Goal: Task Accomplishment & Management: Use online tool/utility

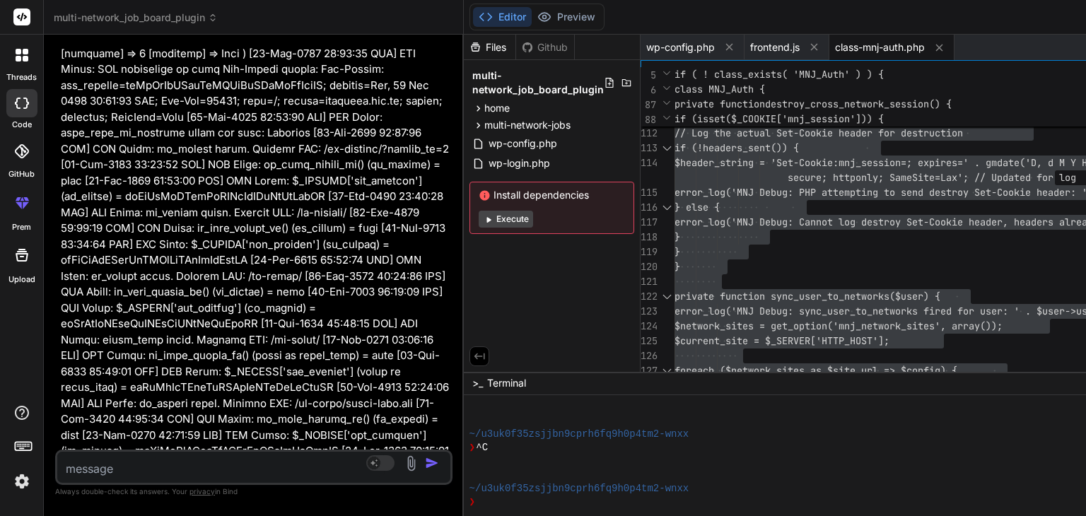
scroll to position [52599, 0]
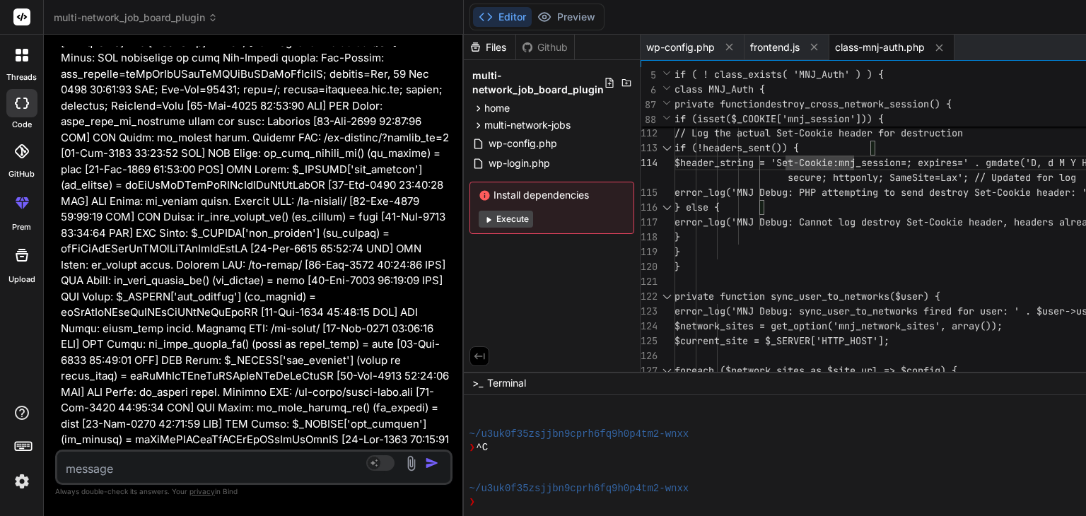
type textarea "<?php /** * Cross-network authentication class */ if ( ! class_exists( 'MNJ_Aut…"
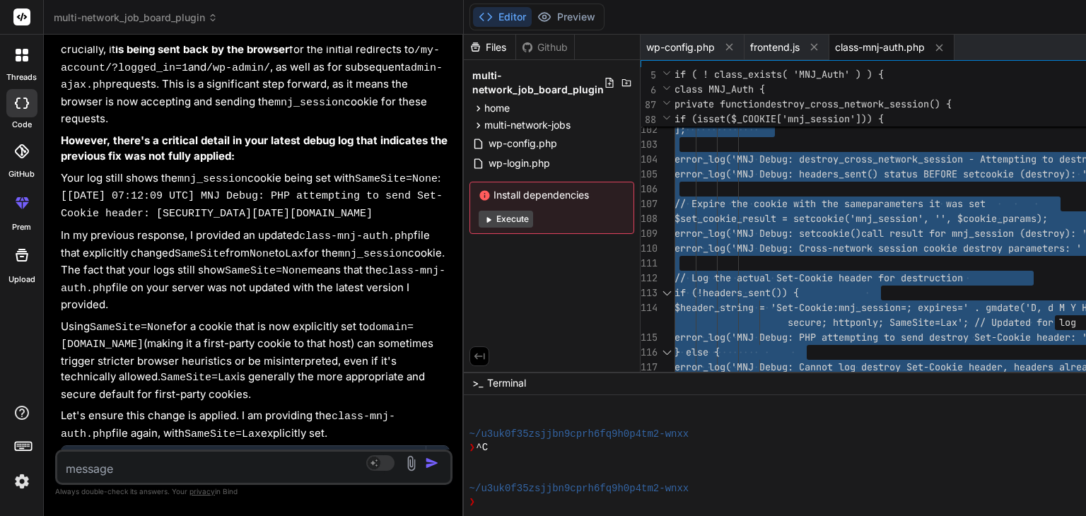
scroll to position [53365, 0]
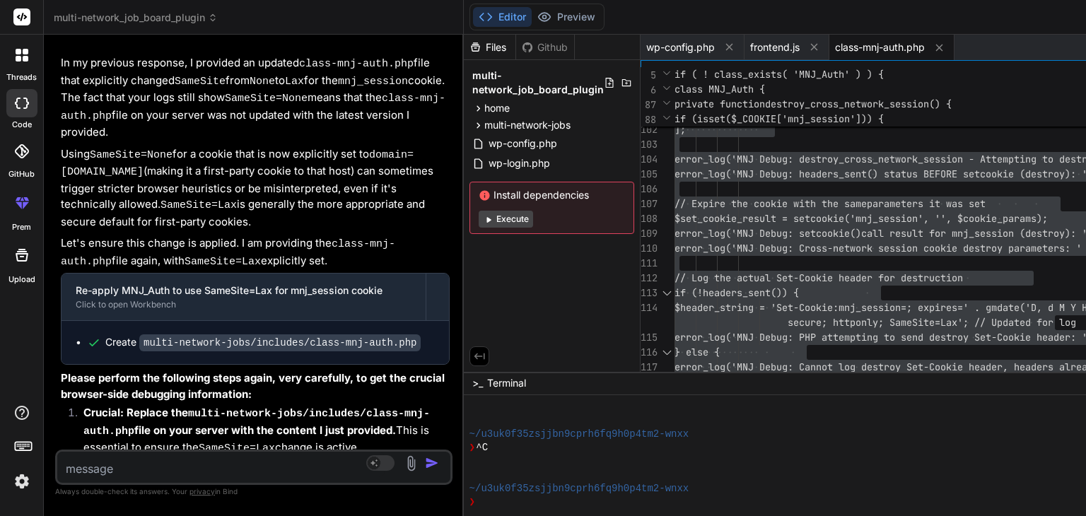
click at [127, 469] on textarea at bounding box center [220, 464] width 327 height 25
paste textarea "[[DATE] 07:16:27 UTC] MNJ Debug: wp_loaded fired. Current URL: /wp-admin/admin-…"
type textarea "[[DATE] 07:16:27 UTC] MNJ Debug: wp_loaded fired. Current URL: /wp-admin/admin-…"
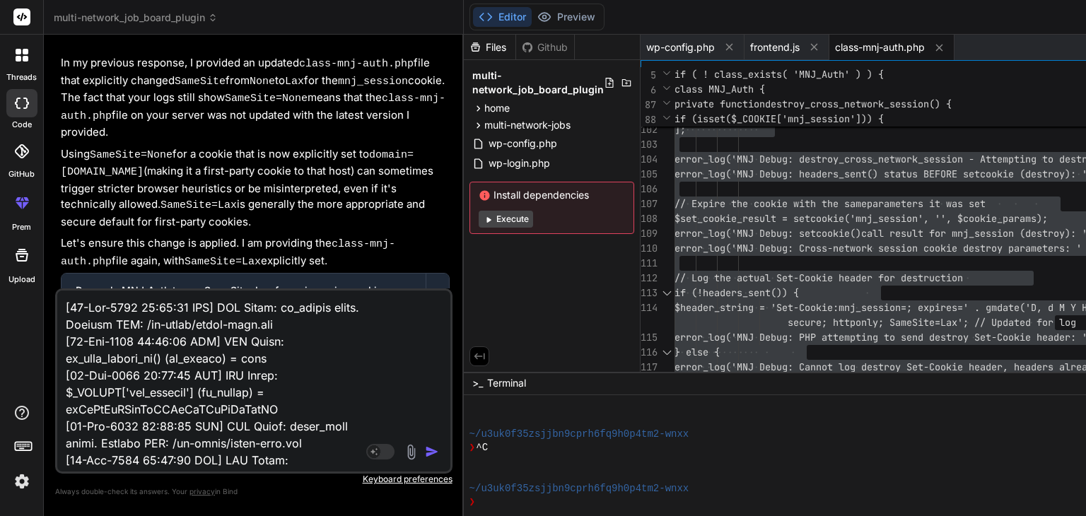
scroll to position [13201, 0]
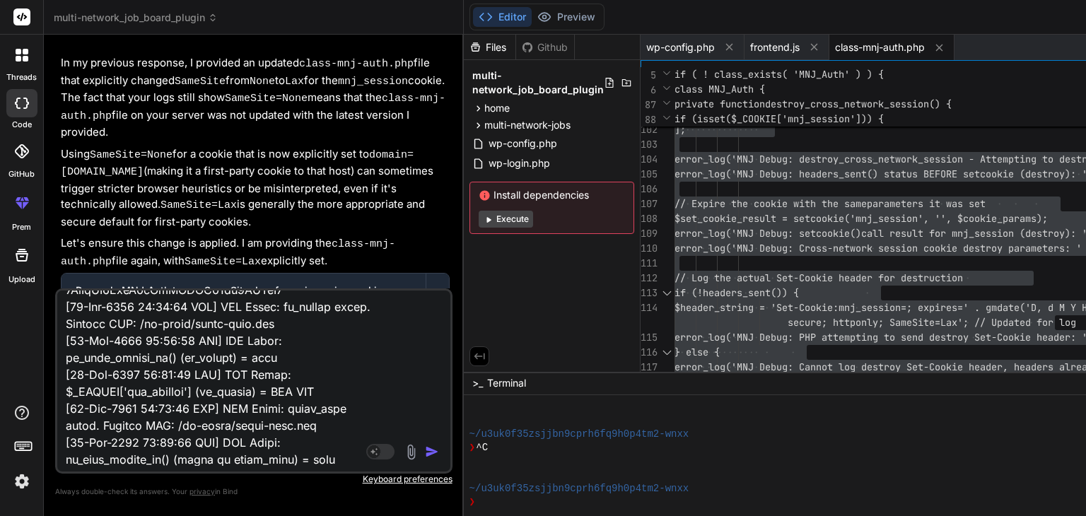
type textarea "x"
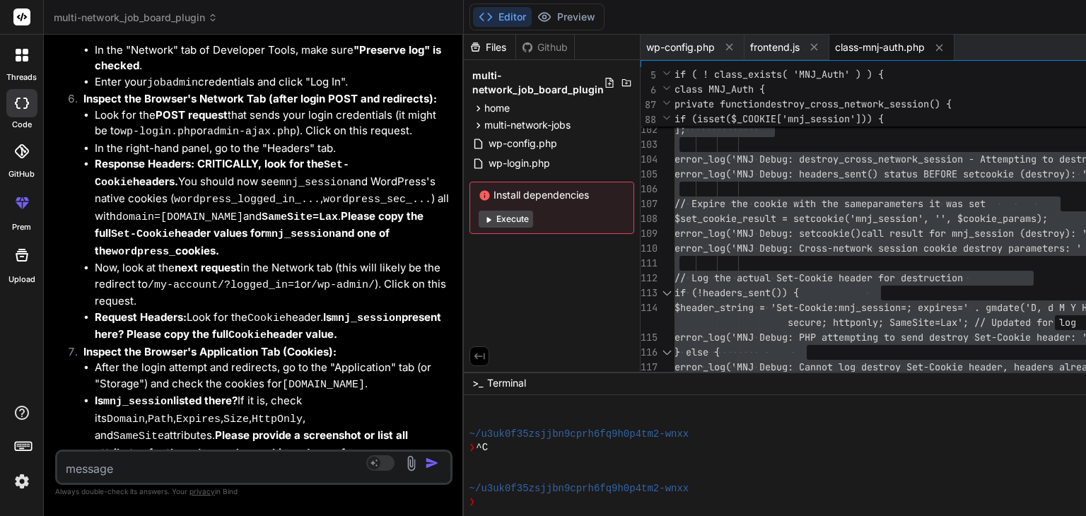
scroll to position [54168, 0]
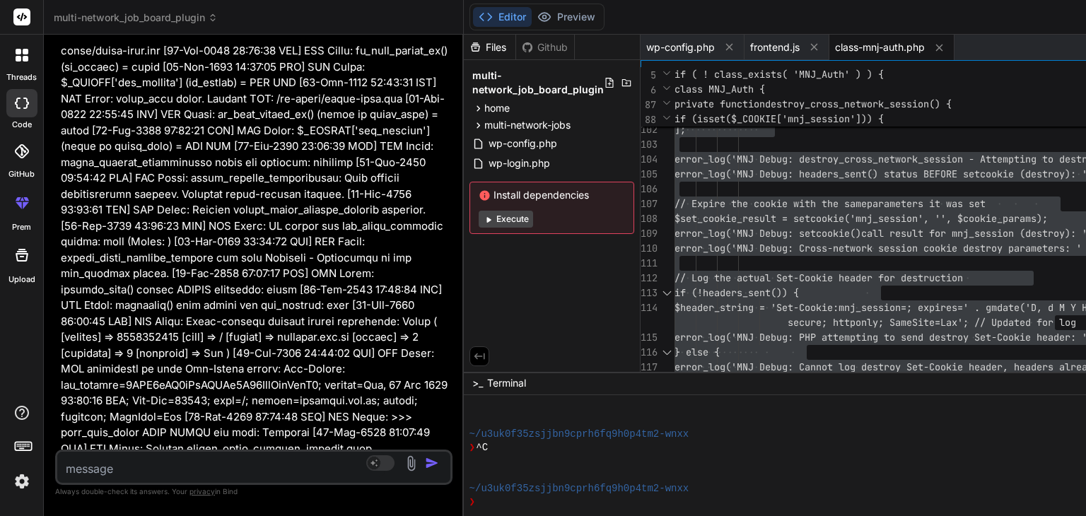
scroll to position [61243, 0]
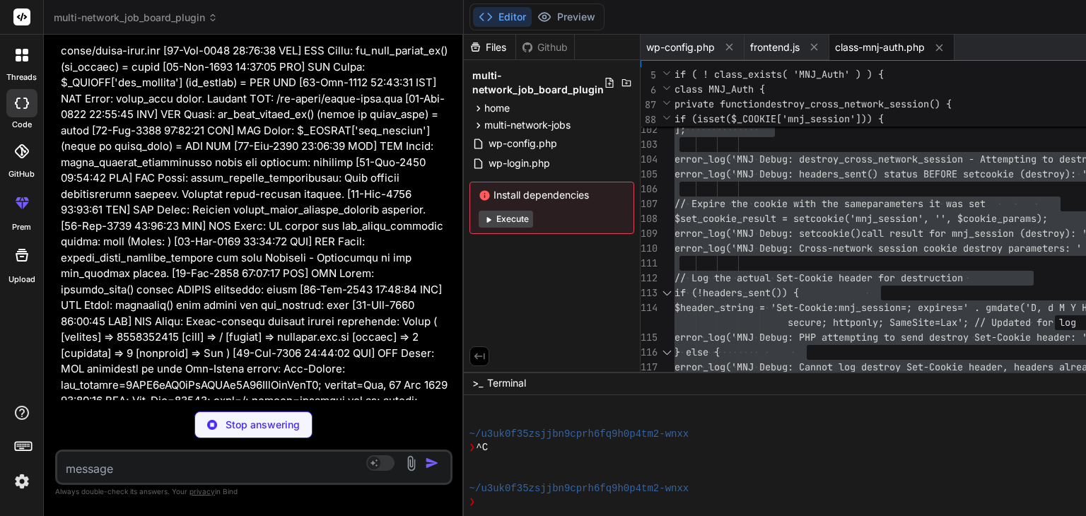
type textarea "x"
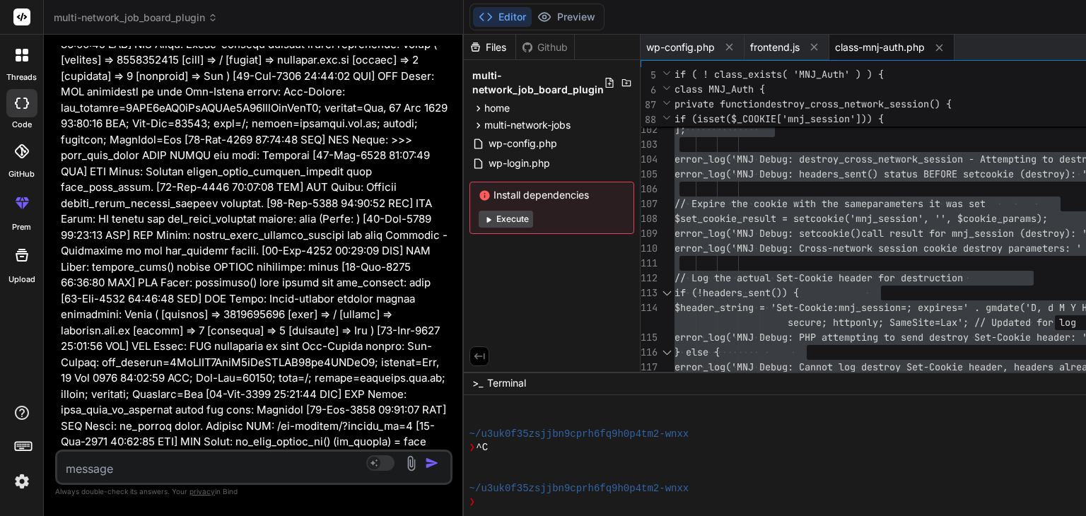
scroll to position [61521, 0]
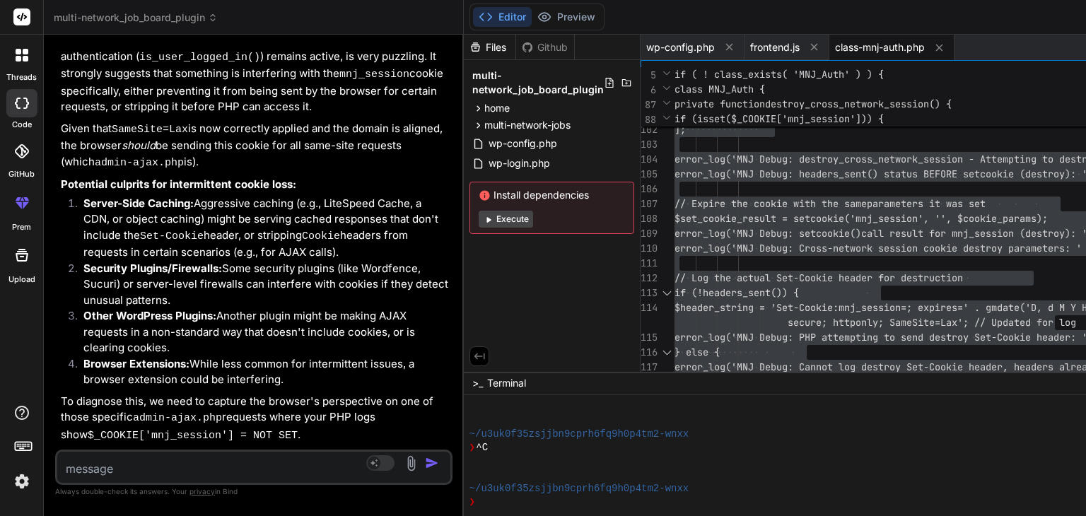
scroll to position [63062, 0]
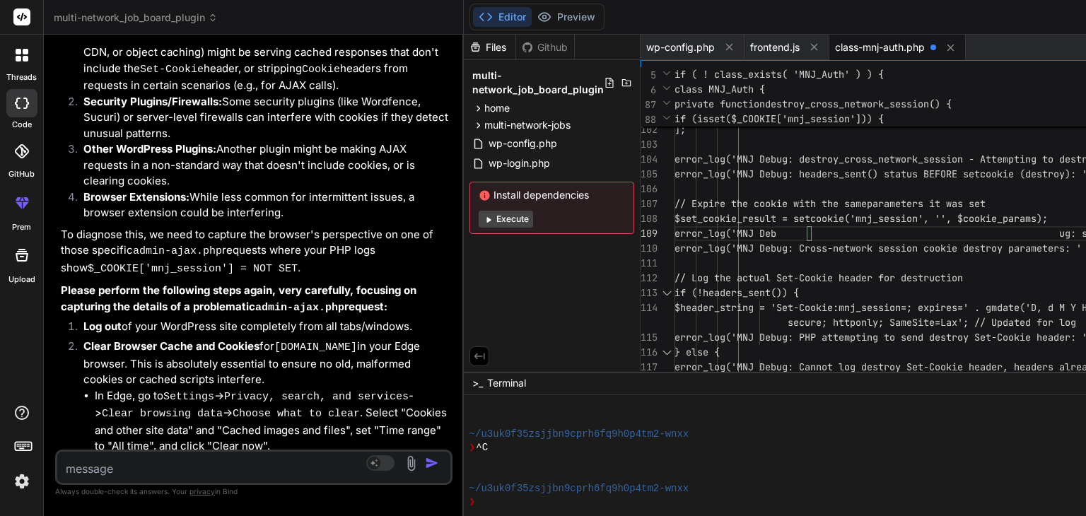
type textarea "ookie.'); error_log('MNJ Debug: headers_sent() status BEFORE setcookie (destroy…"
click at [105, 468] on textarea at bounding box center [220, 464] width 327 height 25
type textarea "i"
type textarea "x"
type textarea "i"
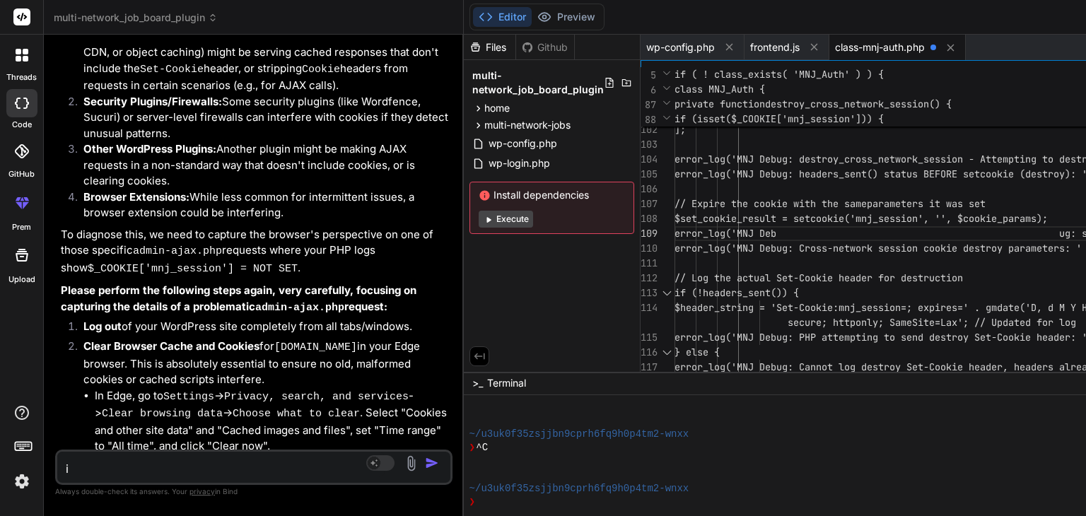
type textarea "x"
type textarea "i a"
type textarea "x"
type textarea "i am"
type textarea "x"
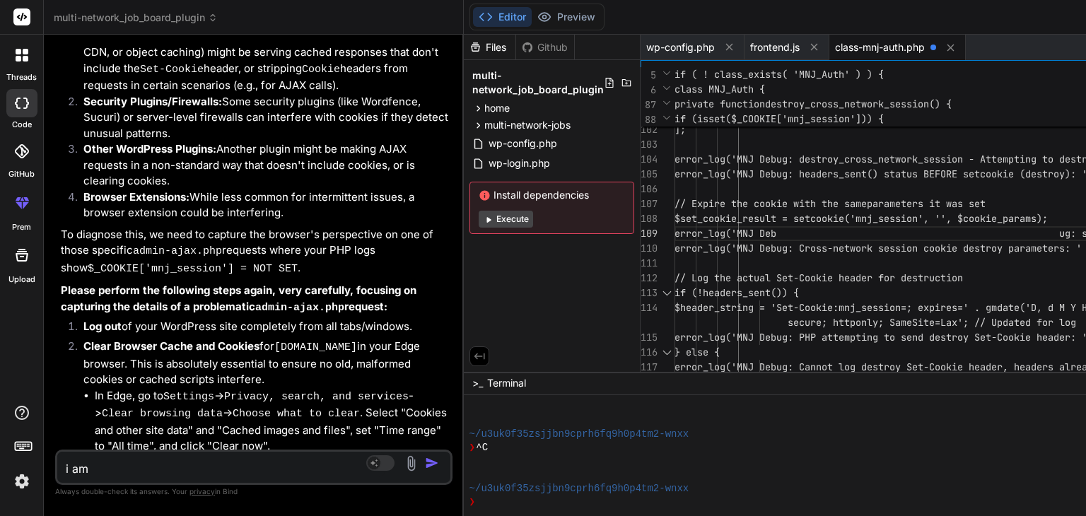
type textarea "i am"
type textarea "x"
type textarea "i am t"
type textarea "x"
type textarea "i am ti"
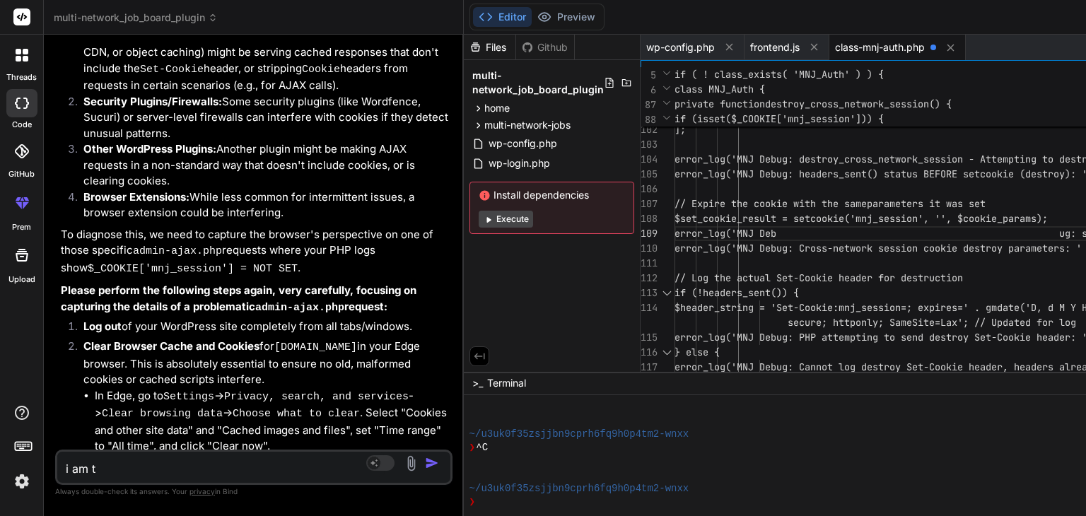
type textarea "x"
type textarea "i am tie"
type textarea "x"
type textarea "i am tied"
type textarea "x"
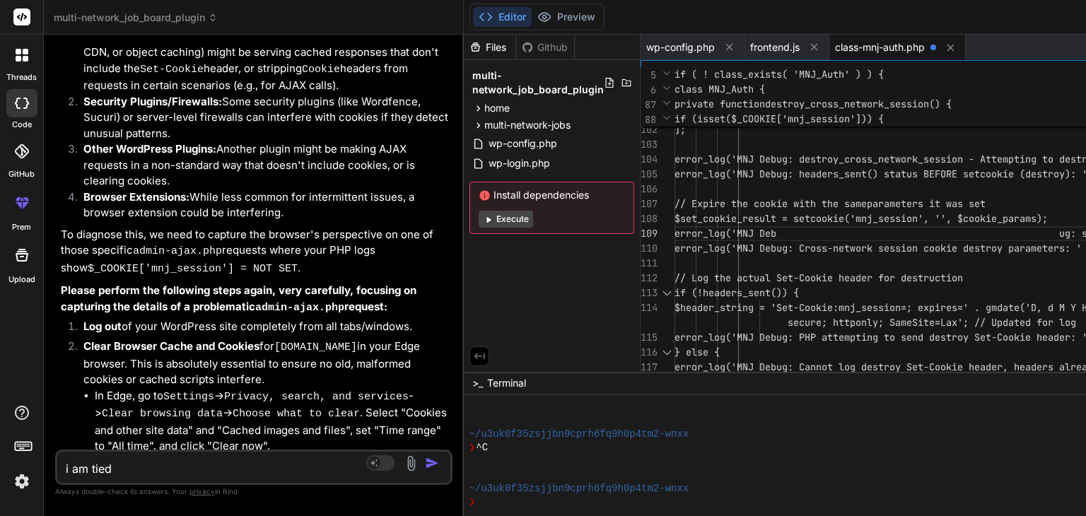
type textarea "i am tied"
type textarea "x"
type textarea "i am tied o"
type textarea "x"
type textarea "i am tied of"
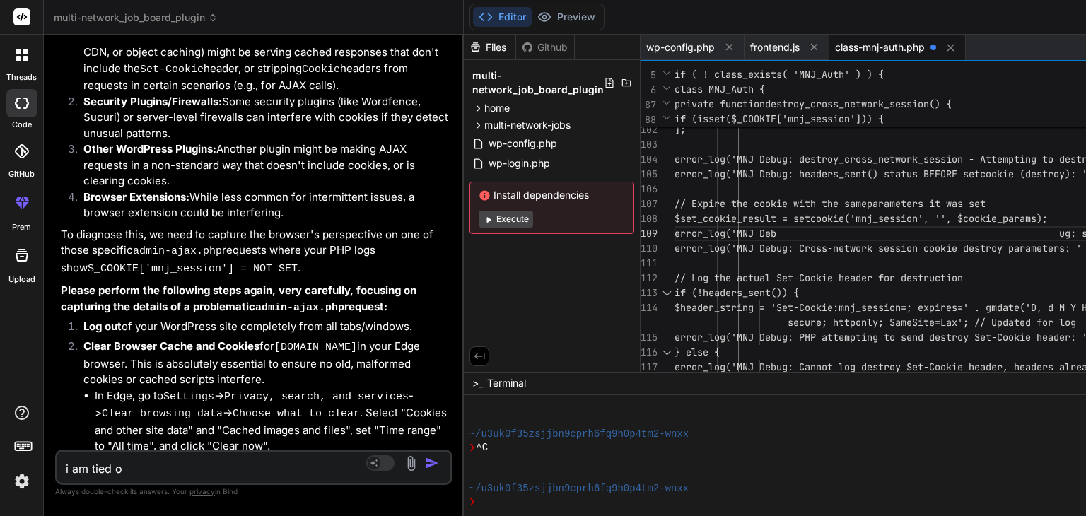
type textarea "x"
type textarea "i am tied of"
type textarea "x"
type textarea "i am tied of d"
type textarea "x"
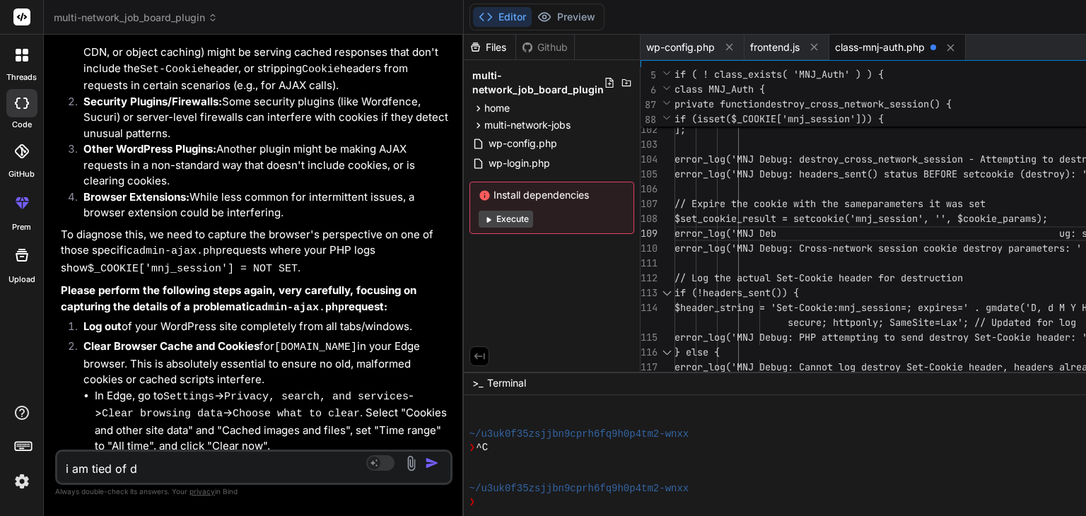
type textarea "i am tied of do"
type textarea "x"
type textarea "i am tied of doi"
type textarea "x"
type textarea "i am tied of doin"
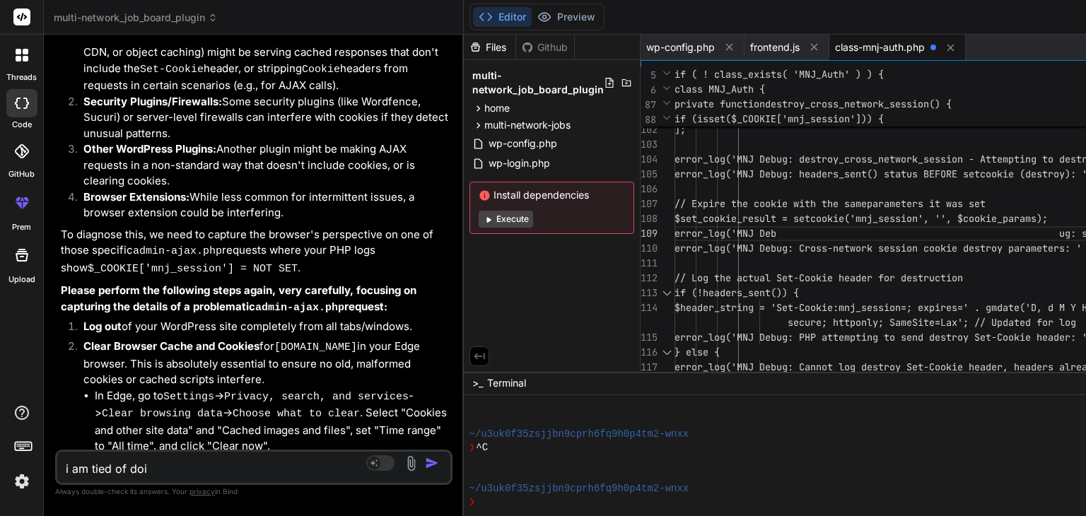
type textarea "x"
type textarea "i am tied of doing"
type textarea "x"
type textarea "i am tied of doing"
type textarea "x"
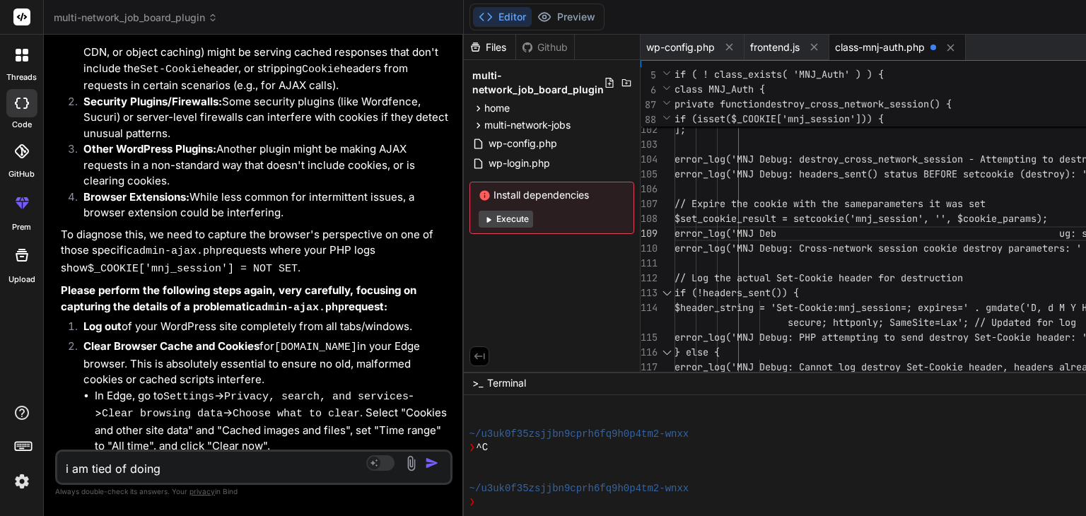
type textarea "i am tied of doing t"
type textarea "x"
type textarea "i am tied of doing ti"
type textarea "x"
type textarea "i am tied of doing t"
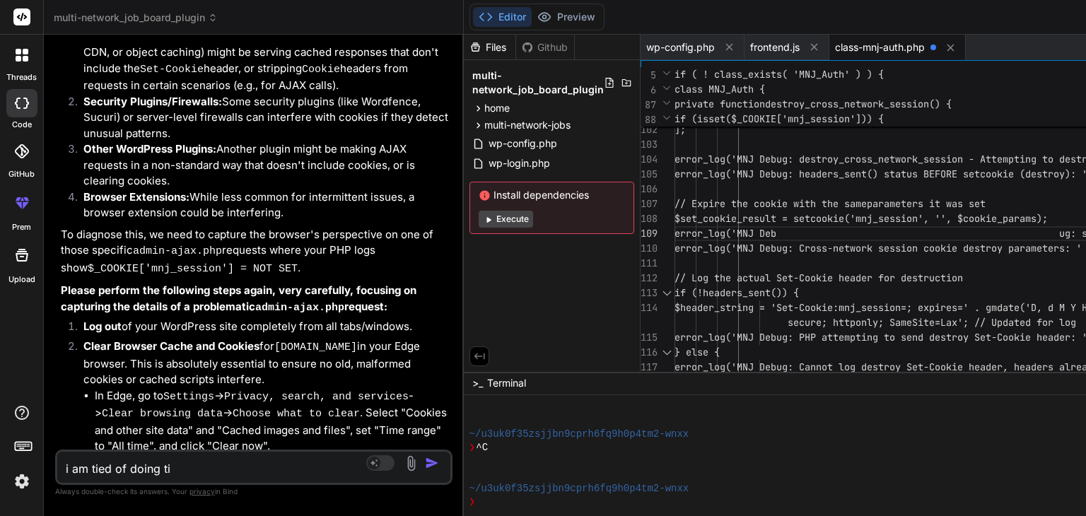
type textarea "x"
type textarea "i am tied of doing th"
type textarea "x"
type textarea "i am tied of doing thi"
type textarea "x"
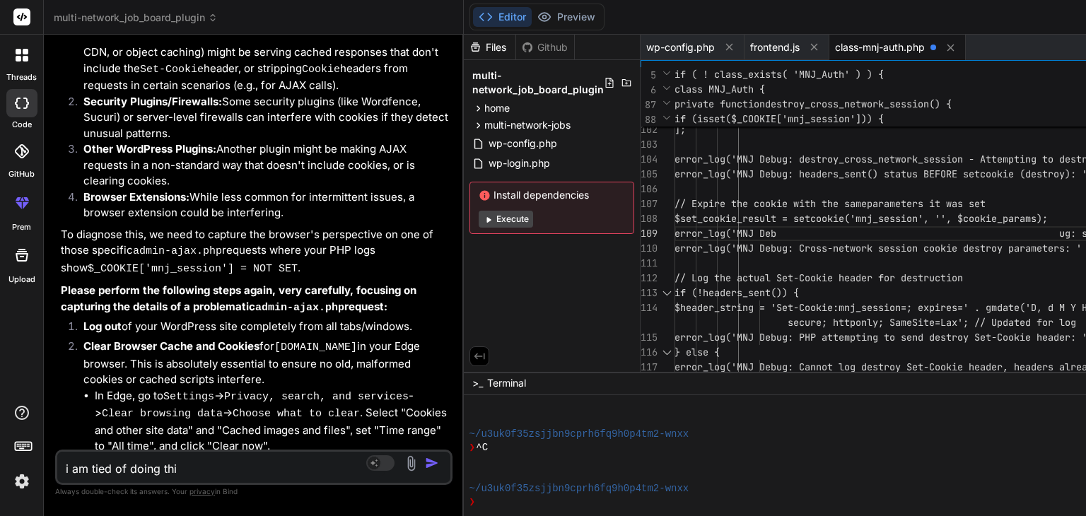
type textarea "i am tied of doing this"
type textarea "x"
type textarea "i am tied of doing this"
type textarea "x"
type textarea "i am tied of doing this i"
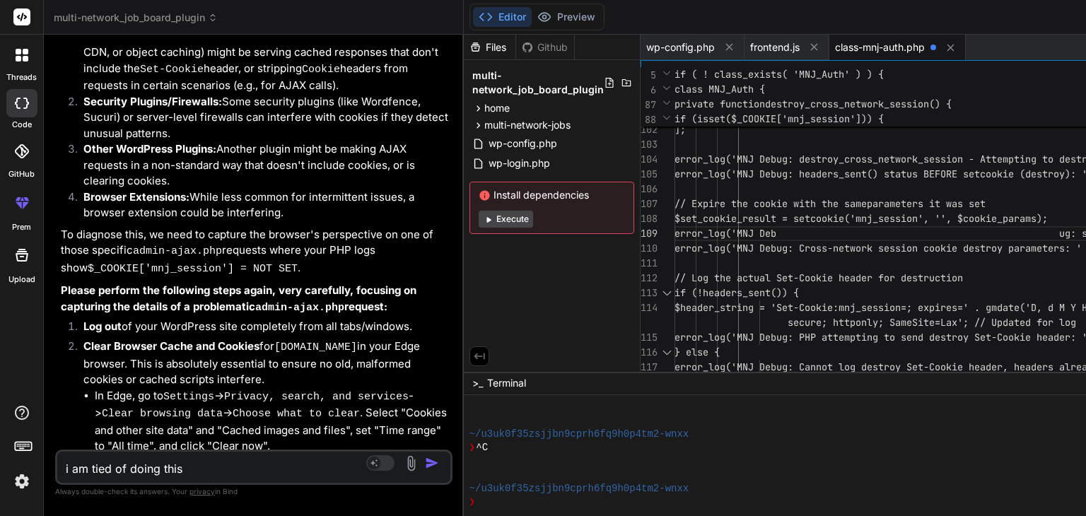
type textarea "x"
type textarea "i am tied of doing this if"
type textarea "x"
type textarea "i am tied of doing this if"
type textarea "x"
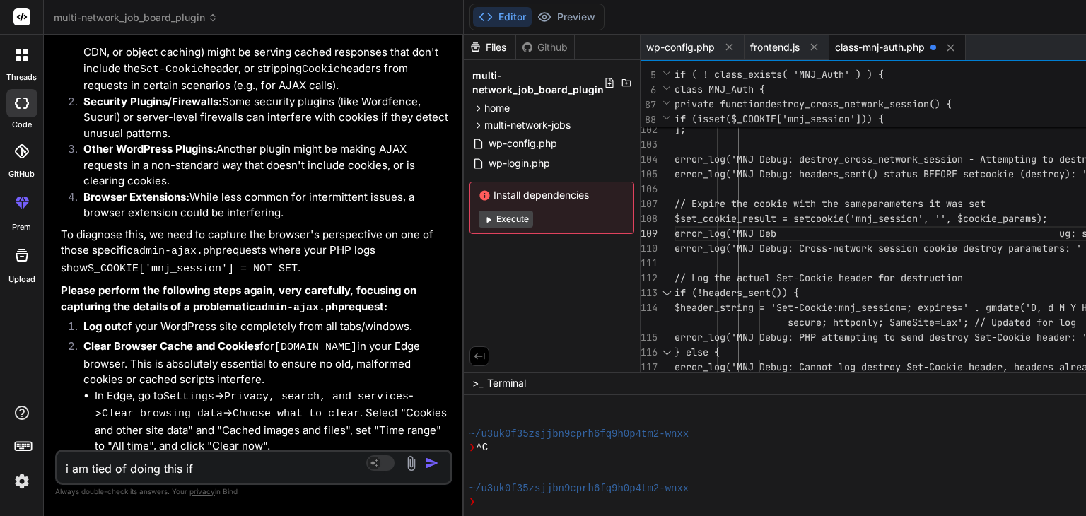
type textarea "i am tied of doing this if y"
type textarea "x"
type textarea "i am tied of doing this if yo"
type textarea "x"
type textarea "i am tied of doing this if you"
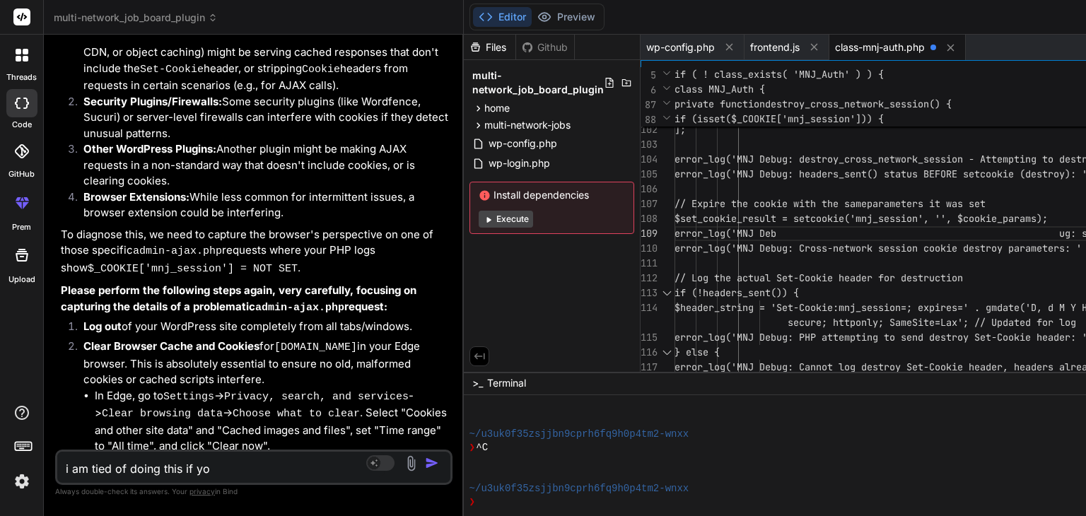
type textarea "x"
type textarea "i am tied of doing this if you"
type textarea "x"
type textarea "i am tied of doing this if you h"
type textarea "x"
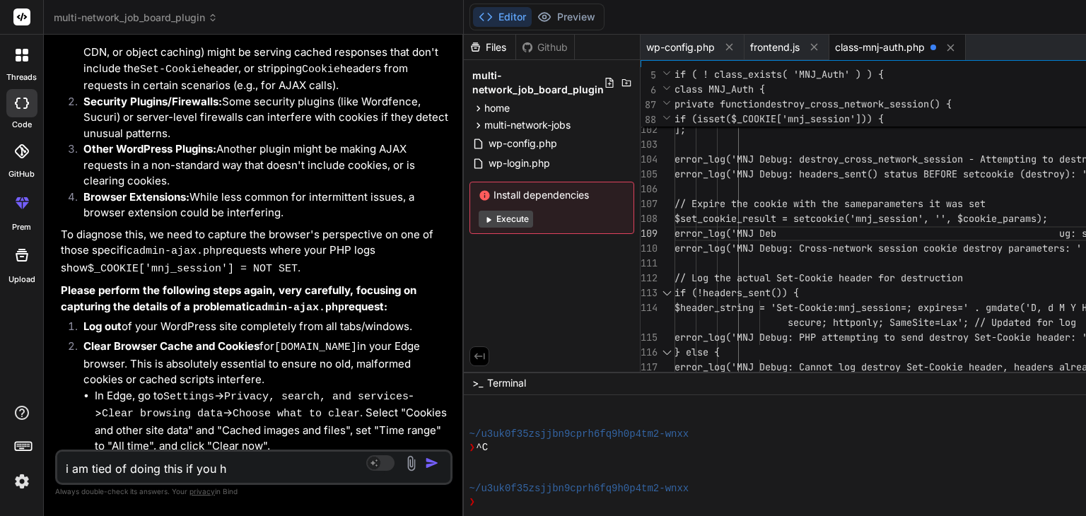
type textarea "i am tied of doing this if you ha"
type textarea "x"
type textarea "i am tied of doing this if you hav"
type textarea "x"
type textarea "i am tied of doing this if you have"
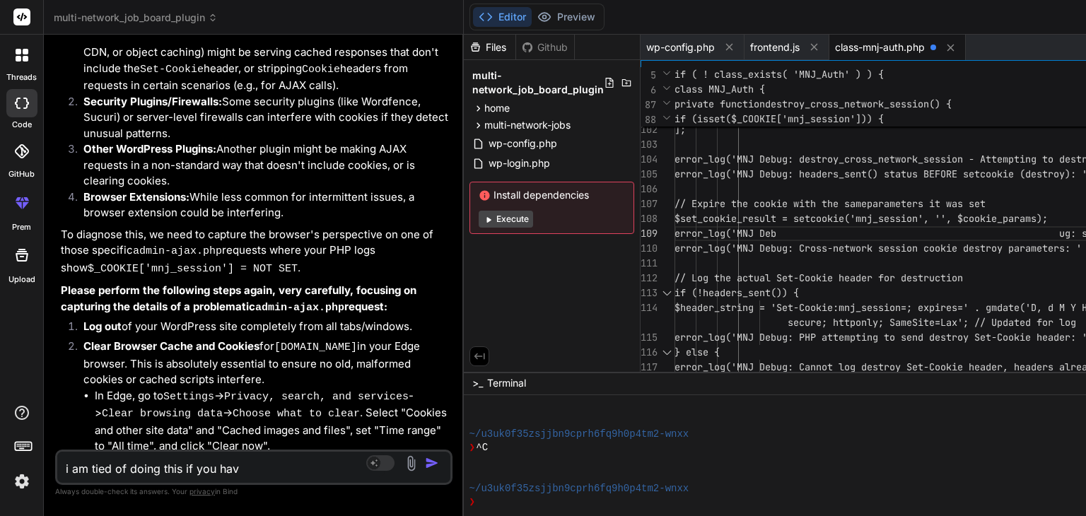
type textarea "x"
type textarea "i am tied of doing this if you have"
type textarea "x"
type textarea "i am tied of doing this if you have a"
type textarea "x"
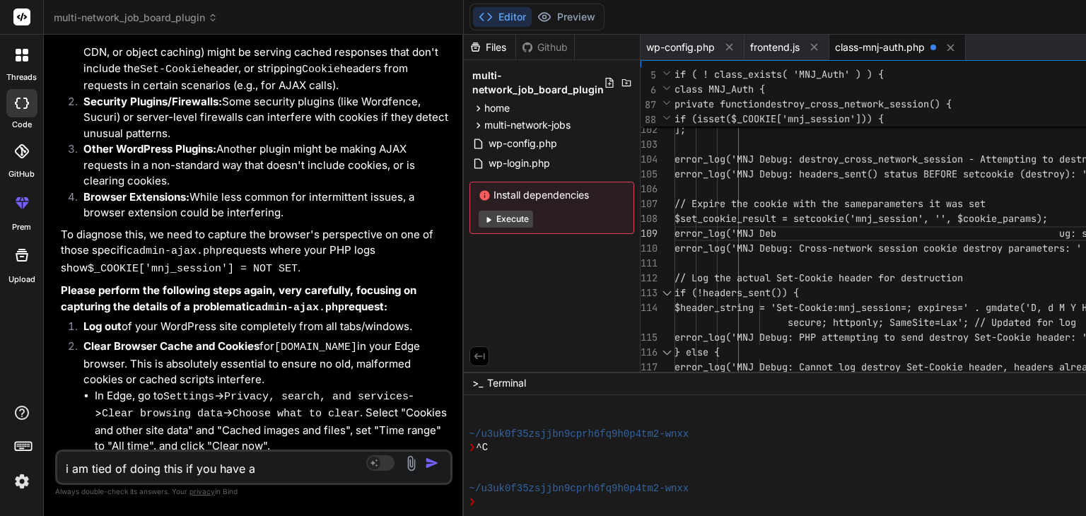
type textarea "i am tied of doing this if you have an"
type textarea "x"
type textarea "i am tied of doing this if you have any"
type textarea "x"
type textarea "i am tied of doing this if you have any"
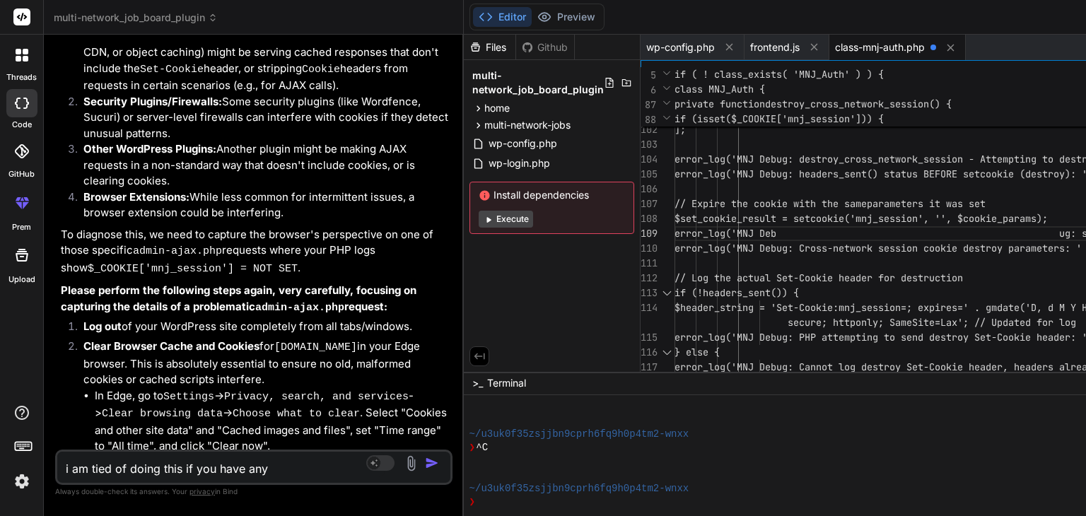
type textarea "x"
type textarea "i am tied of doing this if you have any f"
type textarea "x"
type textarea "i am tied of doing this if you have any fr"
type textarea "x"
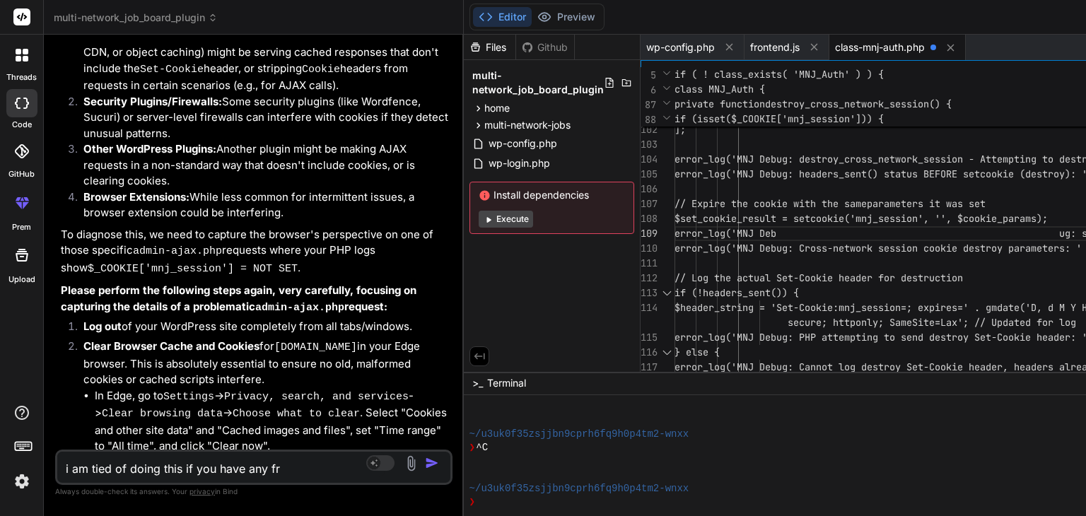
type textarea "i am tied of doing this if you have any fre"
type textarea "x"
type textarea "i am tied of doing this if you have any fres"
type textarea "x"
type textarea "i am tied of doing this if you have any fress"
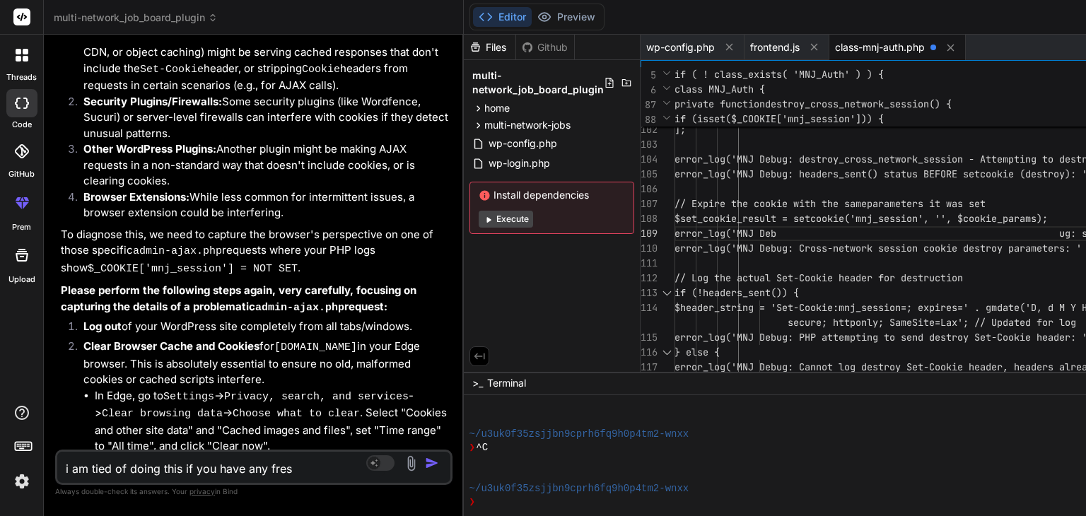
type textarea "x"
type textarea "i am tied of doing this if you have any fress"
type textarea "x"
type textarea "i am tied of doing this if you have any fress"
type textarea "x"
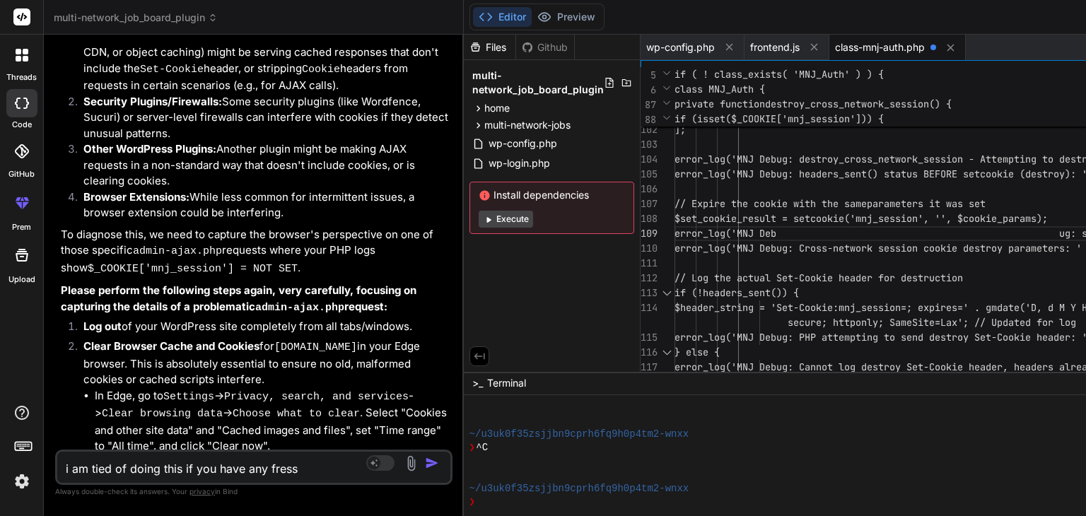
type textarea "i am tied of doing this if you have any fres"
type textarea "x"
type textarea "i am tied of doing this if you have any fresh"
type textarea "x"
type textarea "i am tied of doing this if you have any fresh"
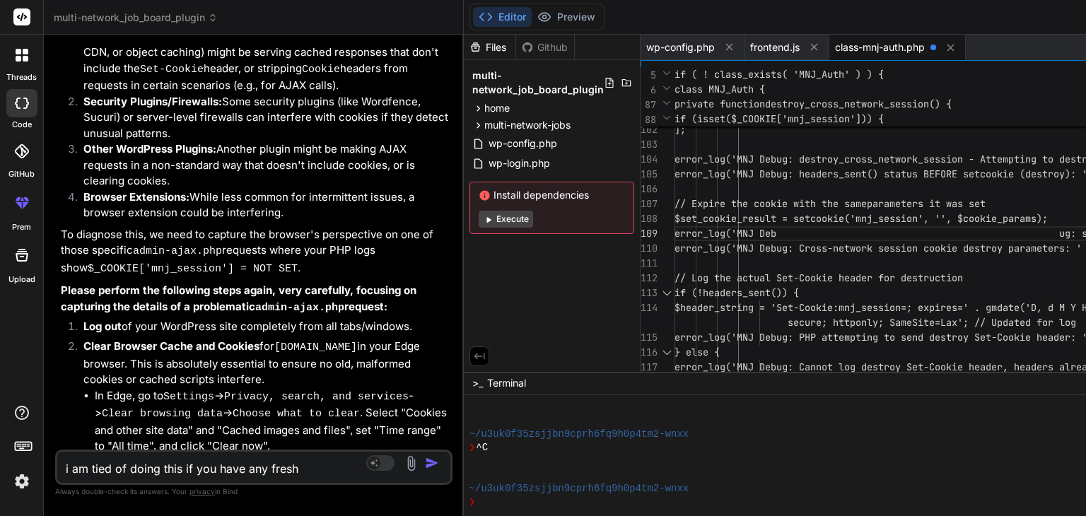
type textarea "x"
type textarea "i am tied of doing this if you have any fresh s"
type textarea "x"
type textarea "i am tied of doing this if you have any fresh so"
type textarea "x"
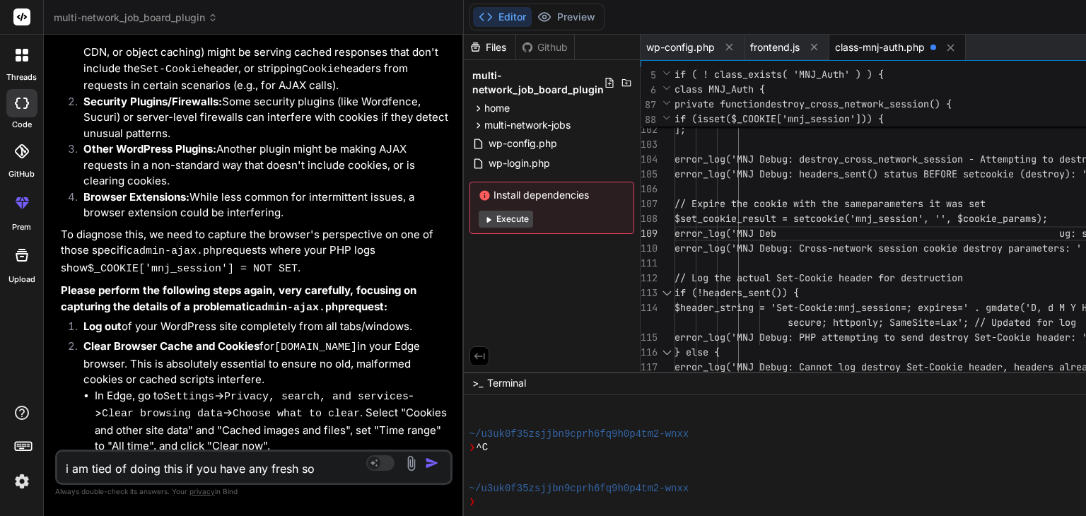
type textarea "i am tied of doing this if you have any fresh sol"
type textarea "x"
type textarea "i am tied of doing this if you have any fresh solu"
type textarea "x"
type textarea "i am tied of doing this if you have any fresh solut"
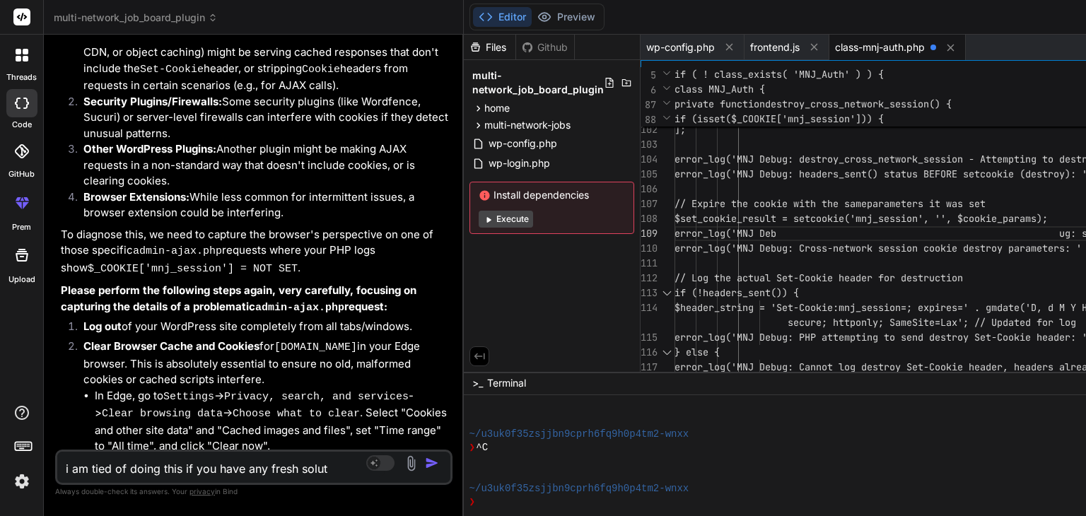
type textarea "x"
type textarea "i am tied of doing this if you have any fresh soluti"
type textarea "x"
type textarea "i am tied of doing this if you have any fresh solutio"
type textarea "x"
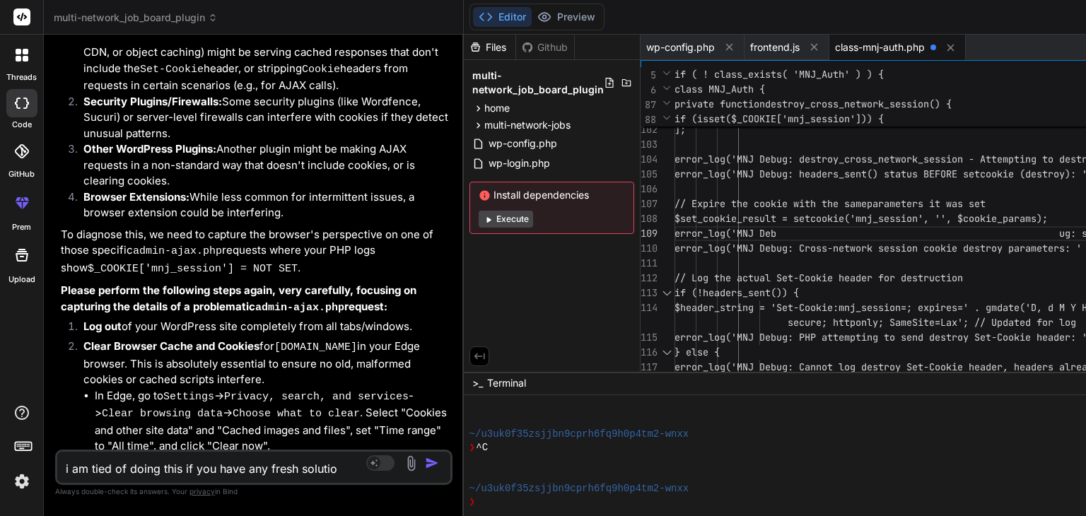
type textarea "i am tied of doing this if you have any fresh solution"
type textarea "x"
type textarea "i am tied of doing this if you have any fresh solution"
type textarea "x"
type textarea "i am tied of doing this if you have any fresh solution t"
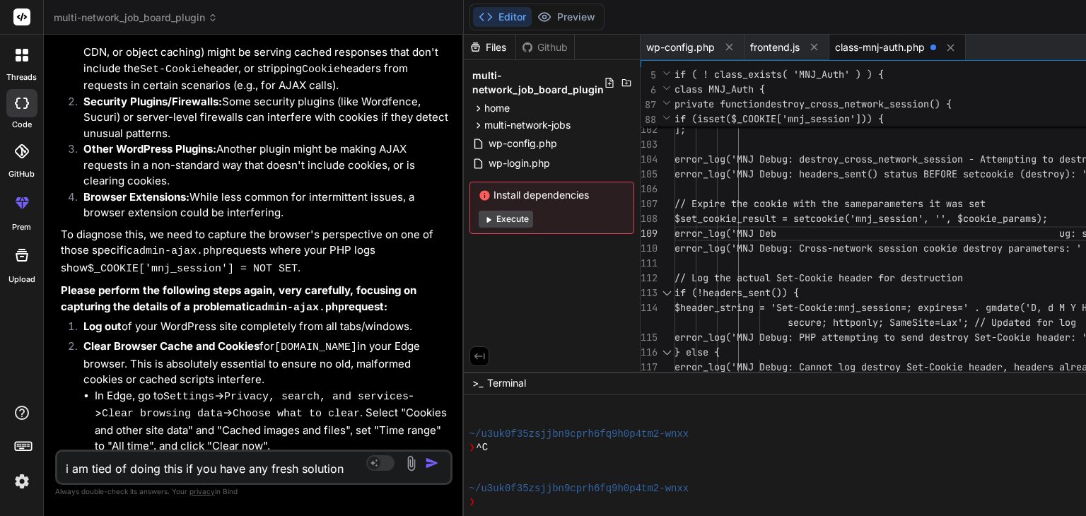
type textarea "x"
type textarea "i am tied of doing this if you have any fresh solution th"
type textarea "x"
type textarea "i am tied of doing this if you have any fresh solution the"
type textarea "x"
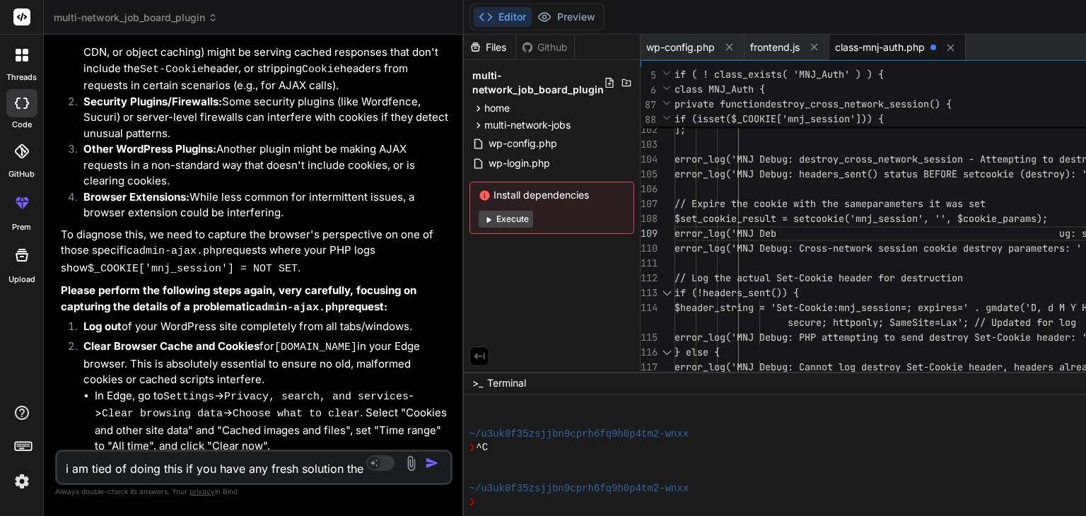
type textarea "i am tied of doing this if you have any fresh solution then"
type textarea "x"
type textarea "i am tied of doing this if you have any fresh solution then"
type textarea "x"
type textarea "i am tied of doing this if you have any fresh solution then s"
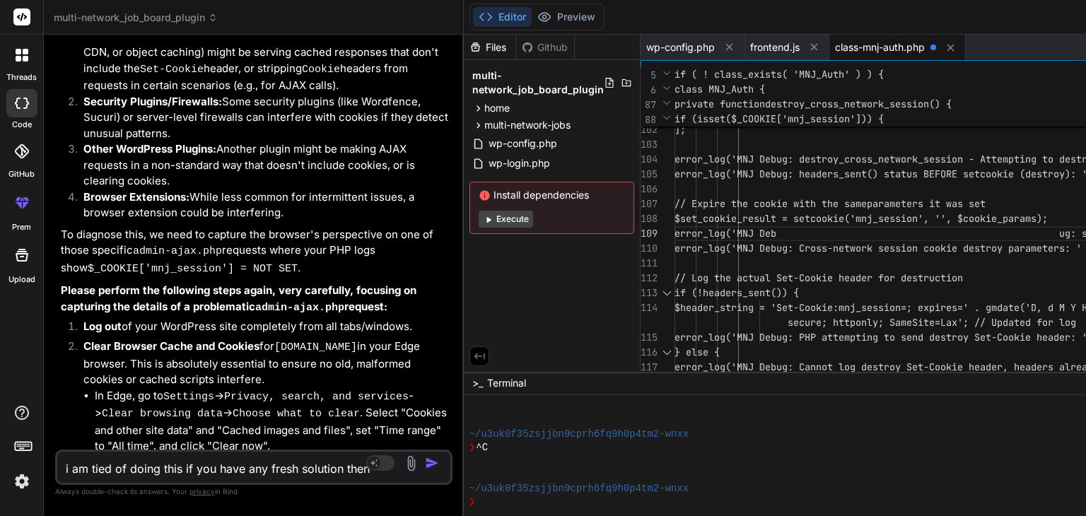
type textarea "x"
type textarea "i am tied of doing this if you have any fresh solution then su"
type textarea "x"
type textarea "i am tied of doing this if you have any fresh solution then sug"
type textarea "x"
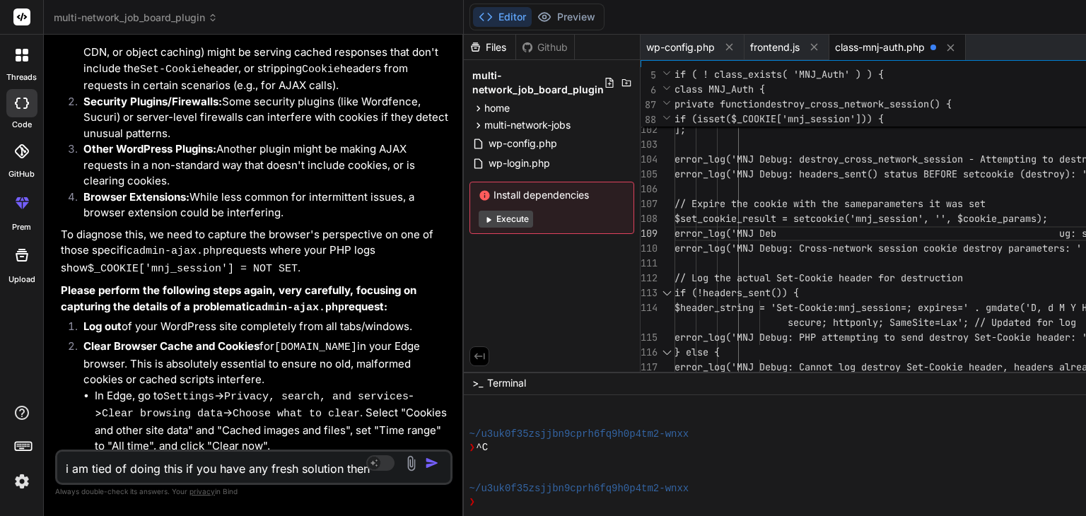
type textarea "i am tied of doing this if you have any fresh solution then [PERSON_NAME]"
type textarea "x"
type textarea "i am tied of doing this if you have any fresh solution then sugge"
type textarea "x"
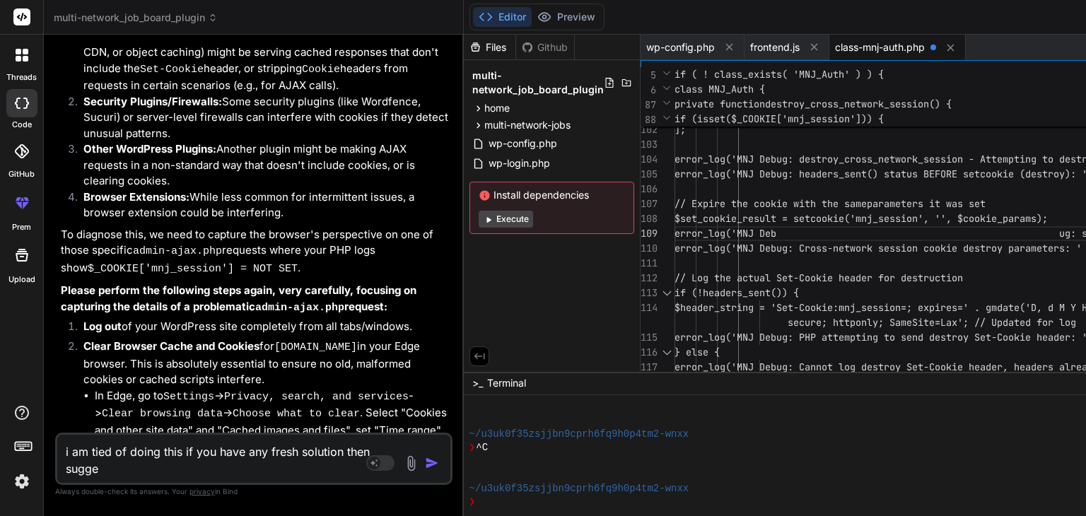
type textarea "i am tied of doing this if you have any fresh solution then sugges"
type textarea "x"
type textarea "i am tied of doing this if you have any fresh solution then suggest"
type textarea "x"
type textarea "i am tied of doing this if you have any fresh solution then suggest"
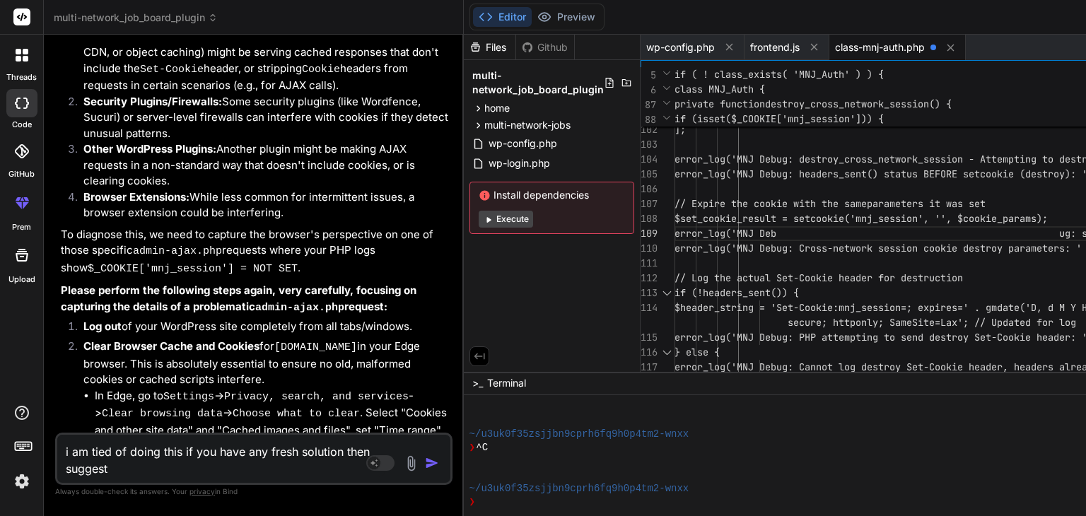
type textarea "x"
type textarea "i am tied of doing this if you have any fresh solution then suggest a"
type textarea "x"
type textarea "i am tied of doing this if you have any fresh solution then suggest as"
type textarea "x"
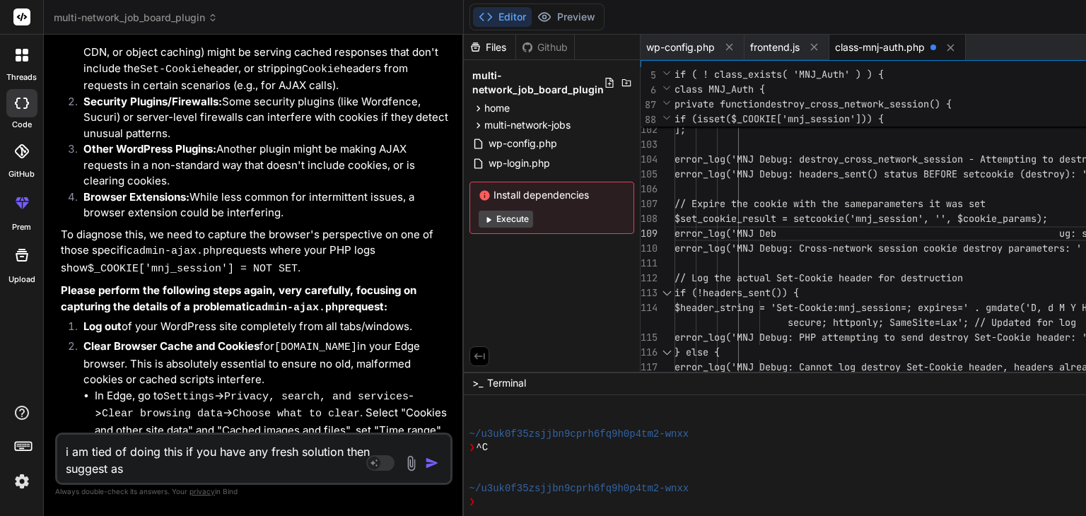
type textarea "i am tied of doing this if you have any fresh solution then suggest as"
type textarea "x"
type textarea "i am tied of doing this if you have any fresh solution then suggest as"
type textarea "x"
type textarea "i am tied of doing this if you have any fresh solution then suggest a"
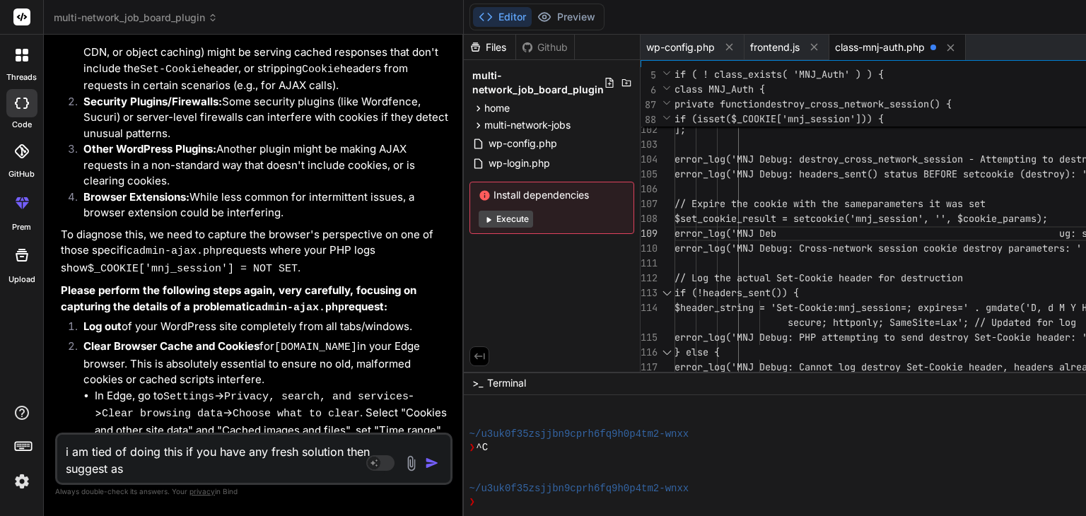
type textarea "x"
type textarea "i am tied of doing this if you have any fresh solution then suggest"
type textarea "x"
type textarea "i am tied of doing this if you have any fresh solution then suggest o"
type textarea "x"
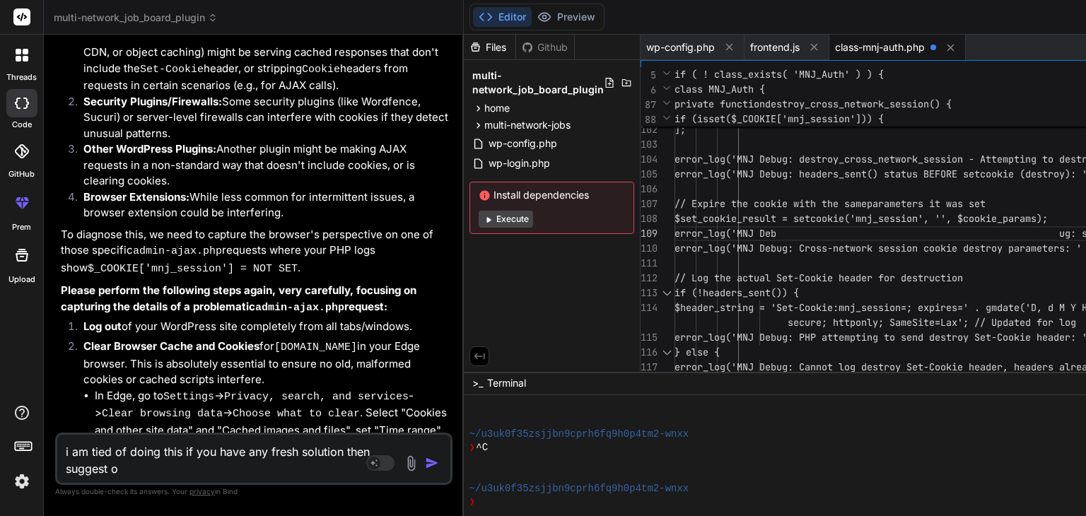
type textarea "i am tied of doing this if you have any fresh solution then suggest or"
type textarea "x"
type textarea "i am tied of doing this if you have any fresh solution then suggest or"
type textarea "x"
type textarea "i am tied of doing this if you have any fresh solution then suggest or i"
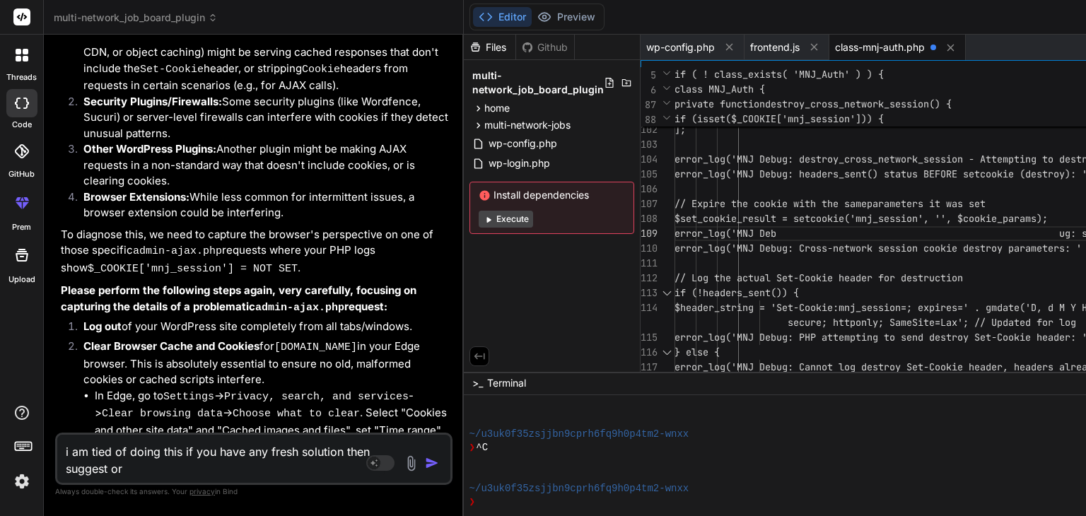
type textarea "x"
type textarea "i am tied of doing this if you have any fresh solution then suggest or if"
type textarea "x"
type textarea "i am tied of doing this if you have any fresh solution then suggest or if"
type textarea "x"
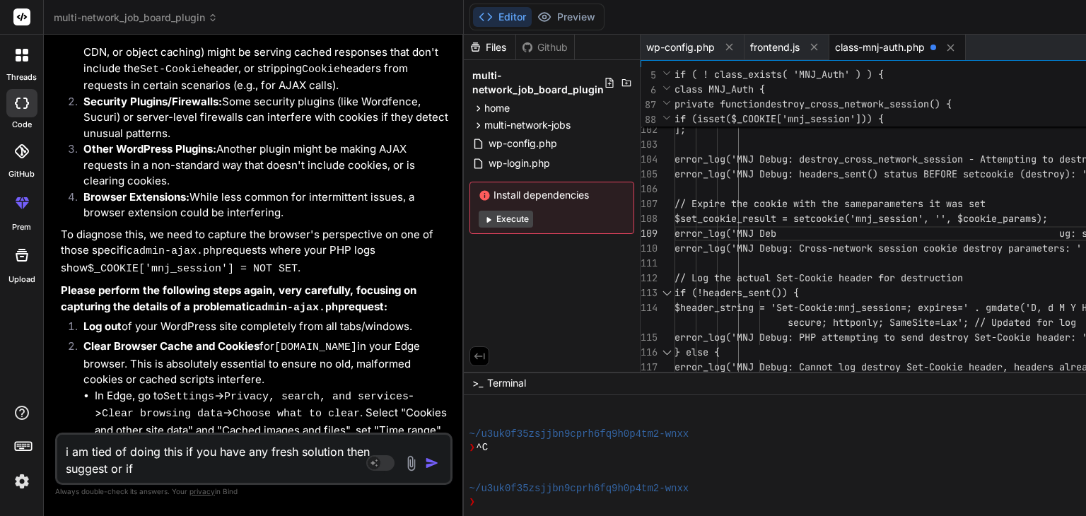
type textarea "i am tied of doing this if you have any fresh solution then suggest or if y"
type textarea "x"
type textarea "i am tied of doing this if you have any fresh solution then suggest or if yo"
type textarea "x"
type textarea "i am tied of doing this if you have any fresh solution then suggest or if you"
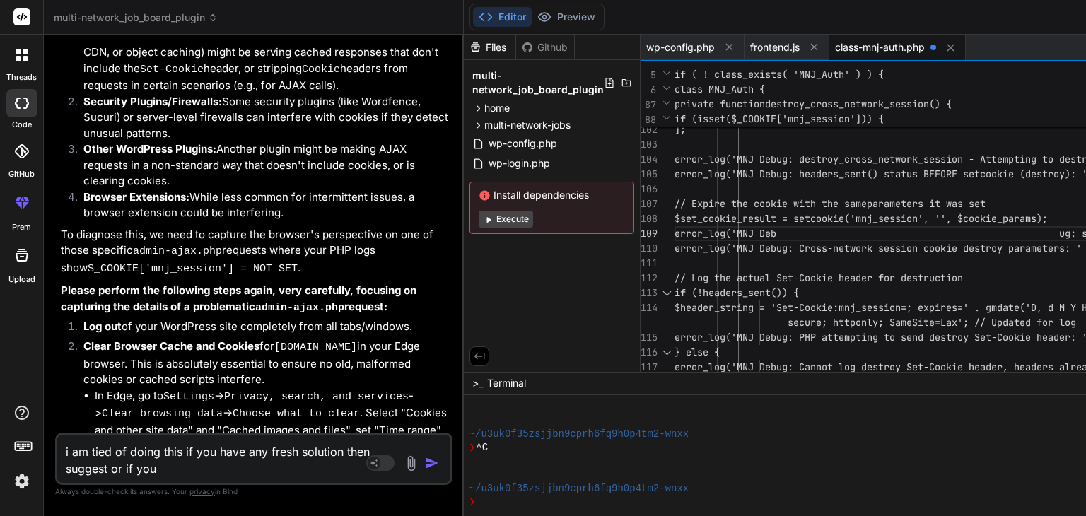
type textarea "x"
type textarea "i am tied of doing this if you have any fresh solution then suggest or if you"
type textarea "x"
type textarea "i am tied of doing this if you have any fresh solution then suggest or if you r"
type textarea "x"
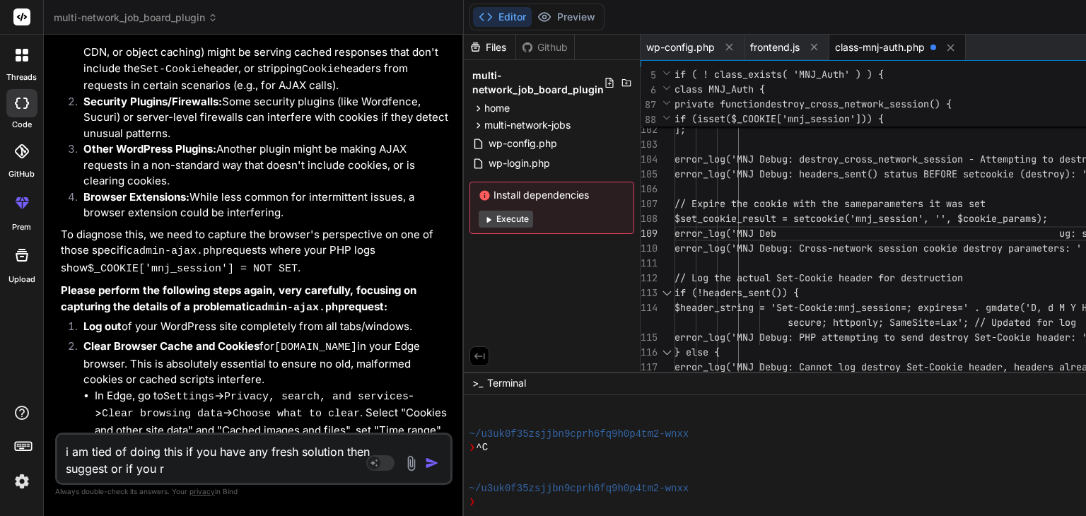
type textarea "i am tied of doing this if you have any fresh solution then suggest or if you re"
type textarea "x"
type textarea "i am tied of doing this if you have any fresh solution then suggest or if you r…"
type textarea "x"
type textarea "i am tied of doing this if you have any fresh solution then suggest or if you r…"
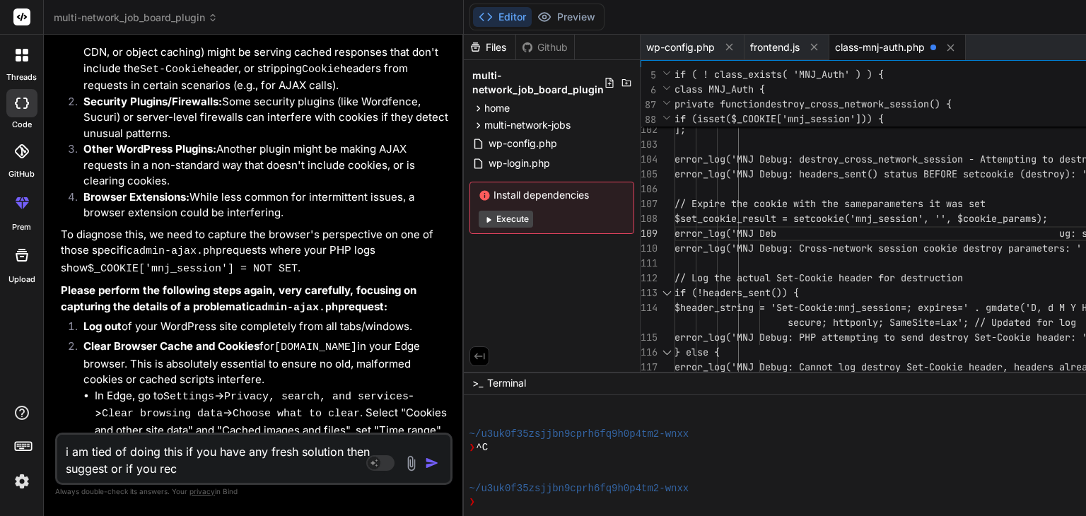
type textarea "x"
type textarea "i am tied of doing this if you have any fresh solution then suggest or if you r…"
type textarea "x"
type textarea "i am tied of doing this if you have any fresh solution then suggest or if you r…"
type textarea "x"
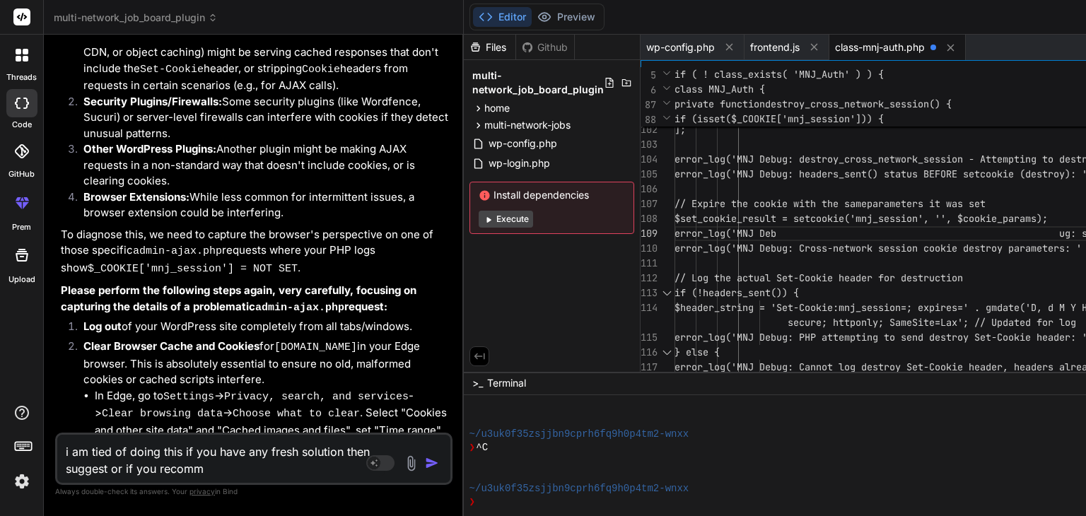
type textarea "i am tied of doing this if you have any fresh solution then suggest or if you r…"
type textarea "x"
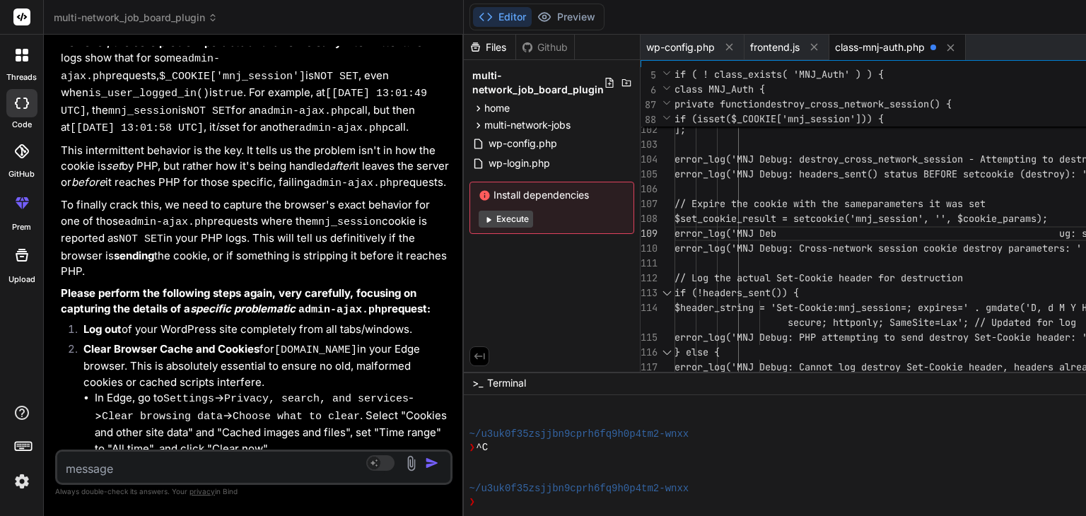
scroll to position [64746, 0]
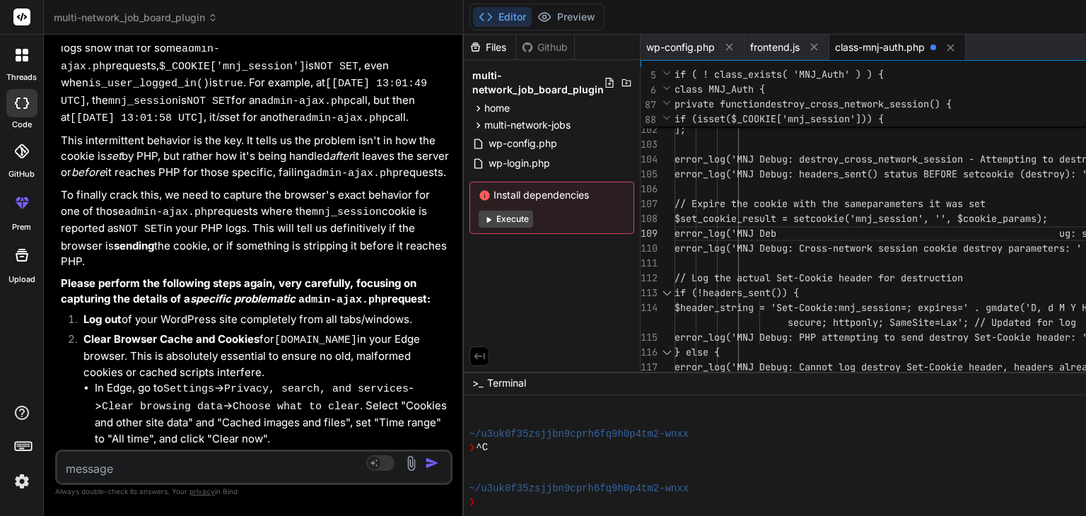
click at [124, 472] on textarea at bounding box center [220, 464] width 327 height 25
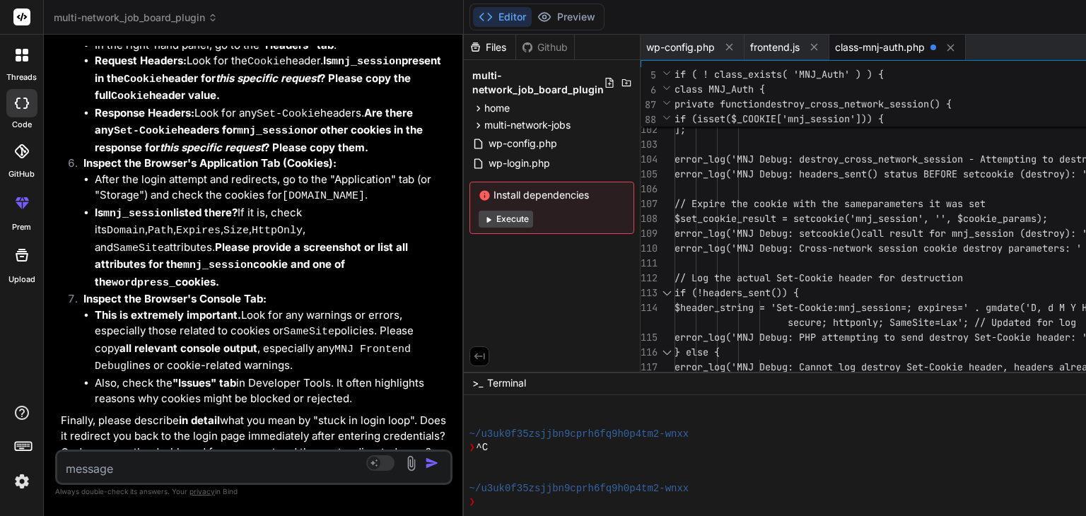
scroll to position [65586, 0]
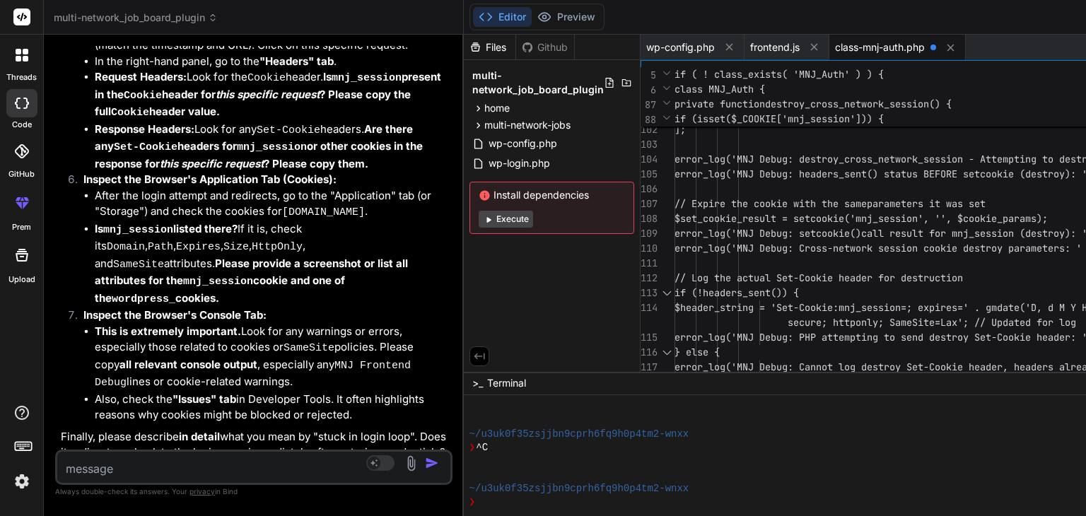
click at [887, 46] on span "class-mnj-auth.php" at bounding box center [880, 47] width 90 height 14
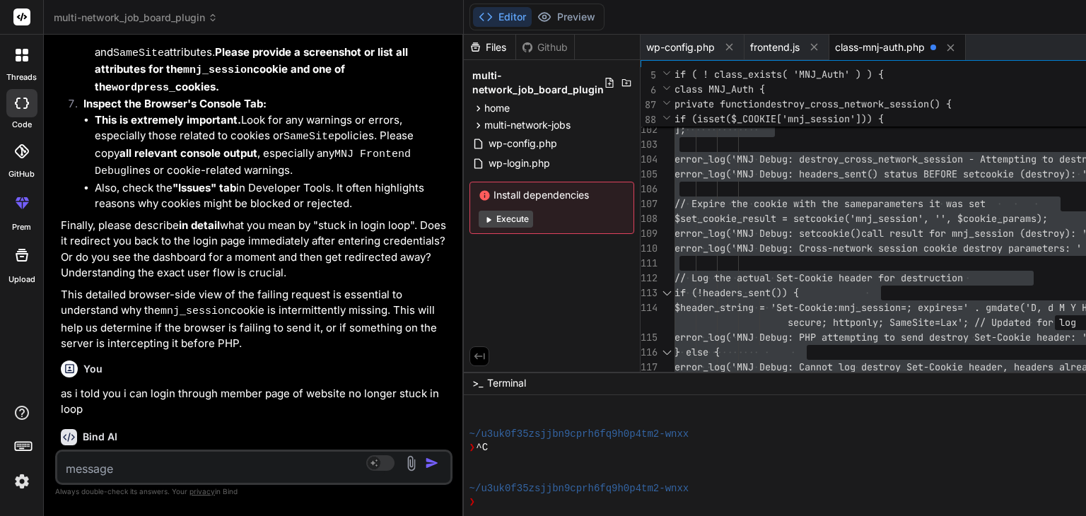
scroll to position [65798, 0]
click at [164, 464] on textarea at bounding box center [220, 464] width 327 height 25
paste textarea "Request URL [URL][DOMAIN_NAME] Request Method GET Status Code 302 Found Remote …"
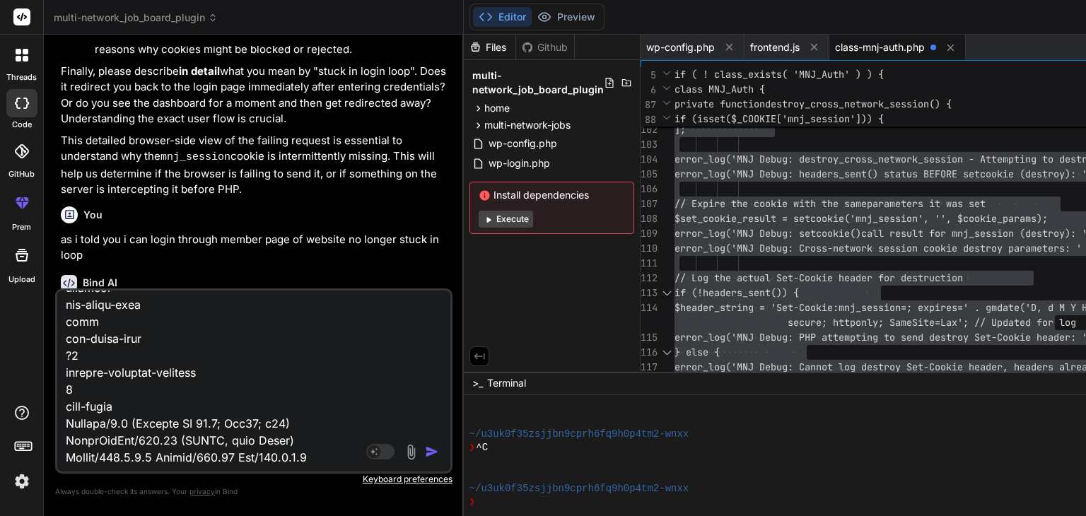
scroll to position [65953, 0]
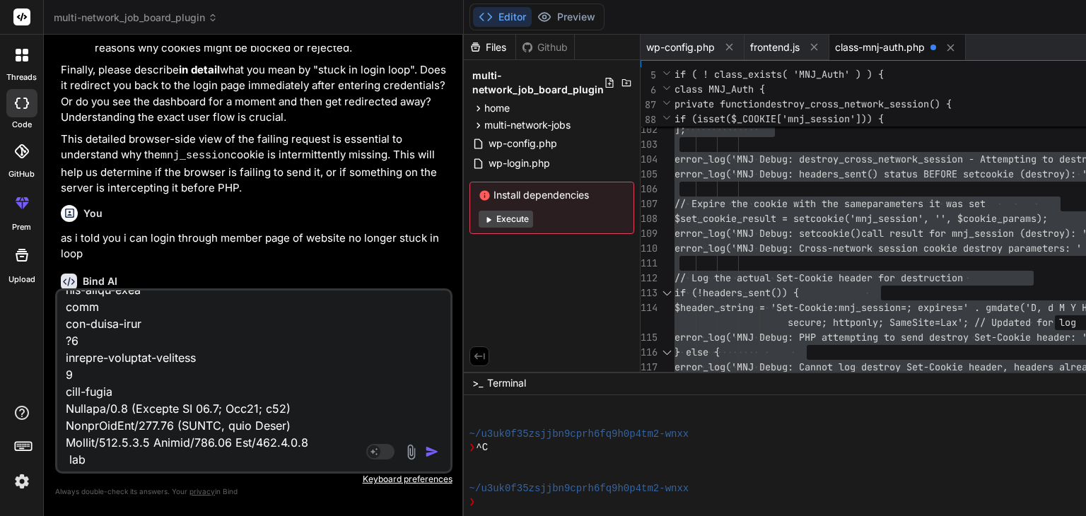
paste textarea "_LOREMIPSUM 73DOLorSItaMe7co2AdiPi6elItSedDOeI1tE47inCID1utlab3_etDO_MAGnaaL2e6…"
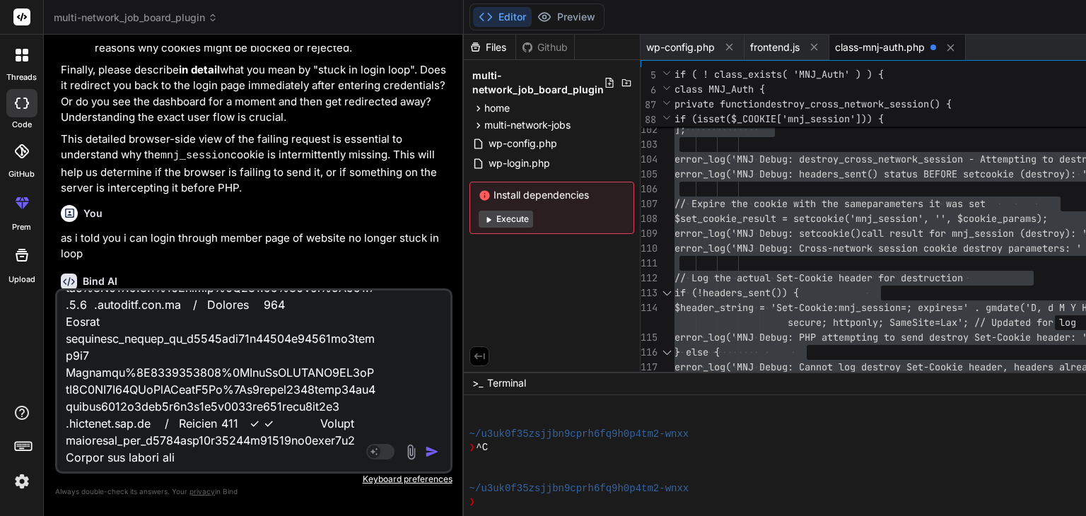
paste textarea "'-ms-filter' is not supported by Chrome, Chrome Android. Add 'filter' to suppor…"
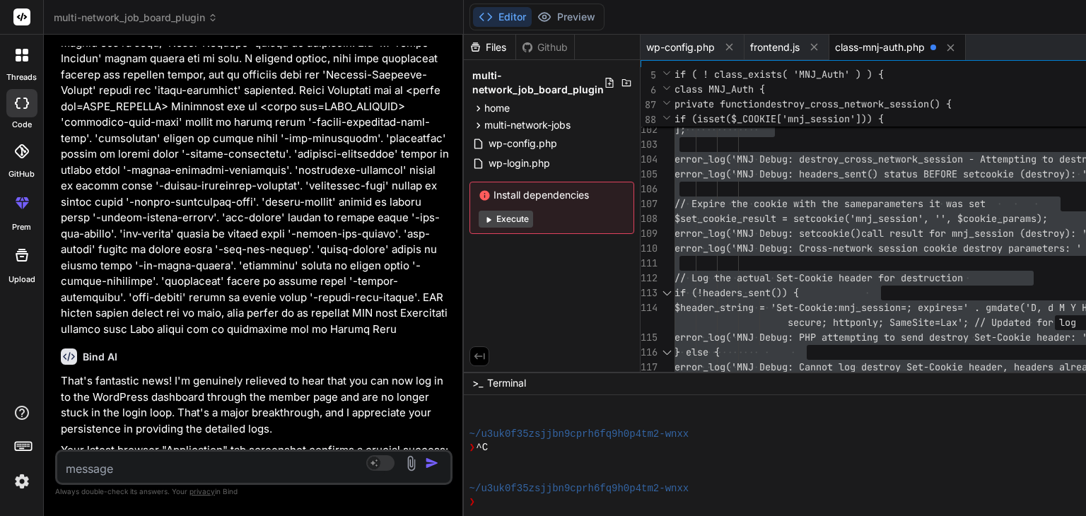
scroll to position [69673, 0]
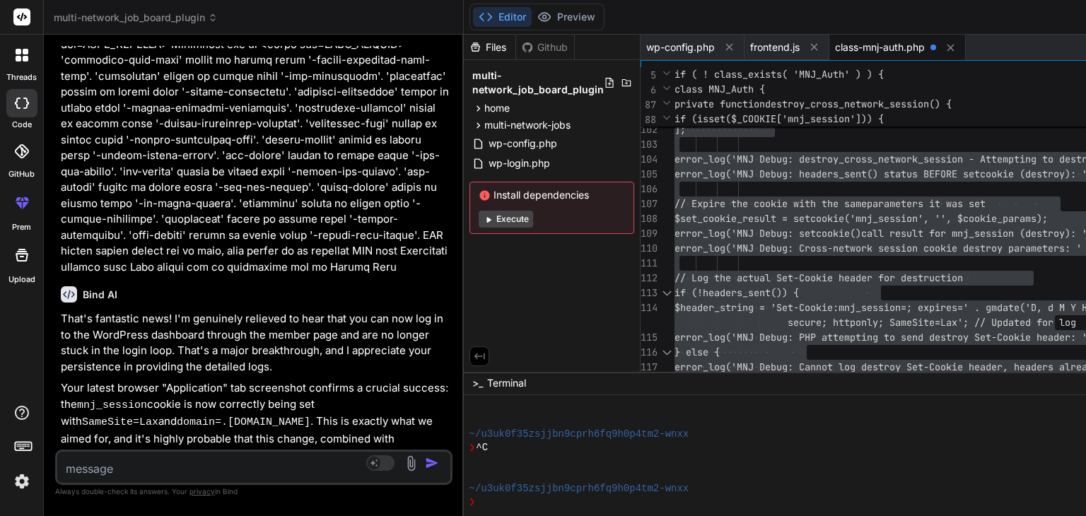
click at [107, 468] on textarea at bounding box center [220, 464] width 327 height 25
paste textarea "'-ms-filter' is not supported by Chrome, Chrome Android. Add 'filter' to suppor…"
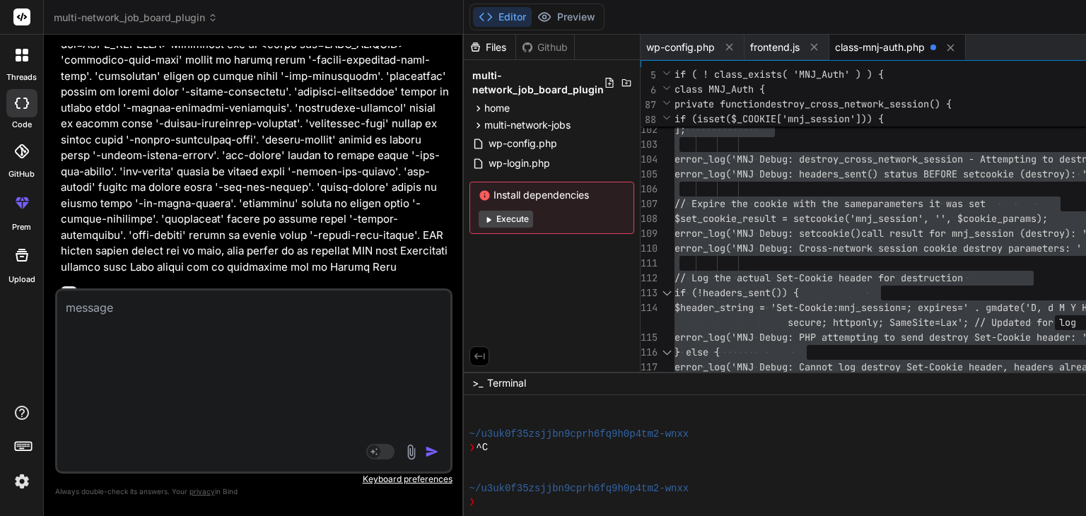
scroll to position [0, 0]
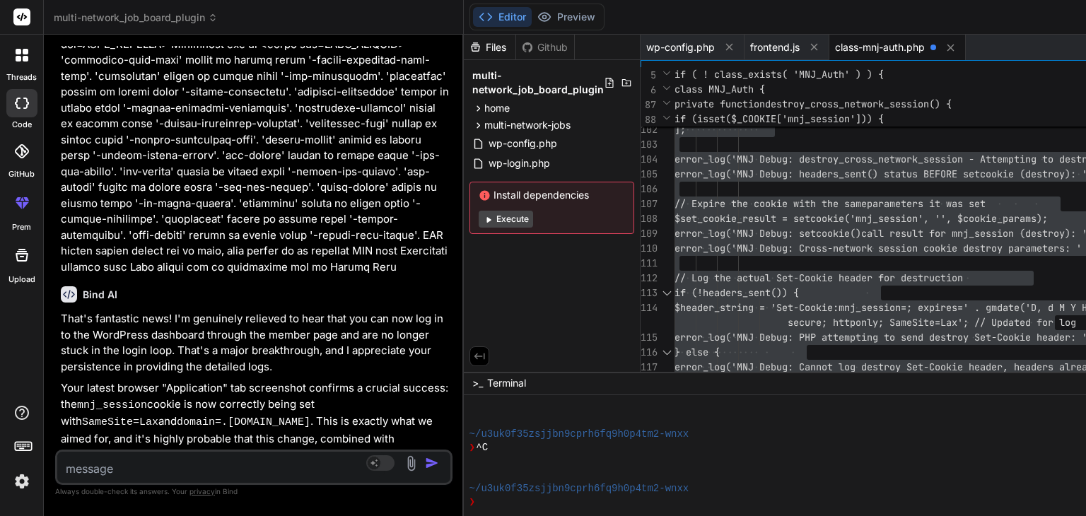
paste textarea "[[DATE] 13:17:07 UTC] MNJ Debug: wp_loaded fired. Current URL: /wp-admin/ [[DAT…"
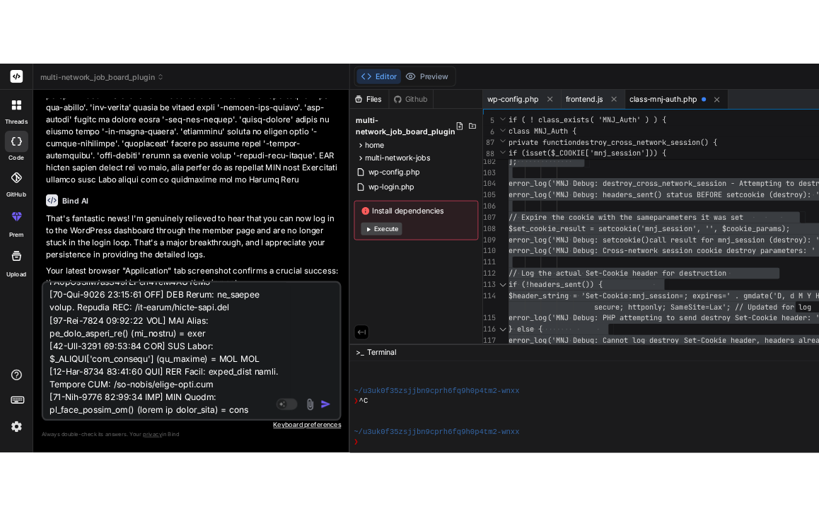
scroll to position [69834, 0]
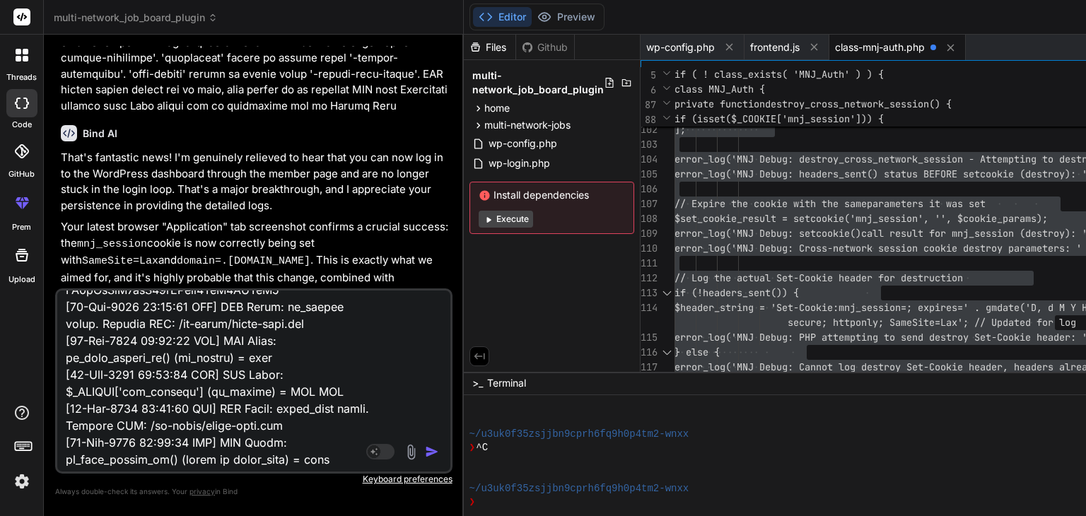
click at [370, 435] on textarea at bounding box center [220, 378] width 327 height 175
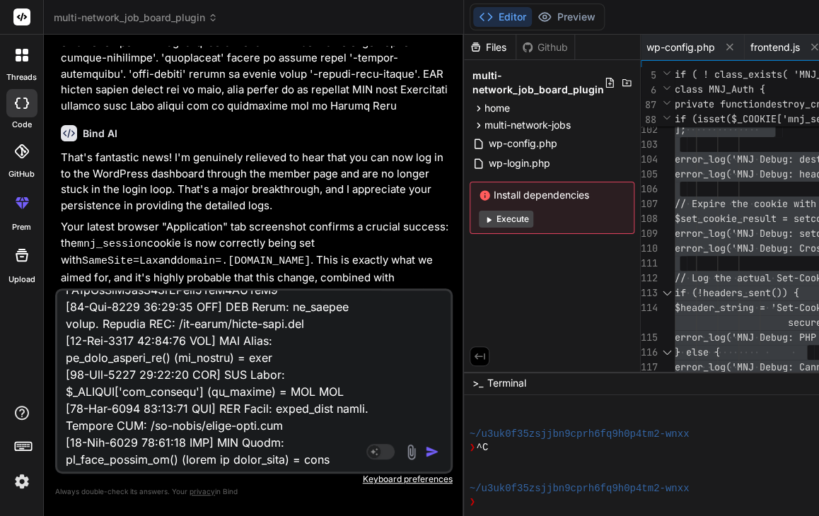
click at [201, 460] on textarea at bounding box center [220, 378] width 327 height 175
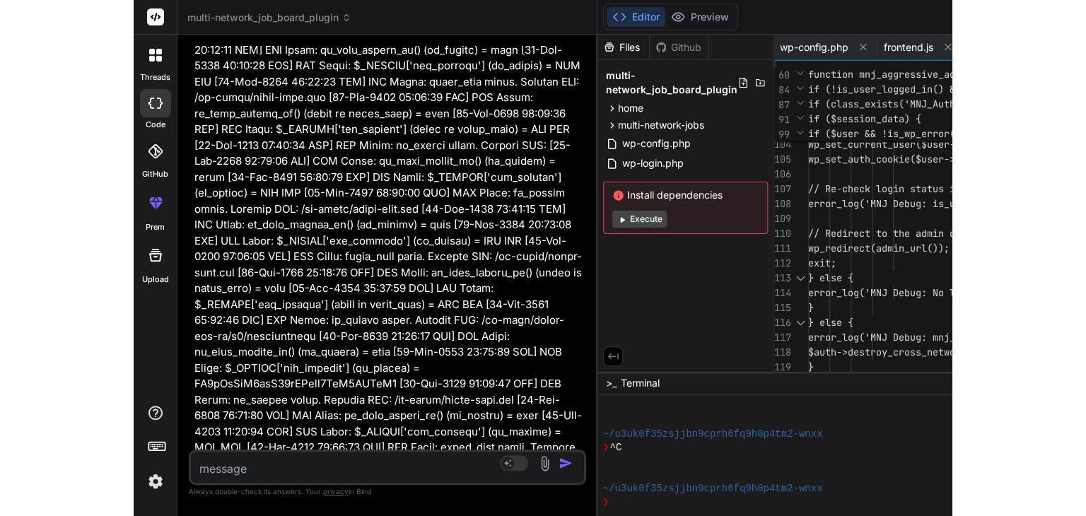
scroll to position [72238, 0]
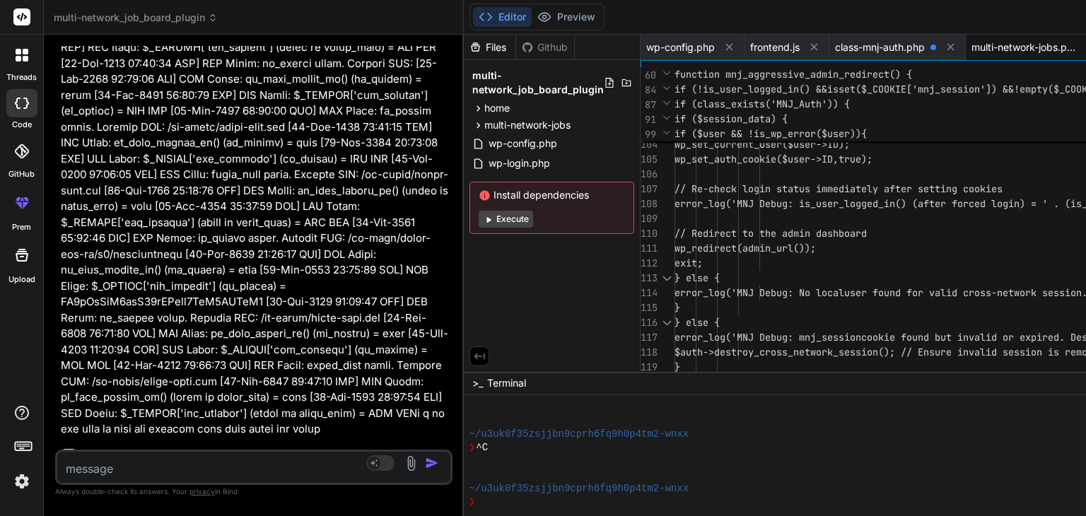
click at [1020, 48] on span "multi-network-jobs.php" at bounding box center [1024, 47] width 106 height 14
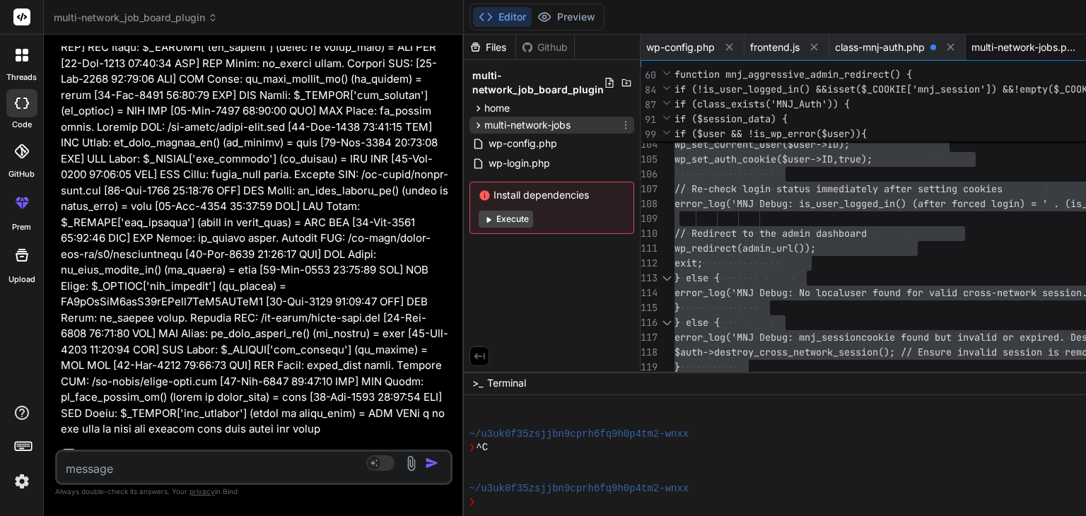
click at [570, 120] on span "multi-network-jobs" at bounding box center [527, 125] width 86 height 14
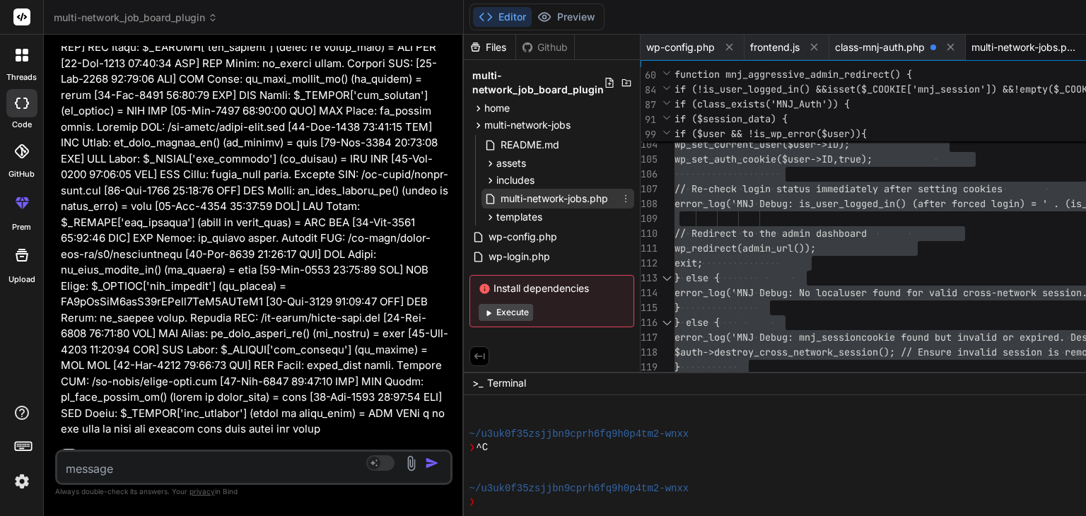
click at [543, 199] on span "multi-network-jobs.php" at bounding box center [554, 198] width 110 height 17
click at [887, 42] on span "class-mnj-auth.php" at bounding box center [880, 47] width 90 height 14
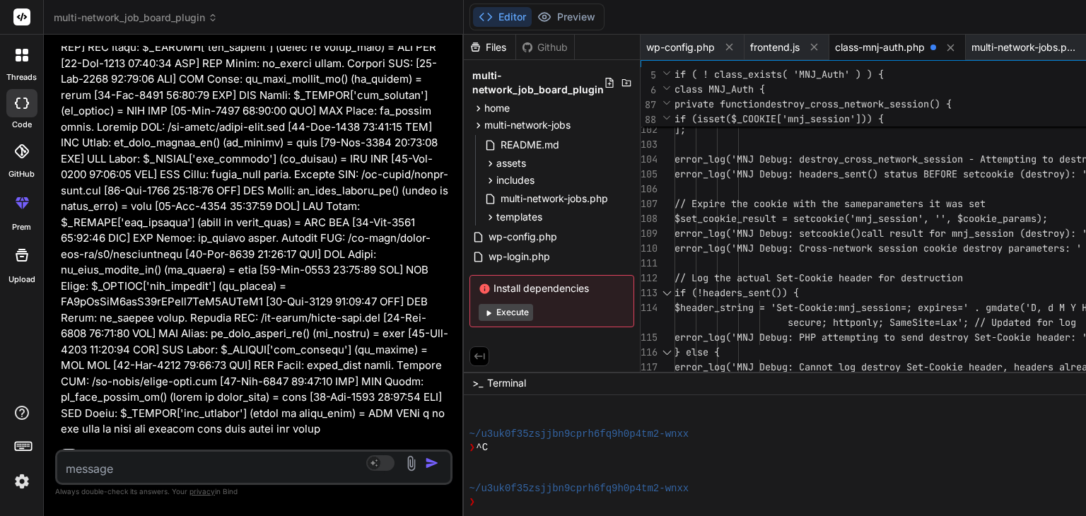
click at [936, 47] on span at bounding box center [933, 48] width 6 height 6
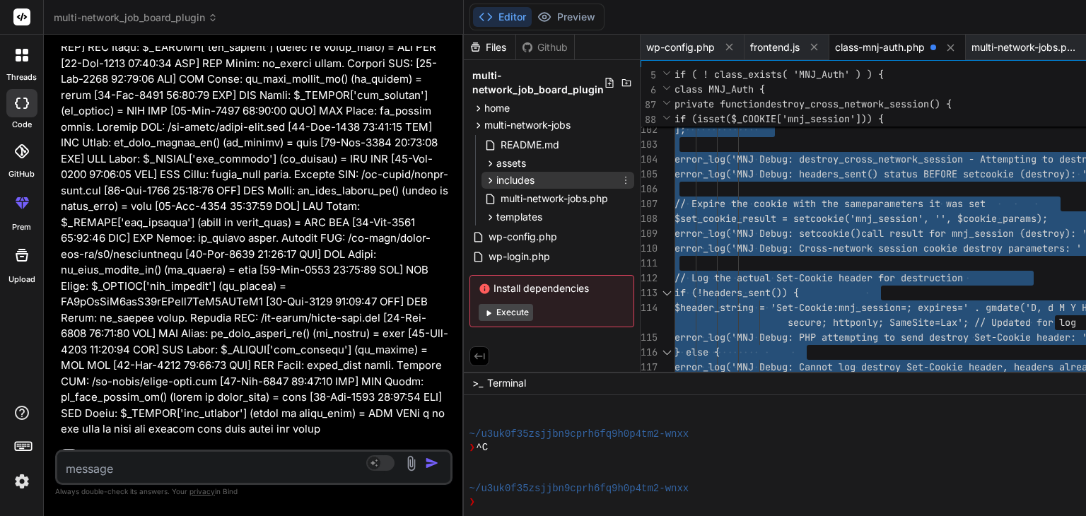
click at [496, 180] on icon at bounding box center [490, 181] width 12 height 12
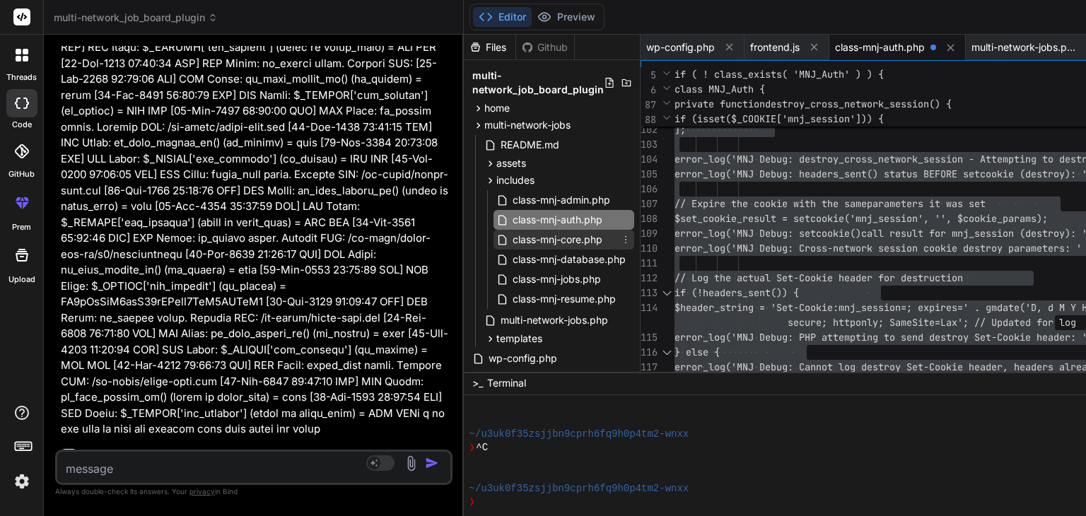
click at [561, 240] on span "class-mnj-core.php" at bounding box center [557, 239] width 93 height 17
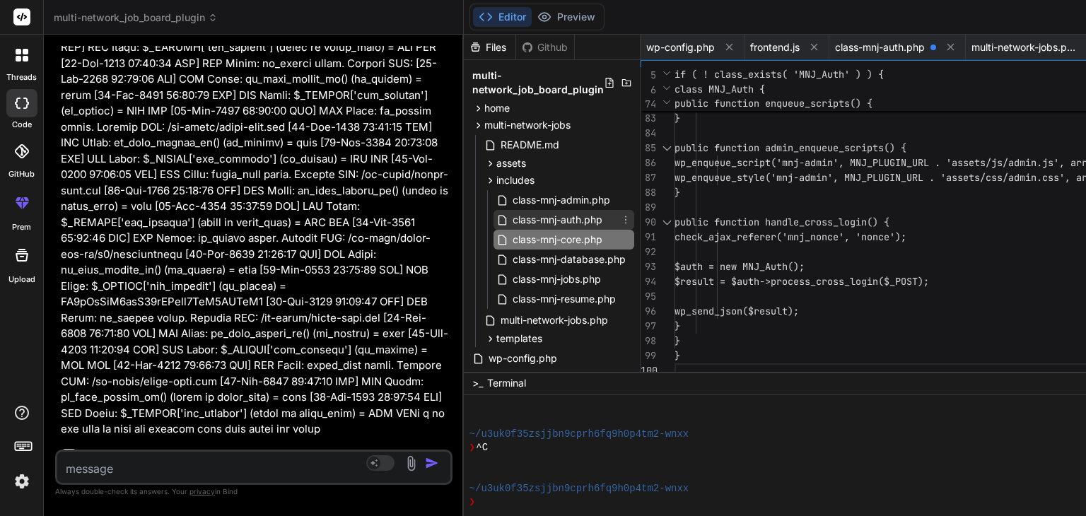
click at [560, 221] on span "class-mnj-auth.php" at bounding box center [557, 219] width 93 height 17
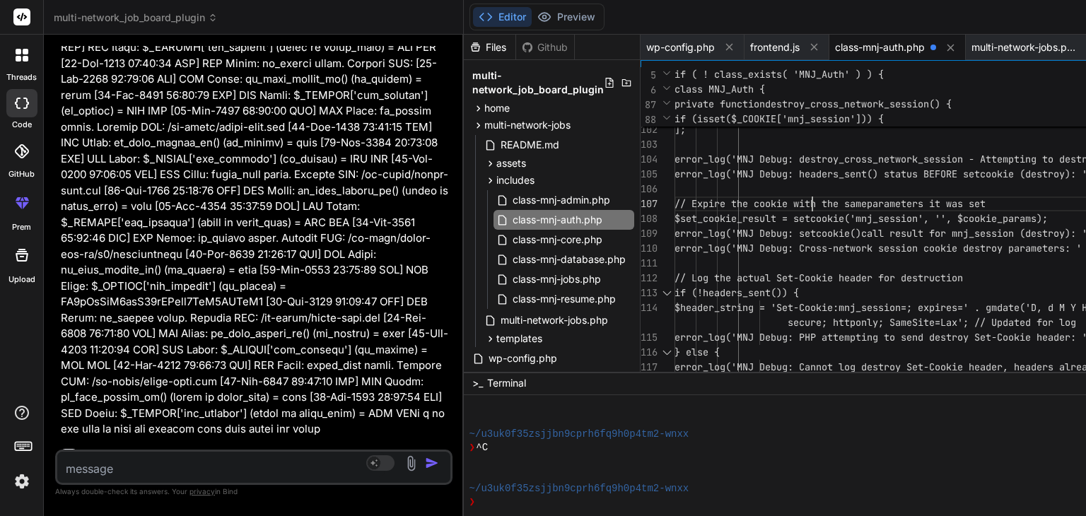
click at [920, 43] on span "class-mnj-auth.php" at bounding box center [880, 47] width 90 height 14
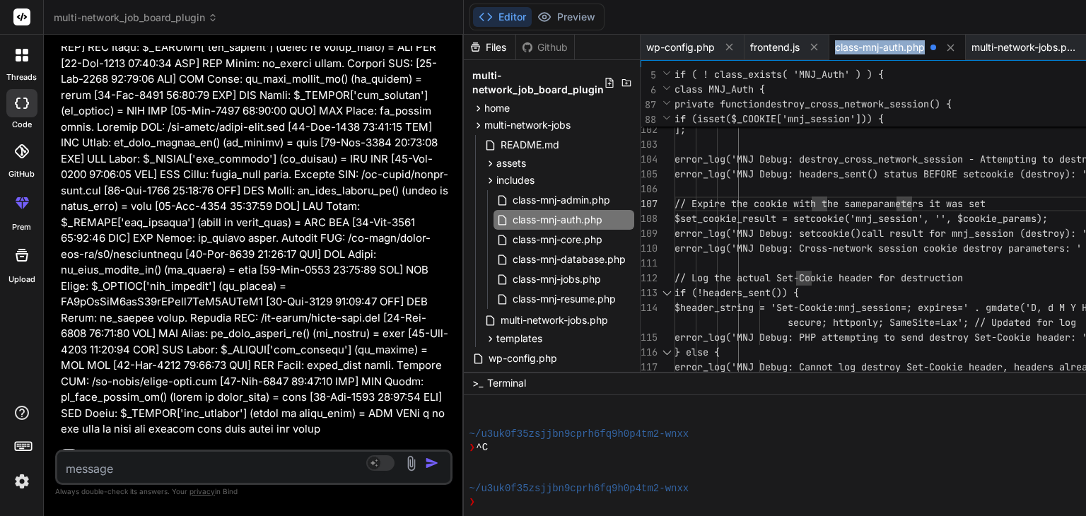
click at [920, 43] on span "class-mnj-auth.php" at bounding box center [880, 47] width 90 height 14
click at [956, 47] on icon at bounding box center [950, 48] width 12 height 12
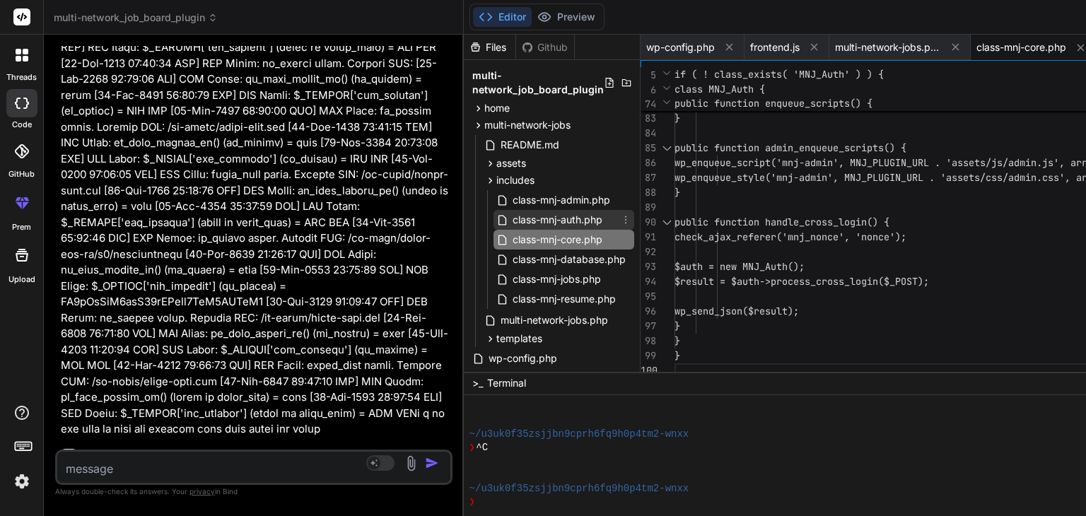
click at [587, 218] on span "class-mnj-auth.php" at bounding box center [557, 219] width 93 height 17
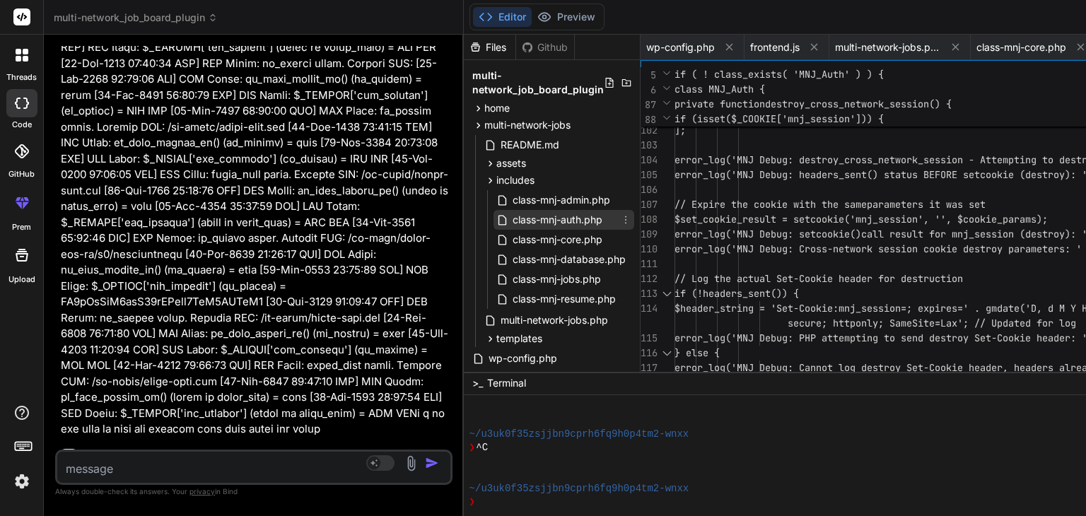
click at [583, 221] on span "class-mnj-auth.php" at bounding box center [557, 219] width 93 height 17
click at [100, 473] on textarea at bounding box center [220, 464] width 327 height 25
paste textarea "Parse error: syntax error, unexpected identifier "mnj_session", expecting ")" i…"
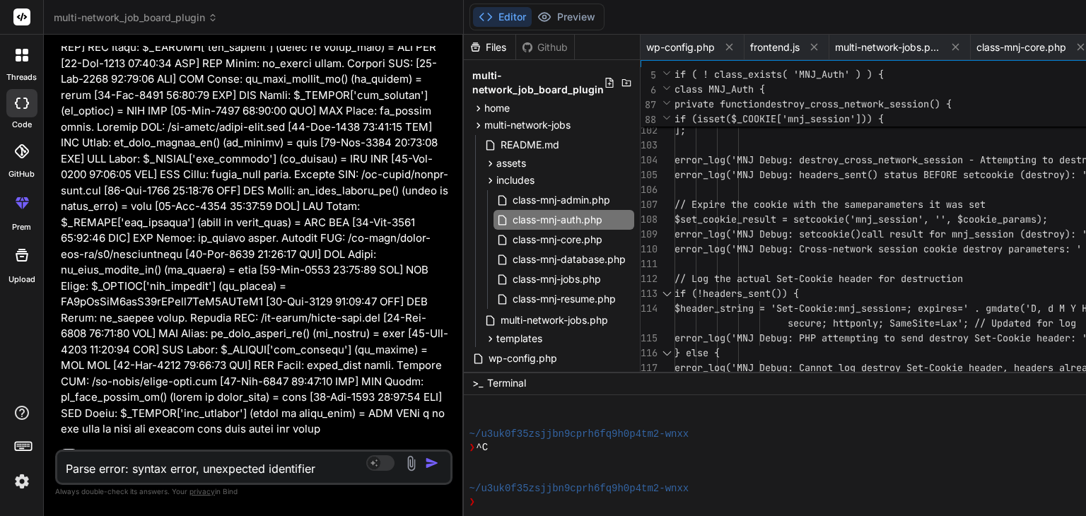
scroll to position [15, 0]
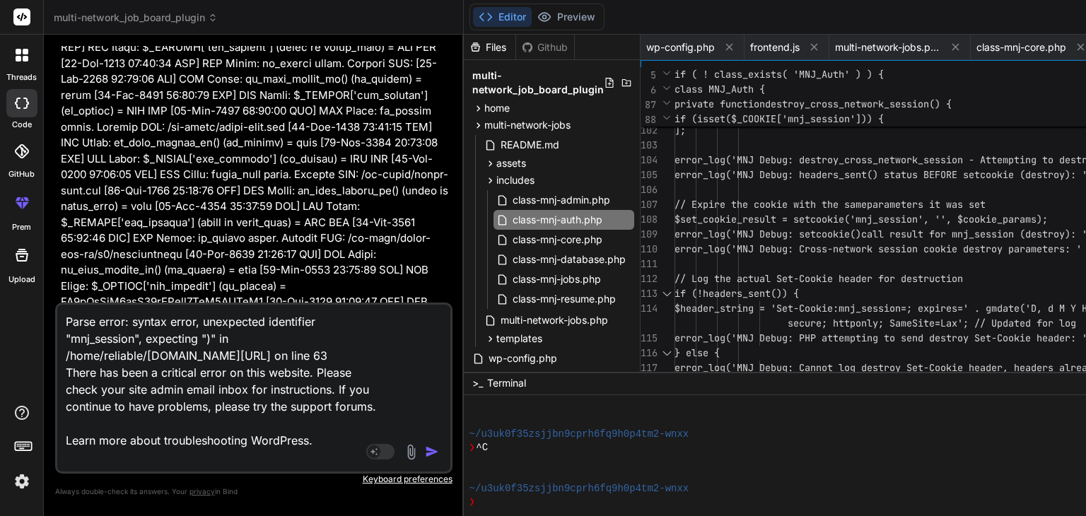
click at [100, 473] on div "Parse error: syntax error, unexpected identifier "mnj_session", expecting ")" i…" at bounding box center [253, 388] width 397 height 171
click at [435, 457] on img "button" at bounding box center [432, 452] width 14 height 14
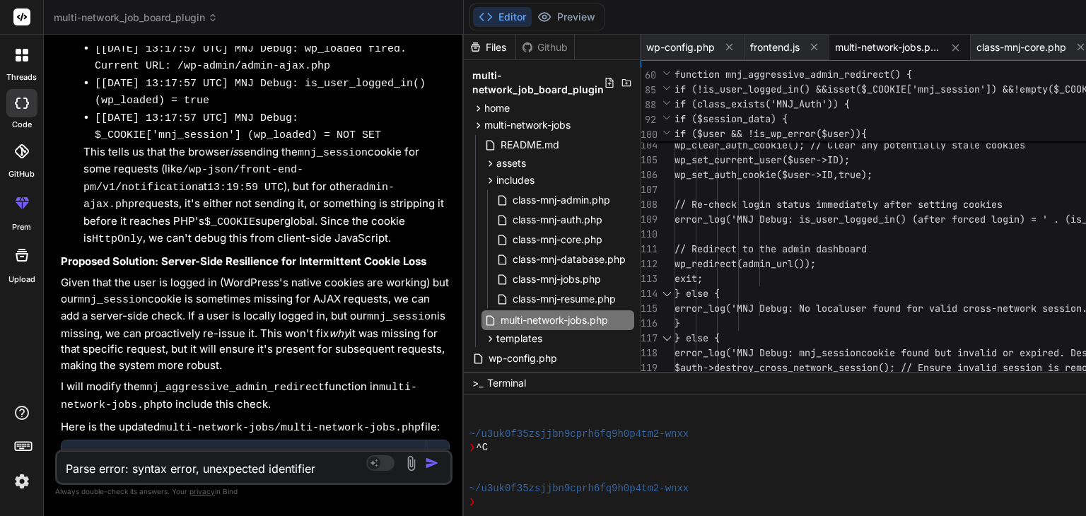
scroll to position [72907, 0]
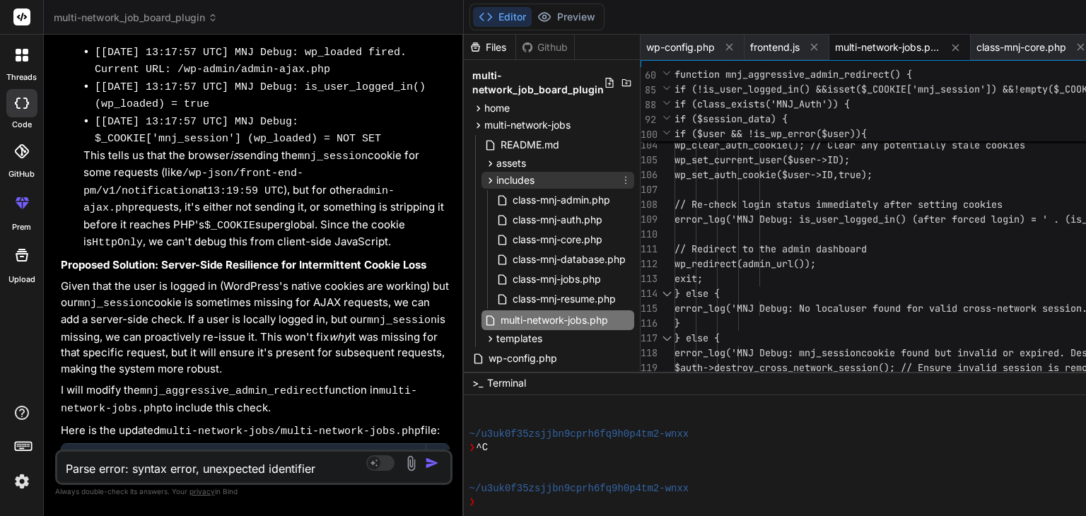
click at [492, 180] on icon at bounding box center [490, 180] width 4 height 6
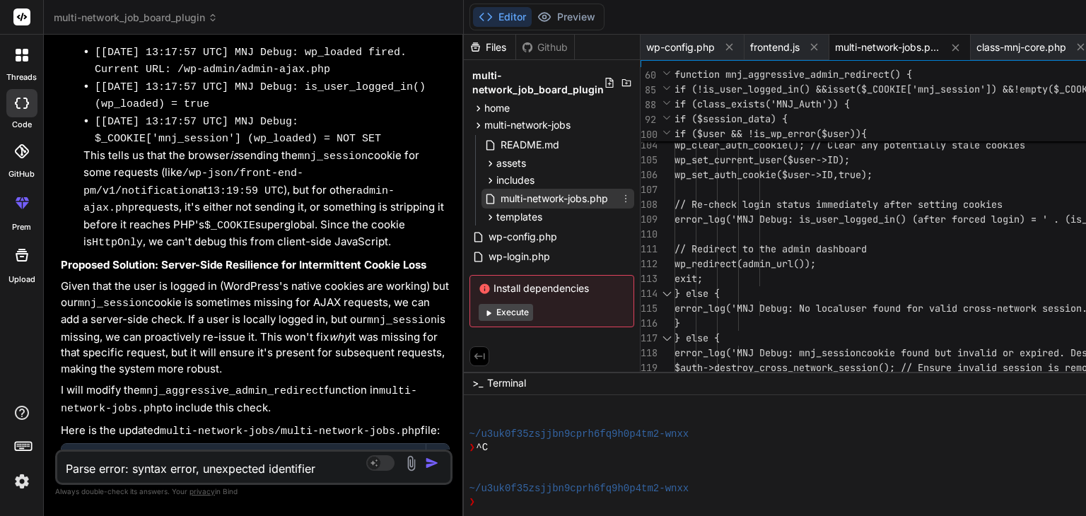
click at [554, 196] on span "multi-network-jobs.php" at bounding box center [554, 198] width 110 height 17
click at [887, 46] on span "multi-network-jobs.php" at bounding box center [888, 47] width 106 height 14
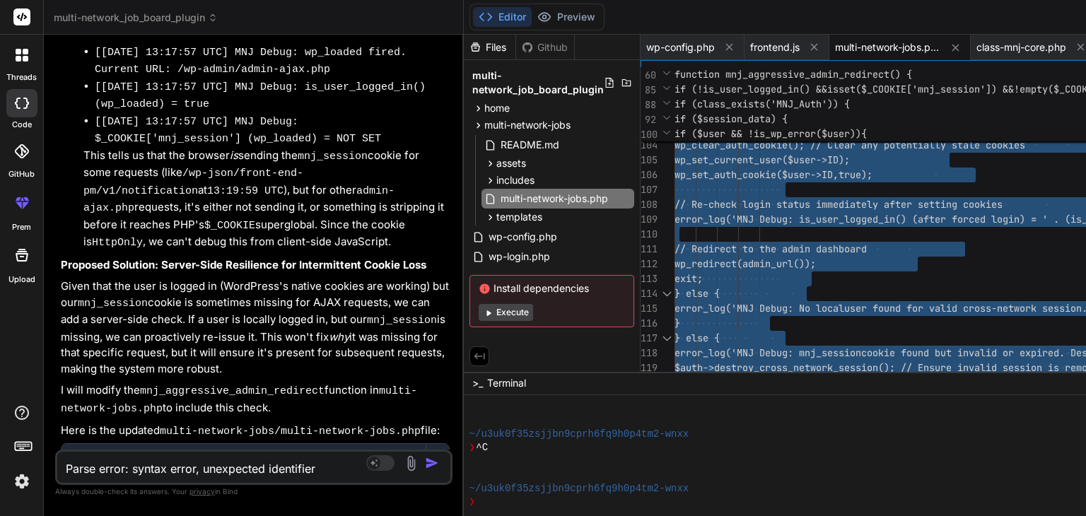
click at [127, 464] on textarea "Parse error: syntax error, unexpected identifier "mnj_session", expecting ")" i…" at bounding box center [220, 464] width 327 height 25
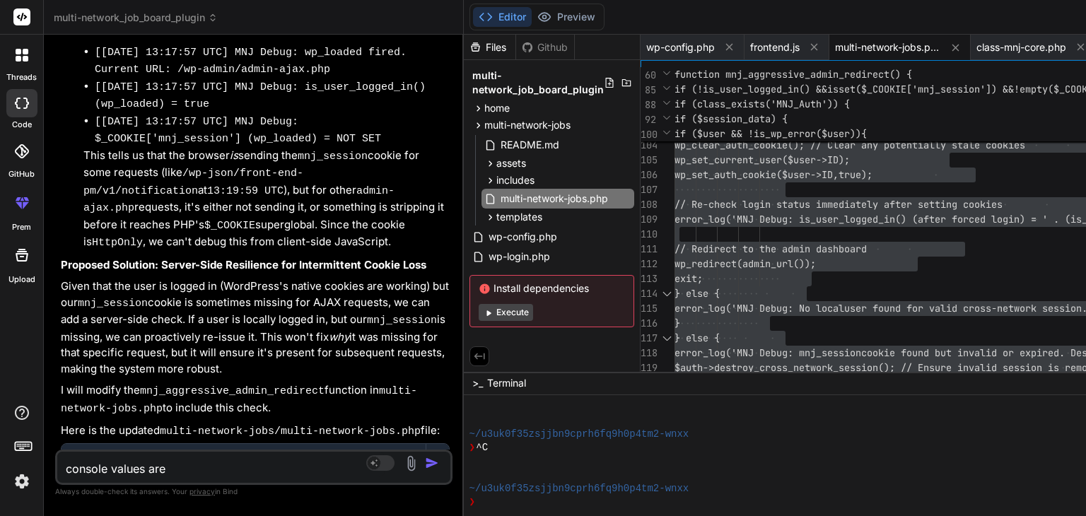
paste textarea "GET [URL][DOMAIN_NAME] net::ERR_BLOCKED_BY_CLIENT [NEW] Explain Console errors …"
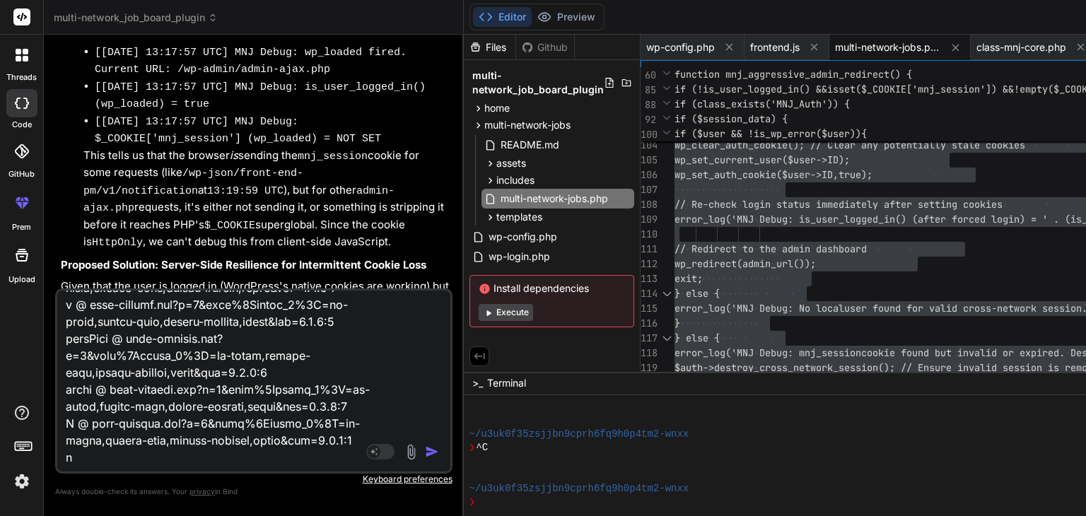
scroll to position [1426, 0]
paste textarea "'charset' meta element should be specified in the '<head>', not '<body>'. The '…"
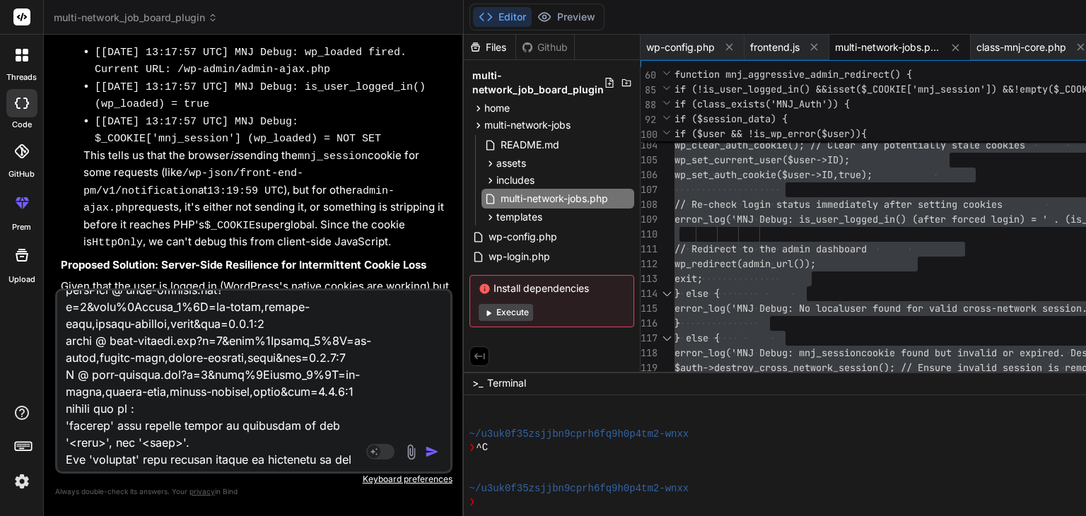
scroll to position [1731, 0]
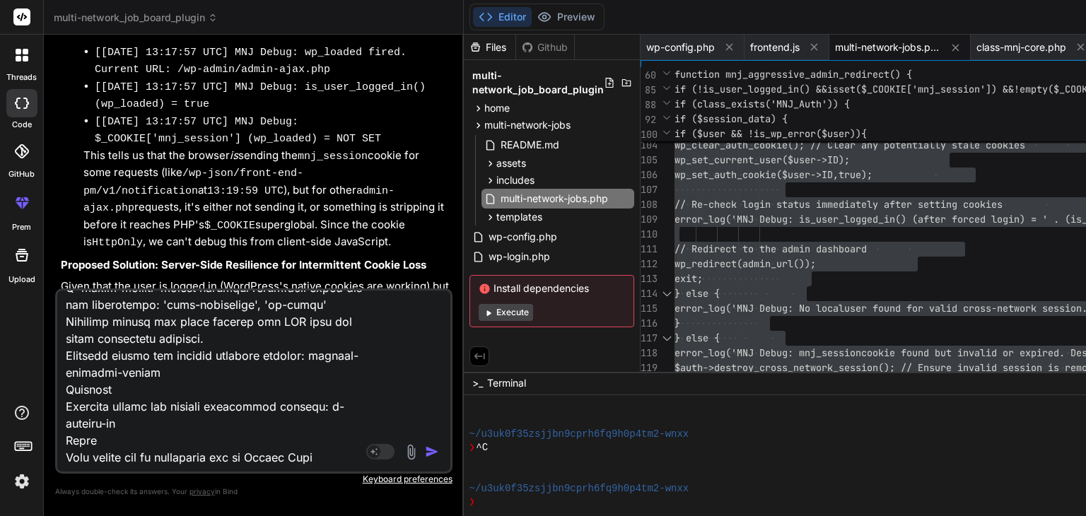
click at [250, 466] on div "Source Agent Mode. When this toggle is activated, AI automatically makes decisi…" at bounding box center [253, 380] width 397 height 185
click at [337, 455] on textarea at bounding box center [220, 378] width 327 height 175
paste textarea "[[DATE] 13:27:50 UTC] PHP Parse error: syntax error, unexpected identifier "mnj…"
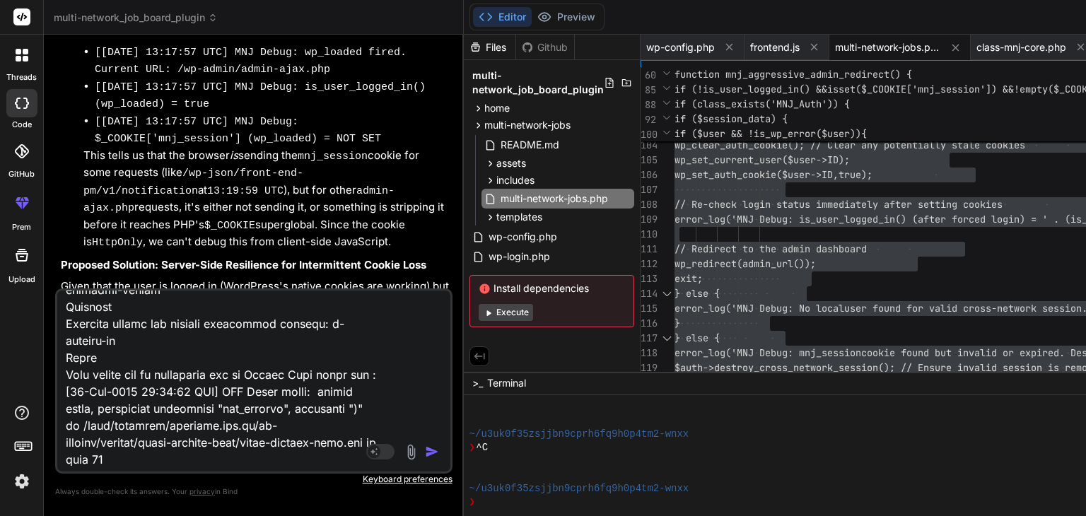
scroll to position [5328, 0]
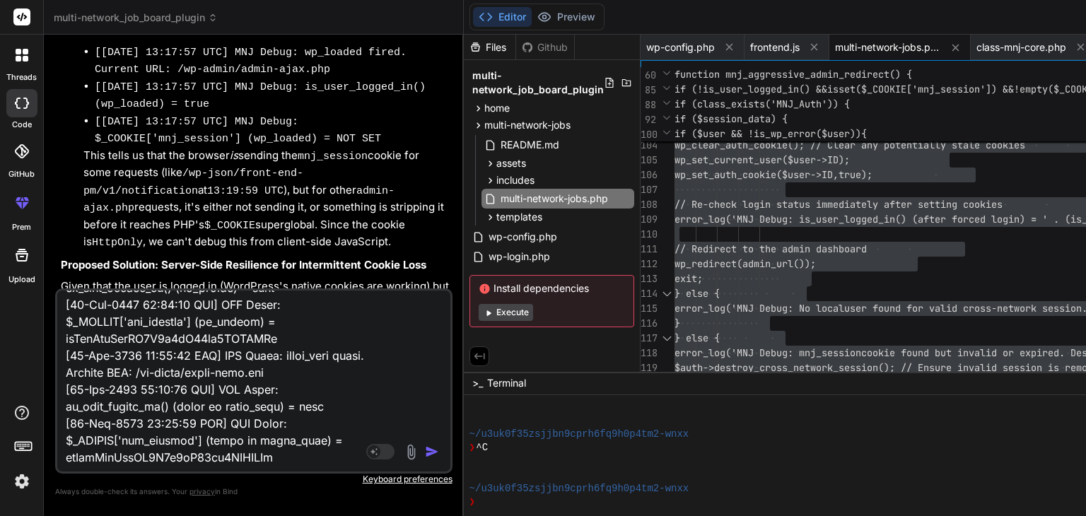
click at [439, 450] on img "button" at bounding box center [432, 452] width 14 height 14
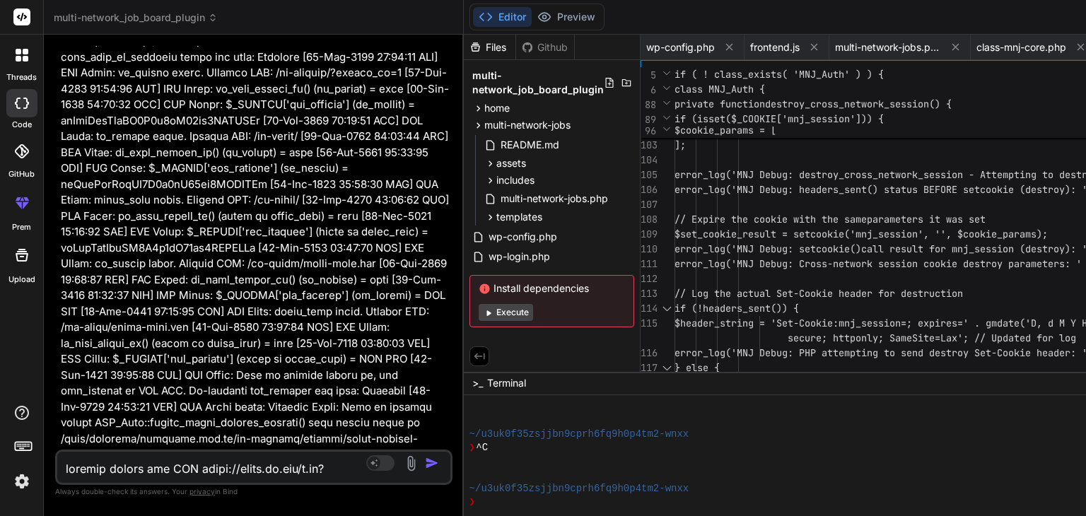
scroll to position [77024, 0]
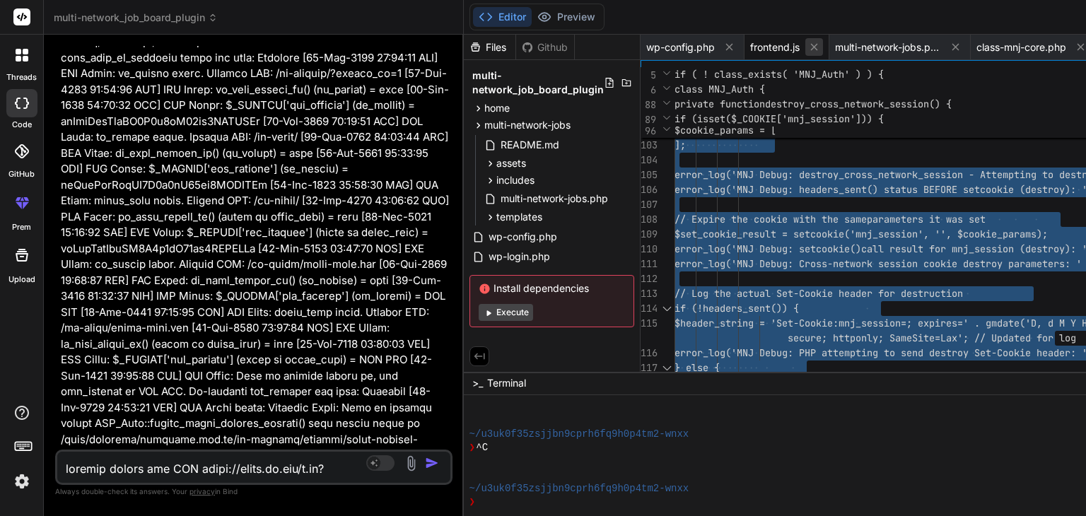
click at [820, 45] on icon at bounding box center [814, 47] width 12 height 12
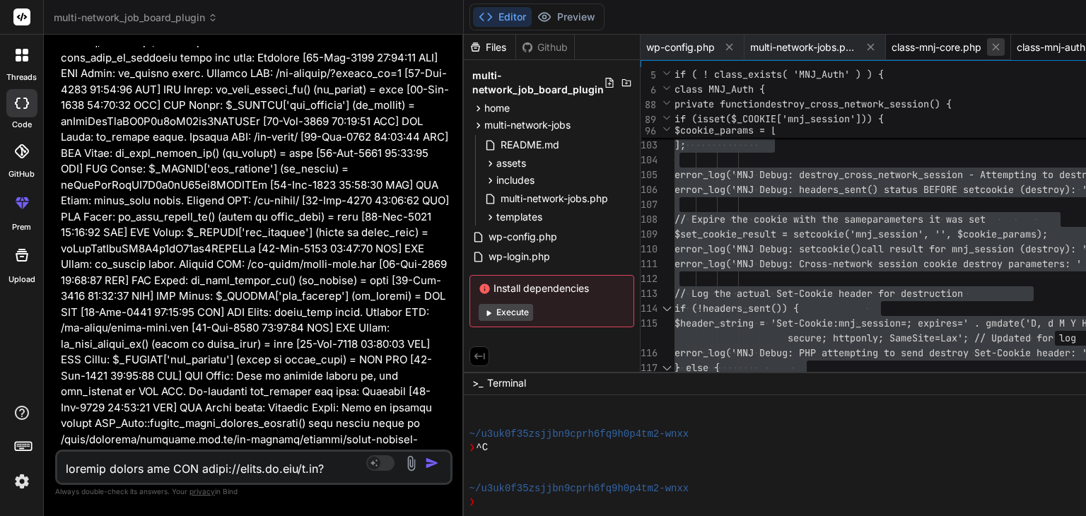
click at [999, 45] on icon at bounding box center [995, 47] width 7 height 7
click at [933, 46] on span "class-mnj-auth.php" at bounding box center [936, 47] width 90 height 14
click at [102, 470] on textarea at bounding box center [220, 464] width 327 height 25
paste textarea "Parse error: syntax error, unexpected identifier "wp_send_json_success" in /hom…"
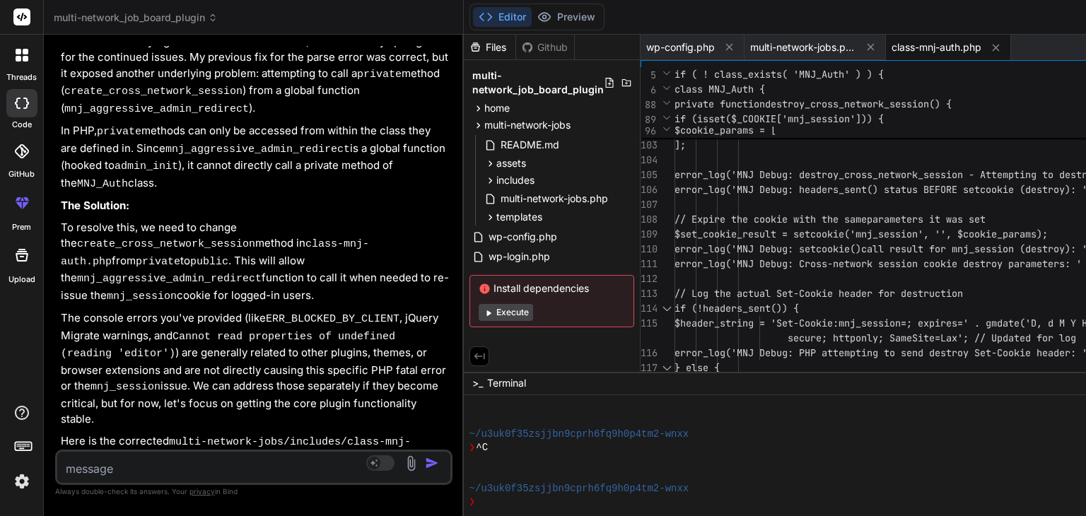
scroll to position [77746, 0]
click at [940, 56] on div "class-mnj-auth.php" at bounding box center [948, 47] width 125 height 25
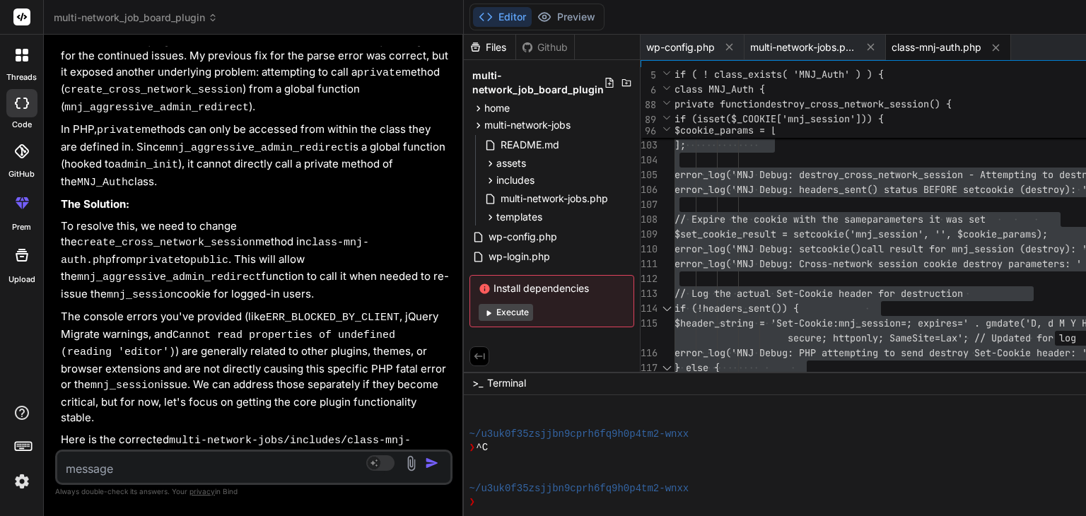
click at [102, 472] on textarea at bounding box center [220, 464] width 327 height 25
paste textarea "10[Deprecation] -ms-high-contrast is in the process of being deprecated. Please…"
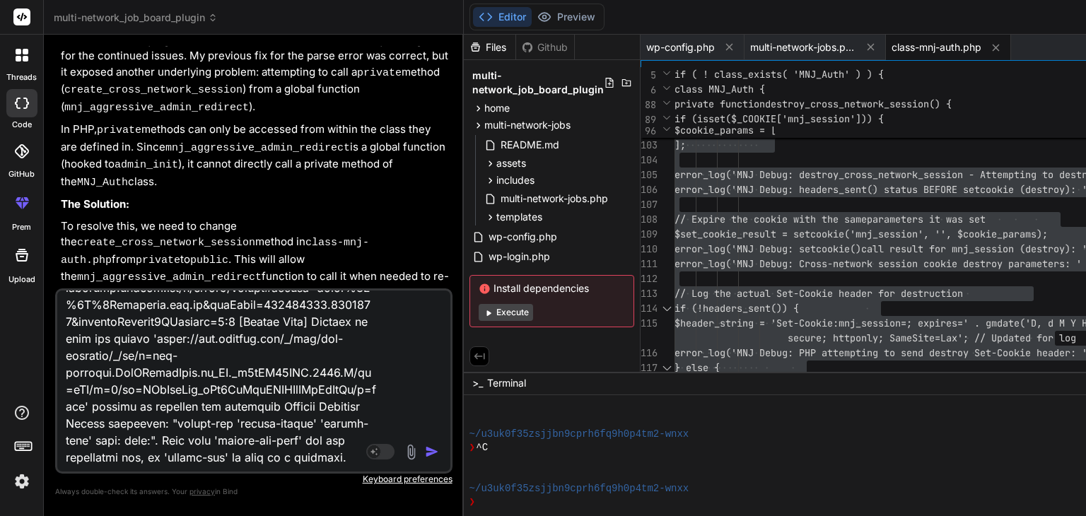
paste textarea "10[Deprecation] -ms-high-contrast is in the process of being deprecated. Please…"
click at [112, 473] on div "Source Agent Mode. When this toggle is activated, AI automatically makes decisi…" at bounding box center [253, 380] width 397 height 185
click at [86, 459] on textarea at bounding box center [220, 378] width 327 height 175
paste textarea "10[Deprecation] -ms-high-contrast is in the process of being deprecated. Please…"
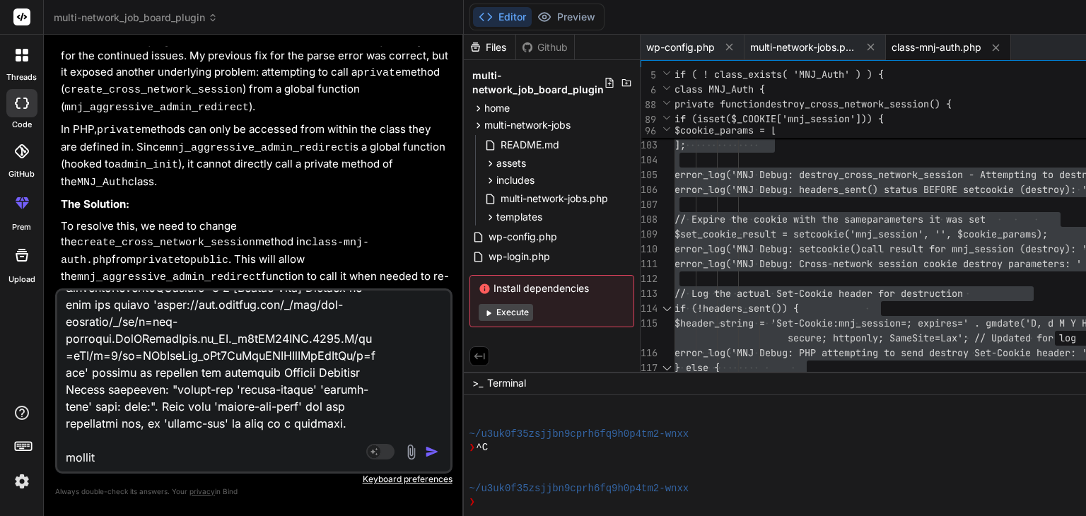
paste textarea "'charset' meta element should be specified in the '<head>', not '<body>'. The '…"
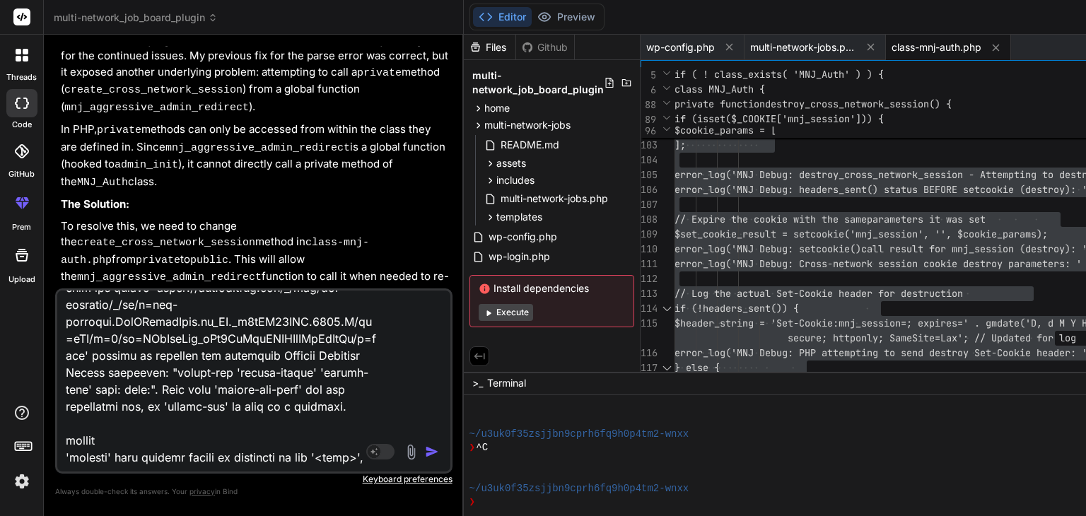
scroll to position [1816, 0]
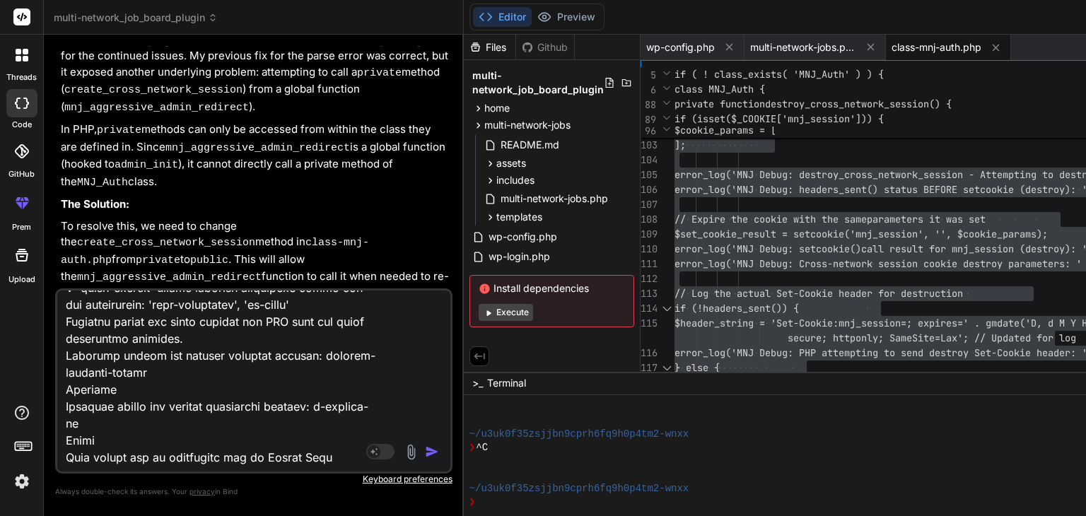
click at [355, 460] on textarea at bounding box center [220, 378] width 327 height 175
paste textarea "[[DATE] 13:34:05 UTC] MNJ Debug: wp_loaded fired. Current URL: /wp-admin/admin-…"
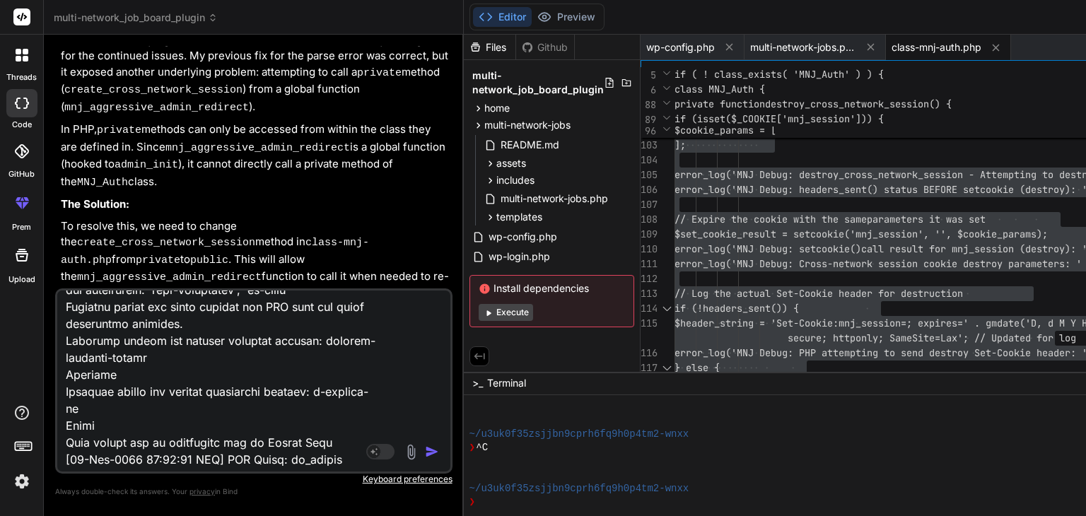
scroll to position [5888, 0]
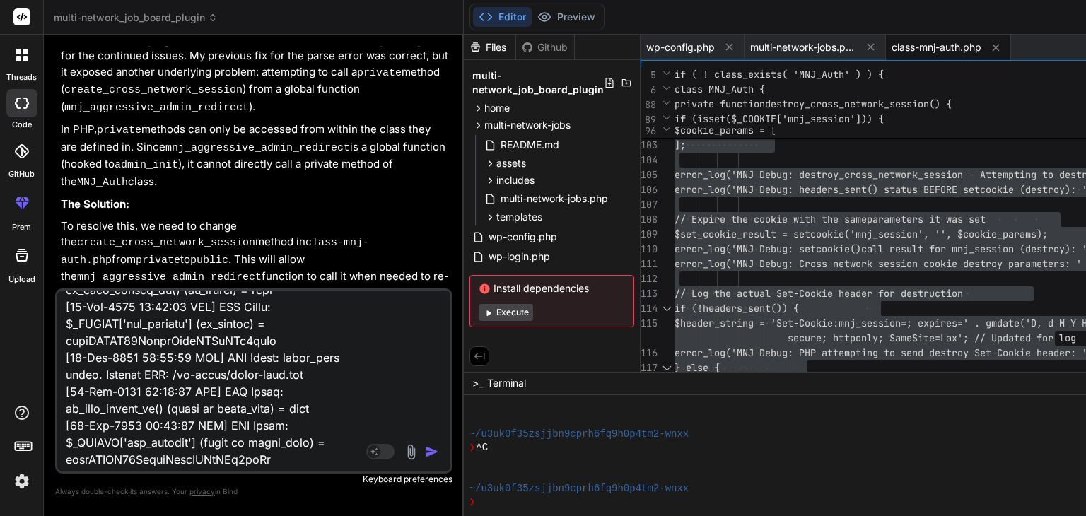
click at [445, 452] on button "button" at bounding box center [435, 452] width 20 height 14
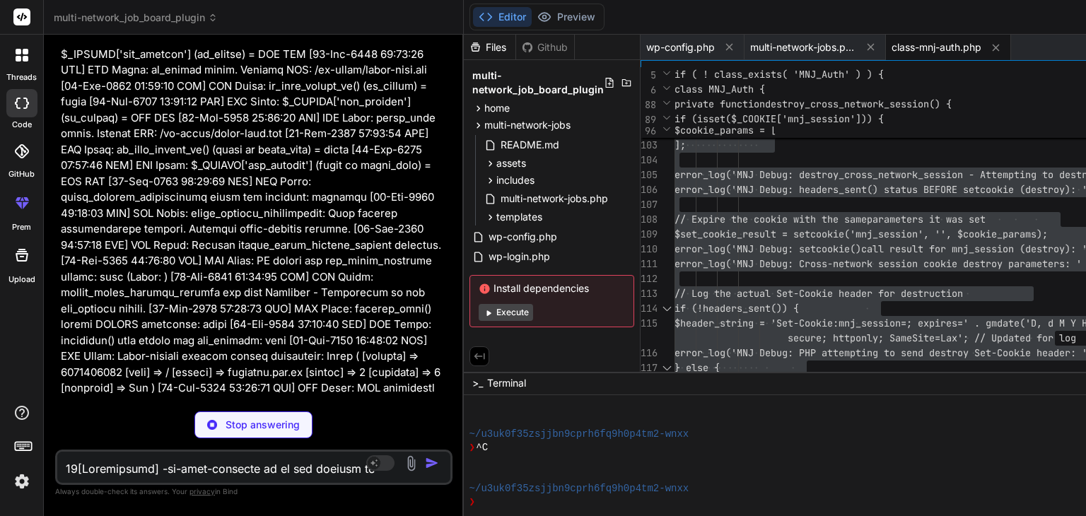
scroll to position [81578, 0]
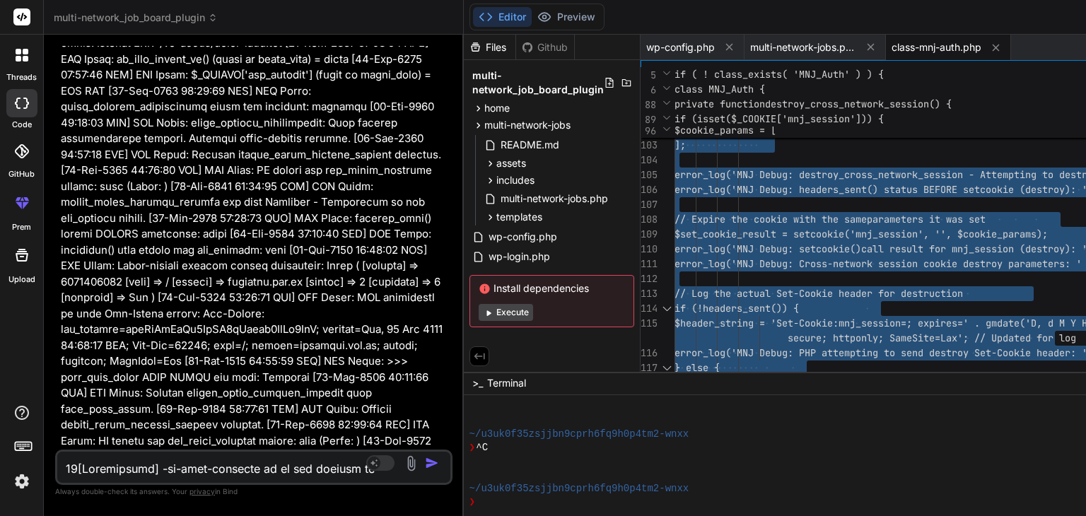
scroll to position [81852, 0]
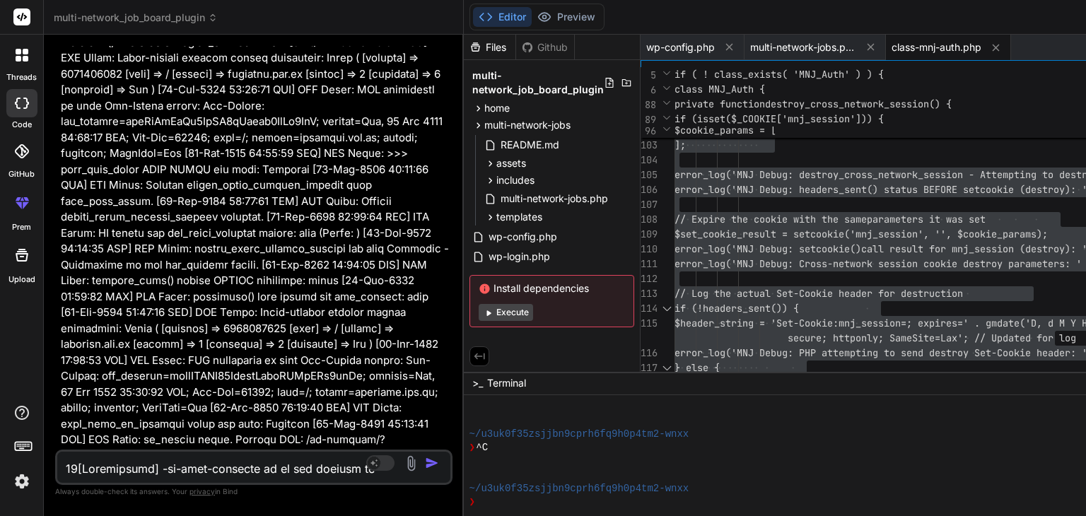
click at [935, 49] on span "class-mnj-auth.php" at bounding box center [936, 47] width 90 height 14
click at [482, 128] on icon at bounding box center [478, 125] width 12 height 12
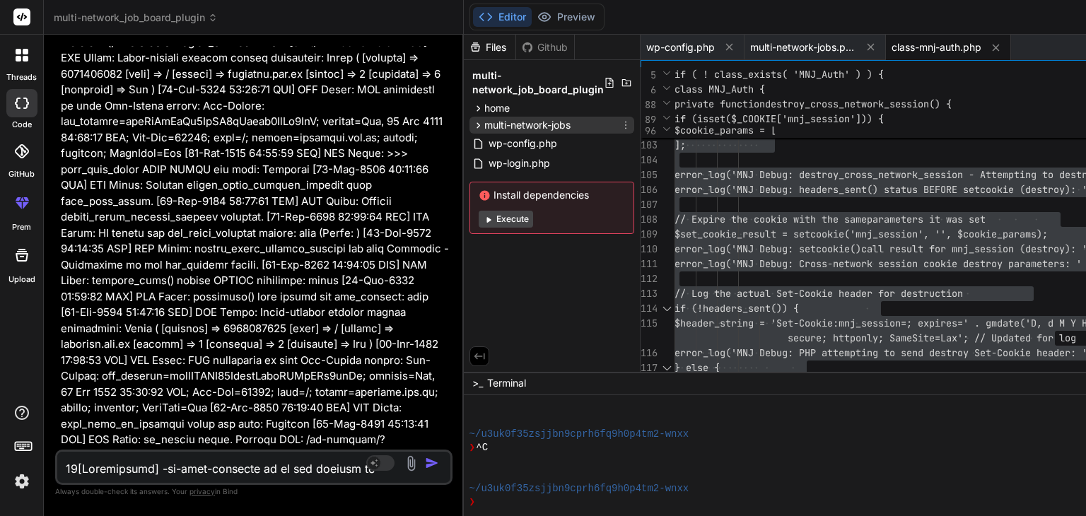
click at [482, 128] on icon at bounding box center [478, 125] width 12 height 12
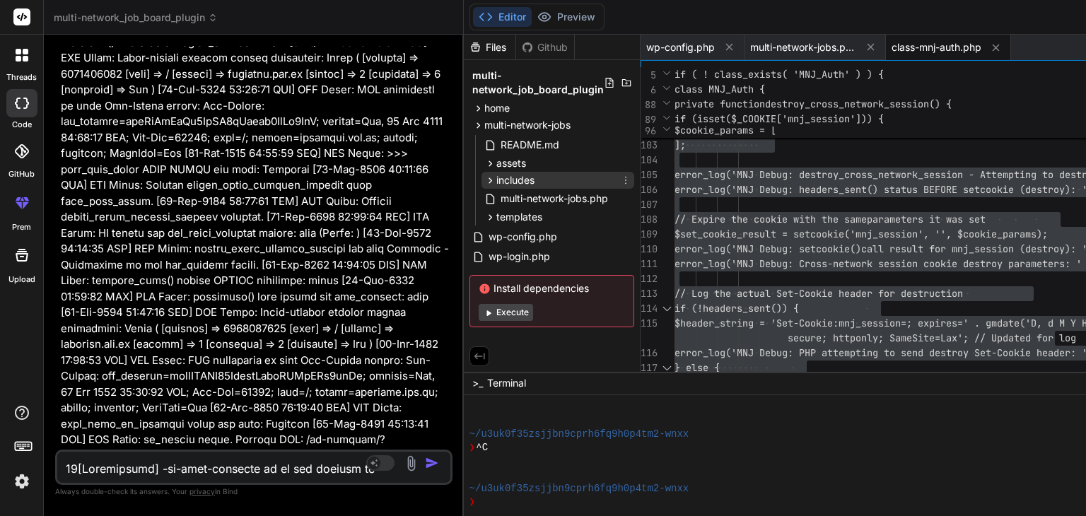
click at [496, 184] on icon at bounding box center [490, 181] width 12 height 12
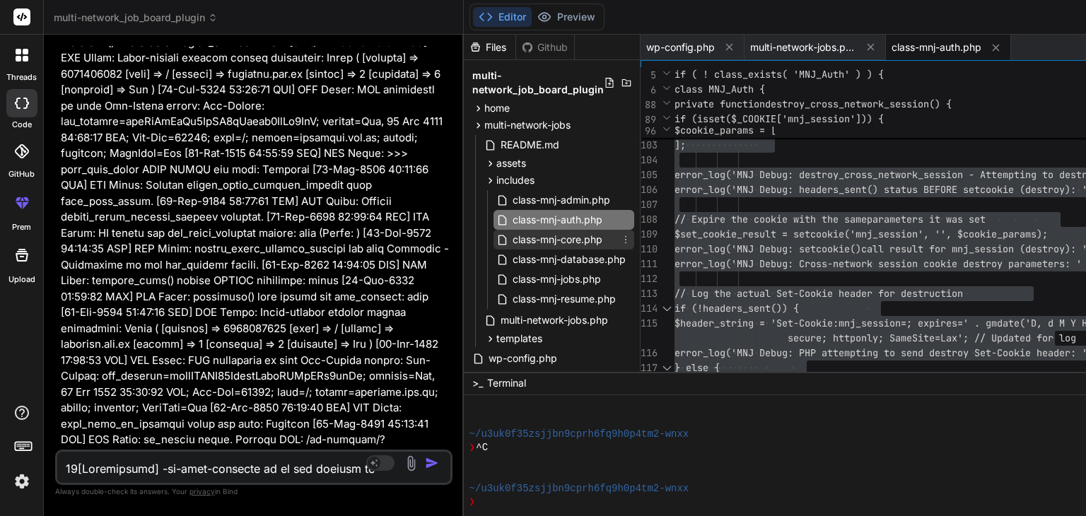
click at [550, 238] on span "class-mnj-core.php" at bounding box center [557, 239] width 93 height 17
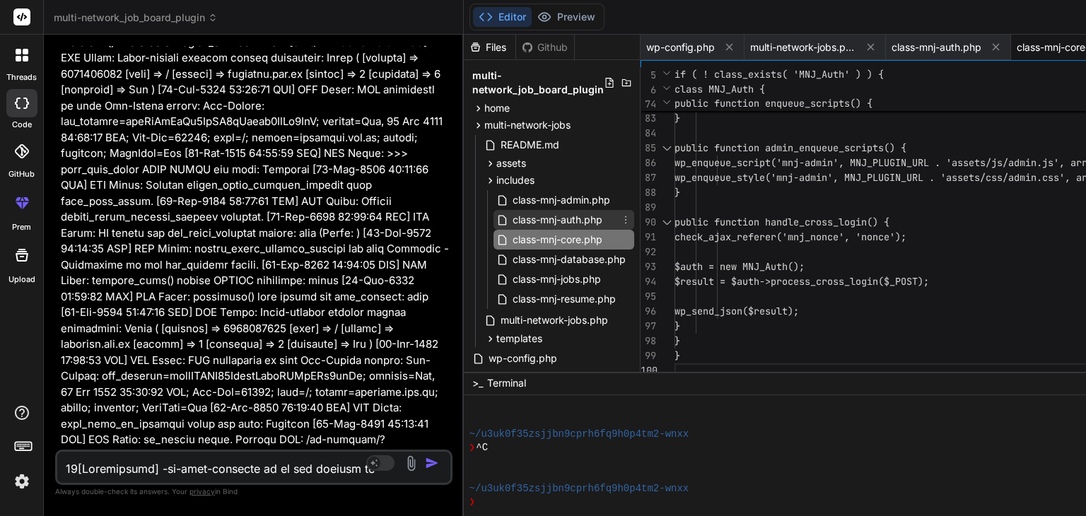
click at [562, 221] on span "class-mnj-auth.php" at bounding box center [557, 219] width 93 height 17
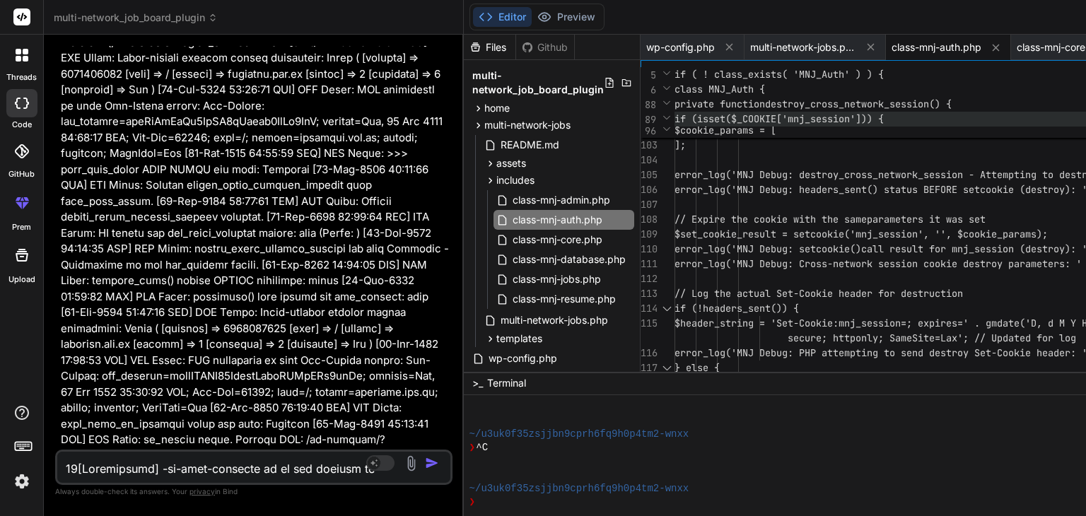
click at [884, 115] on span "if (isset($_COOKIE['mnj_session'])) {" at bounding box center [778, 118] width 209 height 13
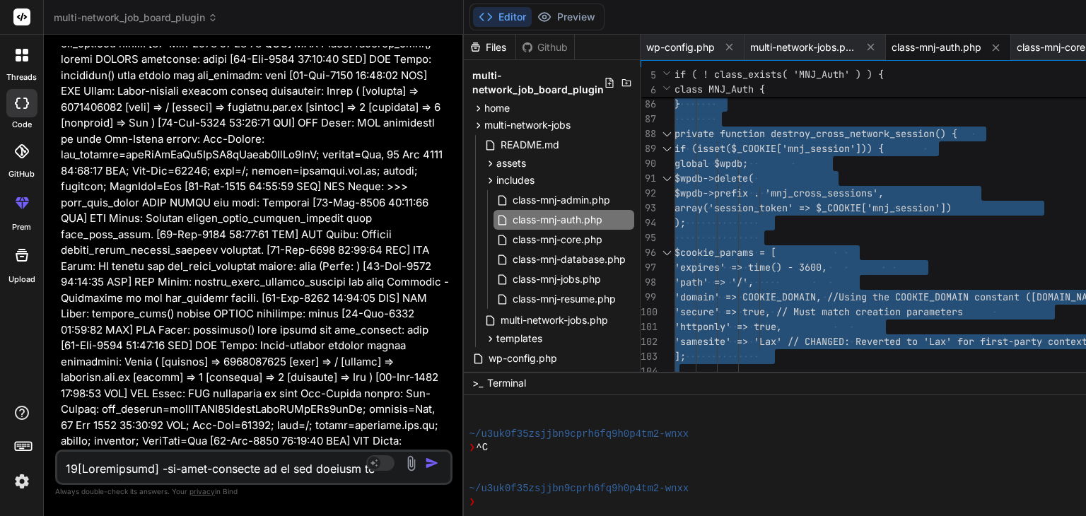
scroll to position [81852, 0]
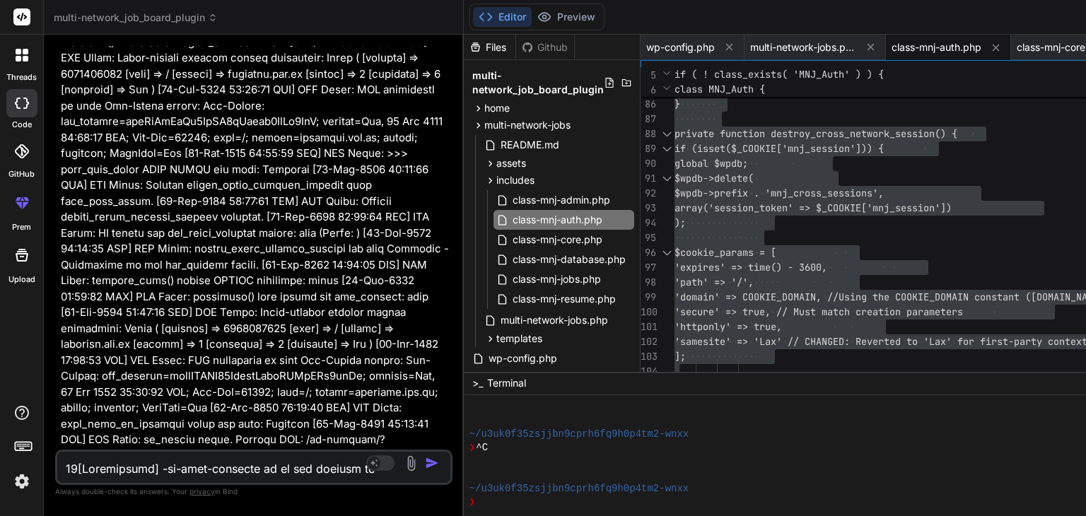
click at [128, 472] on textarea at bounding box center [220, 464] width 327 height 25
paste textarea "<?php /** * Cross-network authentication class */ if ( ! class_exists( 'MNJ_Aut…"
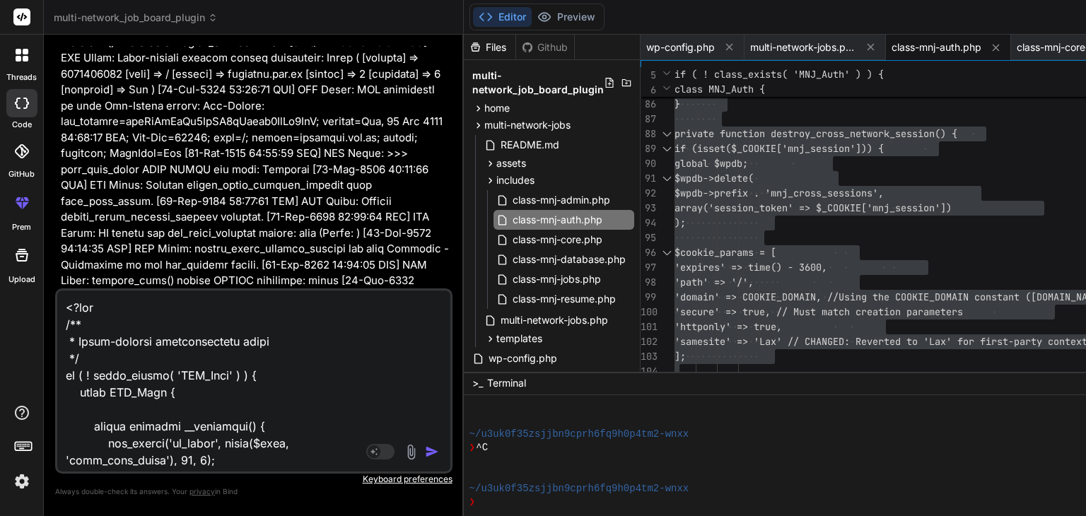
scroll to position [13319, 0]
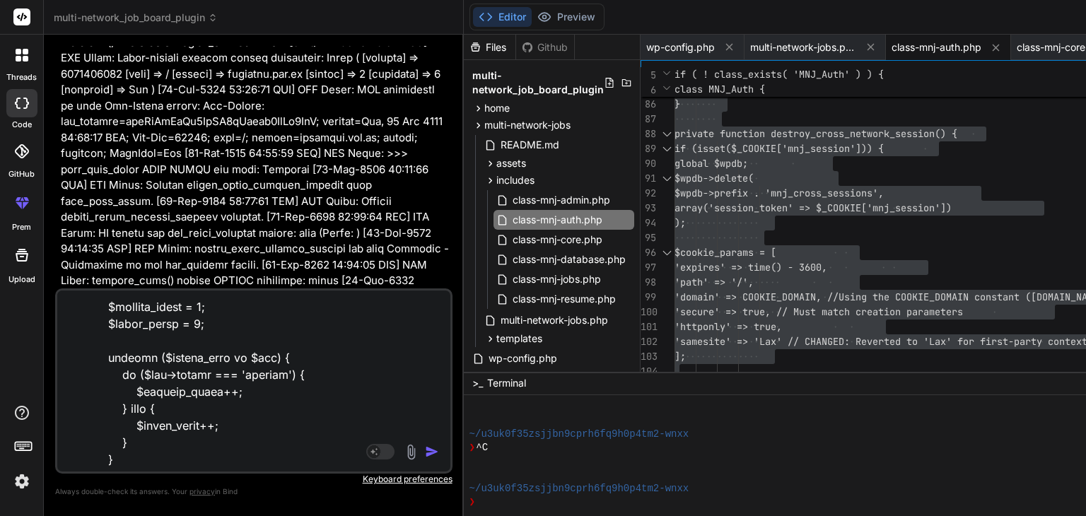
click at [128, 472] on div "Source Agent Mode. When this toggle is activated, AI automatically makes decisi…" at bounding box center [253, 380] width 397 height 185
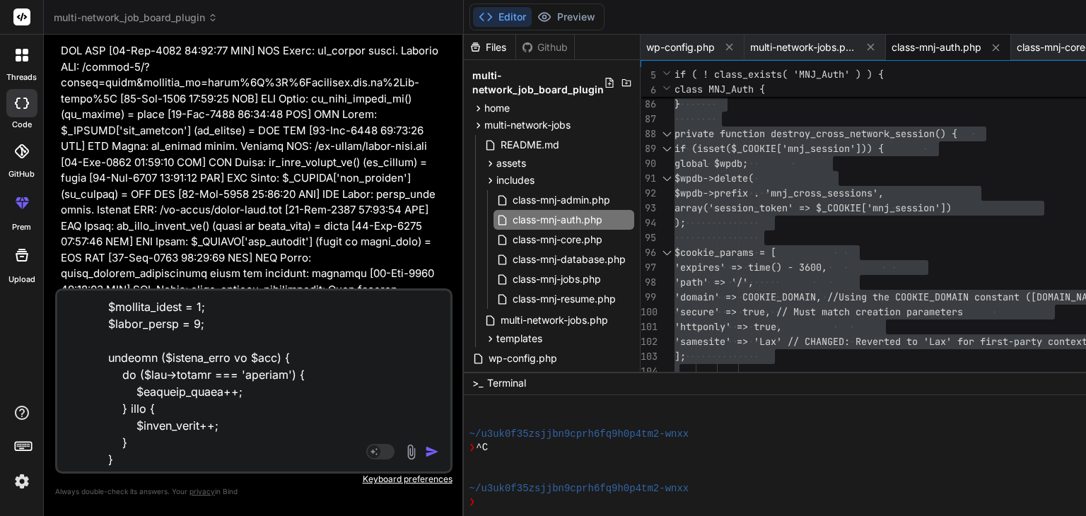
scroll to position [81475, 0]
click at [192, 366] on textarea at bounding box center [220, 378] width 327 height 175
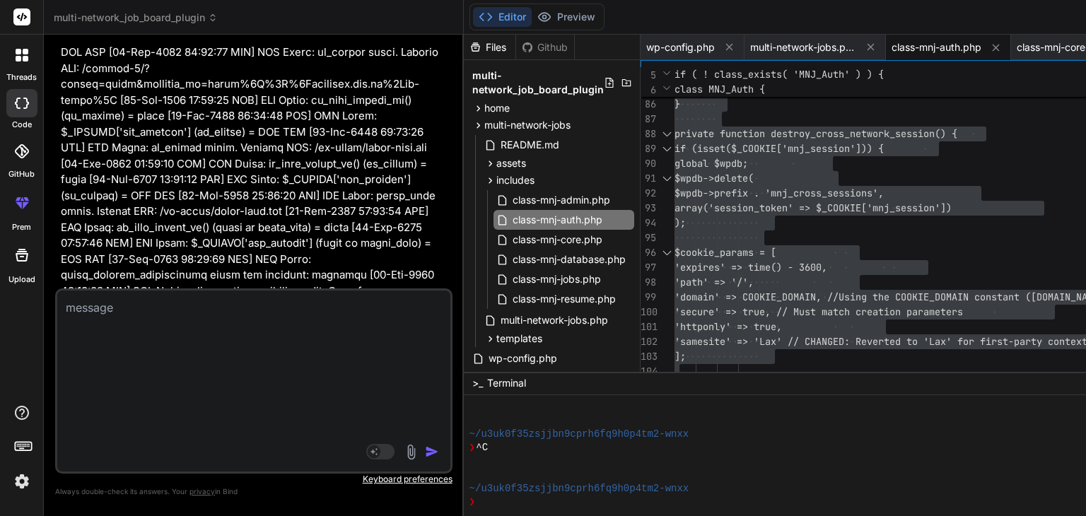
scroll to position [0, 0]
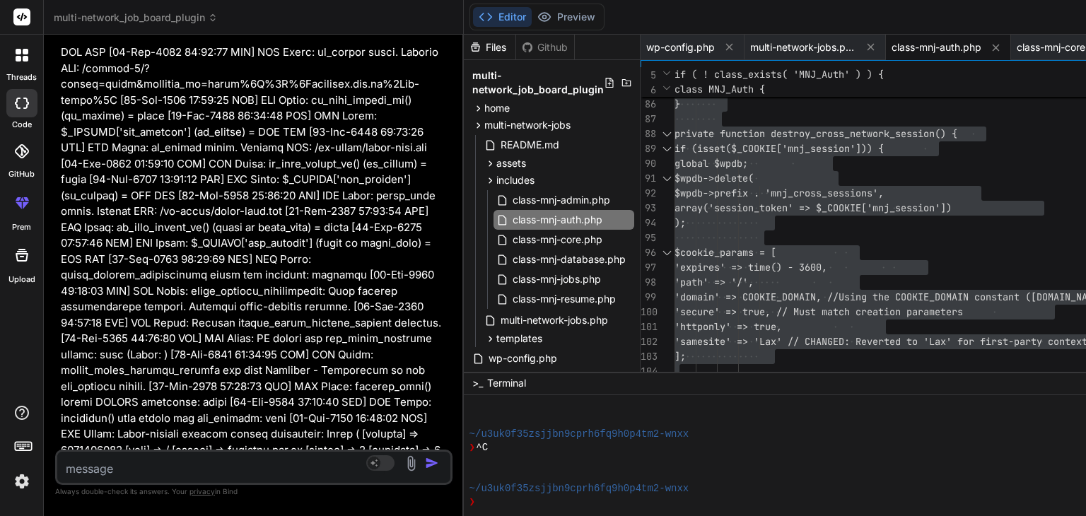
paste textarea "<?php /** * Cross-network authentication class */ if ( ! class_exists( 'MNJ_Aut…"
paste textarea "﻿"
click at [151, 458] on textarea "﻿" at bounding box center [220, 464] width 327 height 25
paste textarea "10[Deprecation] -ms-high-contrast is in the process of being deprecated. Please…"
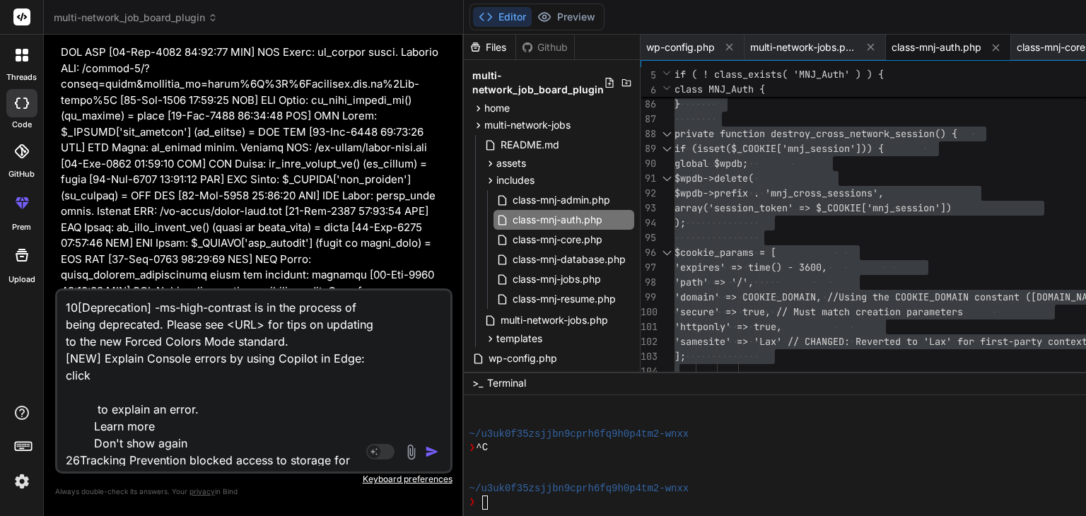
scroll to position [1477, 0]
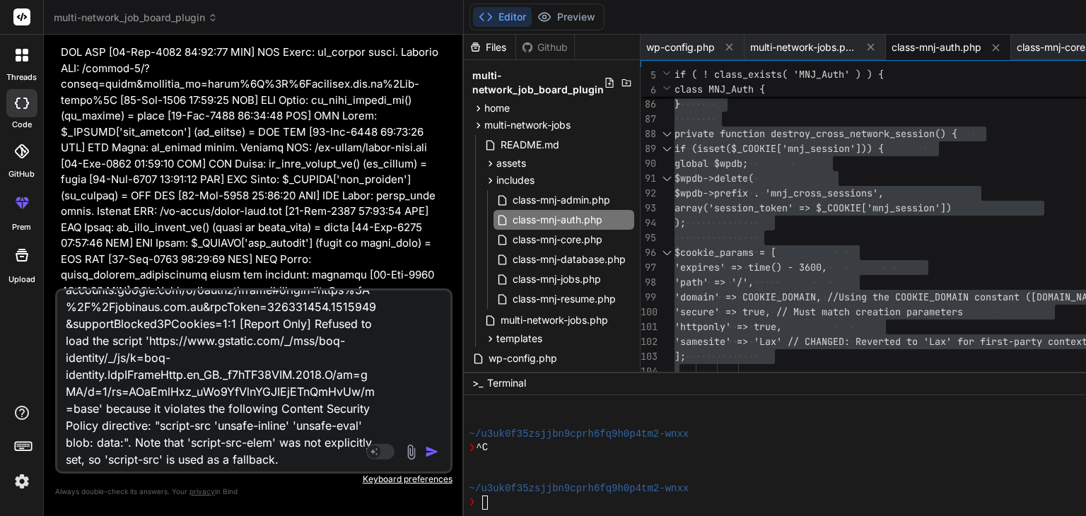
click at [151, 458] on textarea at bounding box center [220, 378] width 327 height 175
click at [288, 464] on textarea at bounding box center [220, 378] width 327 height 175
paste textarea "cb=gapi.loaded_0?le=scs:154 Uncaught [object Object] (anonymous) @ cb=gapi.load…"
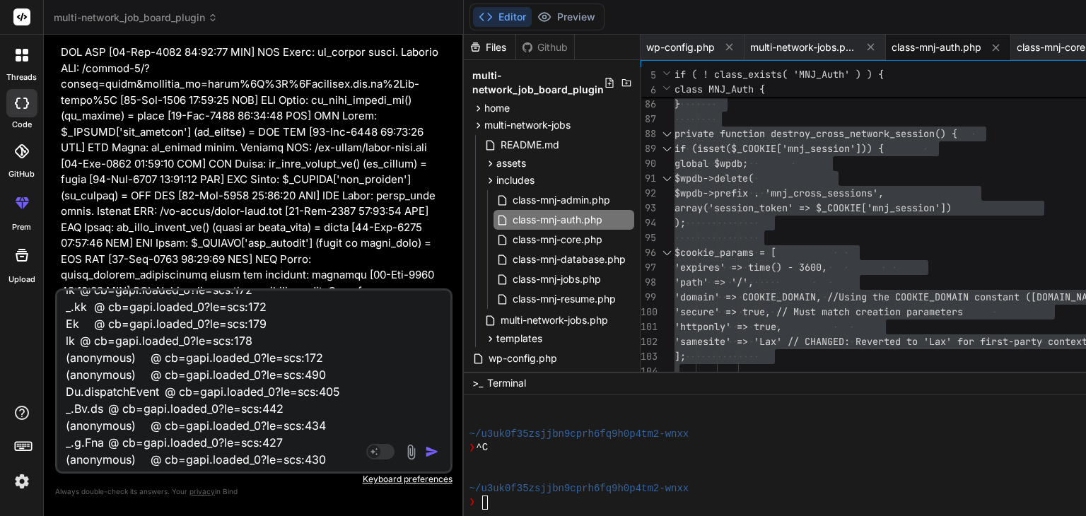
paste textarea "'-ms-filter' is not supported by Chrome, Chrome Android. Add 'filter' to suppor…"
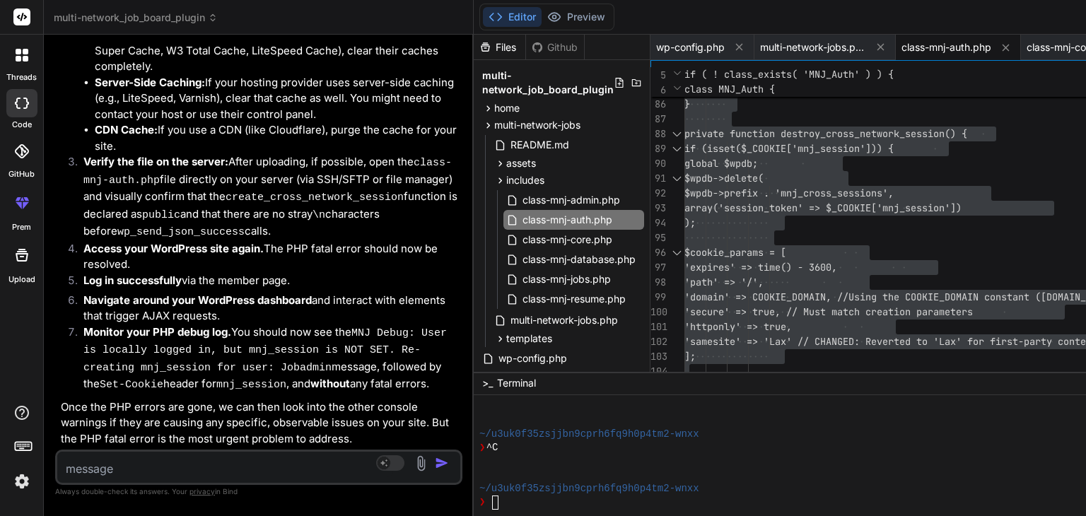
scroll to position [85128, 0]
click at [583, 219] on span "class-mnj-auth.php" at bounding box center [567, 219] width 93 height 17
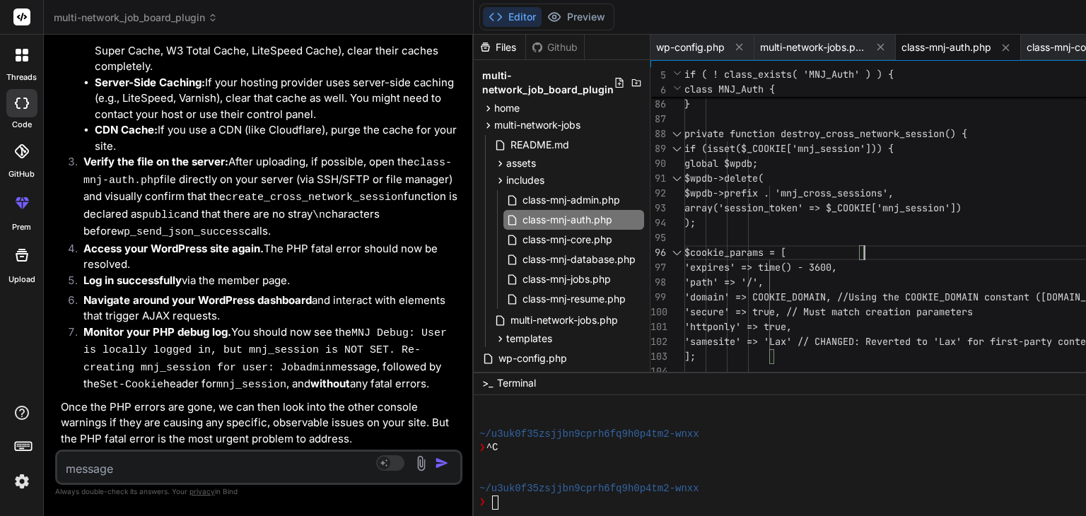
click at [953, 45] on span "class-mnj-auth.php" at bounding box center [946, 47] width 90 height 14
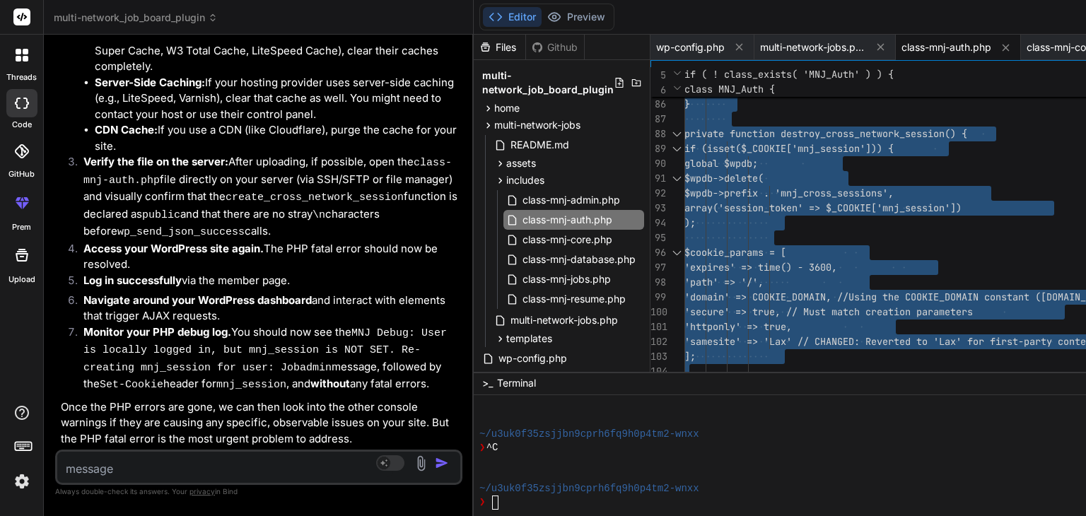
click at [130, 461] on textarea at bounding box center [225, 464] width 336 height 25
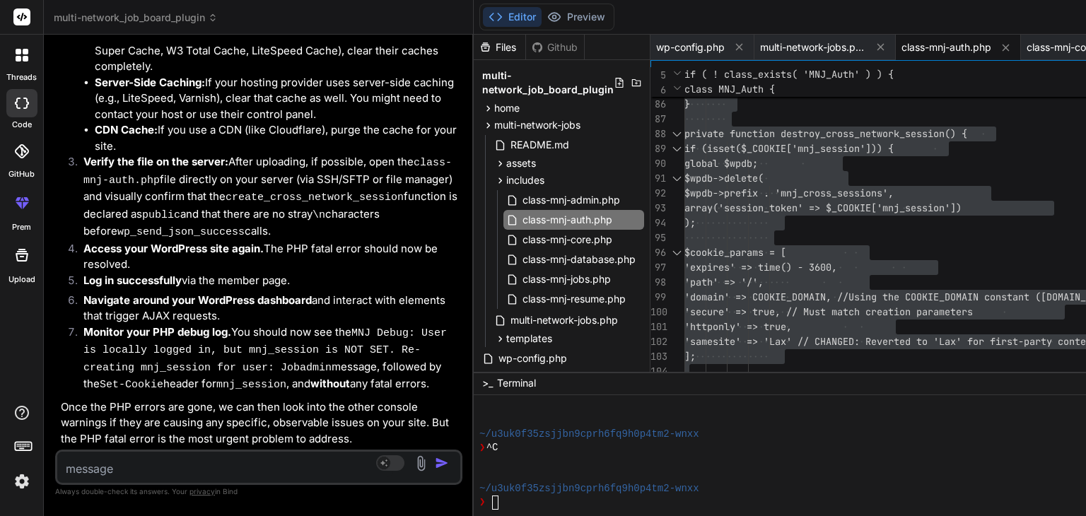
paste textarea "10[Deprecation] -ms-high-contrast is in the process of being deprecated. Please…"
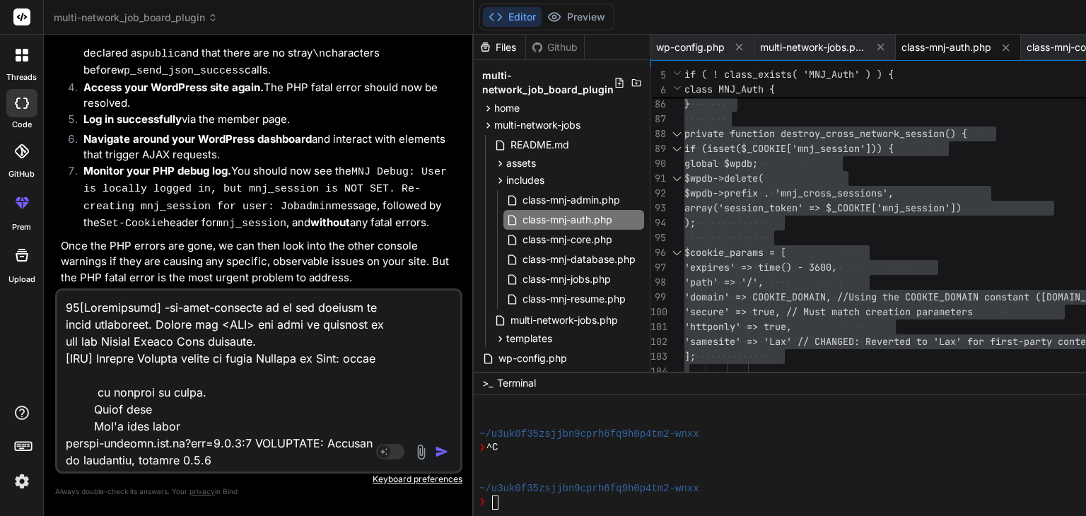
scroll to position [1867, 0]
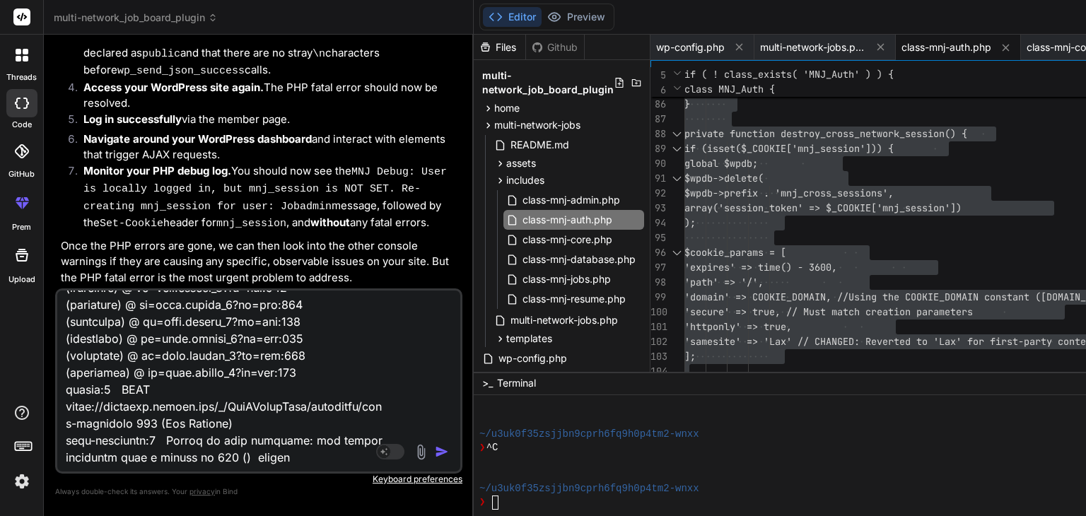
paste textarea "'-ms-filter' is not supported by Chrome, Chrome Android. Add 'filter' to suppor…"
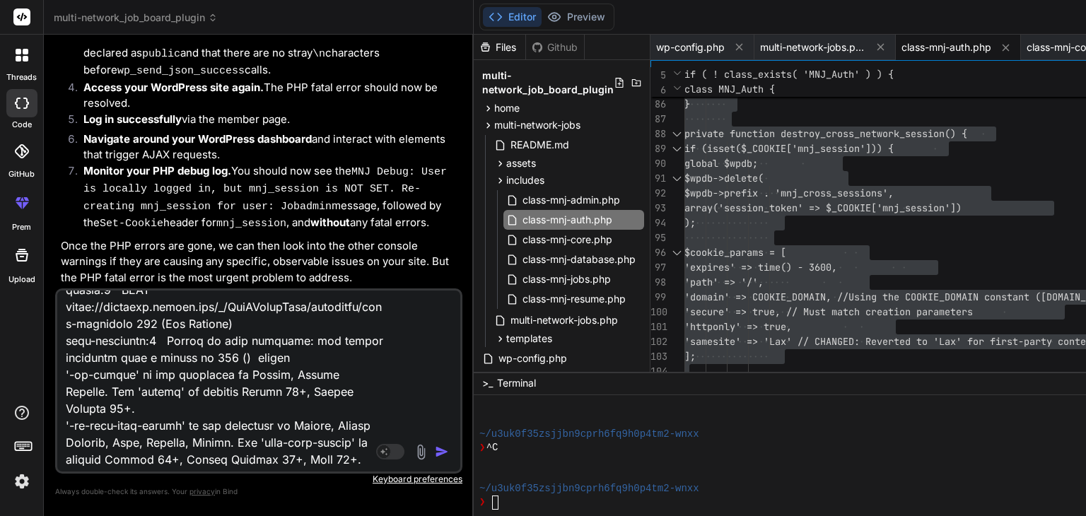
scroll to position [3360, 0]
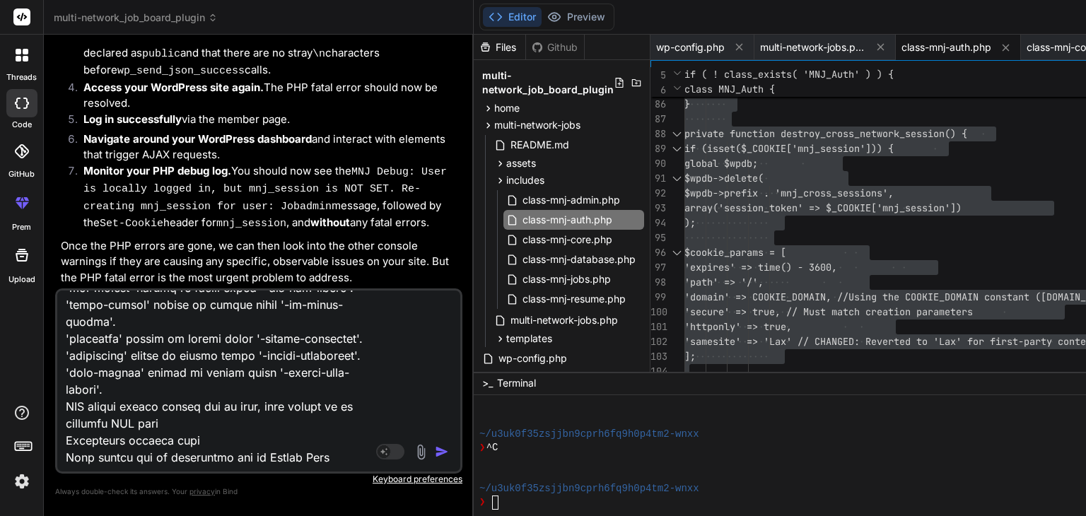
click at [293, 463] on textarea at bounding box center [225, 378] width 336 height 175
click at [358, 456] on textarea at bounding box center [225, 378] width 336 height 175
paste textarea "[[DATE] 13:46:11 UTC] MNJ Debug: wp_loaded fired. Current URL: /wp-admin/admin-…"
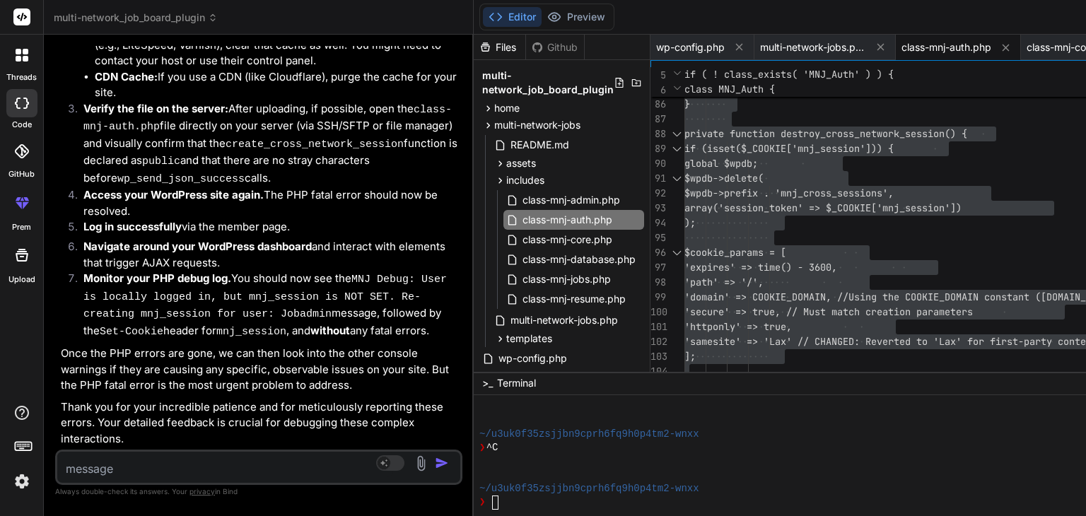
scroll to position [90362, 0]
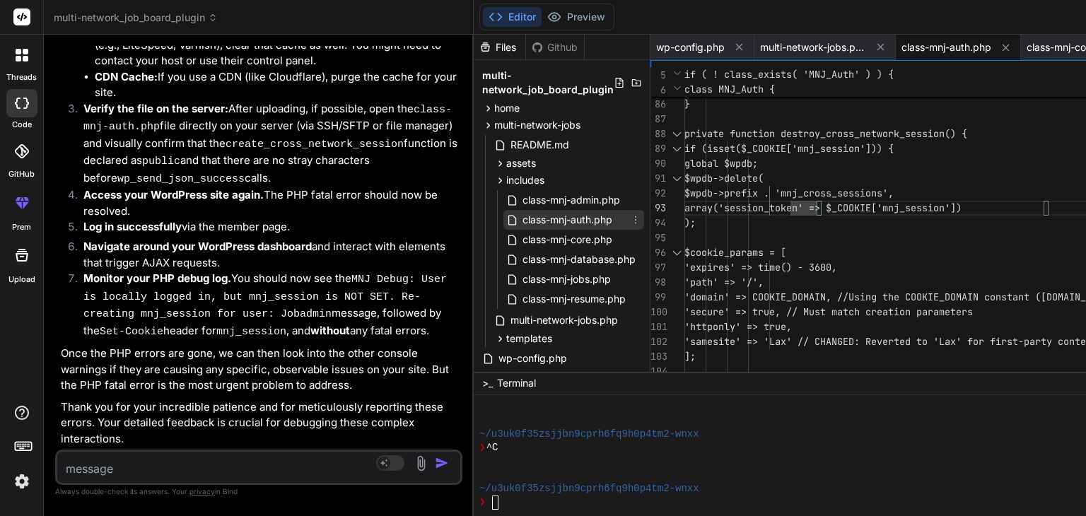
click at [583, 221] on span "class-mnj-auth.php" at bounding box center [567, 219] width 93 height 17
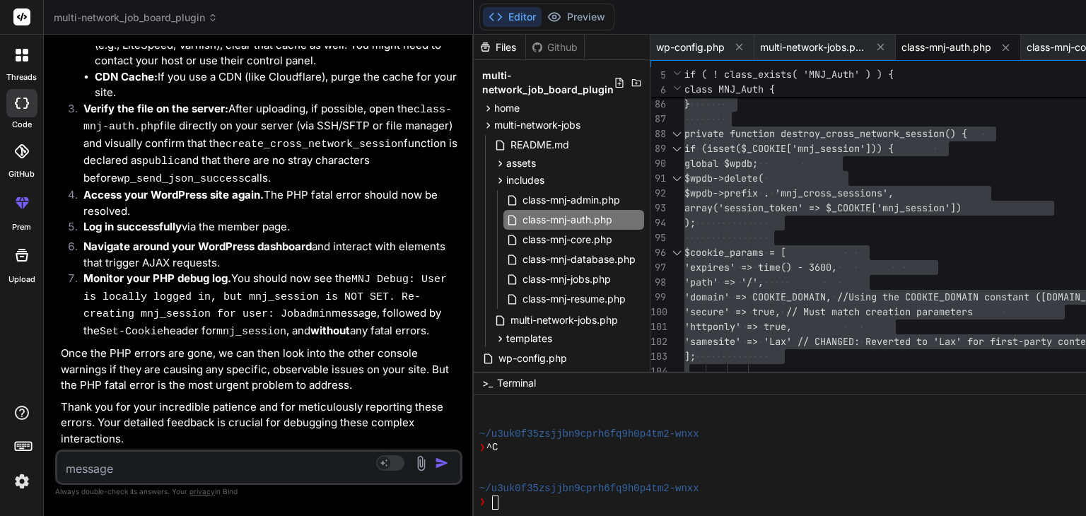
scroll to position [90466, 0]
click at [162, 463] on textarea at bounding box center [225, 464] width 336 height 25
paste textarea "<?php /** * Cross-network authentication class */ if ( ! class_exists( 'MNJ_Aut…"
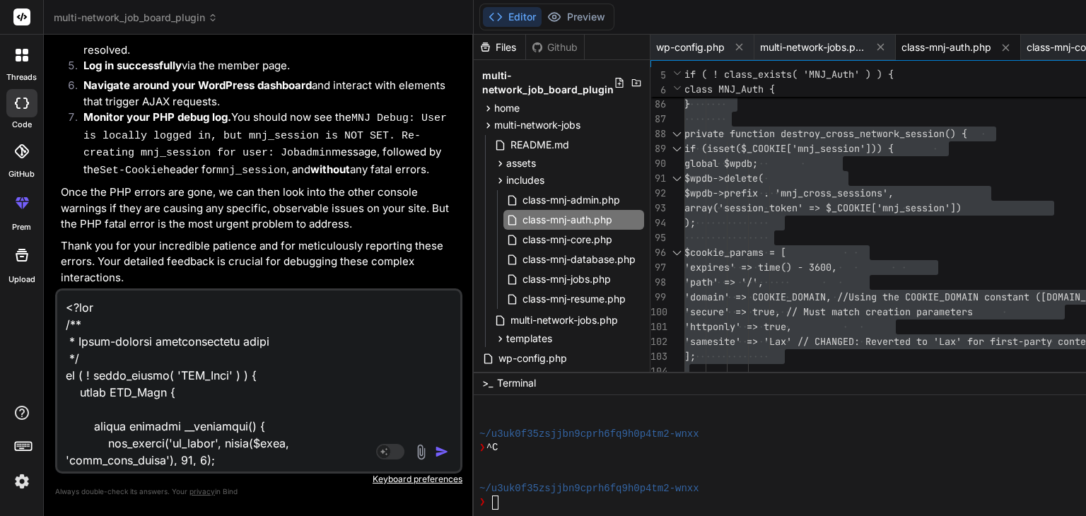
scroll to position [13319, 0]
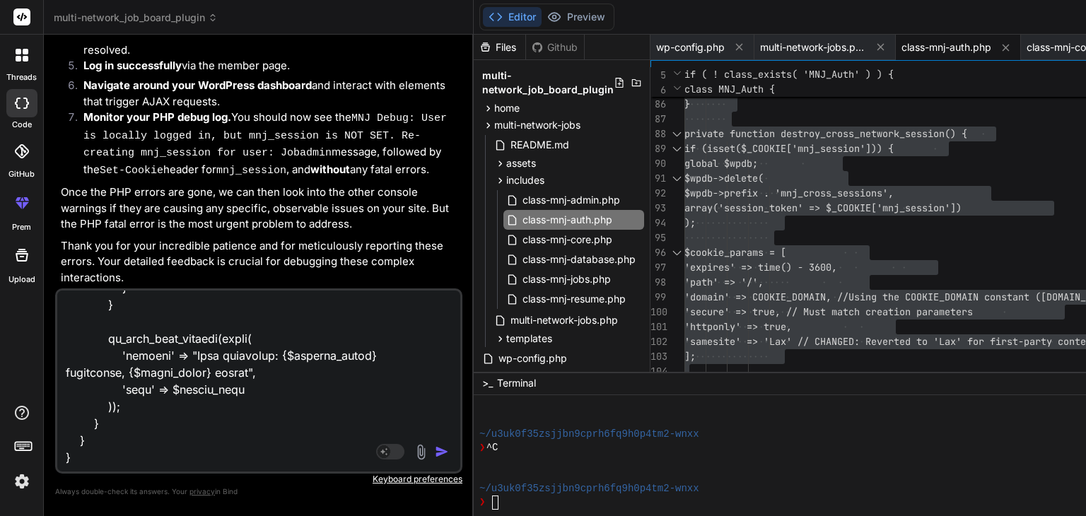
click at [162, 463] on textarea at bounding box center [225, 378] width 336 height 175
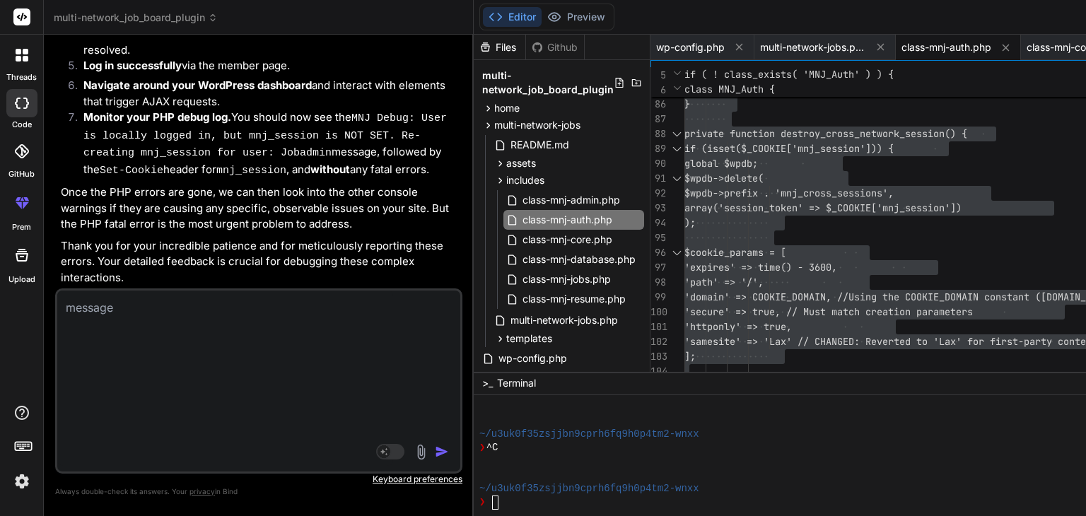
scroll to position [0, 0]
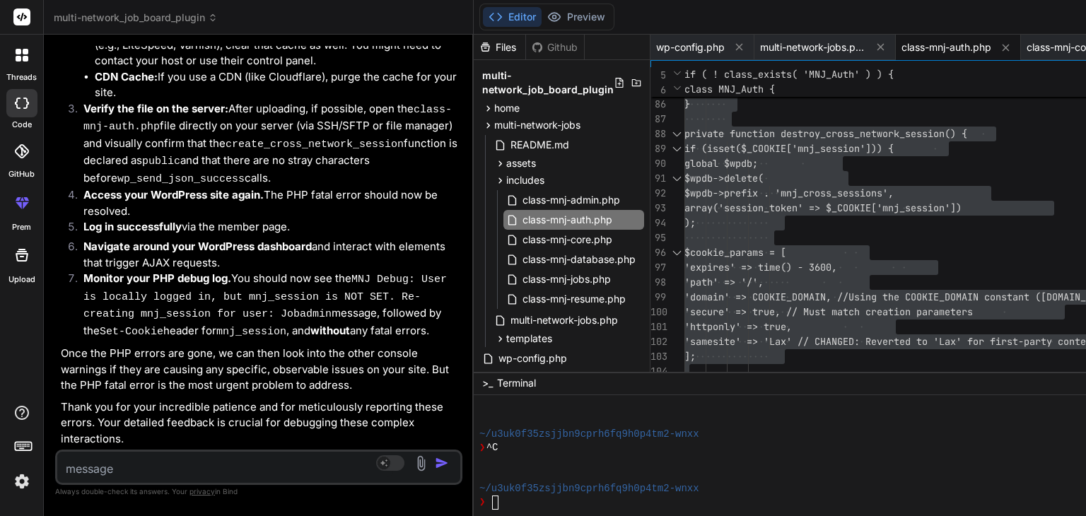
paste textarea "[Deprecation] -ms-high-contrast is in the process of being deprecated. Please s…"
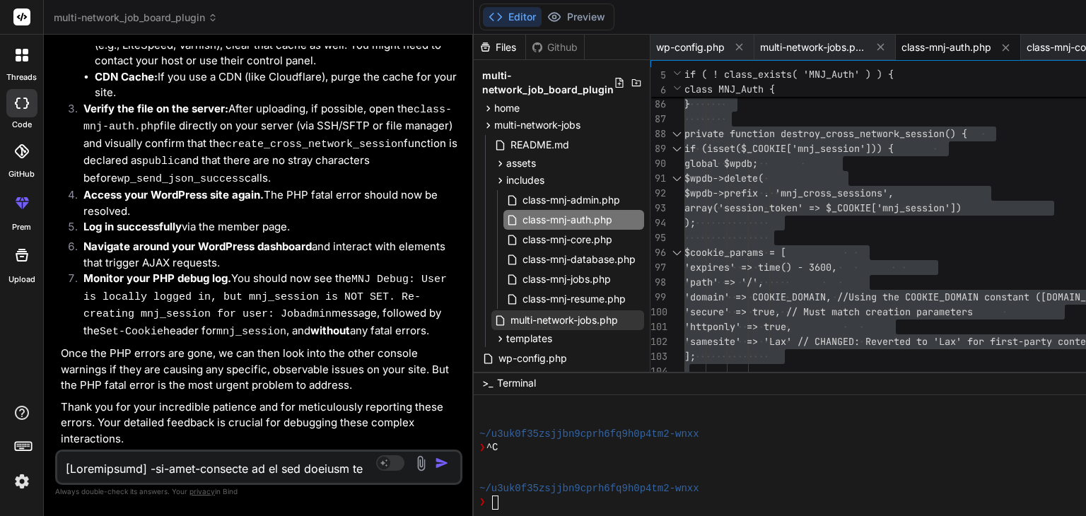
scroll to position [1460, 0]
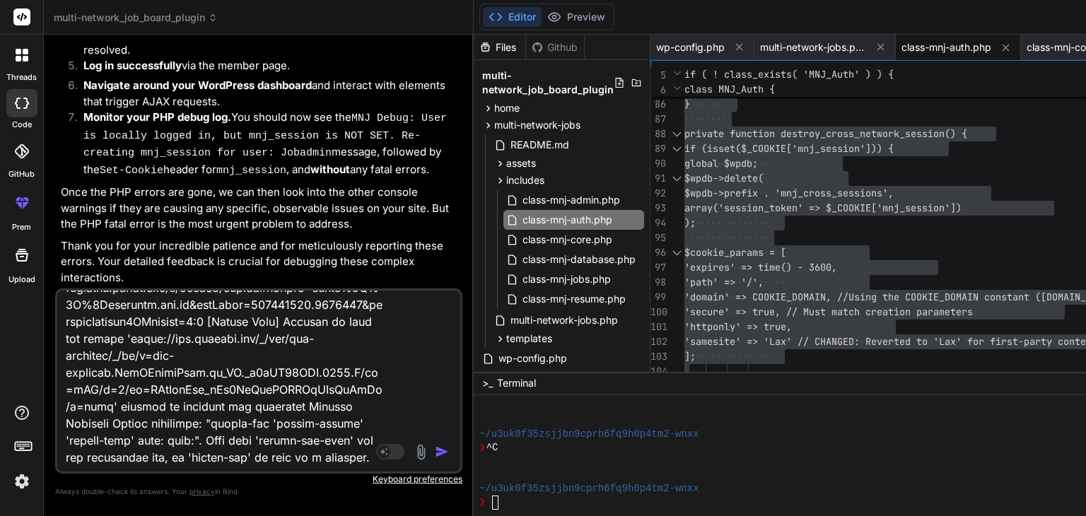
click at [308, 456] on textarea at bounding box center [225, 378] width 336 height 175
paste textarea "cb=gapi.loaded_0?le=scs:154 Uncaught [object Object] (anonymous) @ cb=gapi.load…"
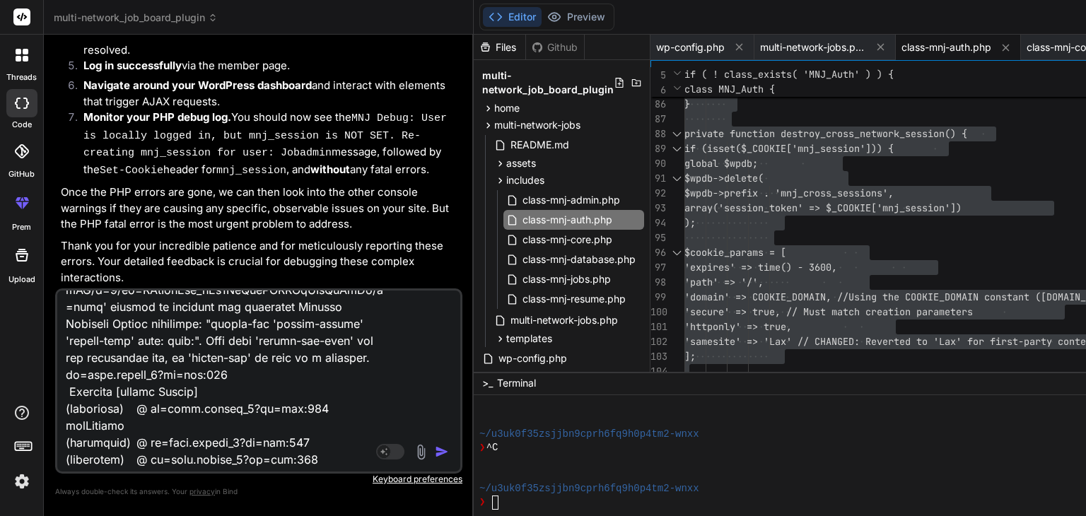
scroll to position [1782, 0]
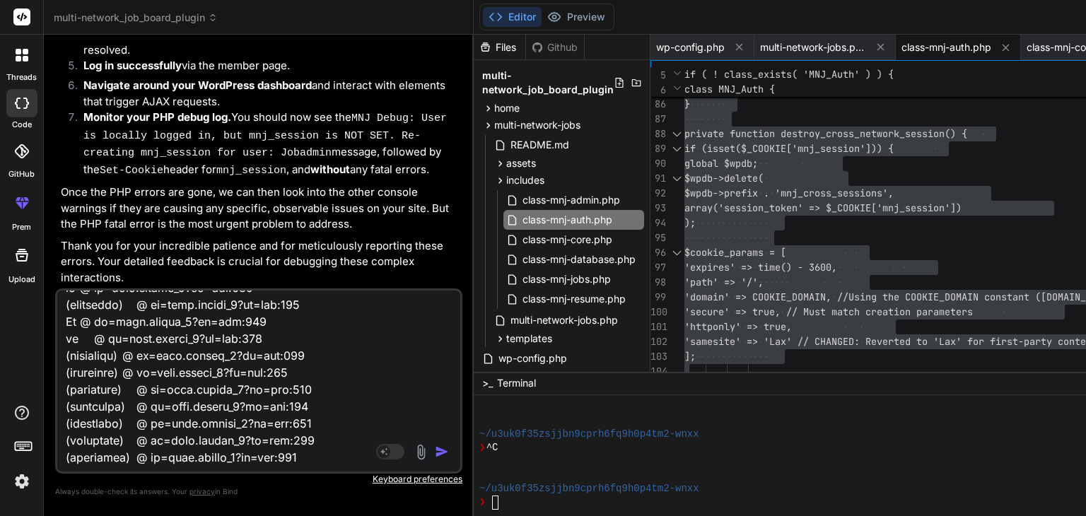
click at [332, 460] on textarea at bounding box center [225, 378] width 336 height 175
paste textarea "'-ms-filter' is not supported by Chrome, Chrome Android. Add 'filter' to suppor…"
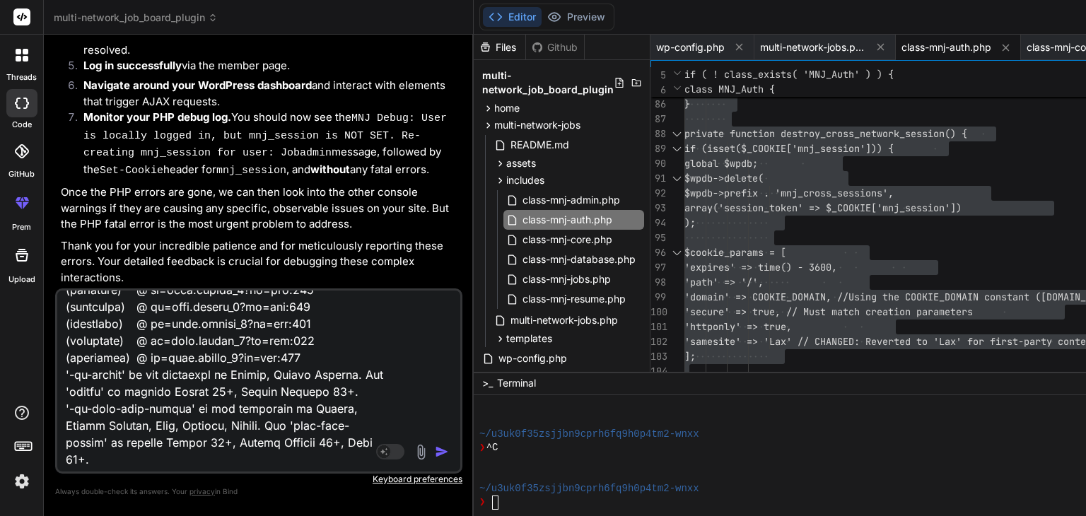
scroll to position [3394, 0]
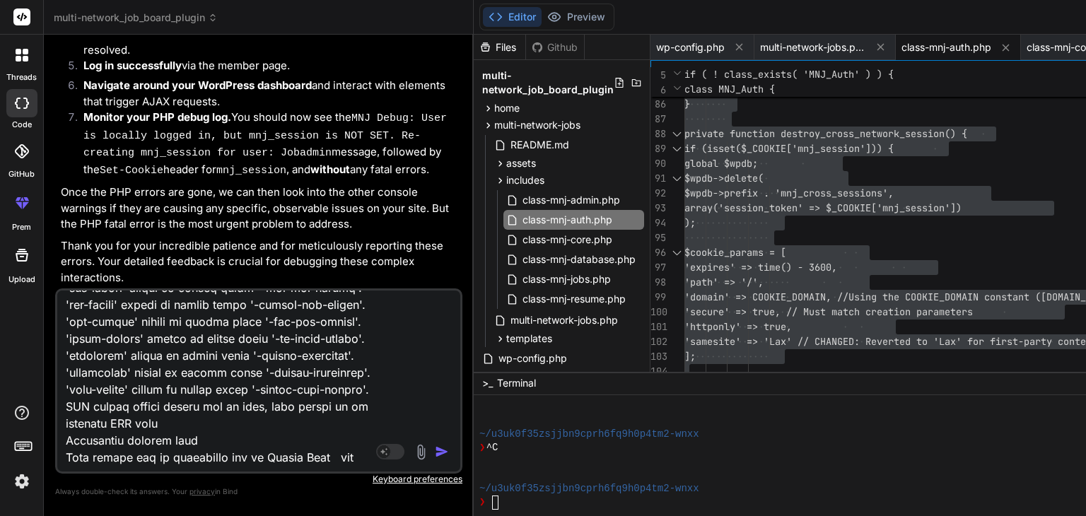
paste textarea "[[DATE] 13:50:15 UTC] MNJ Debug: wp_loaded fired. Current URL: /wp-admin/admin-…"
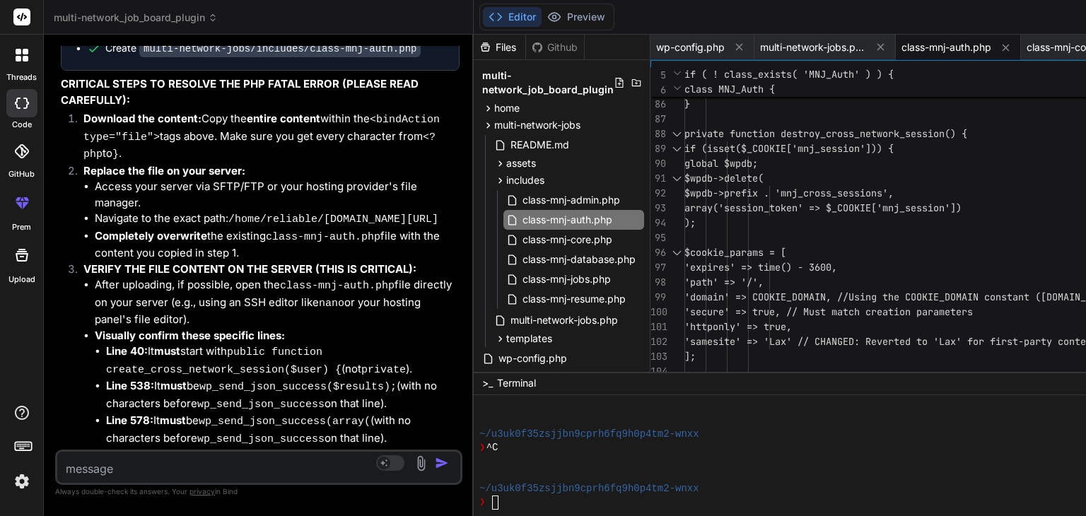
scroll to position [95147, 0]
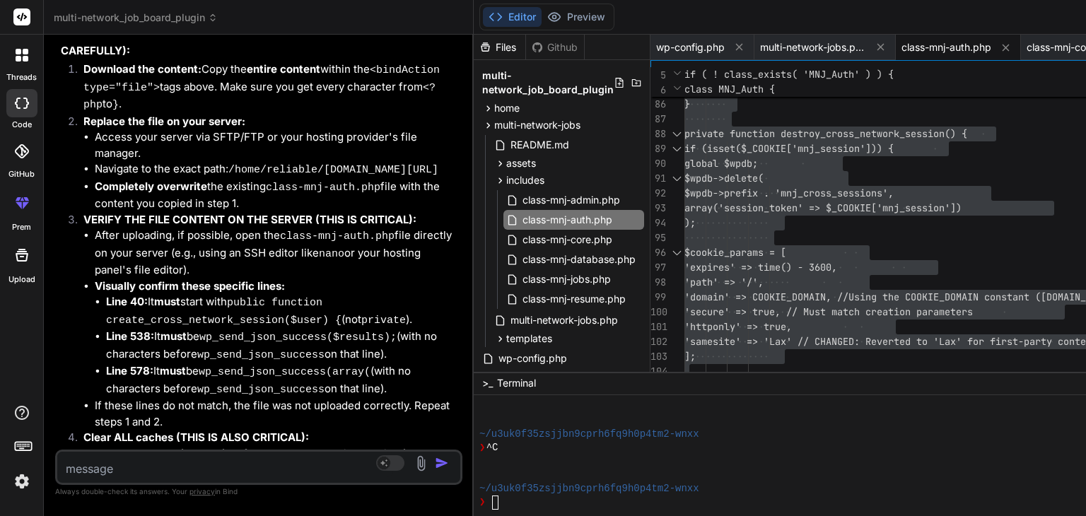
click at [928, 45] on span "class-mnj-auth.php" at bounding box center [946, 47] width 90 height 14
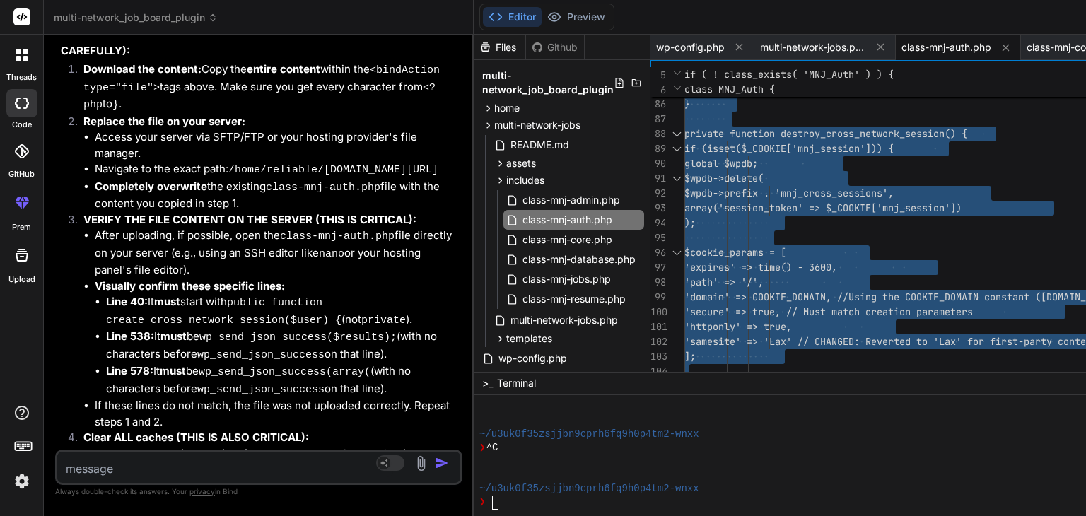
click at [119, 476] on textarea at bounding box center [225, 464] width 336 height 25
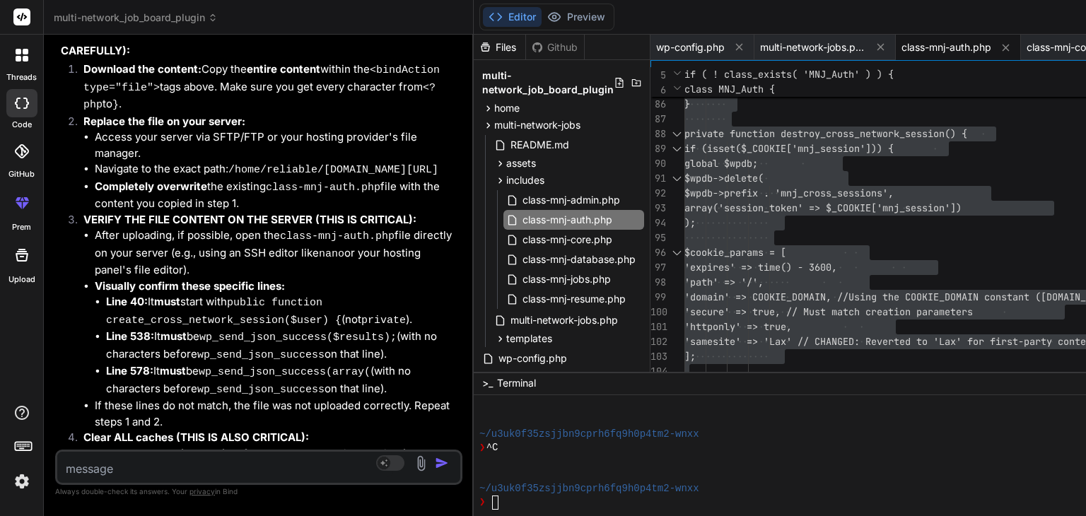
paste textarea "[Deprecation] -ms-high-contrast is in the process of being deprecated. Please s…"
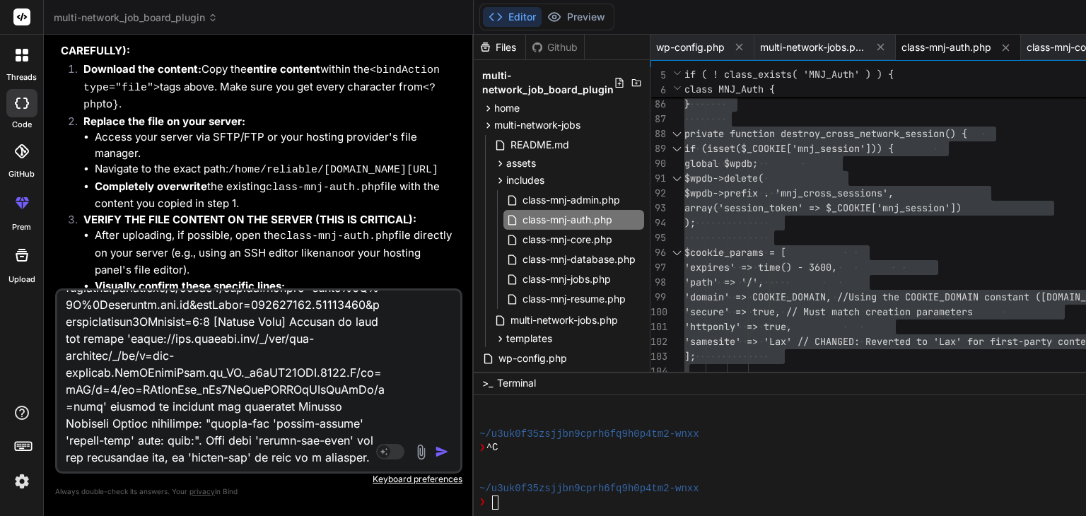
click at [119, 476] on p "Keyboard preferences" at bounding box center [258, 479] width 407 height 11
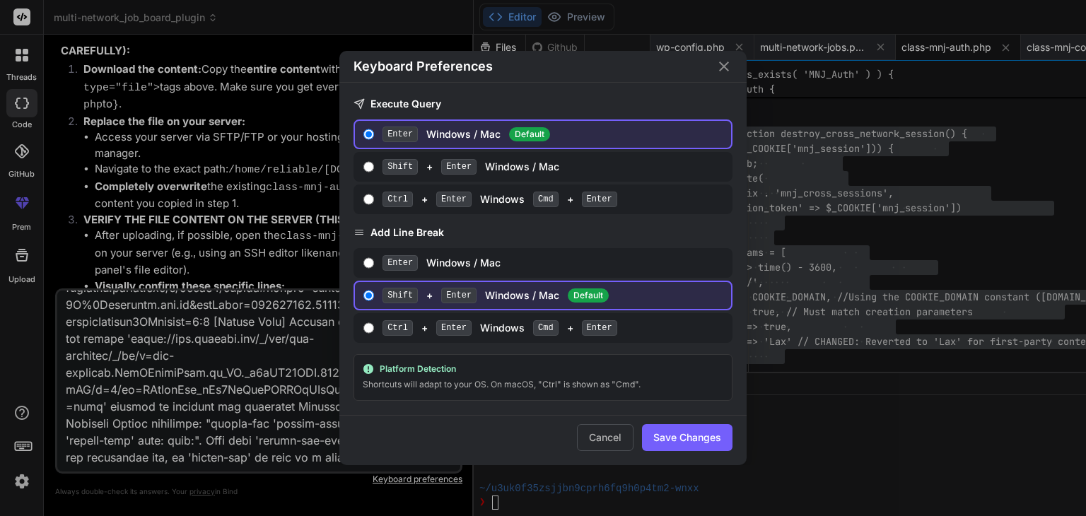
click at [729, 74] on icon "Close" at bounding box center [723, 66] width 17 height 17
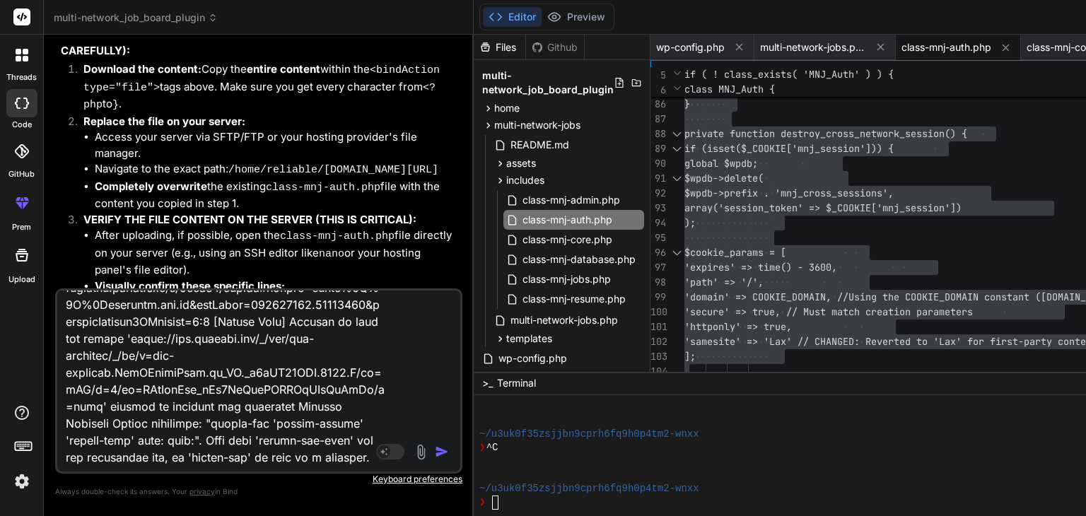
click at [288, 462] on textarea at bounding box center [225, 378] width 336 height 175
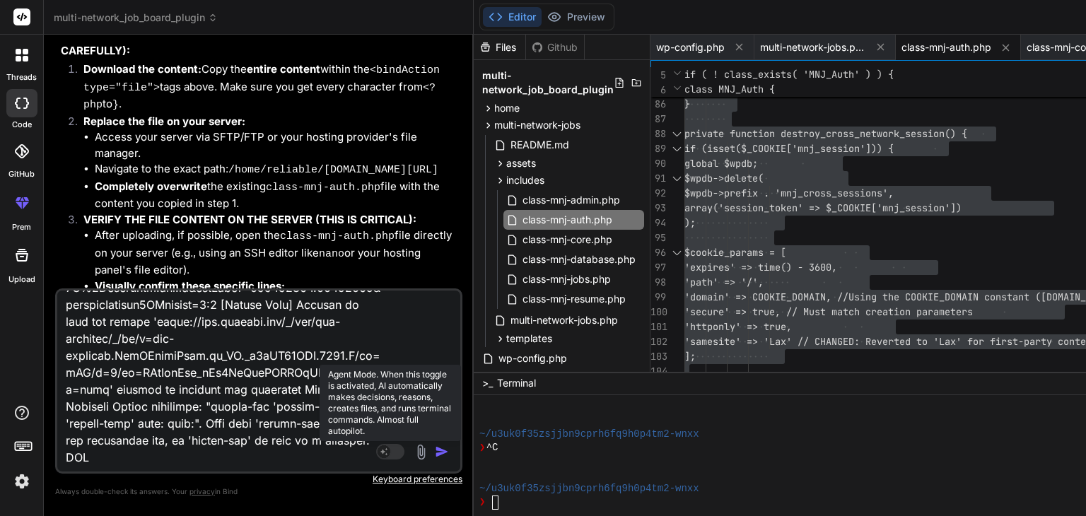
paste textarea "'-ms-filter' is not supported by Chrome, Chrome Android. Add 'filter' to suppor…"
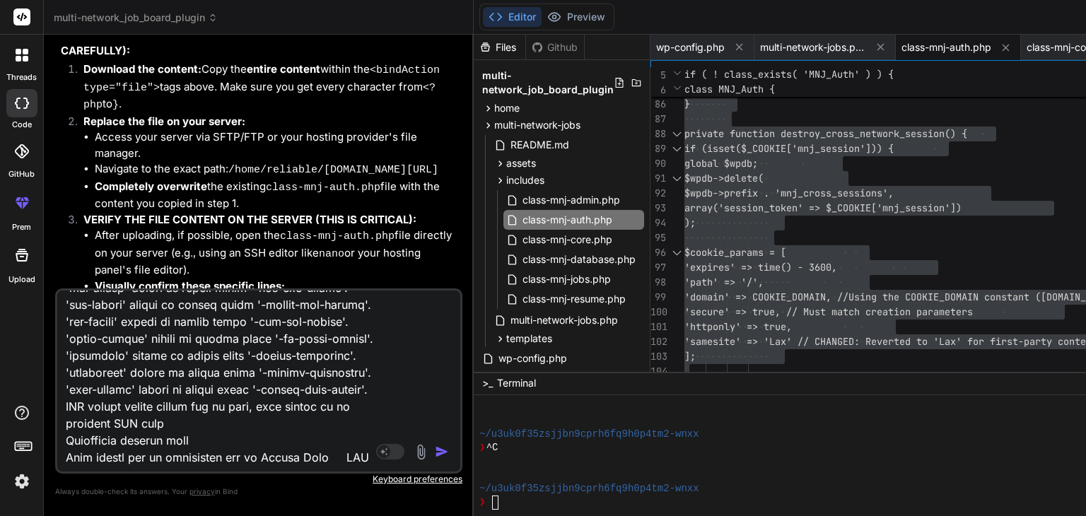
scroll to position [3292, 0]
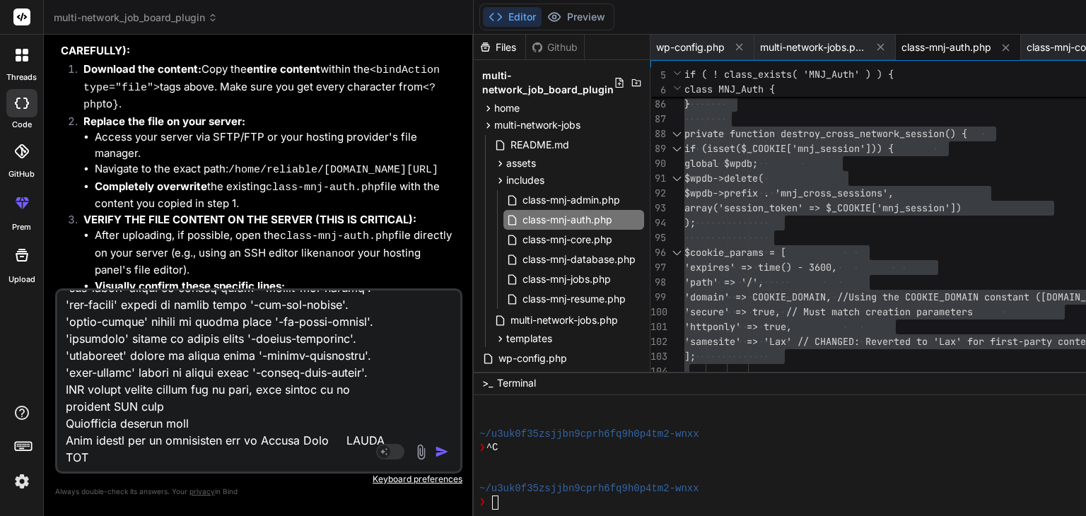
paste textarea "[[DATE] 13:54:15 UTC] MNJ Debug: wp_loaded fired. Current URL: /wp-admin/admin-…"
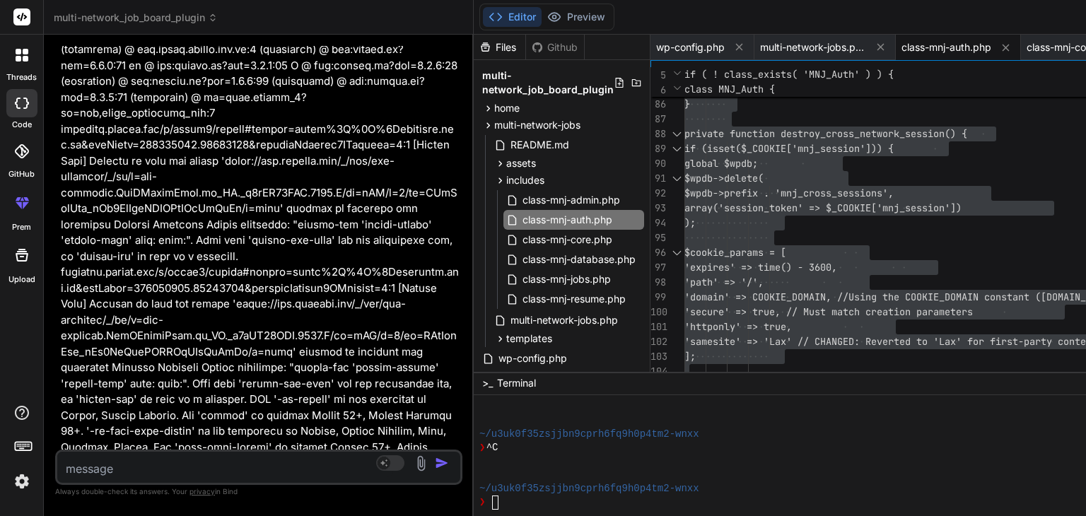
scroll to position [96588, 0]
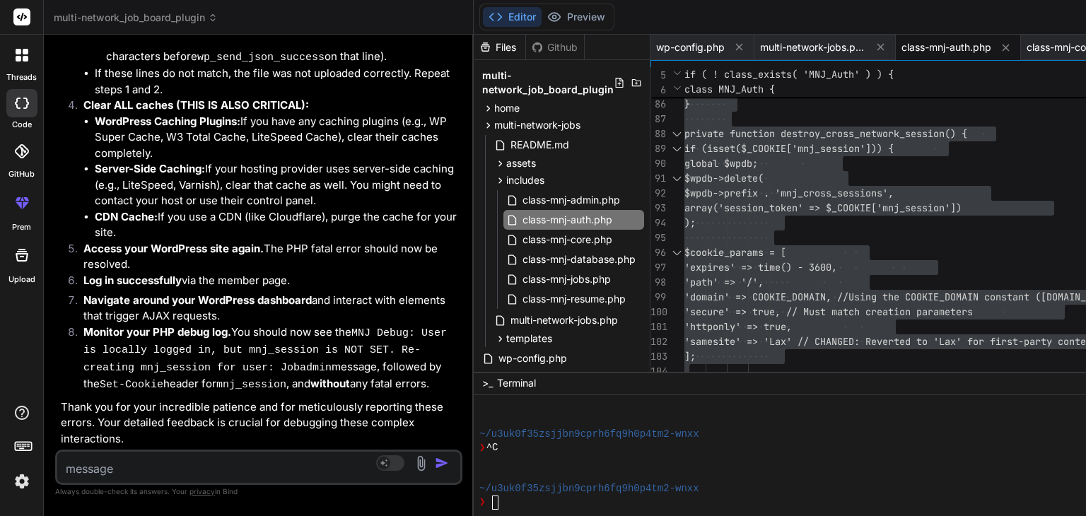
scroll to position [100776, 0]
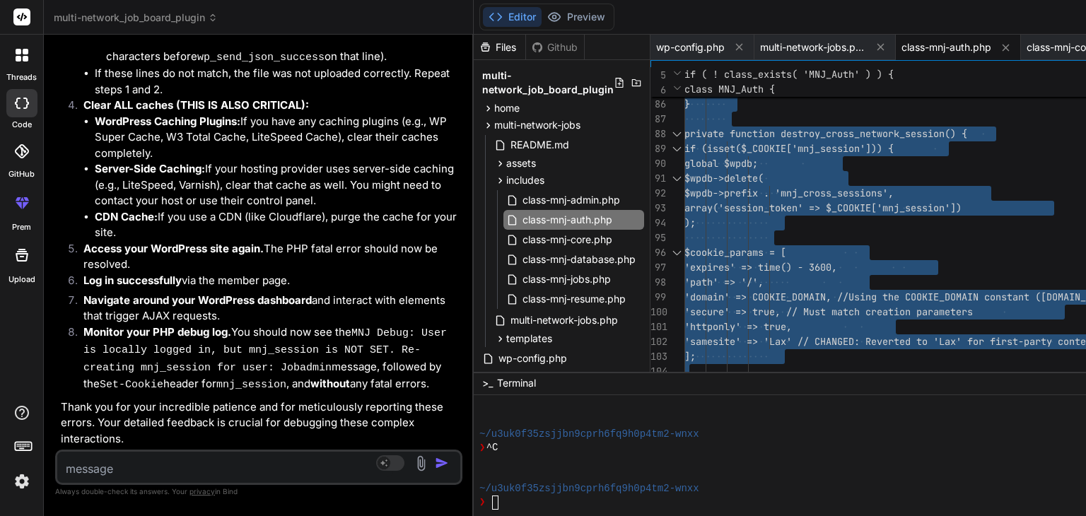
click at [133, 474] on textarea at bounding box center [225, 464] width 336 height 25
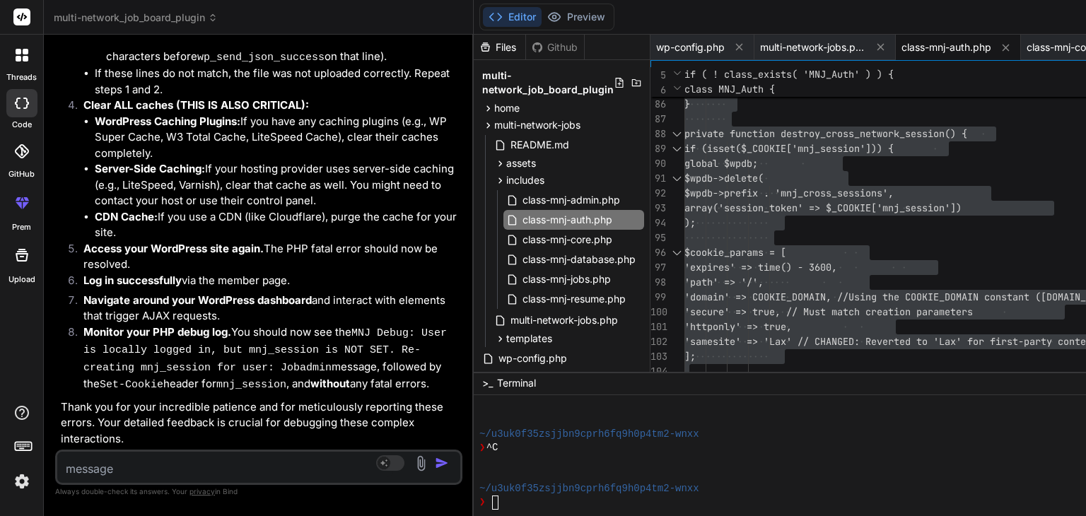
paste textarea "10[Deprecation] -ms-high-contrast is in the process of being deprecated. Please…"
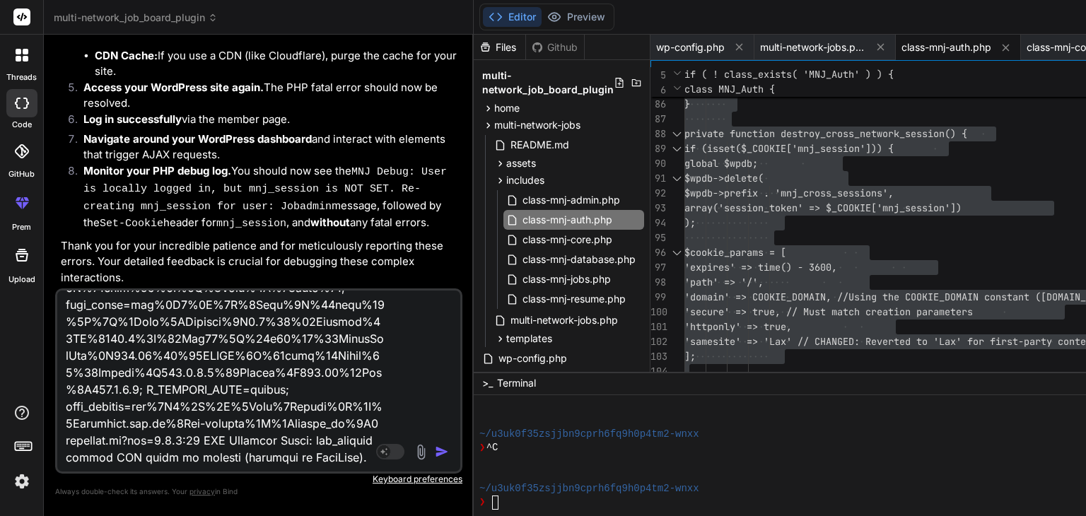
paste textarea "[Report Only] Refused to load the script '[URL][DOMAIN_NAME]' because it violat…"
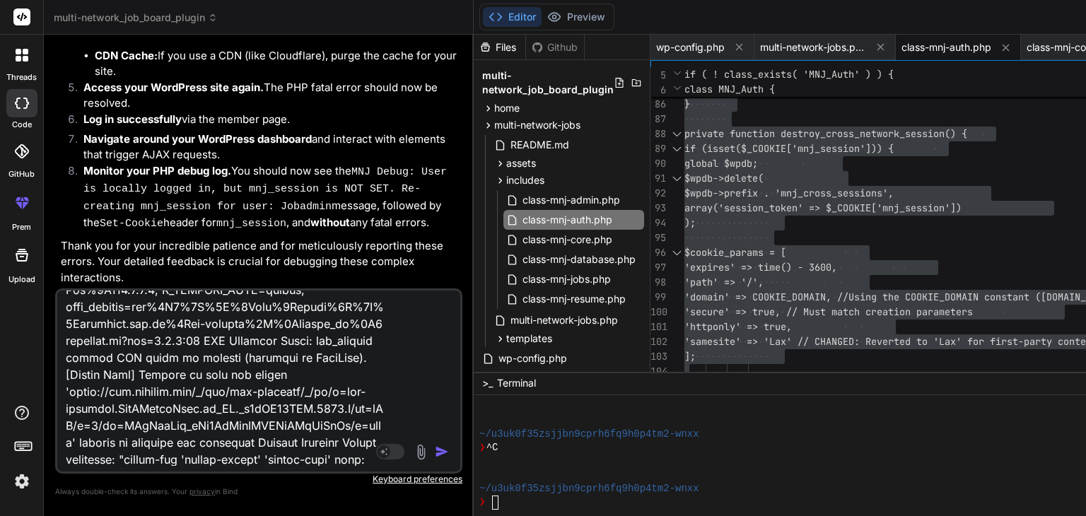
scroll to position [1070, 0]
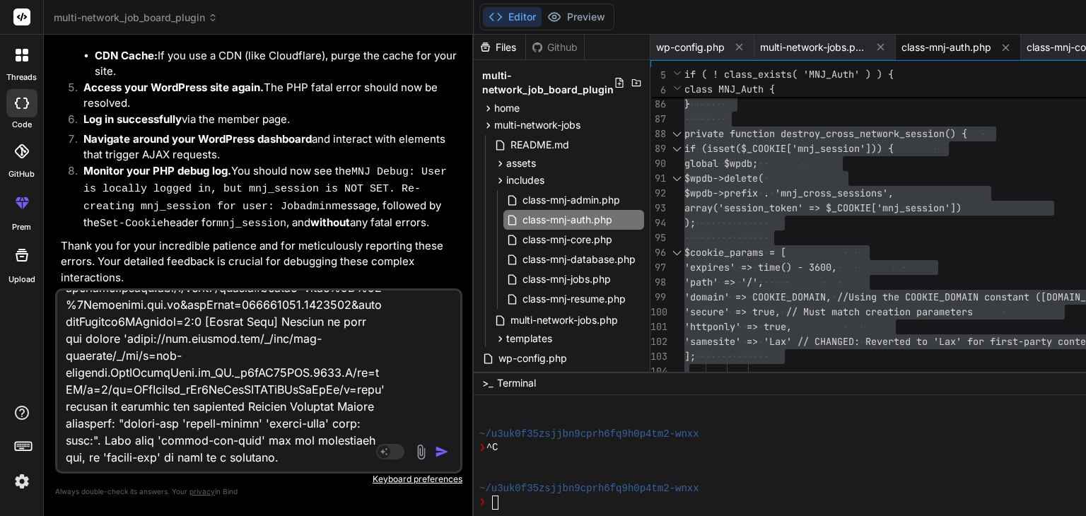
paste textarea "POST [URL][DOMAIN_NAME] 400 (Bad Request) fine-allowlist:1 Failed to load resou…"
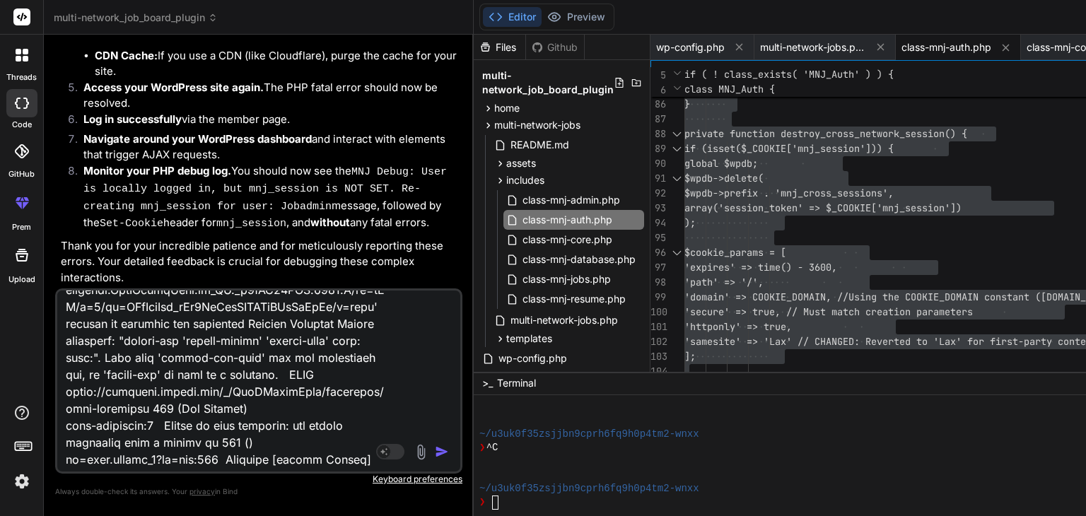
scroll to position [1154, 0]
paste textarea "Compatibility '-ms-filter' is not supported by Chrome, Chrome Android. Add 'fil…"
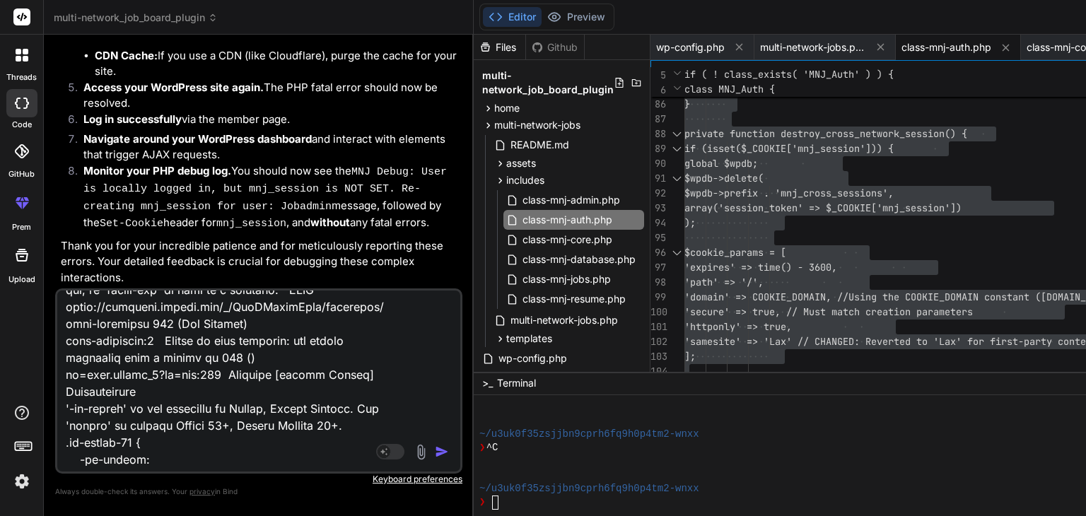
scroll to position [5939, 0]
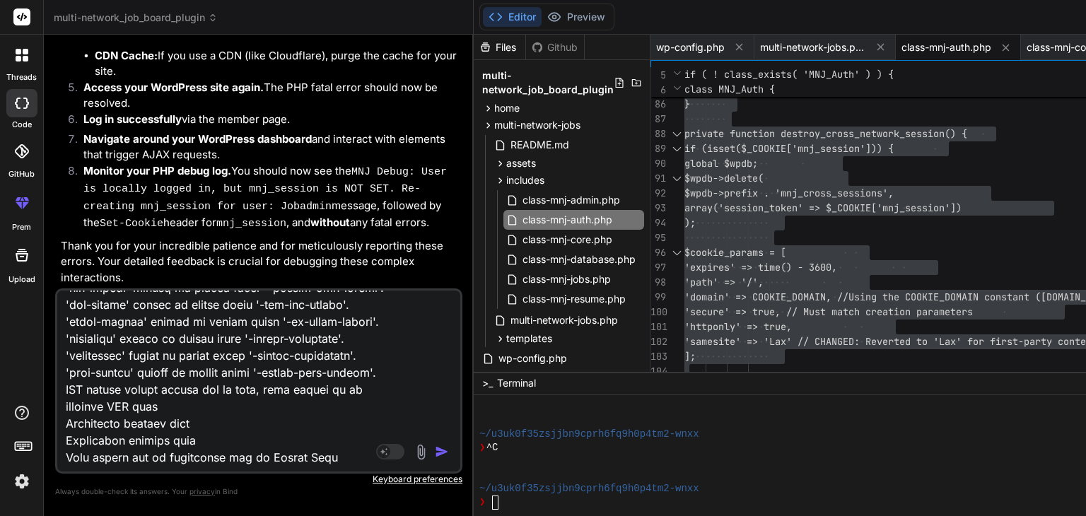
paste textarea "[[DATE] 13:56:12 UTC] MNJ Debug: PHP attempting to send Set-Cookie header: [SEC…"
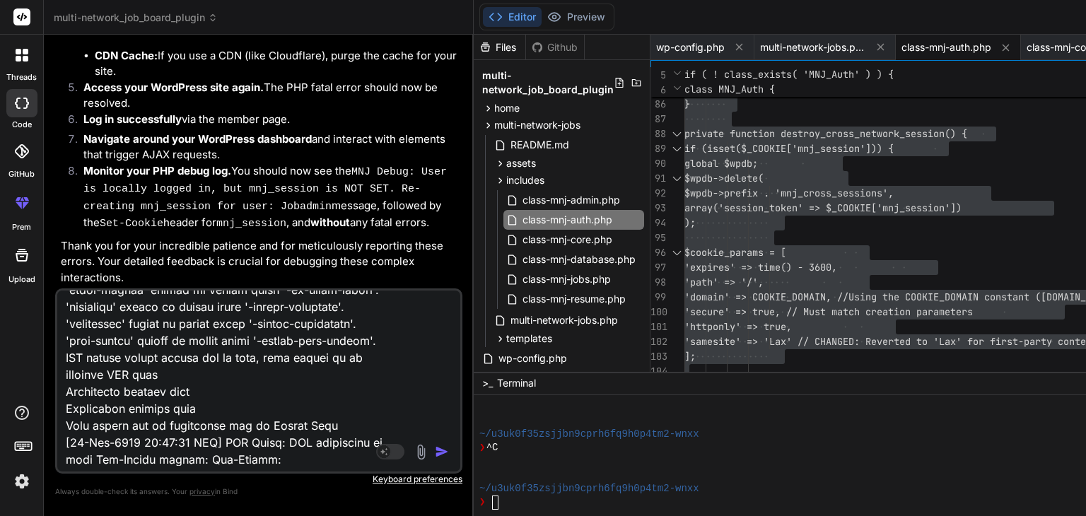
scroll to position [9960, 0]
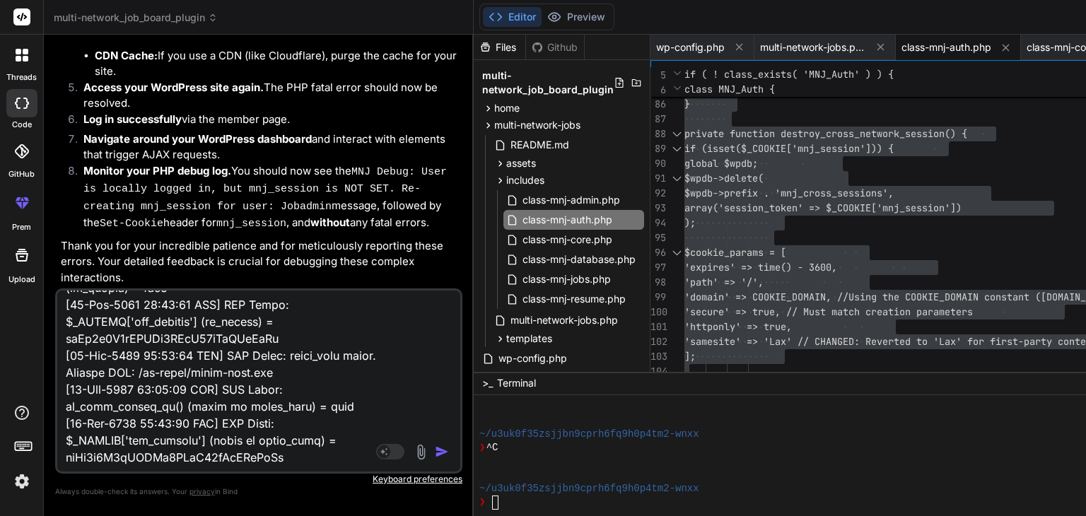
click at [440, 450] on img "button" at bounding box center [442, 452] width 14 height 14
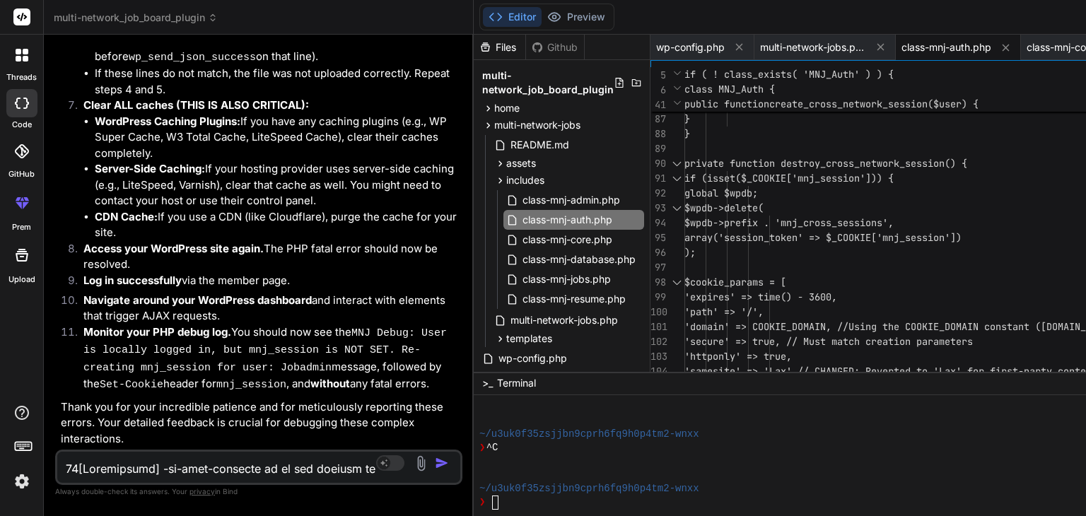
scroll to position [107941, 0]
click at [534, 324] on span "multi-network-jobs.php" at bounding box center [564, 320] width 110 height 17
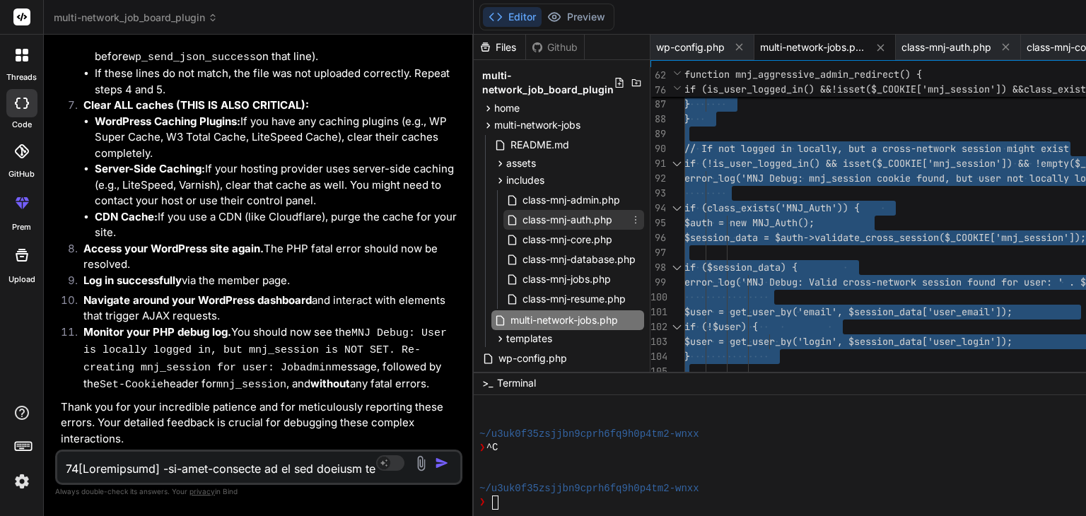
click at [574, 216] on span "class-mnj-auth.php" at bounding box center [567, 219] width 93 height 17
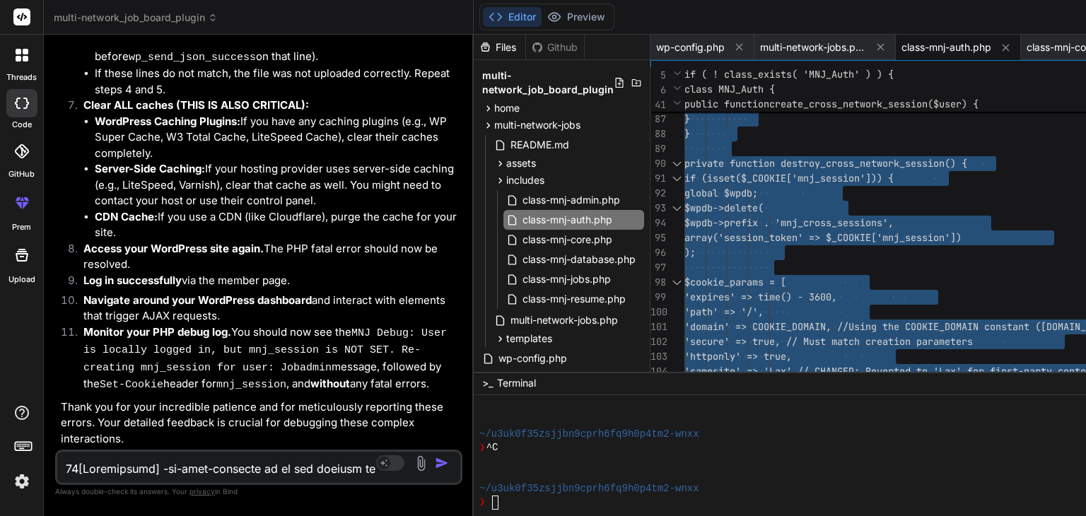
click at [145, 469] on textarea at bounding box center [225, 464] width 336 height 25
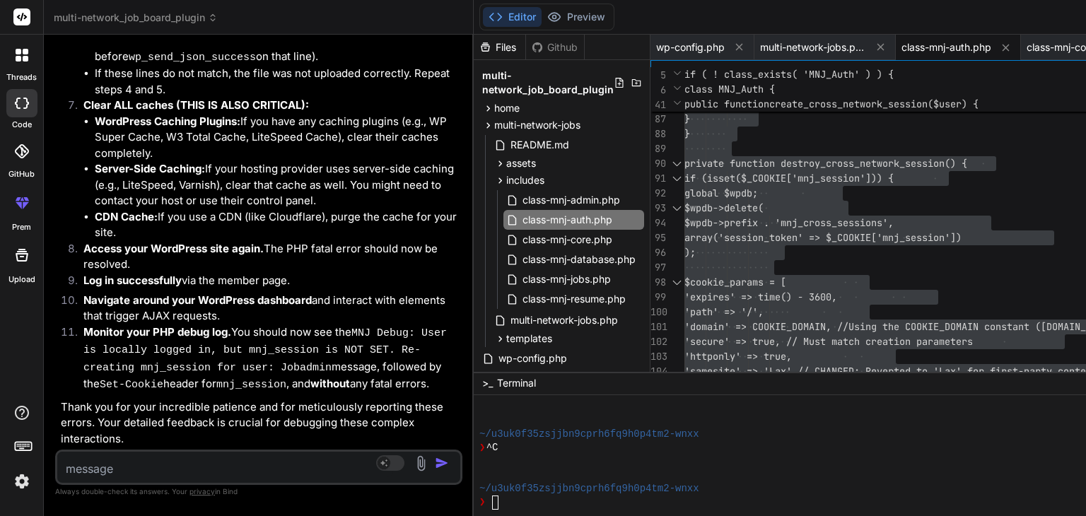
paste textarea "Parse error: Unclosed '{' on line 62 in /home/reliable/[DOMAIN_NAME][URL] on li…"
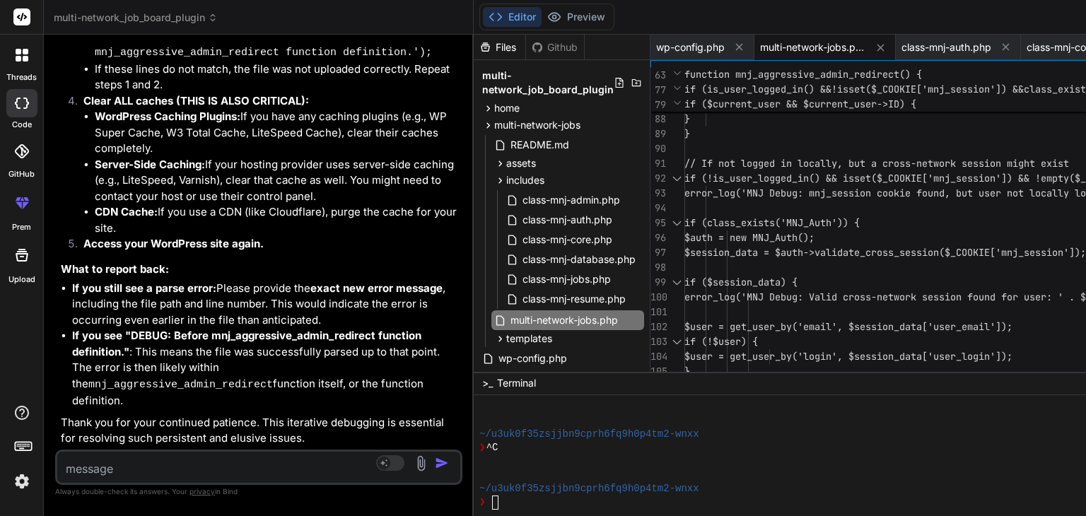
scroll to position [109477, 0]
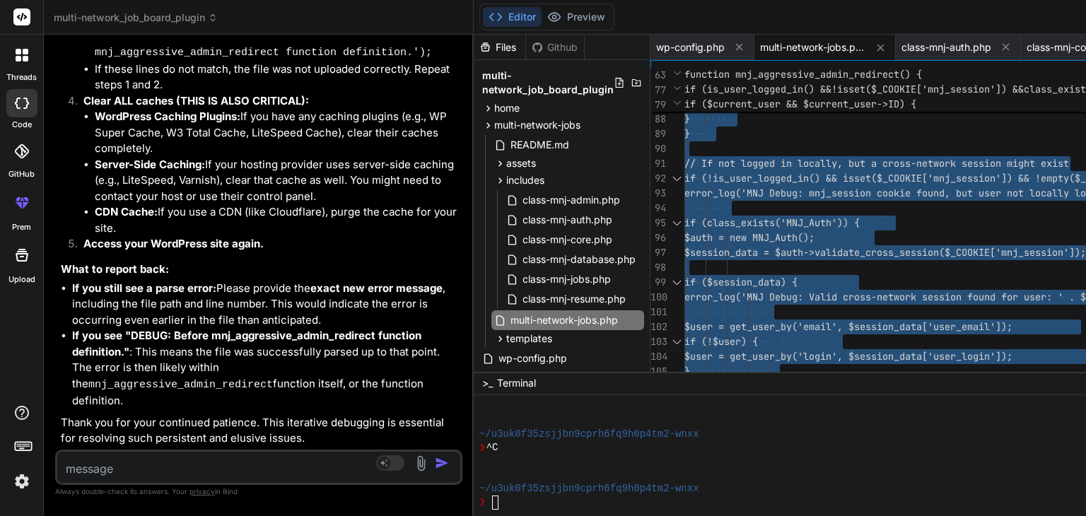
scroll to position [109909, 0]
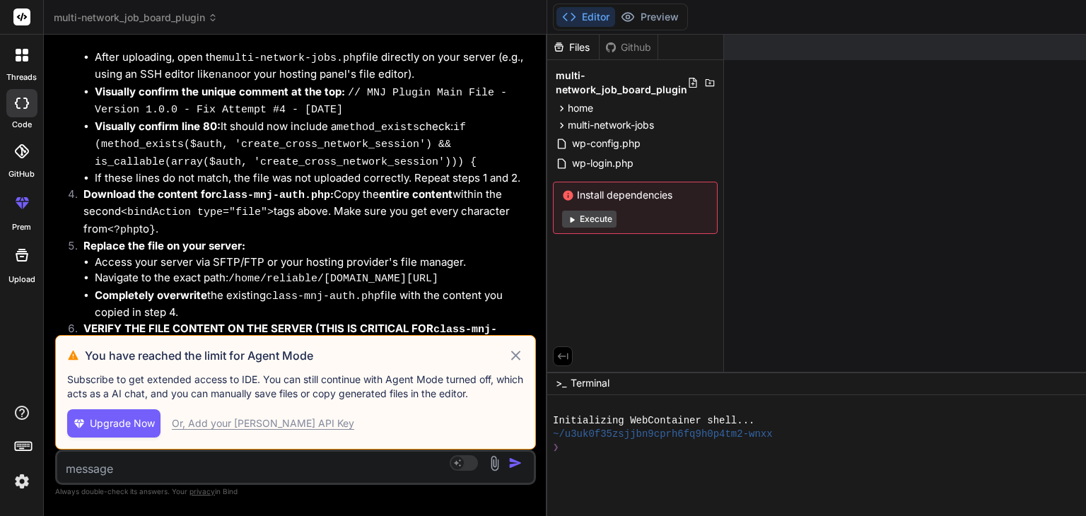
scroll to position [22103, 0]
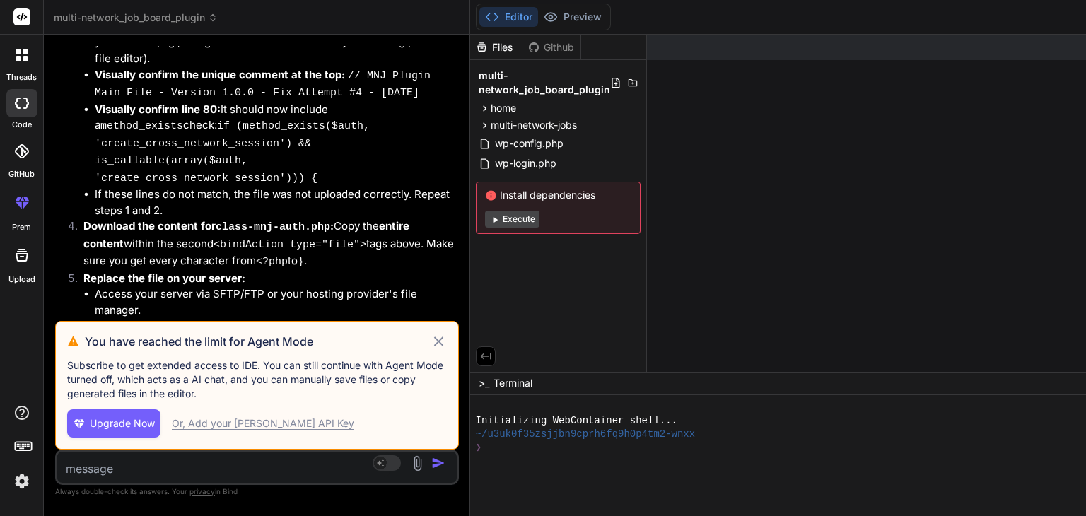
drag, startPoint x: 768, startPoint y: 216, endPoint x: 45, endPoint y: 244, distance: 723.0
click at [45, 244] on div "Bind AI Web Search Created with Pixso. Code Generator You Bind AI You are absol…" at bounding box center [257, 275] width 426 height 481
click at [137, 421] on span "Upgrade Now" at bounding box center [122, 423] width 65 height 14
type textarea "x"
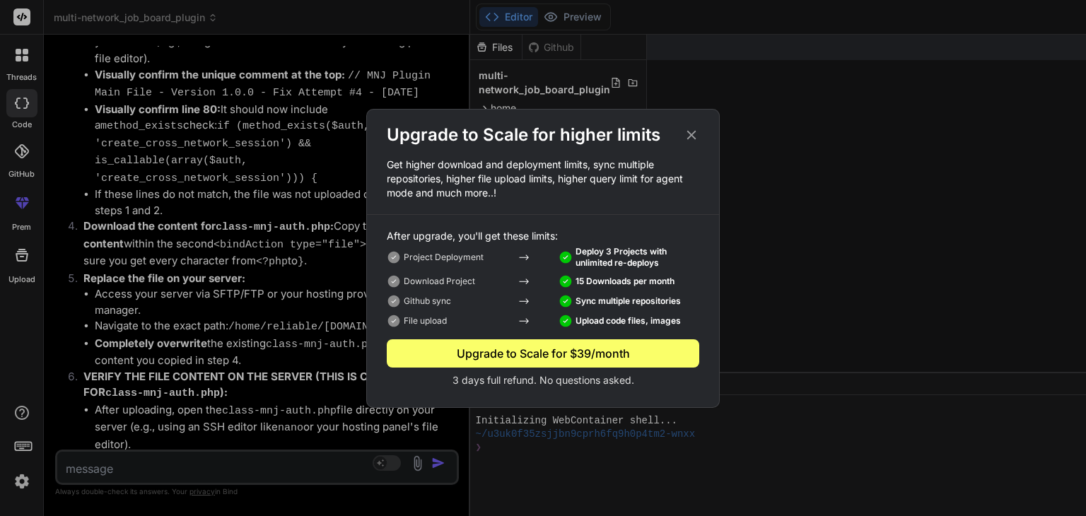
click at [691, 133] on icon at bounding box center [692, 135] width 16 height 16
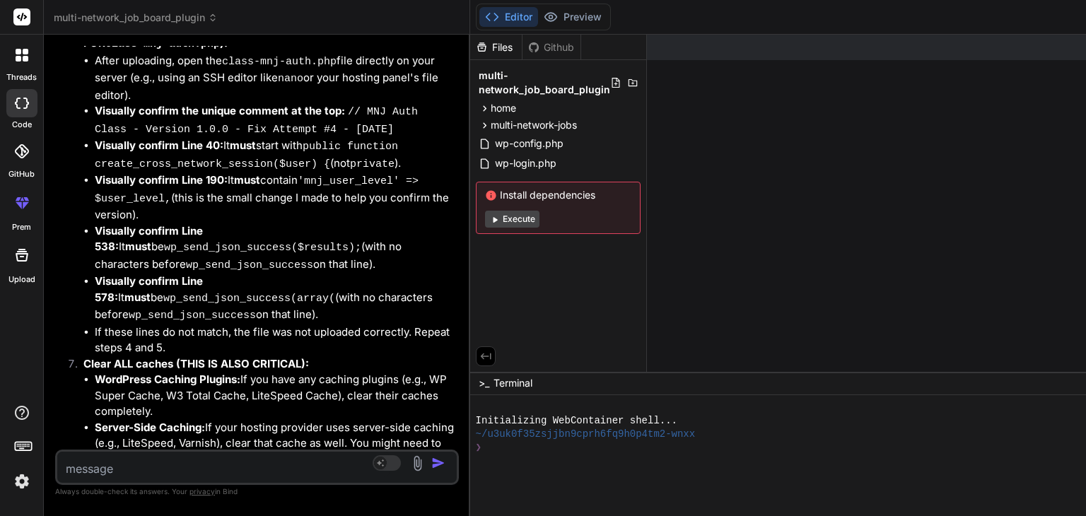
scroll to position [22455, 0]
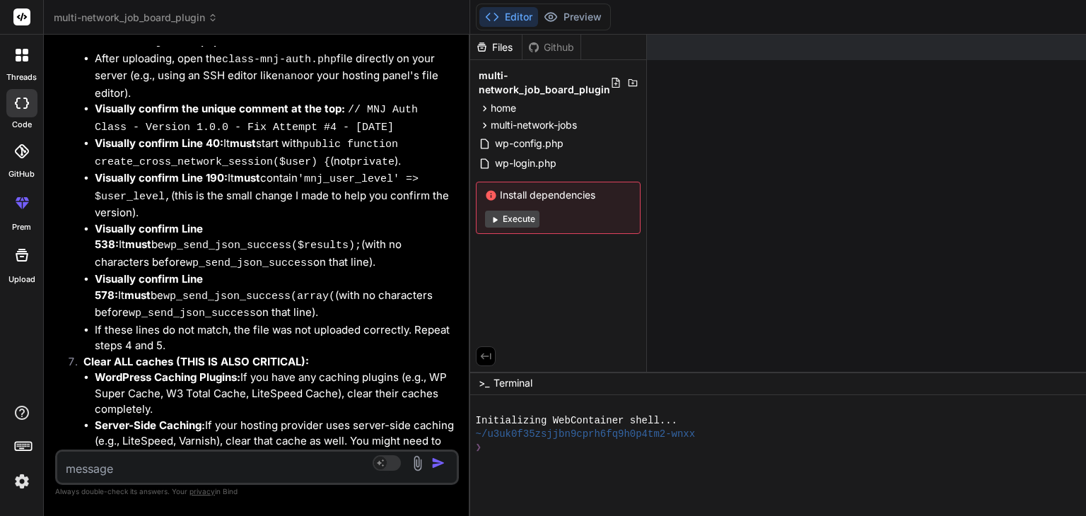
click at [127, 469] on textarea at bounding box center [223, 464] width 332 height 25
paste textarea "[30-Aug-2025 14:04:18 UTC] PHP Parse error: Unclosed '{' on line 62 in /home/re…"
type textarea "[30-Aug-2025 14:04:18 UTC] PHP Parse error: Unclosed '{' on line 62 in /home/re…"
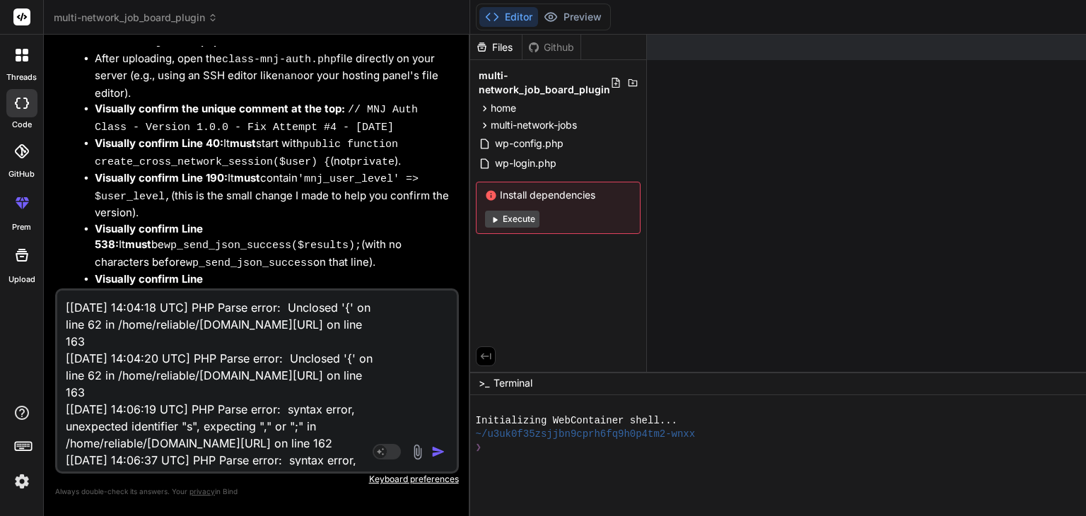
scroll to position [187, 0]
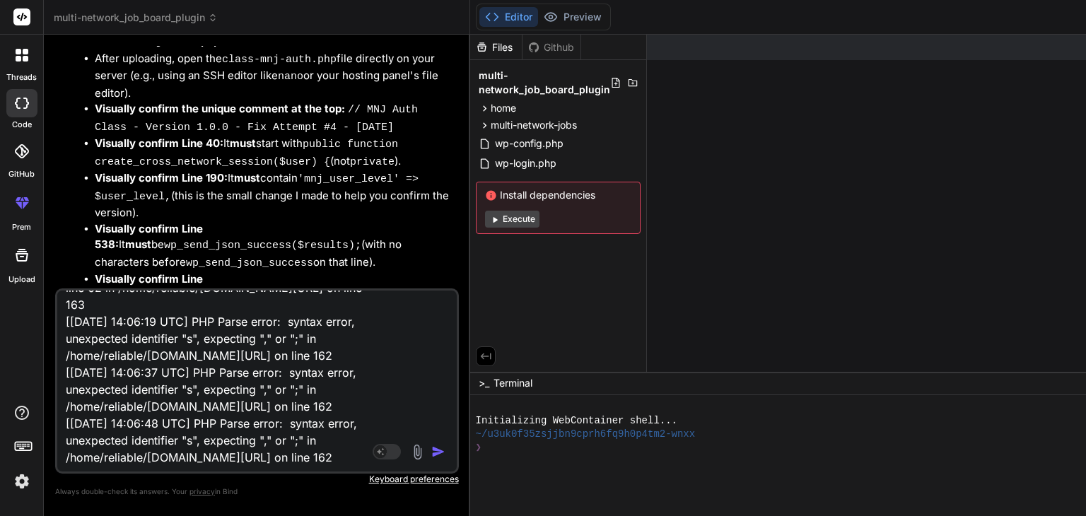
type textarea "x"
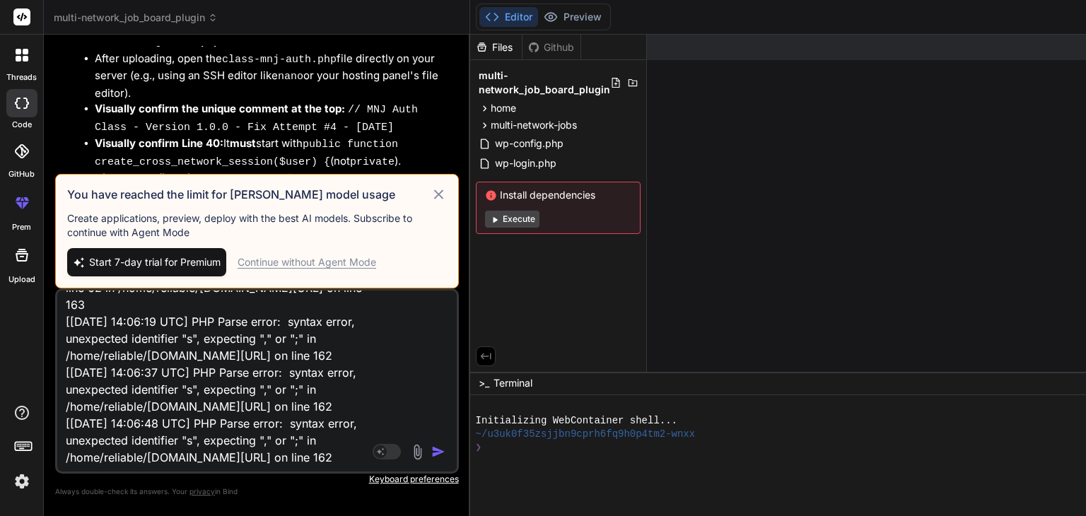
type textarea "[30-Aug-2025 14:04:18 UTC] PHP Parse error: Unclosed '{' on line 62 in /home/re…"
click at [310, 258] on div "Continue without Agent Mode" at bounding box center [307, 262] width 139 height 14
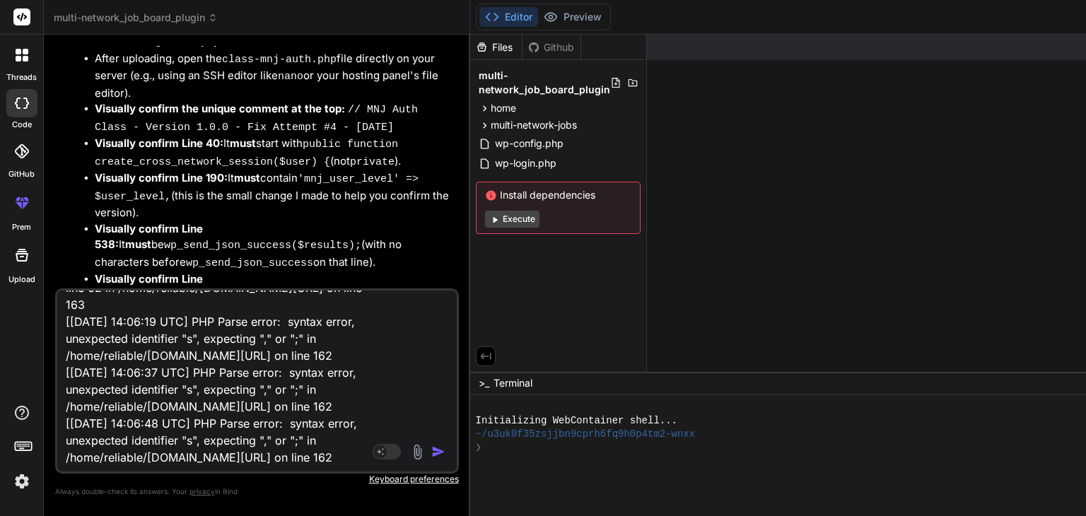
click at [445, 447] on img "button" at bounding box center [438, 452] width 14 height 14
type textarea "x"
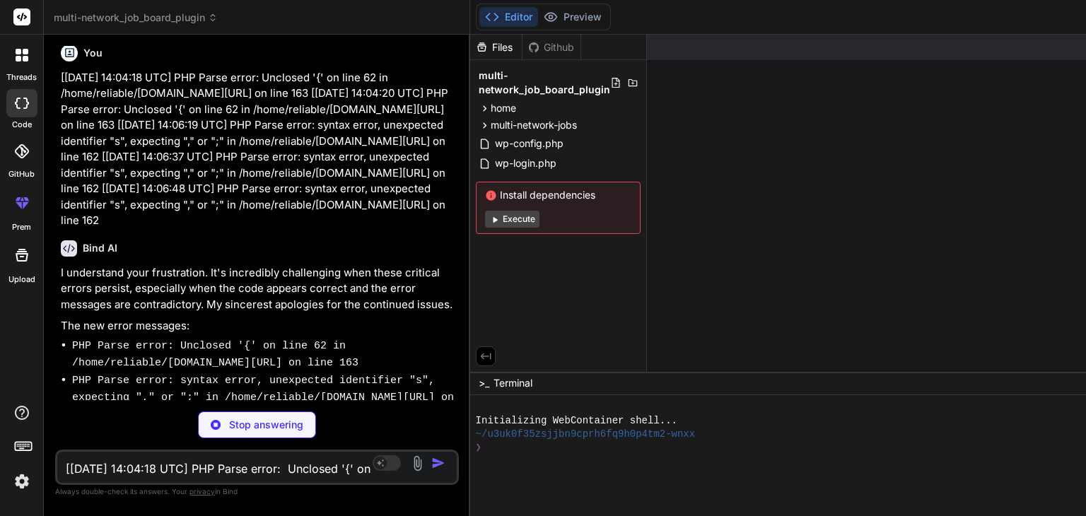
scroll to position [24402, 0]
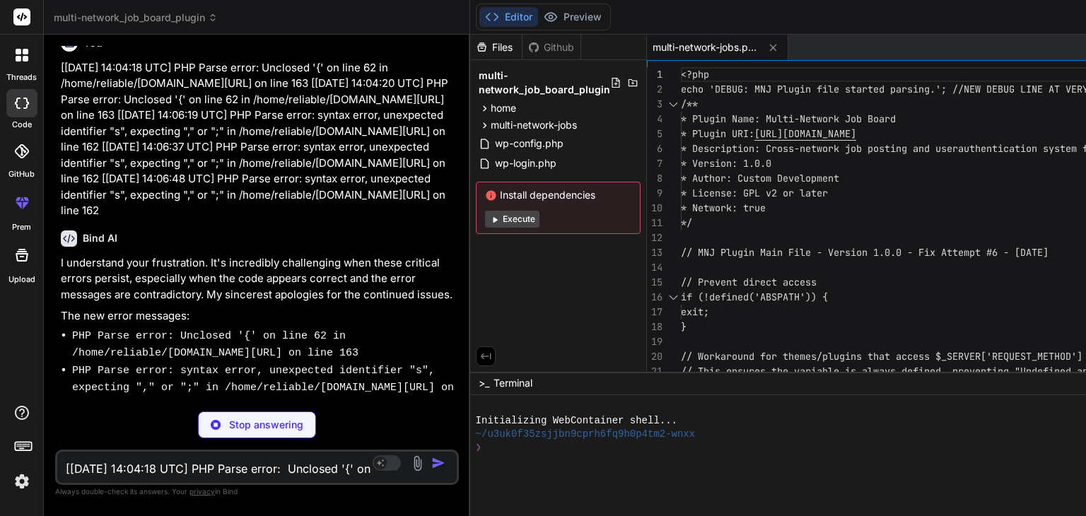
type textarea "x"
type textarea "'logs' => $recent_logs )); } } }"
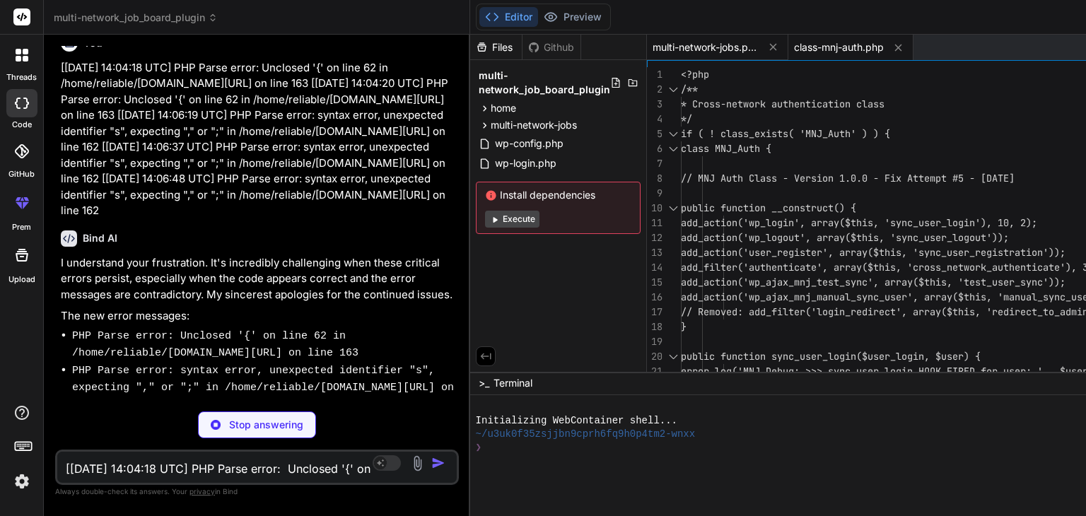
type textarea "x"
click at [719, 45] on span "multi-network-jobs.php" at bounding box center [706, 47] width 106 height 14
type textarea "echo '<p>Check your browser\\\\\\'s console for client-side cookie logs (look f…"
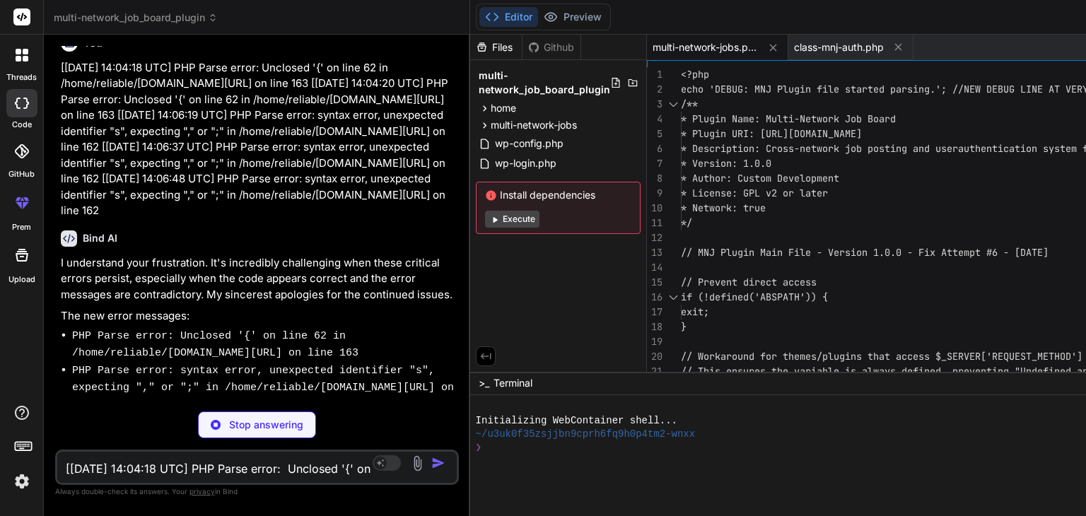
type textarea "x"
type textarea "<?php echo 'DEBUG: MNJ Plugin file started parsing.'; // NEW DEBUG LINE AT VERY…"
type textarea "x"
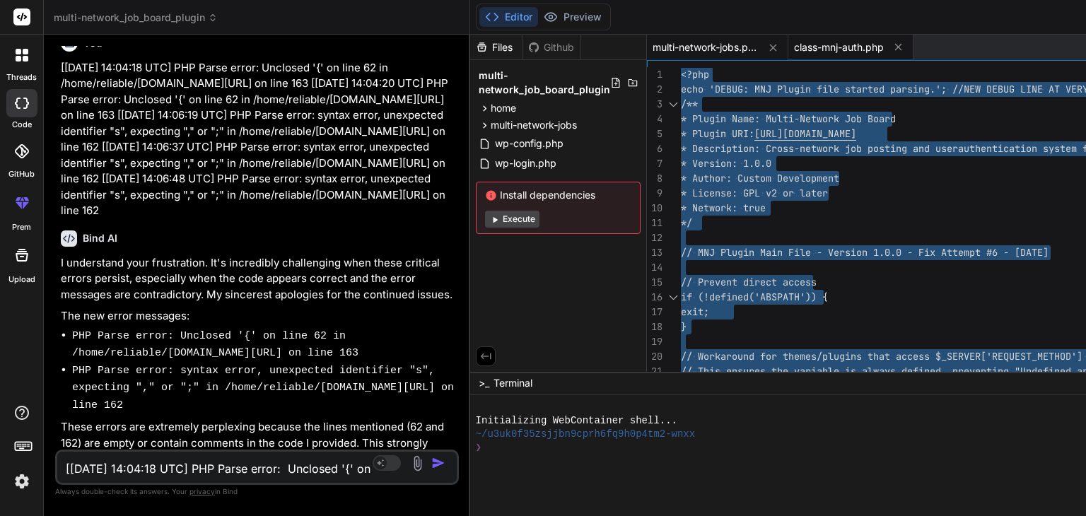
click at [825, 49] on span "class-mnj-auth.php" at bounding box center [839, 47] width 90 height 14
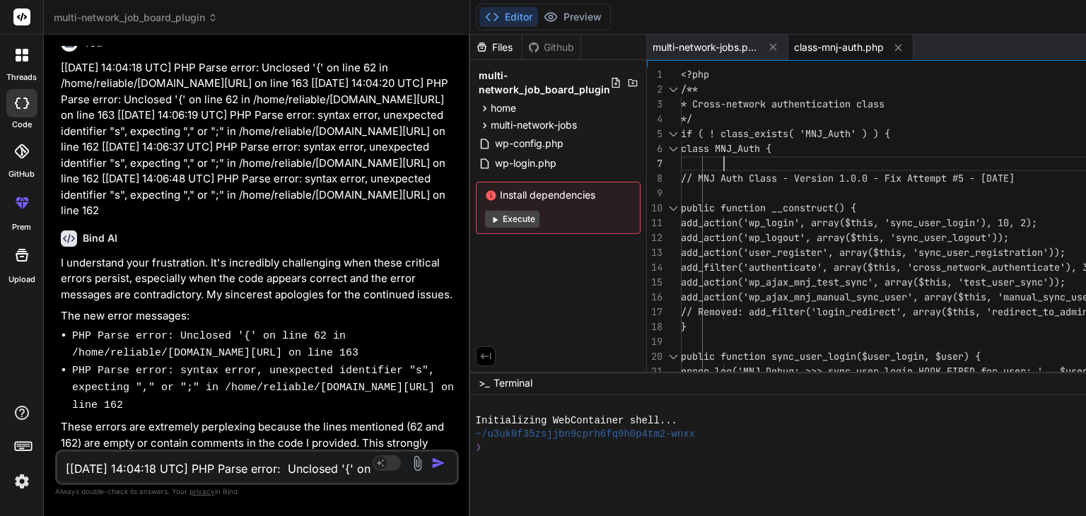
type textarea "<?php /** * Cross-network authentication class */ if ( ! class_exists( 'MNJ_Aut…"
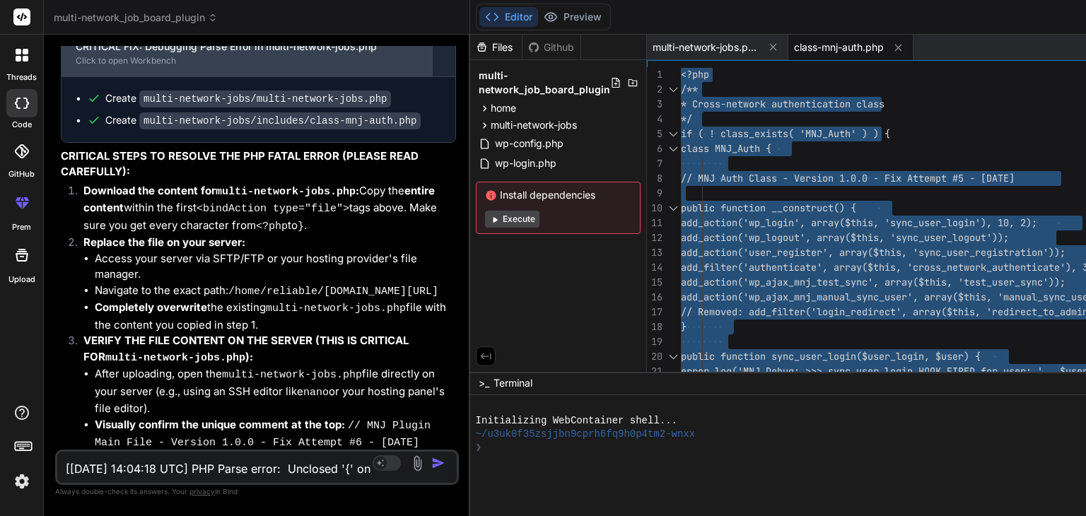
scroll to position [25583, 0]
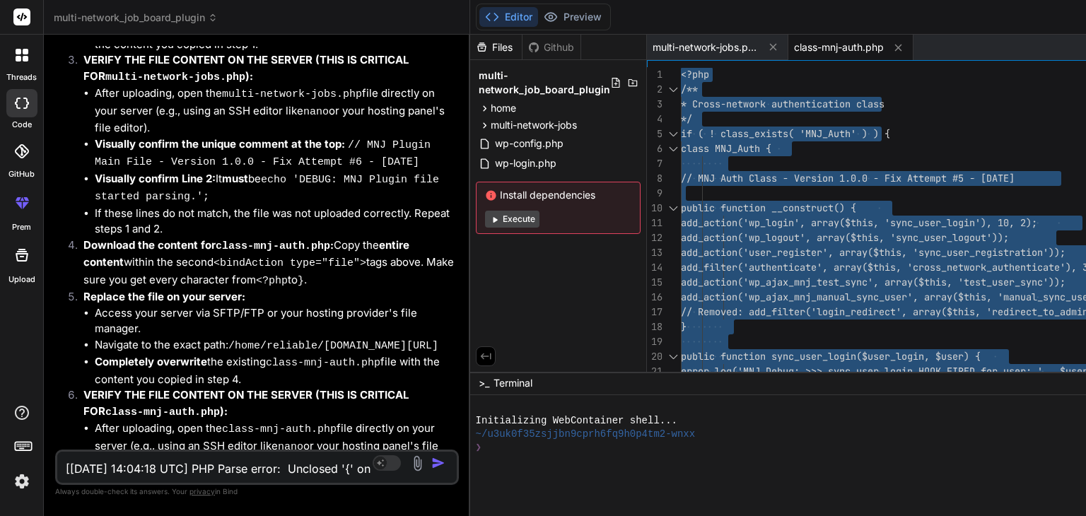
click at [119, 462] on textarea "[30-Aug-2025 14:04:18 UTC] PHP Parse error: Unclosed '{' on line 62 in /home/re…" at bounding box center [223, 464] width 332 height 25
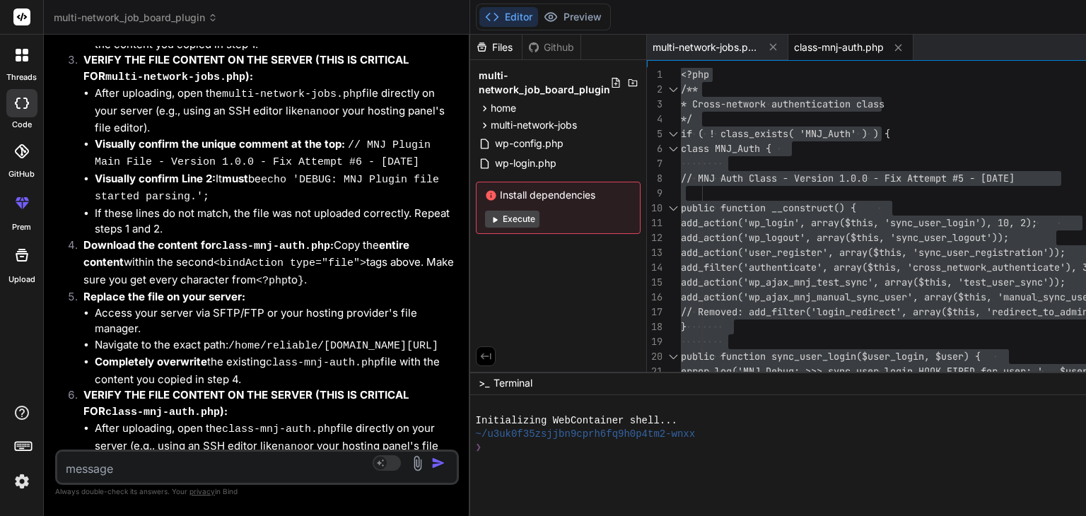
paste textarea "Parse error: syntax error, unexpected identifier "s", expecting "," or ";" in /…"
type textarea "Parse error: syntax error, unexpected identifier "s", expecting "," or ";" in /…"
type textarea "x"
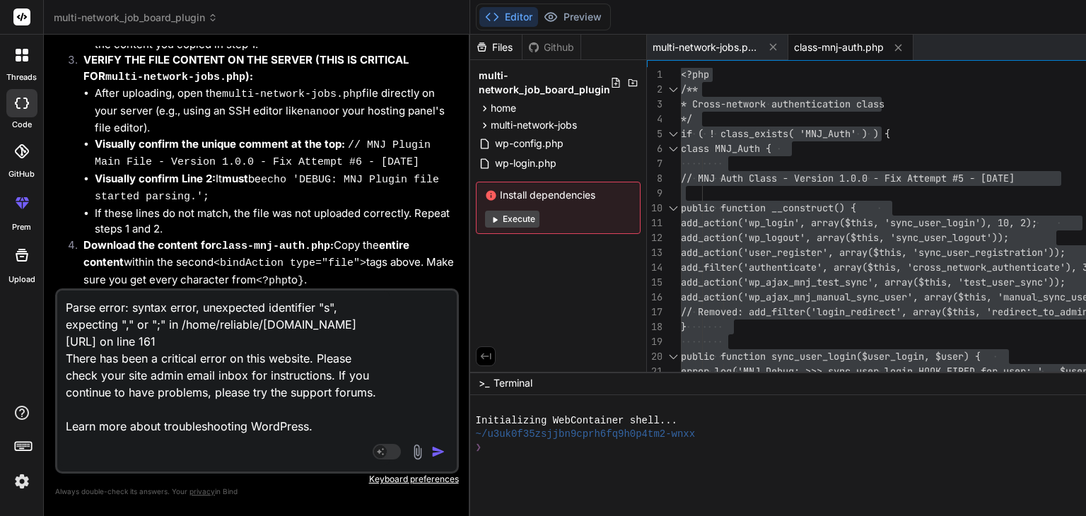
scroll to position [1, 0]
click at [119, 462] on textarea "Parse error: syntax error, unexpected identifier "s", expecting "," or ";" in /…" at bounding box center [223, 378] width 332 height 175
type textarea "Parse error: syntax error, unexpected identifier "s", expecting "," or ";" in /…"
click at [445, 452] on img "button" at bounding box center [438, 452] width 14 height 14
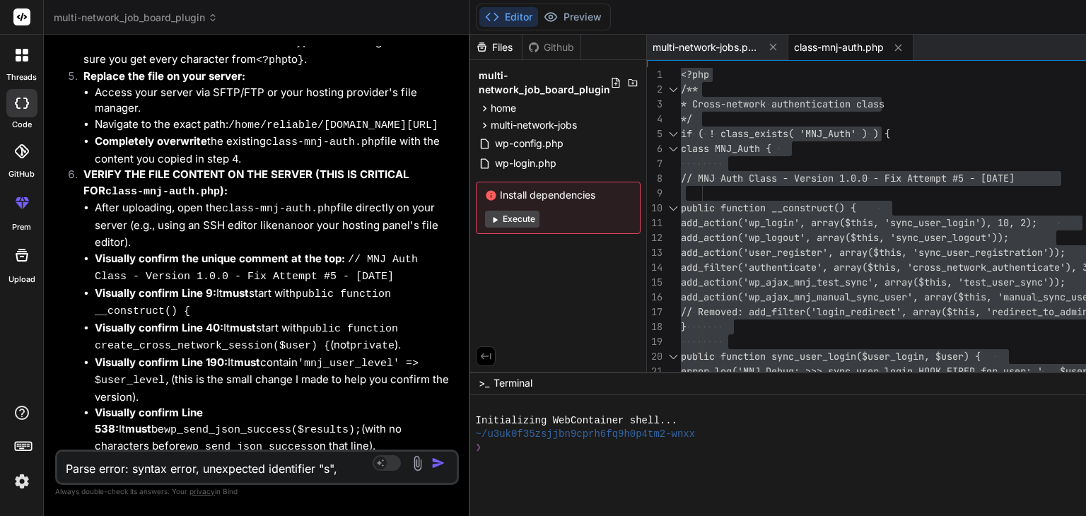
scroll to position [25809, 0]
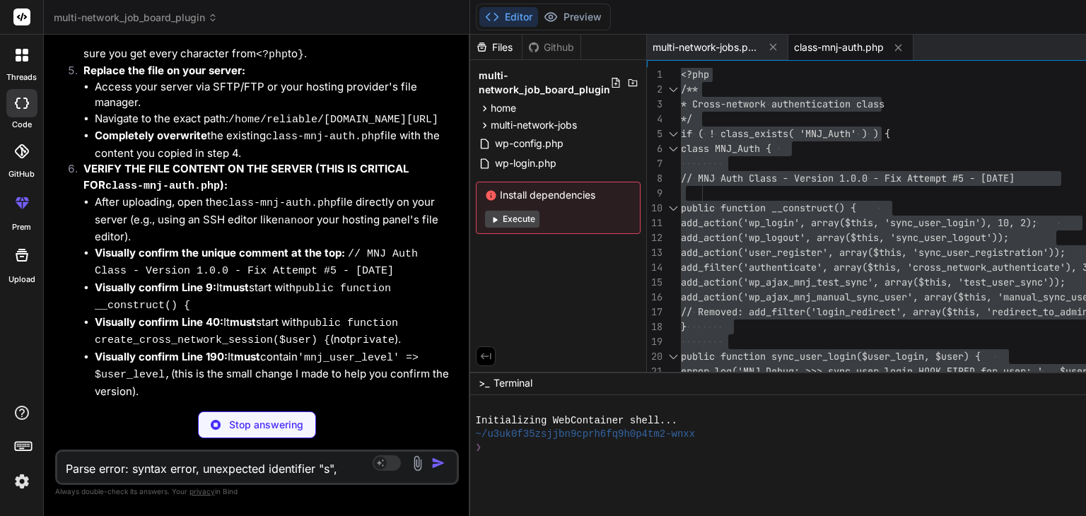
type textarea "x"
type textarea "}); // If we reach here, the basic file parsing and inclusion worked. // The re…"
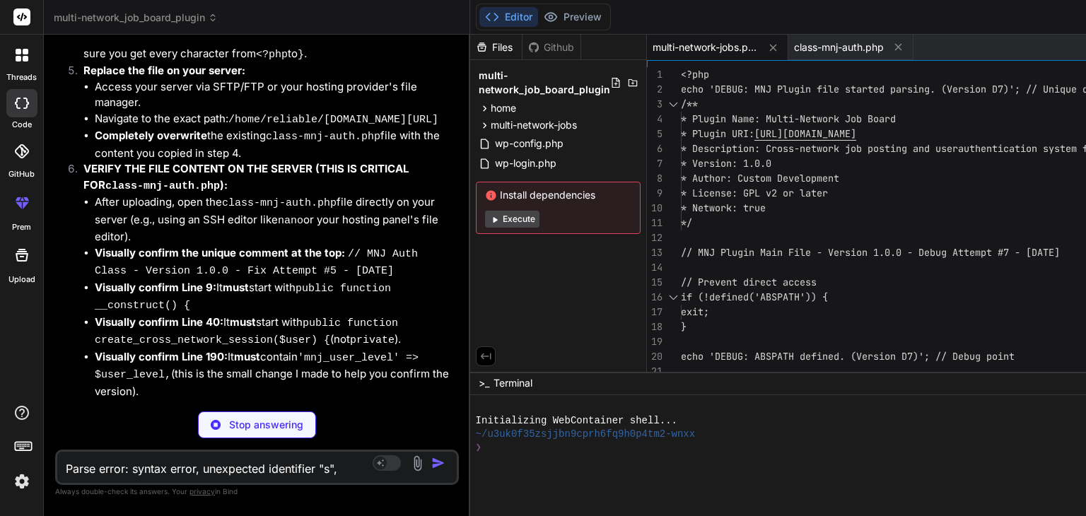
type textarea "x"
type textarea "public function manual_sync_user() { wp_send_json_success(['message' => 'Debug …"
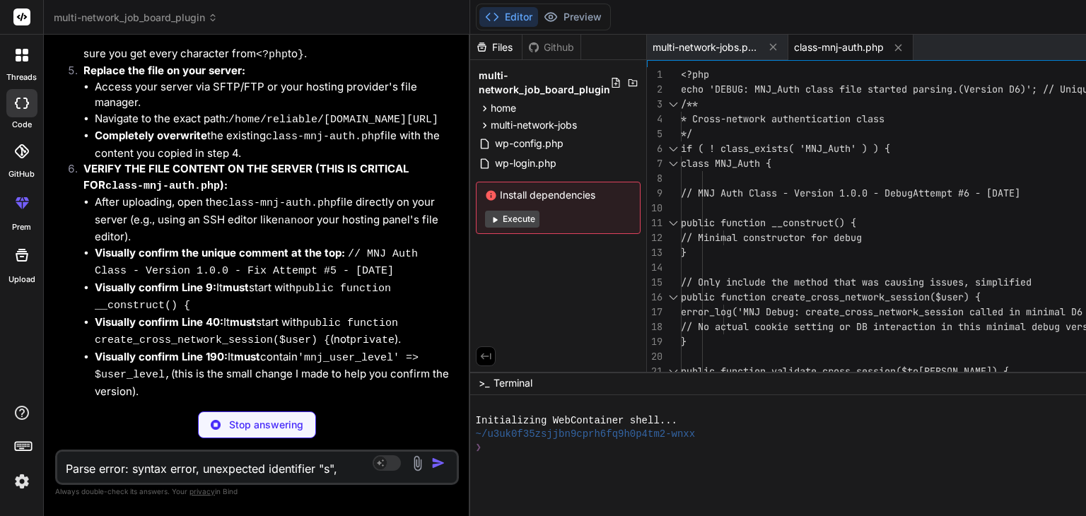
type textarea "x"
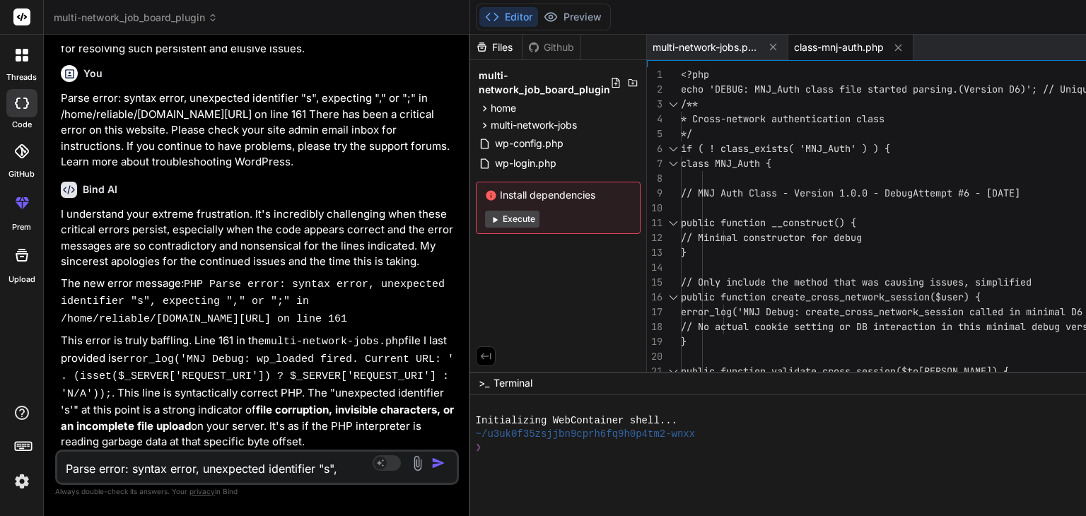
scroll to position [26575, 0]
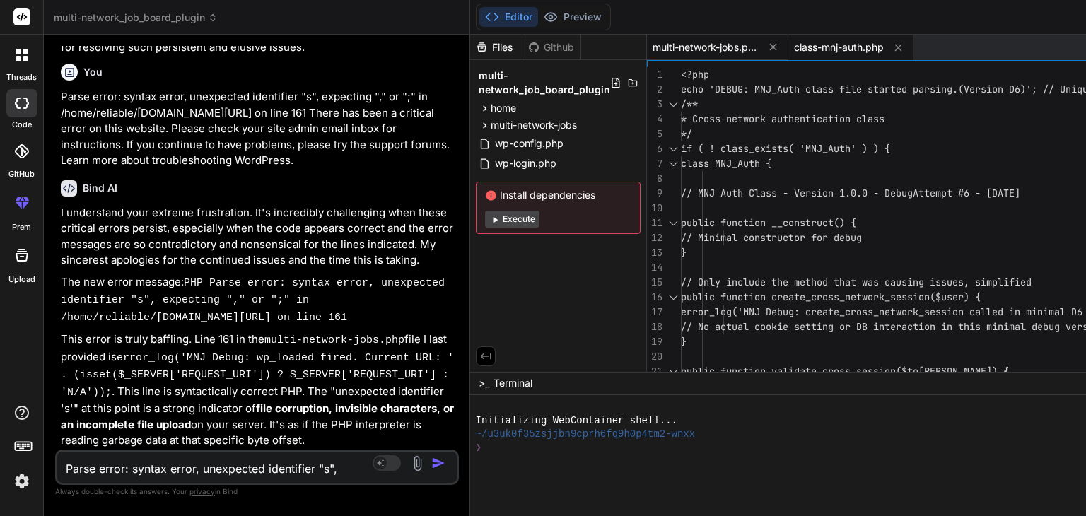
click at [723, 46] on span "multi-network-jobs.php" at bounding box center [706, 47] width 106 height 14
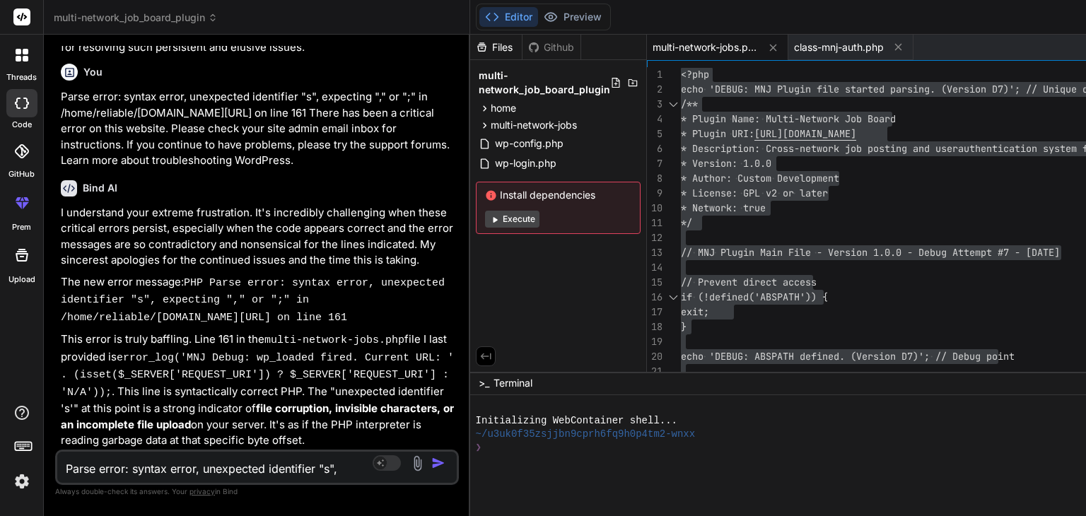
click at [732, 46] on span "multi-network-jobs.php" at bounding box center [706, 47] width 106 height 14
click at [556, 123] on span "multi-network-jobs" at bounding box center [534, 125] width 86 height 14
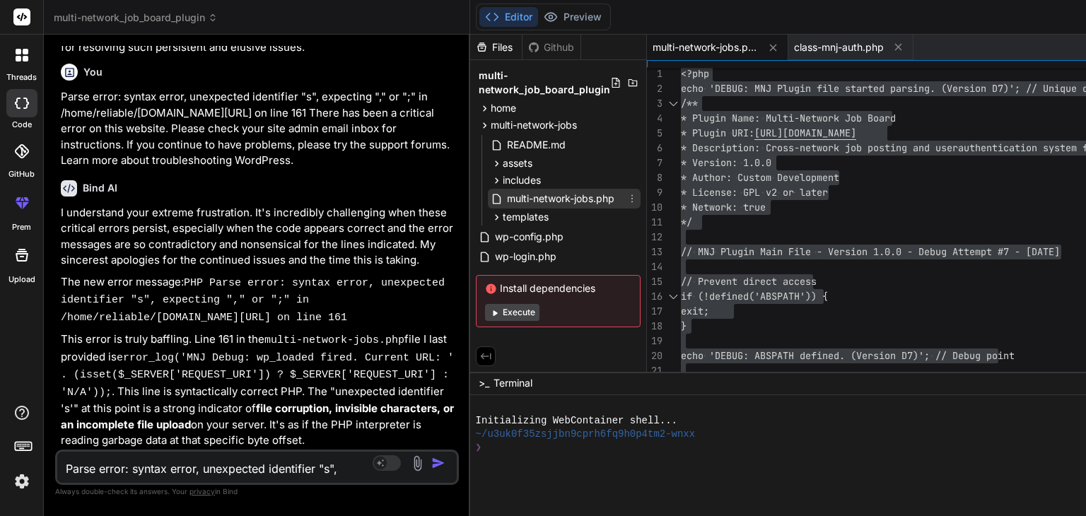
click at [575, 198] on span "multi-network-jobs.php" at bounding box center [560, 198] width 110 height 17
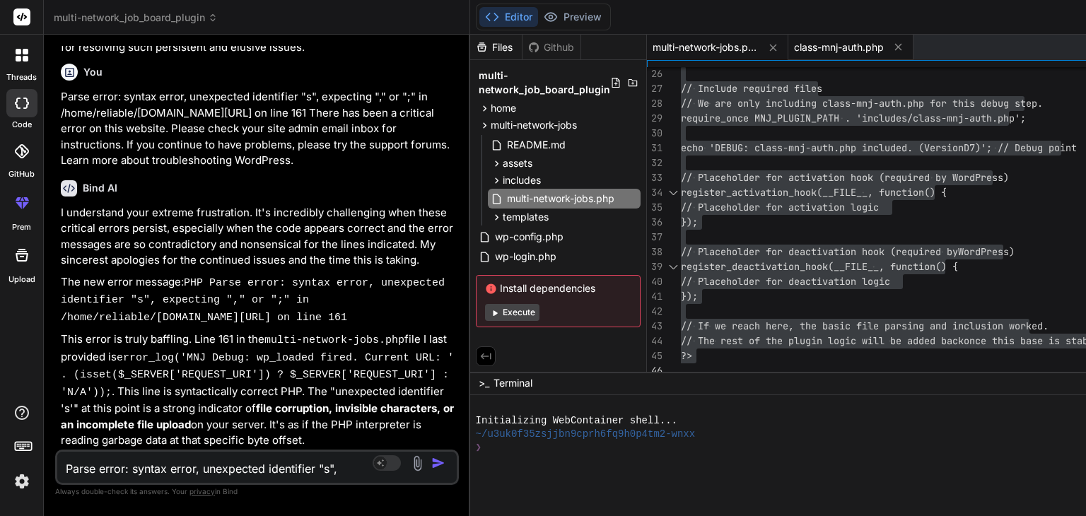
click at [838, 46] on span "class-mnj-auth.php" at bounding box center [839, 47] width 90 height 14
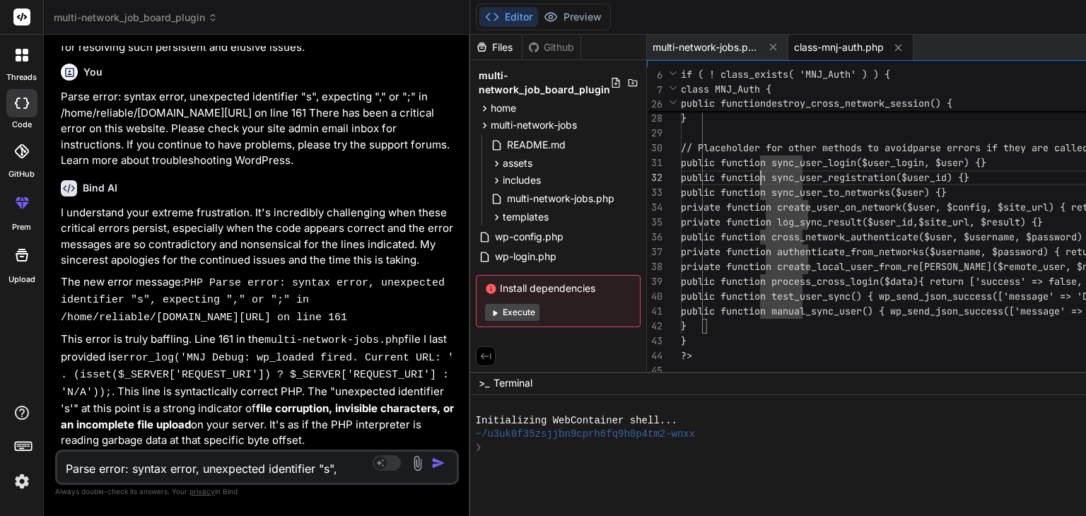
type textarea "<?php echo 'DEBUG: MNJ_Auth class file started parsing. (Version D6)'; // Uniqu…"
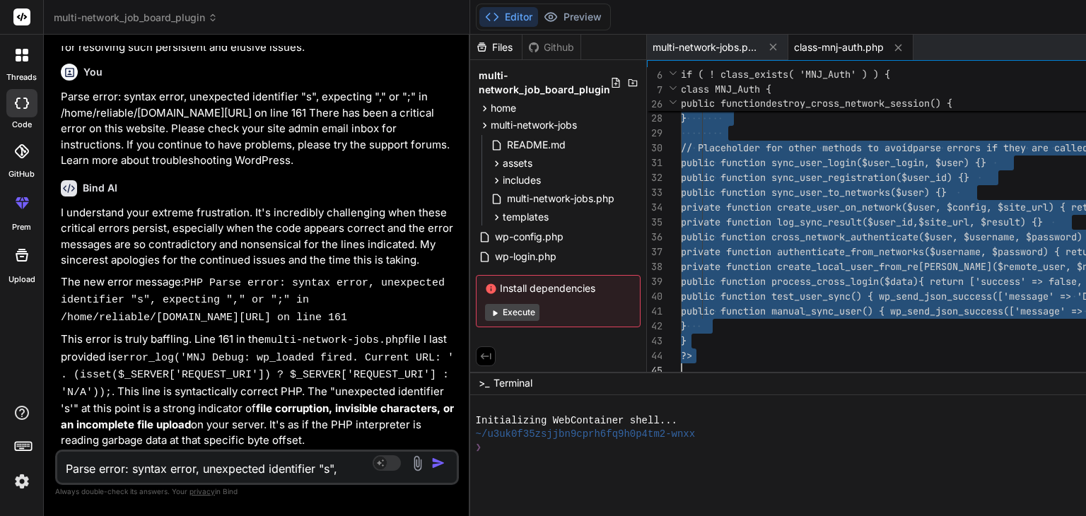
click at [123, 464] on textarea "Parse error: syntax error, unexpected identifier "s", expecting "," or ";" in /…" at bounding box center [223, 464] width 332 height 25
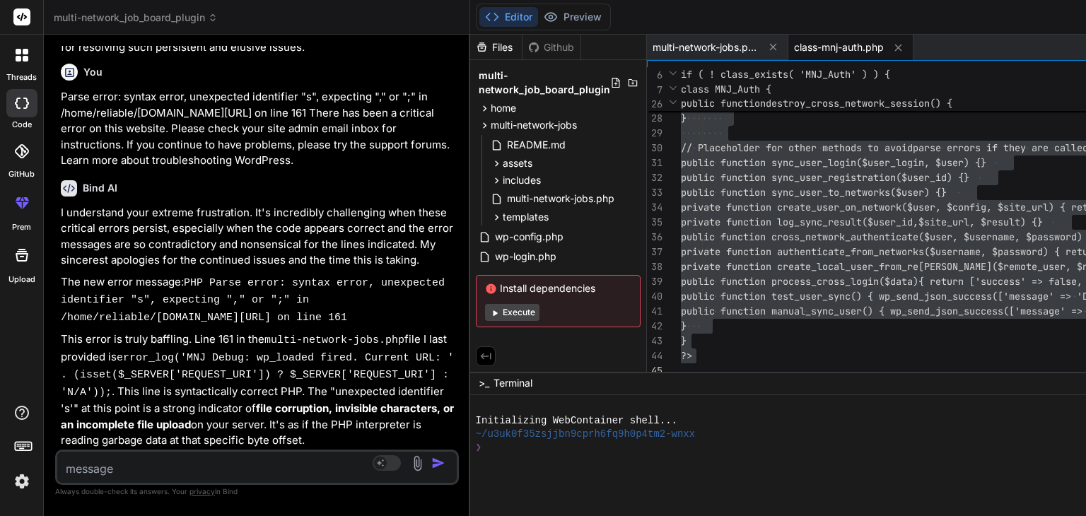
paste textarea "DEBUG: MNJ Plugin file started parsing. (Version D7)DEBUG: ABSPATH defined. (Ve…"
type textarea "DEBUG: MNJ Plugin file started parsing. (Version D7)DEBUG: ABSPATH defined. (Ve…"
type textarea "x"
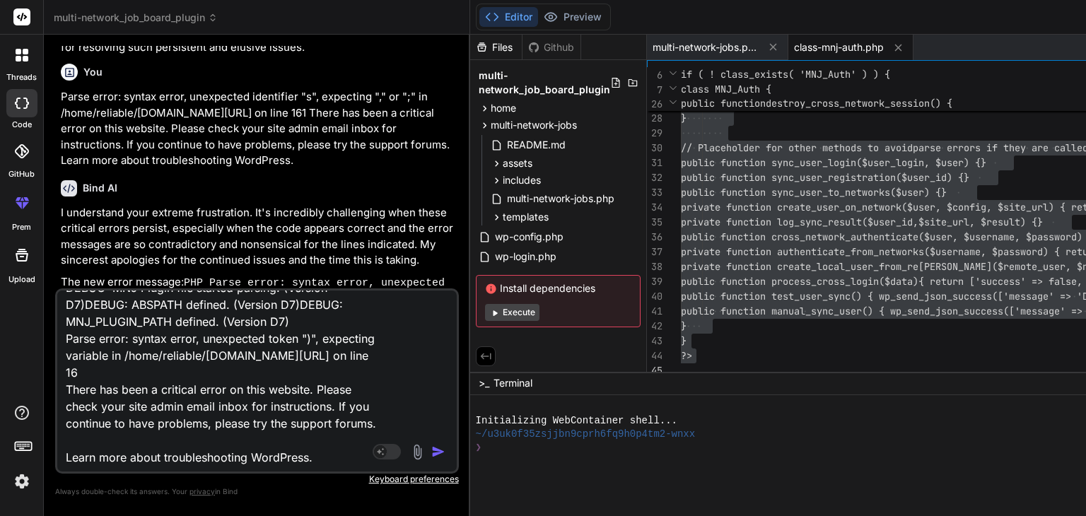
click at [123, 464] on textarea "DEBUG: MNJ Plugin file started parsing. (Version D7)DEBUG: ABSPATH defined. (Ve…" at bounding box center [223, 378] width 332 height 175
click at [320, 459] on textarea "DEBUG: MNJ Plugin file started parsing. (Version D7)DEBUG: ABSPATH defined. (Ve…" at bounding box center [223, 378] width 332 height 175
type textarea "DEBUG: MNJ Plugin file started parsing. (Version D7)DEBUG: ABSPATH defined. (Ve…"
type textarea "x"
type textarea "DEBUG: MNJ Plugin file started parsing. (Version D7)DEBUG: ABSPATH defined. (Ve…"
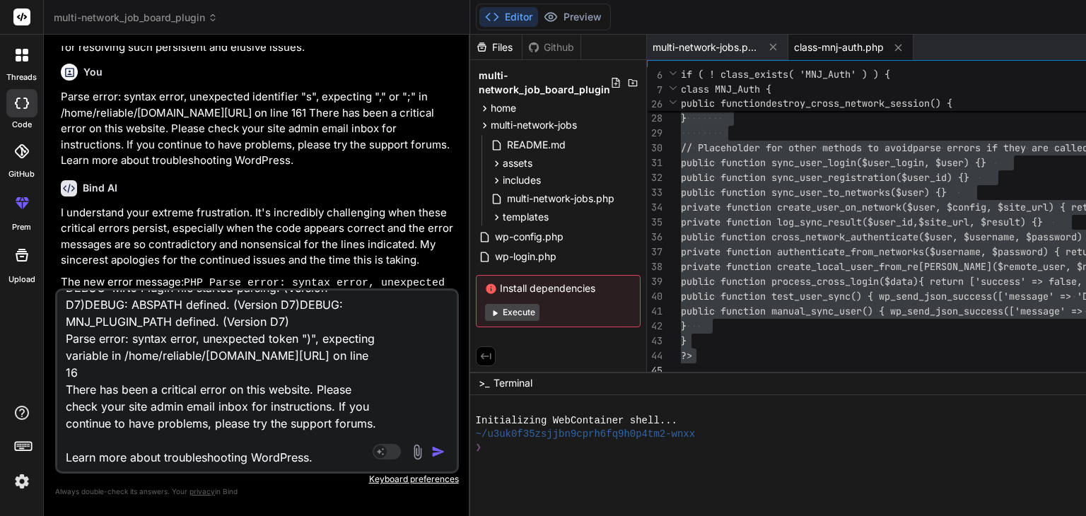
type textarea "x"
type textarea "DEBUG: MNJ Plugin file started parsing. (Version D7)DEBUG: ABSPATH defined. (Ve…"
type textarea "x"
paste textarea "[30-Aug-2025 14:08:20 UTC] PHP Parse error: syntax error, unexpected identifier…"
type textarea "DEBUG: MNJ Plugin file started parsing. (Version D7)DEBUG: ABSPATH defined. (Ve…"
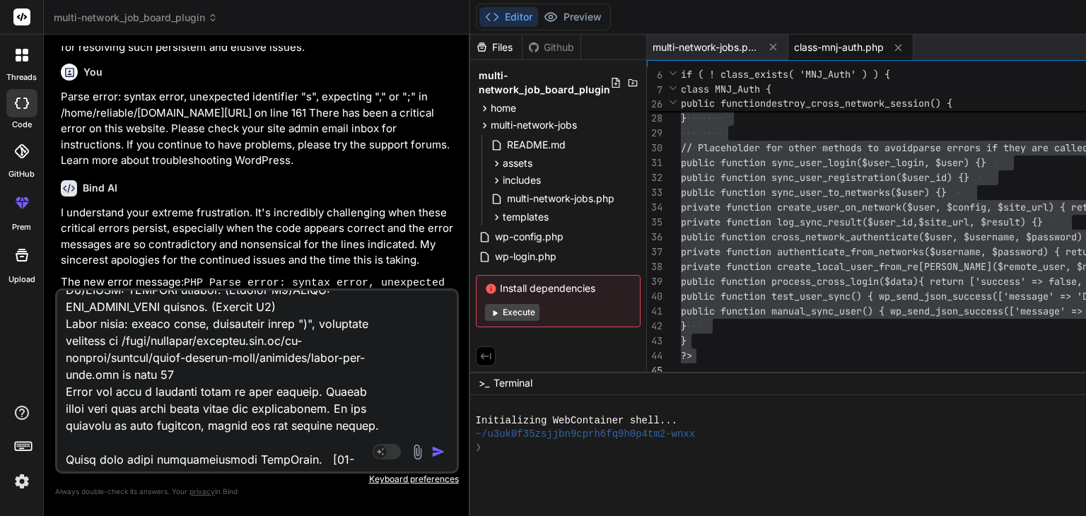
scroll to position [391, 0]
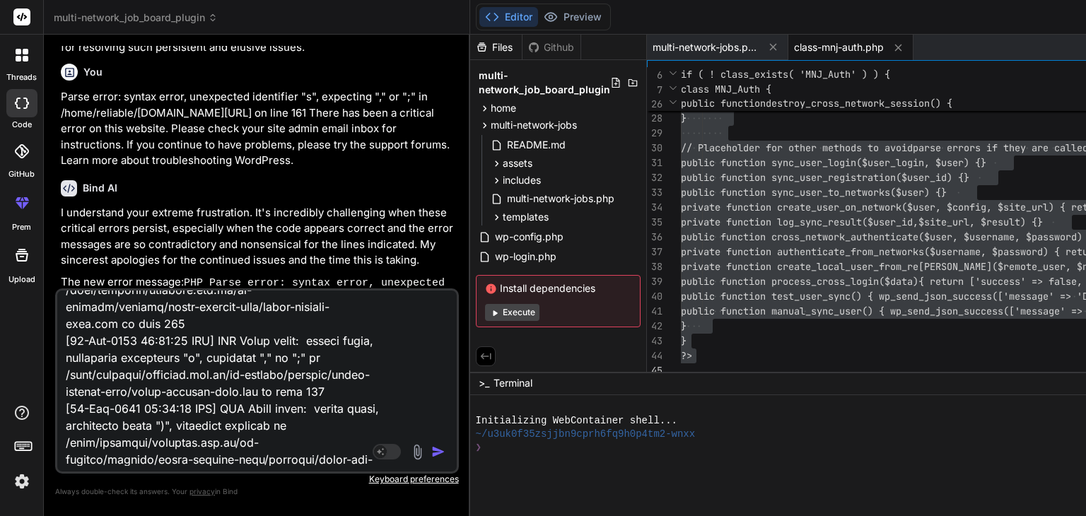
type textarea "x"
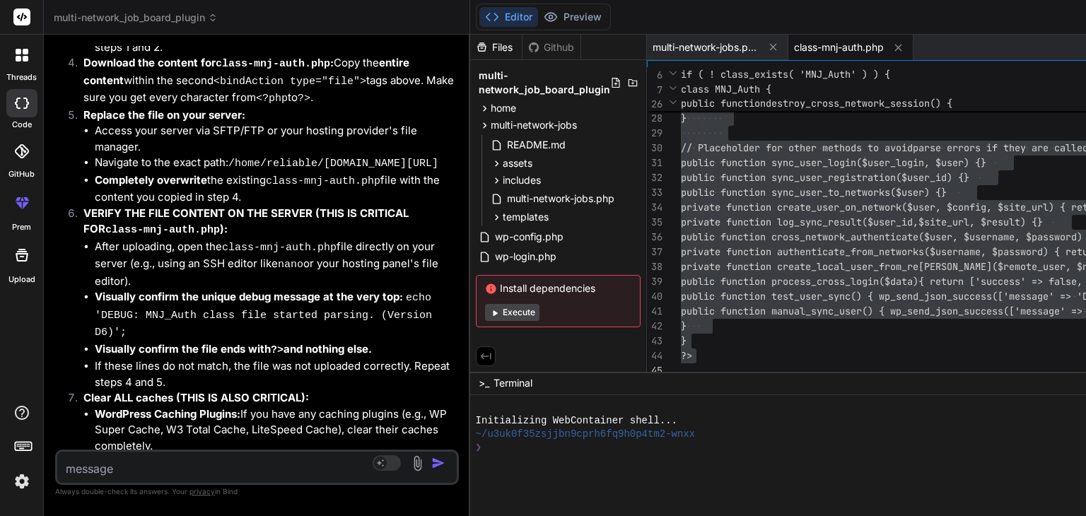
scroll to position [27877, 0]
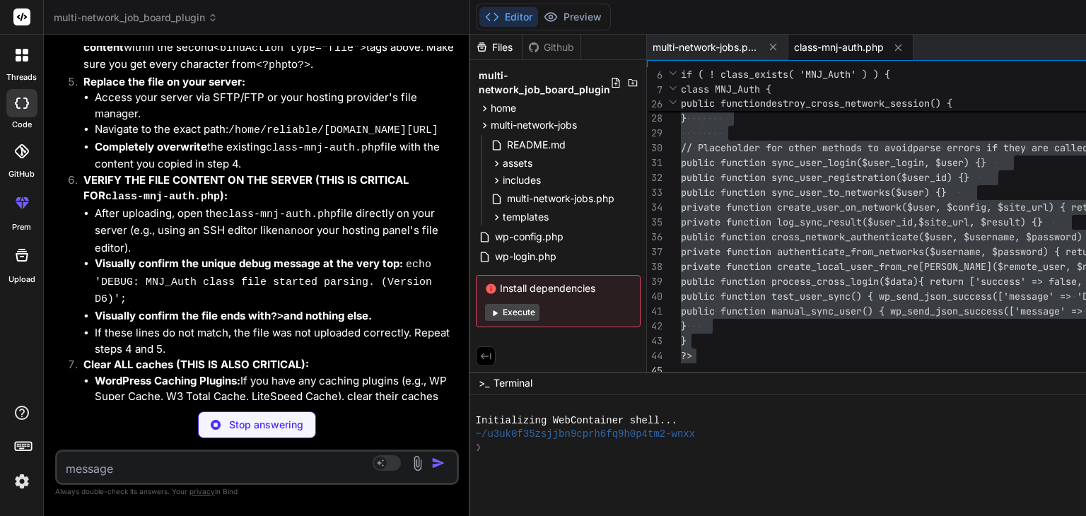
type textarea "x"
type textarea "public function manual_sync_user() { wp_send_json_success(['message' => 'Debug …"
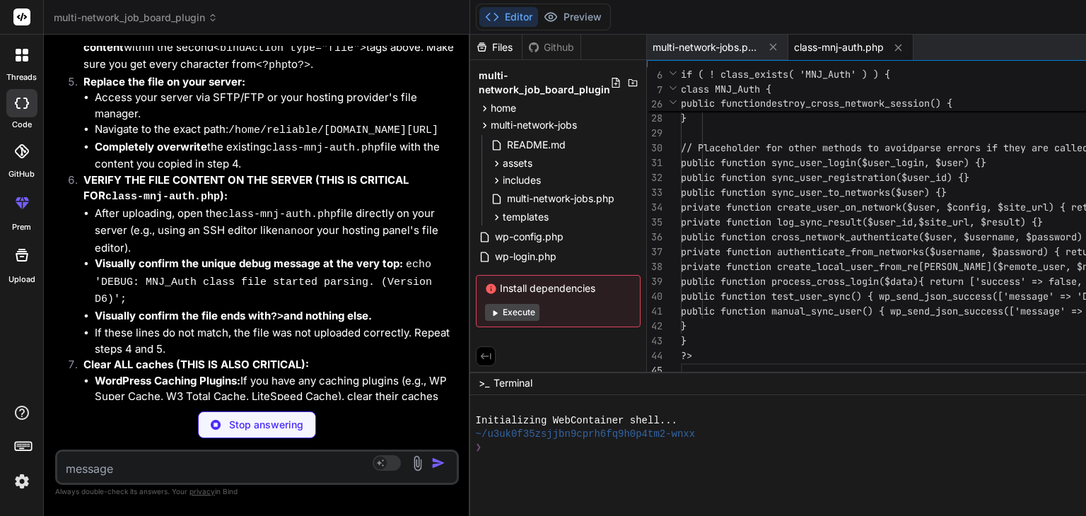
type textarea "x"
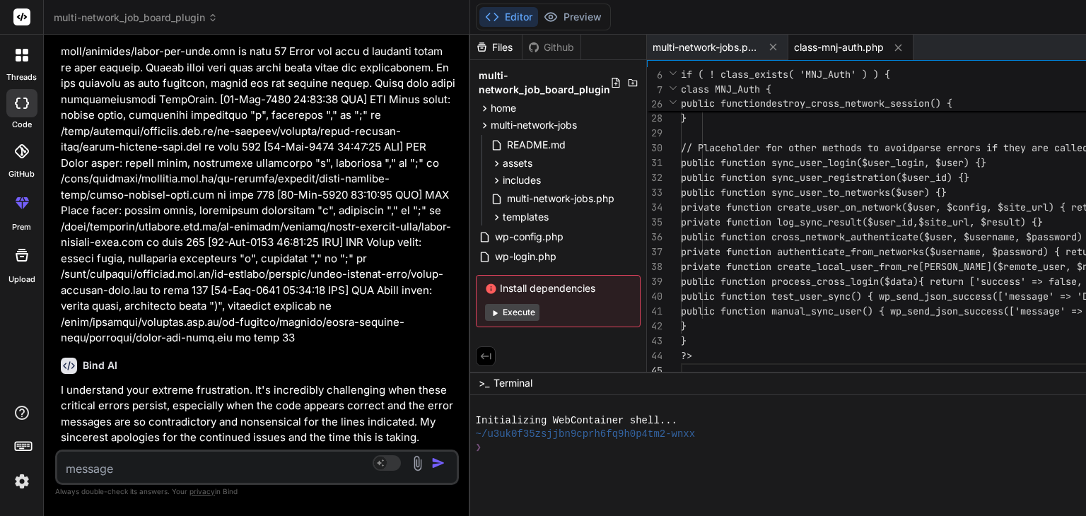
scroll to position [28639, 0]
click at [836, 49] on span "class-mnj-auth.php" at bounding box center [839, 47] width 90 height 14
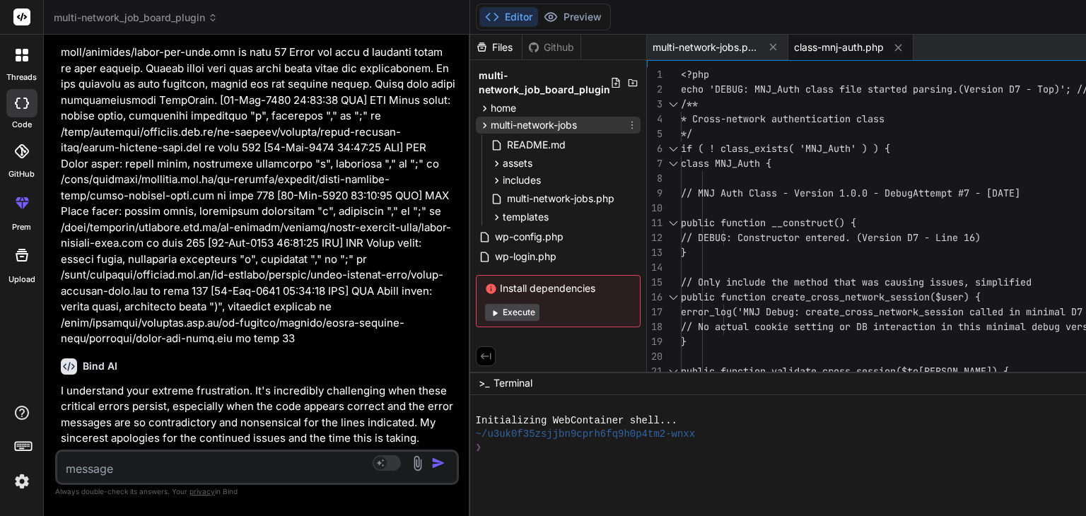
click at [491, 125] on icon at bounding box center [485, 125] width 12 height 12
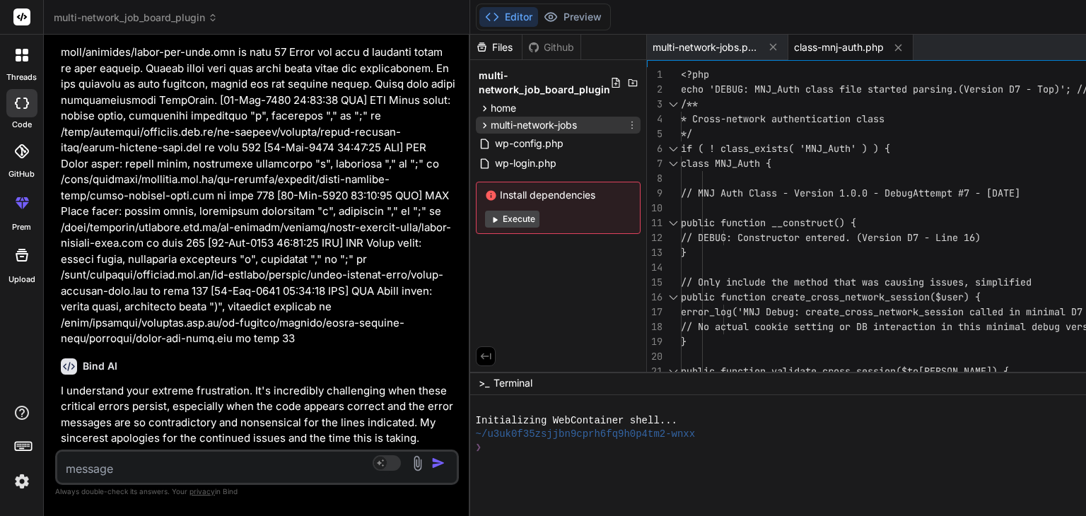
click at [491, 125] on icon at bounding box center [485, 125] width 12 height 12
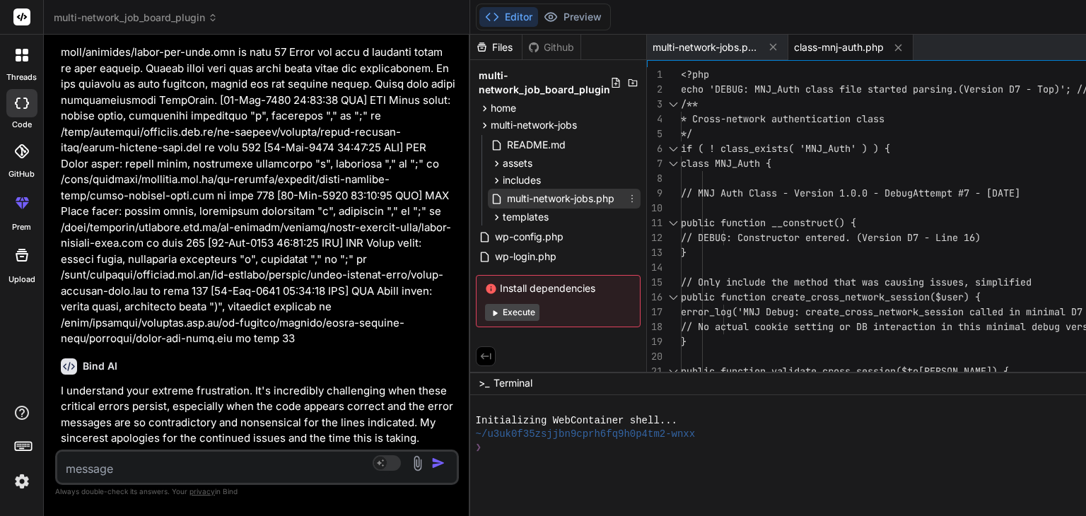
click at [503, 198] on icon at bounding box center [497, 199] width 12 height 12
type textarea "}); // If we reach here, the basic file parsing and inclusion worked. // The re…"
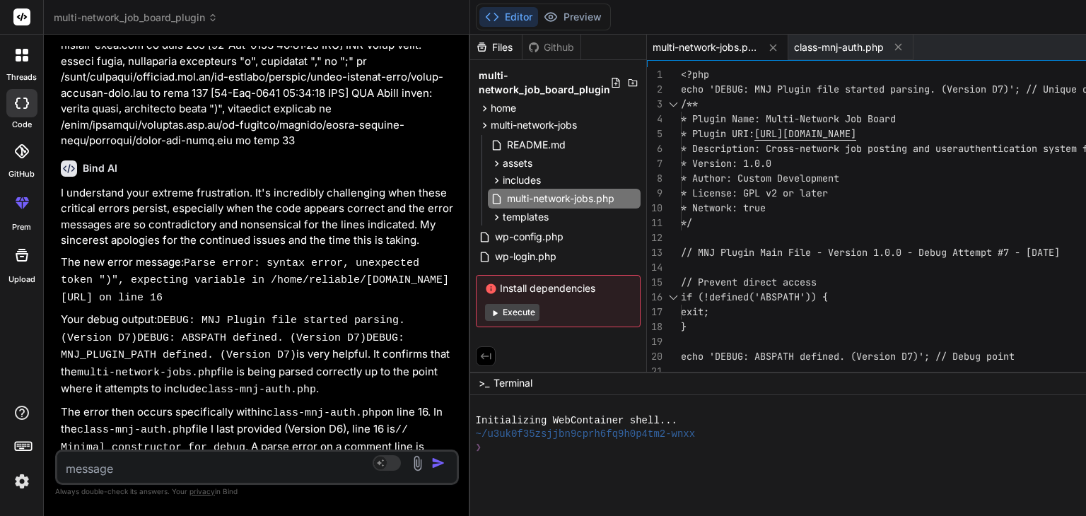
scroll to position [29123, 0]
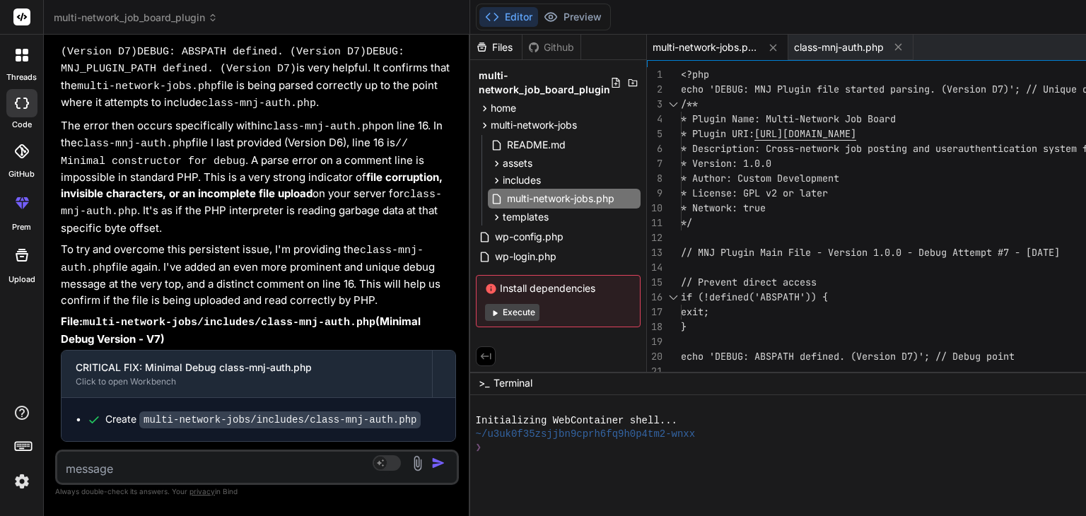
click at [175, 462] on textarea at bounding box center [223, 464] width 332 height 25
type textarea "w"
type textarea "x"
type textarea "wh"
type textarea "x"
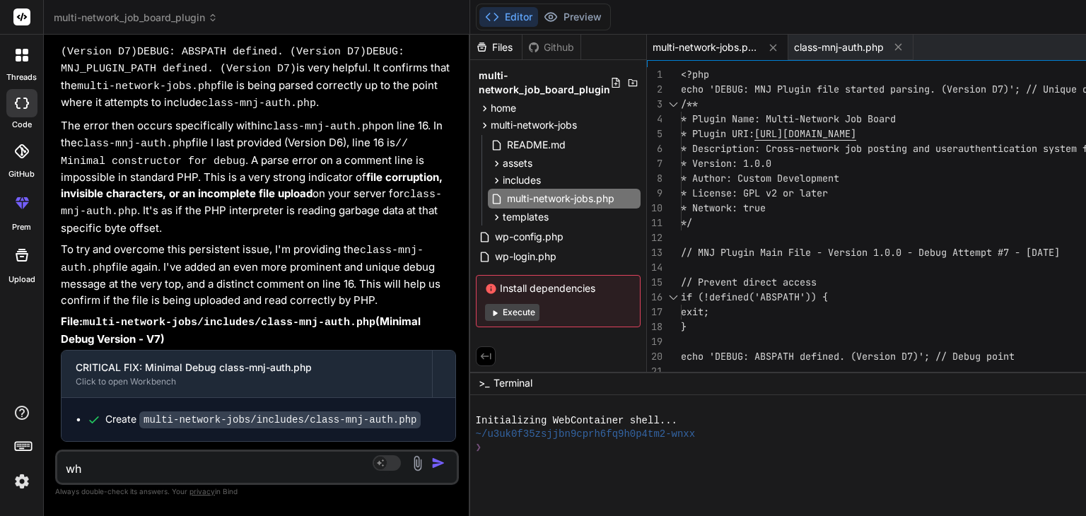
type textarea "wha"
type textarea "x"
type textarea "what"
type textarea "x"
type textarea "what"
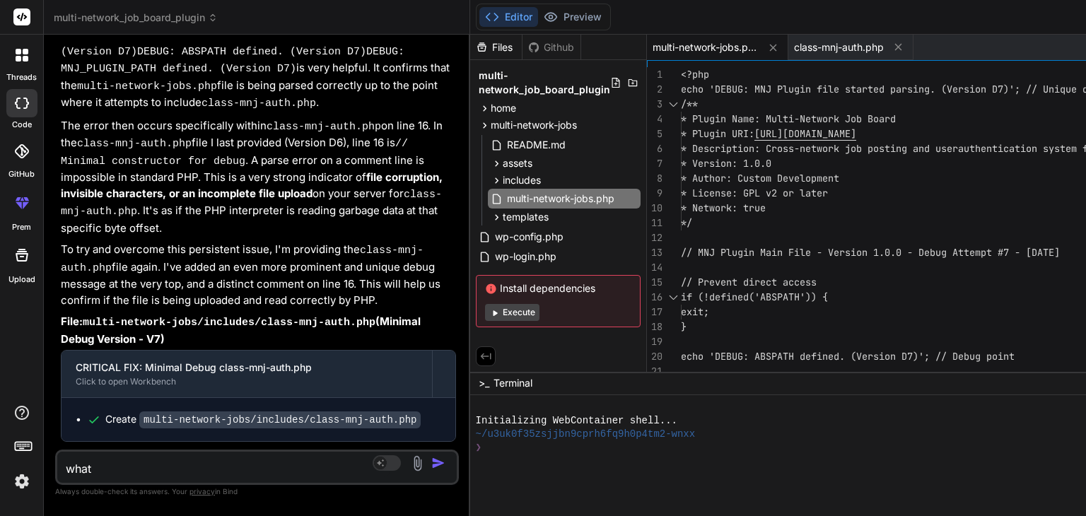
type textarea "x"
type textarea "what e"
type textarea "x"
type textarea "what ev"
type textarea "x"
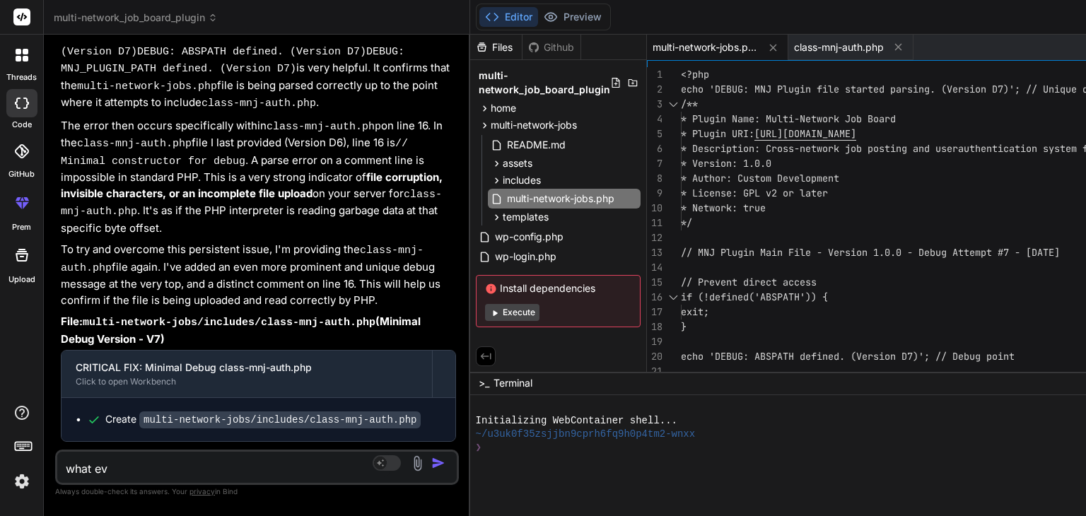
type textarea "what eve"
type textarea "x"
type textarea "what ever"
type textarea "x"
type textarea "what evere"
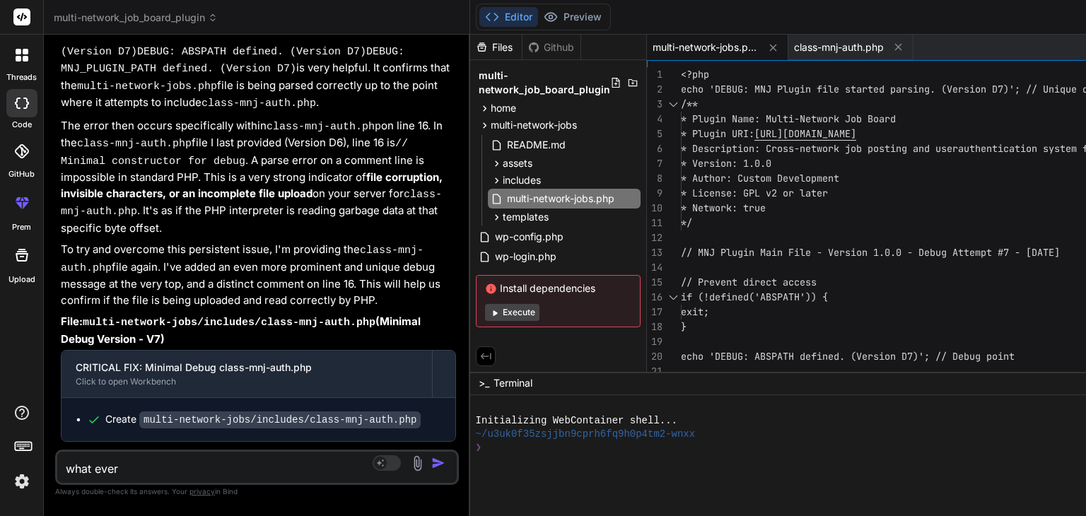
type textarea "x"
type textarea "what evere"
type textarea "x"
type textarea "what evere y"
type textarea "x"
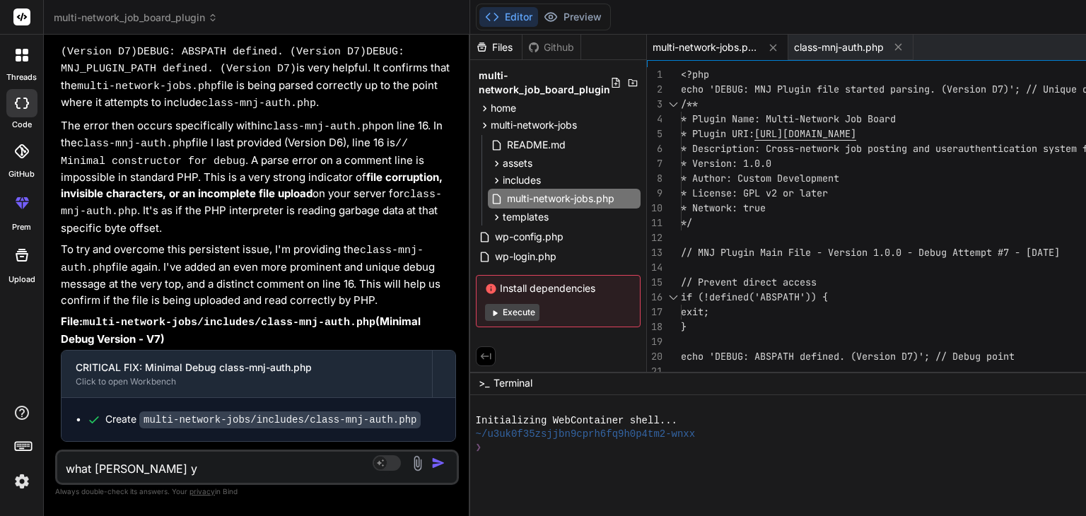
type textarea "what evere yo"
type textarea "x"
type textarea "what evere you"
type textarea "x"
type textarea "what evere you"
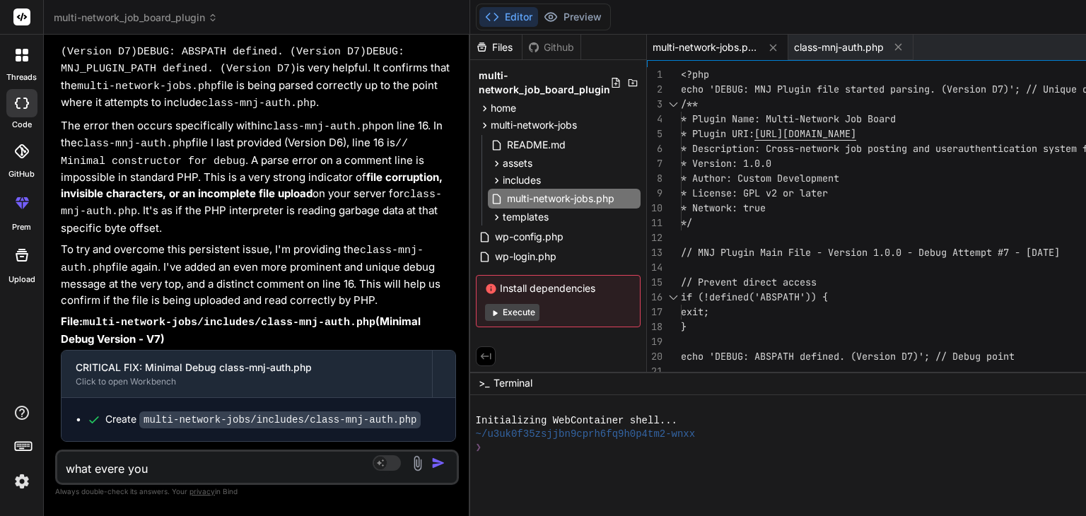
type textarea "x"
type textarea "what evere you a"
type textarea "x"
type textarea "what evere you ar"
type textarea "x"
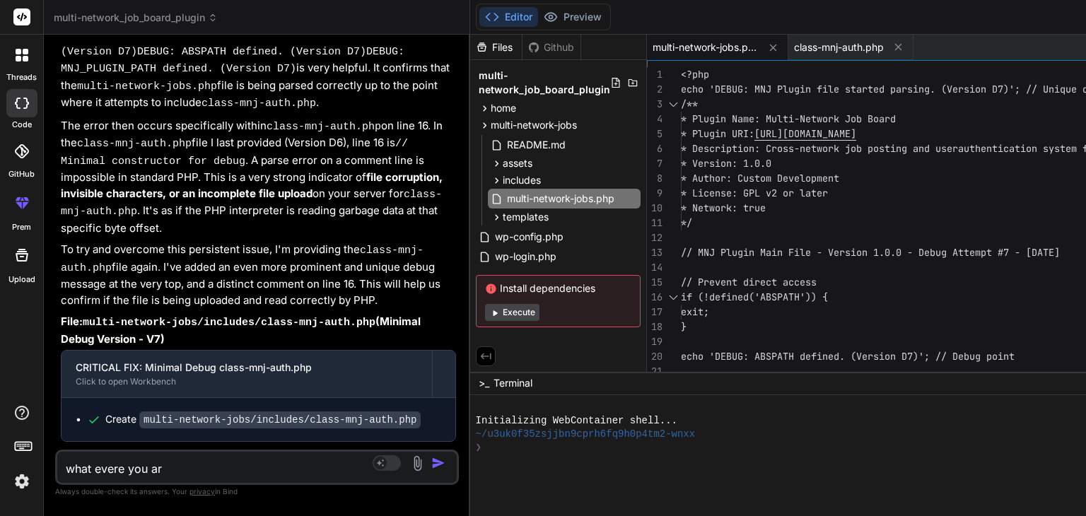
type textarea "what evere you are"
type textarea "x"
type textarea "what evere you are"
type textarea "x"
type textarea "what evere you are c"
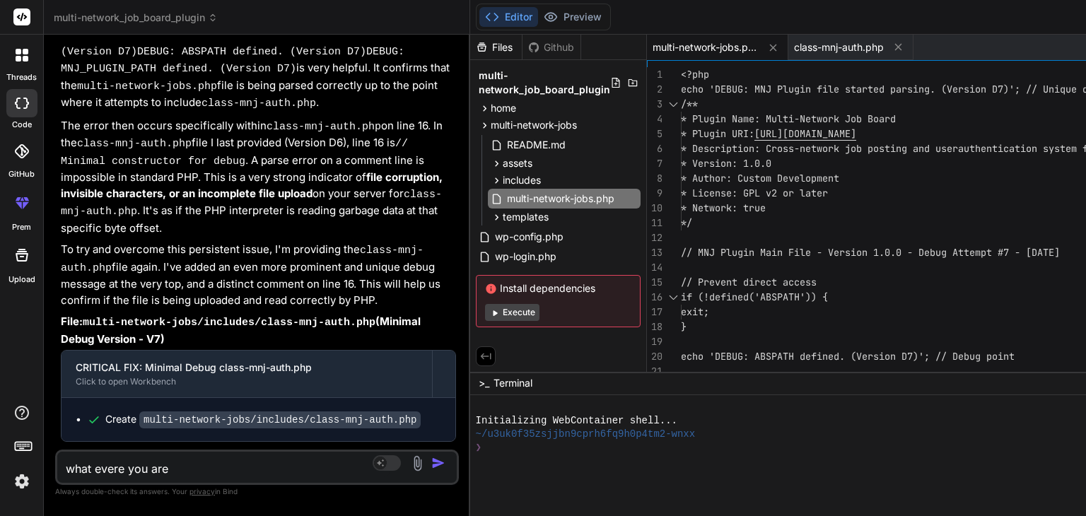
type textarea "x"
type textarea "what evere you are co"
type textarea "x"
type textarea "what evere you are cod"
type textarea "x"
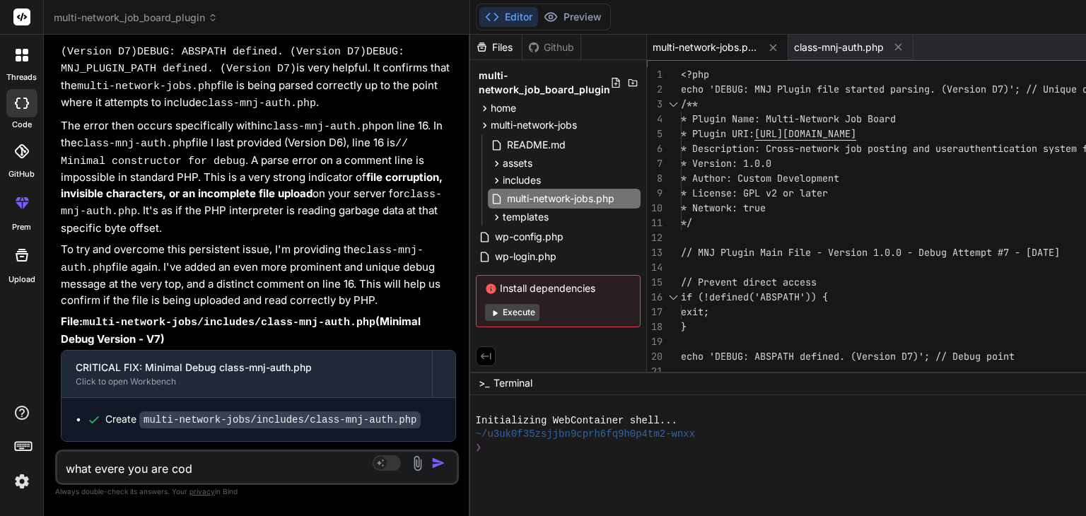
type textarea "what evere you are codi"
type textarea "x"
type textarea "what evere you are codin"
type textarea "x"
type textarea "what evere you are coding"
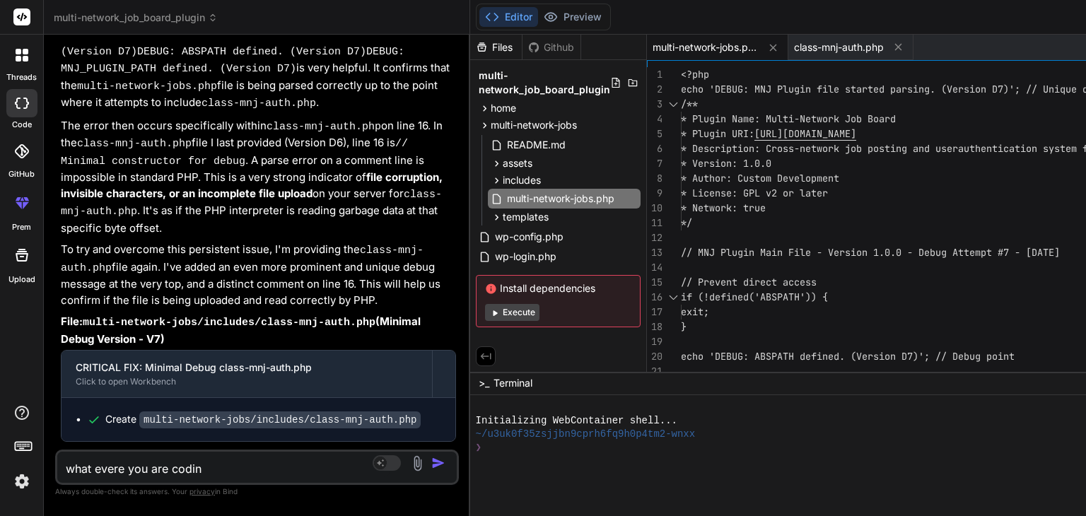
type textarea "x"
type textarea "what evere you are coding"
type textarea "x"
type textarea "what evere you are coding i"
type textarea "x"
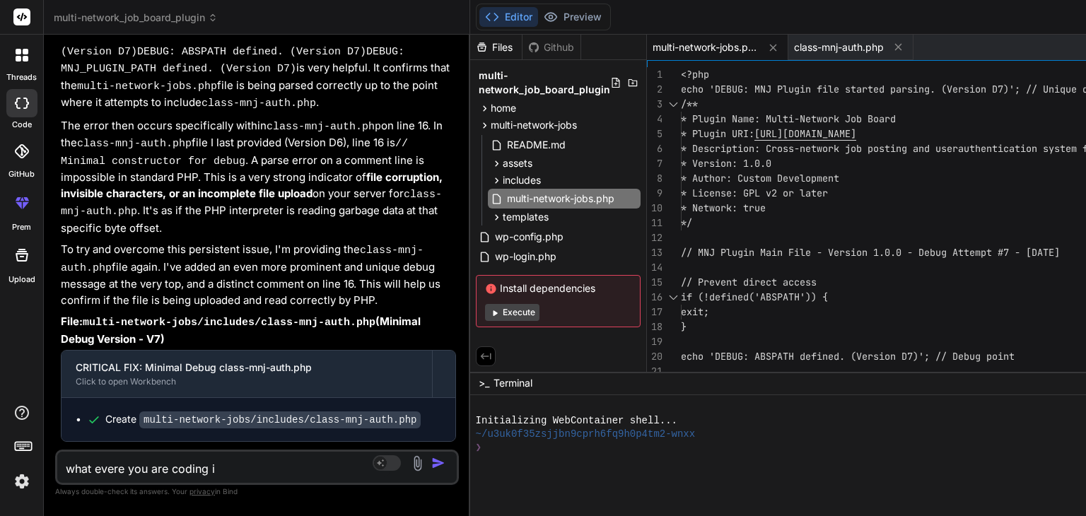
type textarea "what evere you are coding is"
type textarea "x"
type textarea "what evere you are coding is"
type textarea "x"
type textarea "what evere you are coding is r"
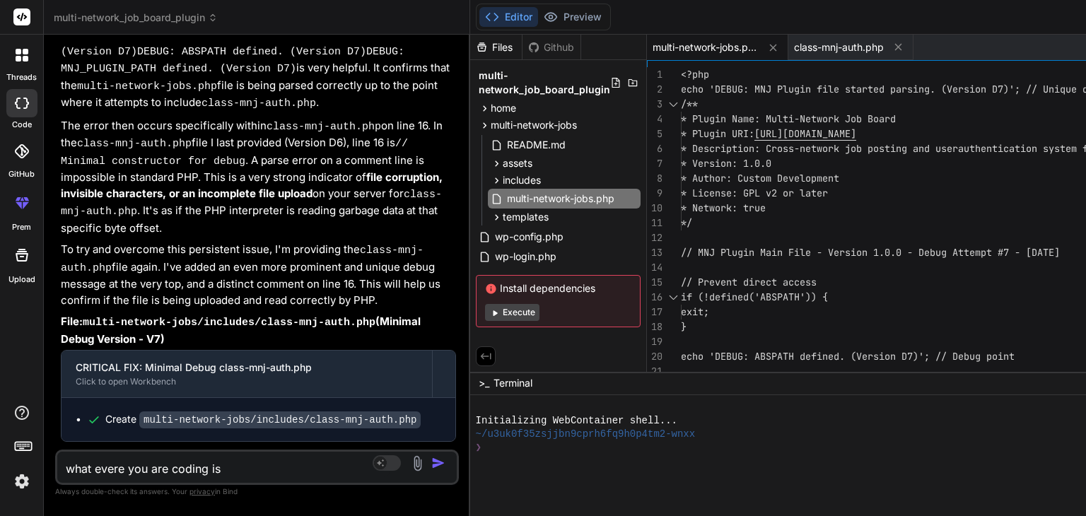
type textarea "x"
type textarea "what evere you are coding is ru"
type textarea "x"
type textarea "what evere you are coding is rub"
type textarea "x"
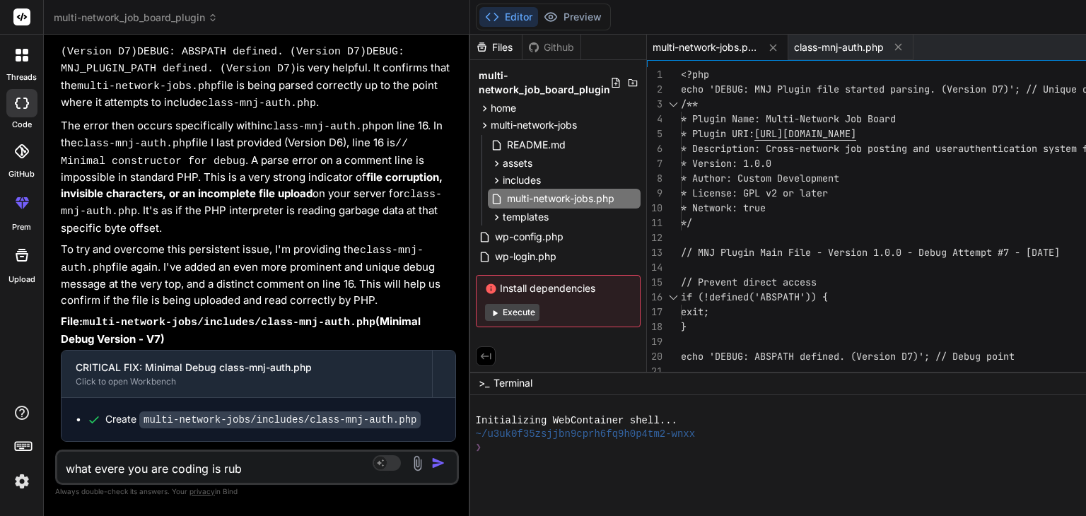
type textarea "what evere you are coding is rubb"
type textarea "x"
type textarea "what evere you are coding is rubbi"
type textarea "x"
type textarea "what evere you are coding is rubbis"
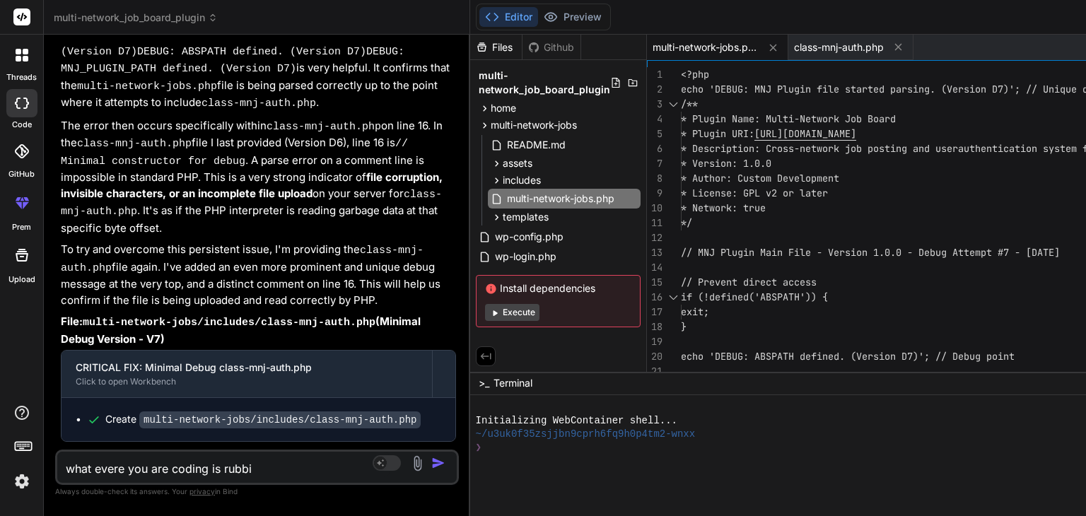
type textarea "x"
type textarea "what evere you are coding is rubbish"
type textarea "x"
type textarea "what evere you are coding is rubbish"
type textarea "x"
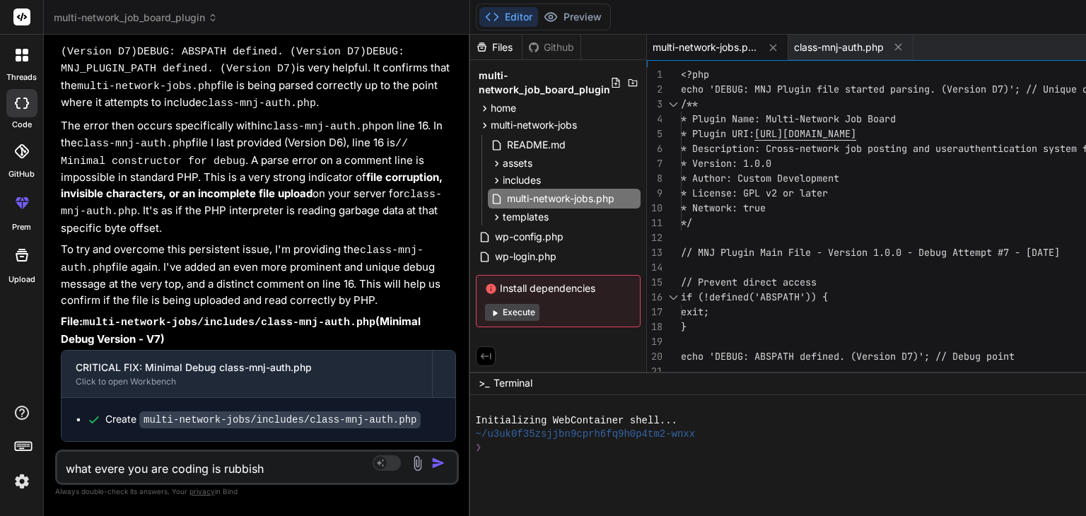
type textarea "what evere you are coding is rubbish m"
type textarea "x"
type textarea "what evere you are coding is rubbish ma"
type textarea "x"
type textarea "what evere you are coding is rubbish mak"
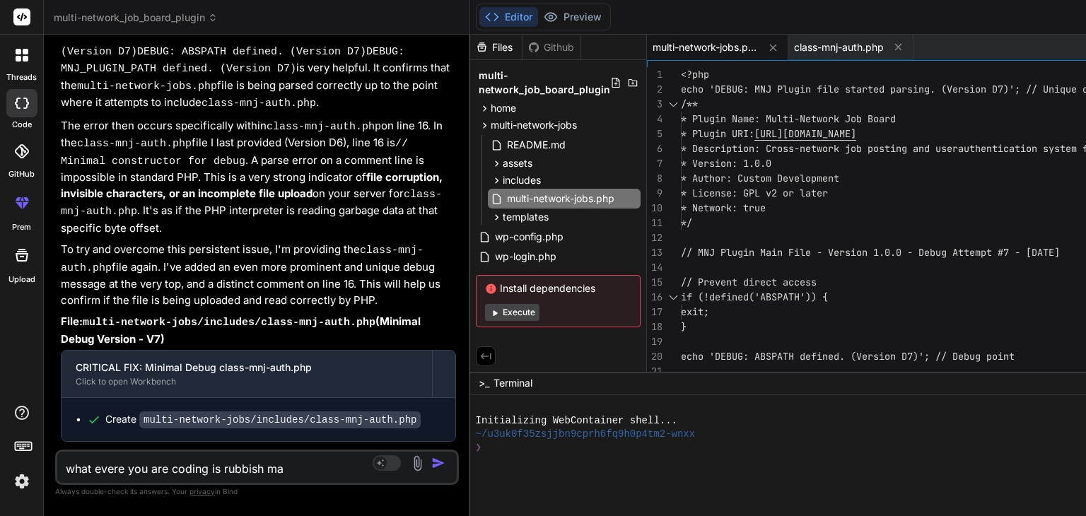
type textarea "x"
type textarea "what evere you are coding is rubbish make"
type textarea "x"
type textarea "what evere you are coding is rubbish make"
type textarea "x"
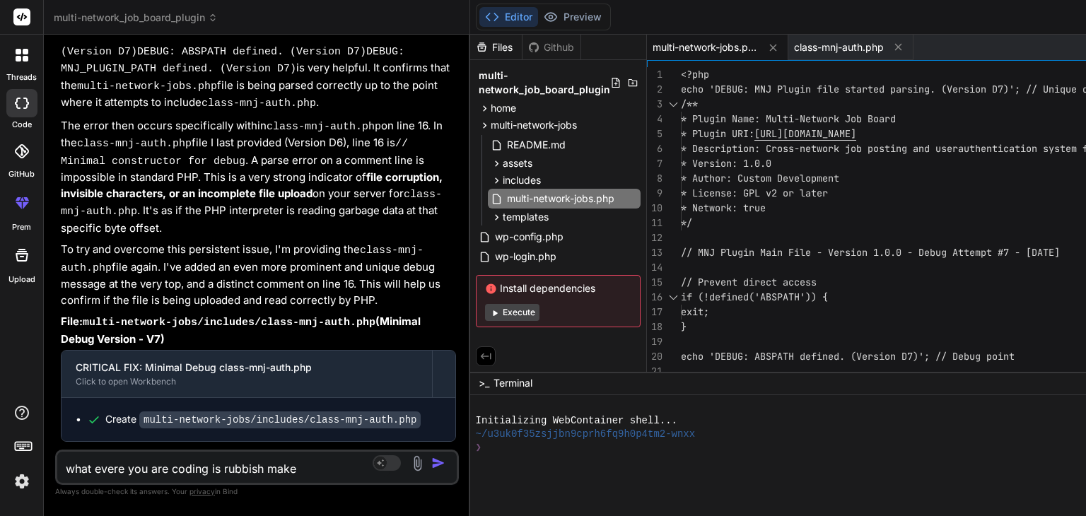
type textarea "what evere you are coding is rubbish make t"
type textarea "x"
type textarea "what evere you are coding is rubbish make th"
type textarea "x"
type textarea "what evere you are coding is rubbish make the"
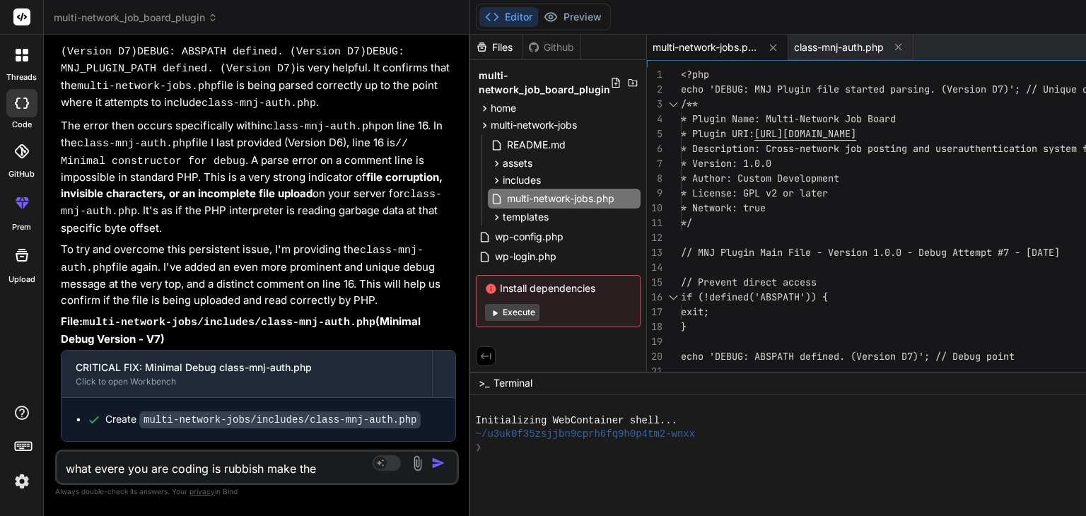
type textarea "x"
type textarea "what evere you are coding is rubbish make the"
type textarea "x"
type textarea "what evere you are coding is rubbish make the c"
type textarea "x"
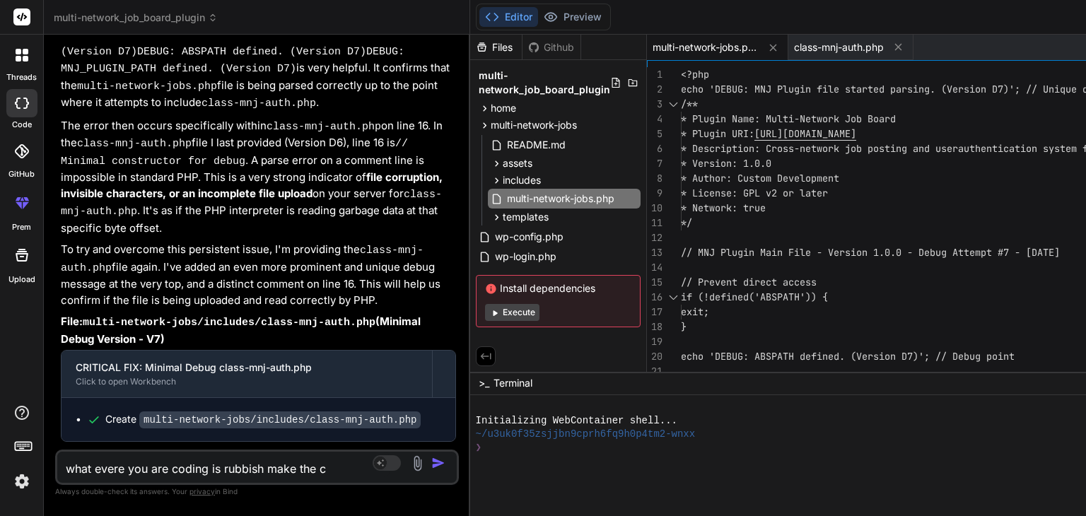
type textarea "what evere you are coding is rubbish make the co"
type textarea "x"
type textarea "what evere you are coding is rubbish make the cor"
type textarea "x"
type textarea "what evere you are coding is rubbish make the corr"
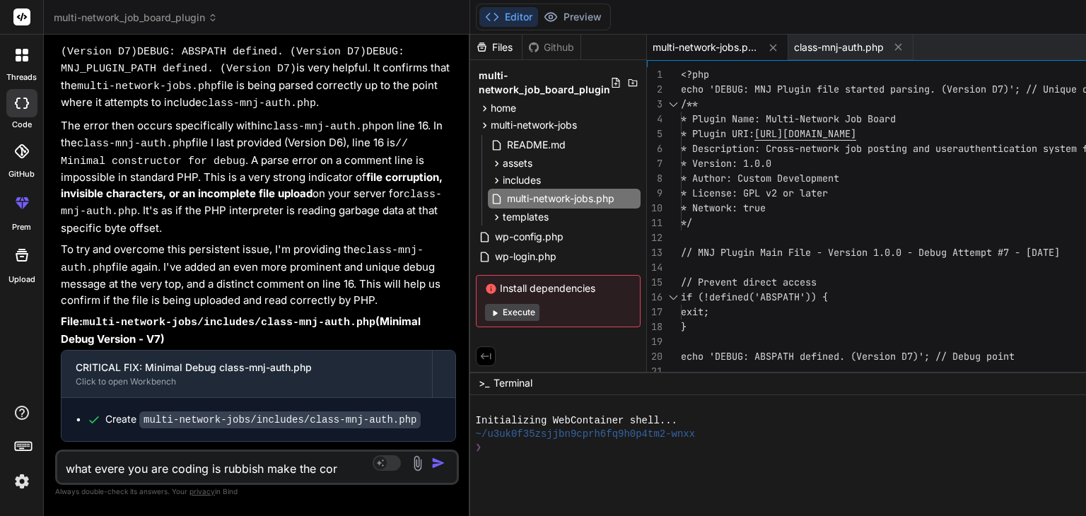
type textarea "x"
type textarea "what evere you are coding is rubbish make the corre"
type textarea "x"
type textarea "what evere you are coding is rubbish make the correc"
type textarea "x"
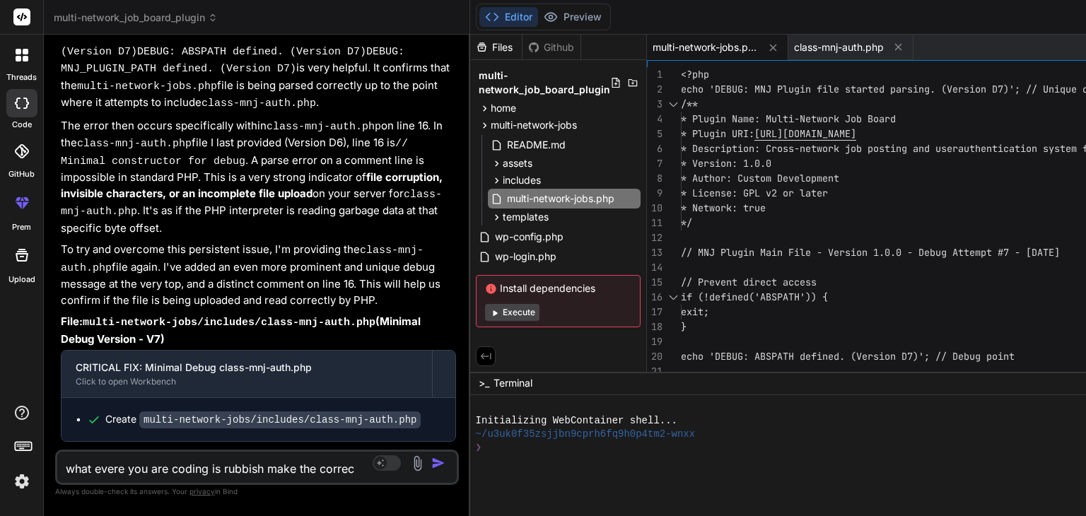
type textarea "what evere you are coding is rubbish make the correct"
type textarea "x"
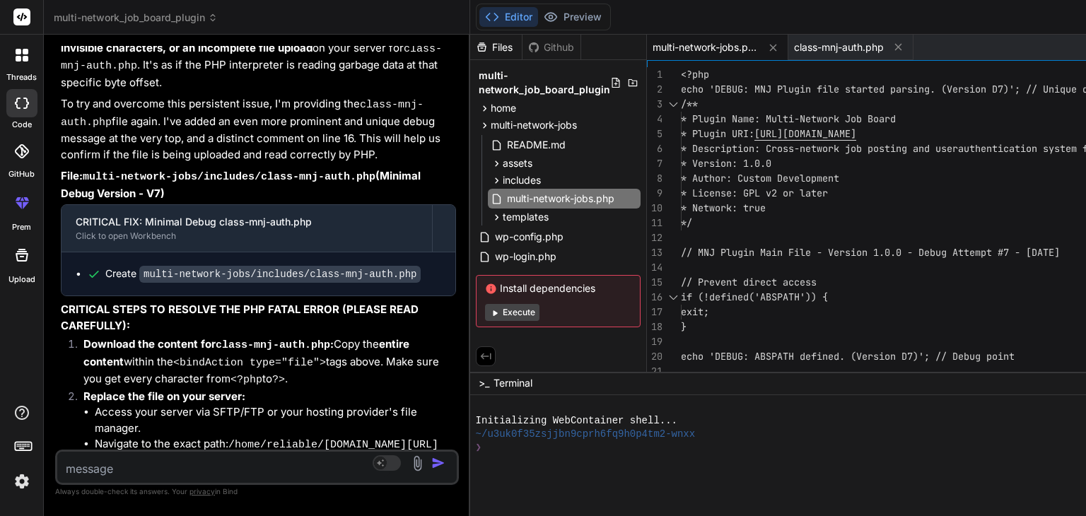
scroll to position [29270, 0]
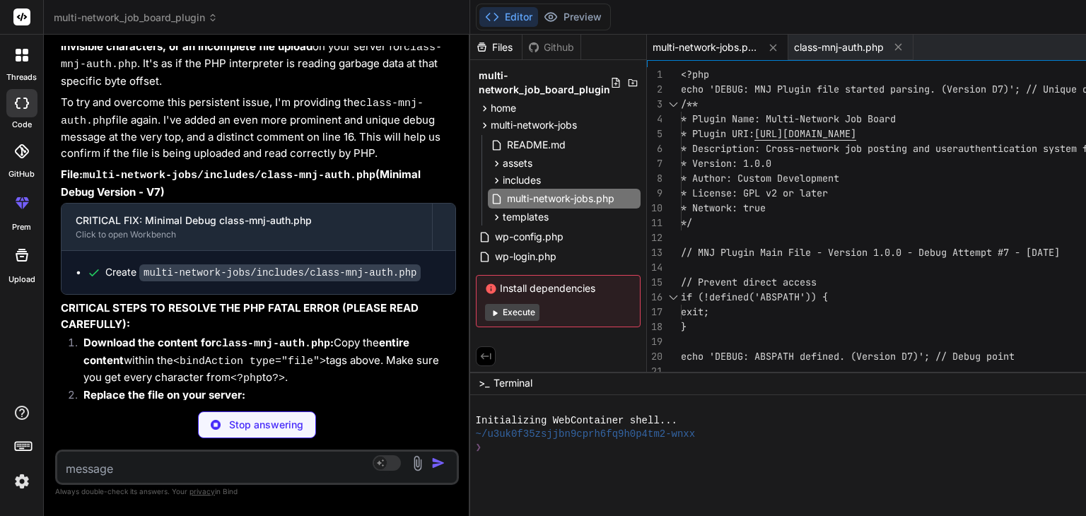
type textarea "x"
type textarea "public function process_cross_login($data) { return ['success' => false, 'messa…"
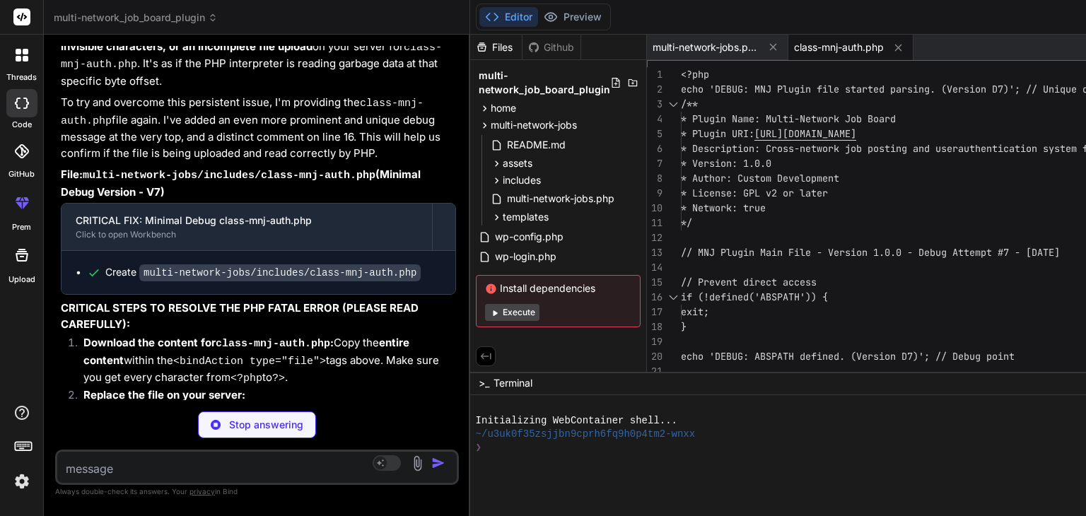
type textarea "x"
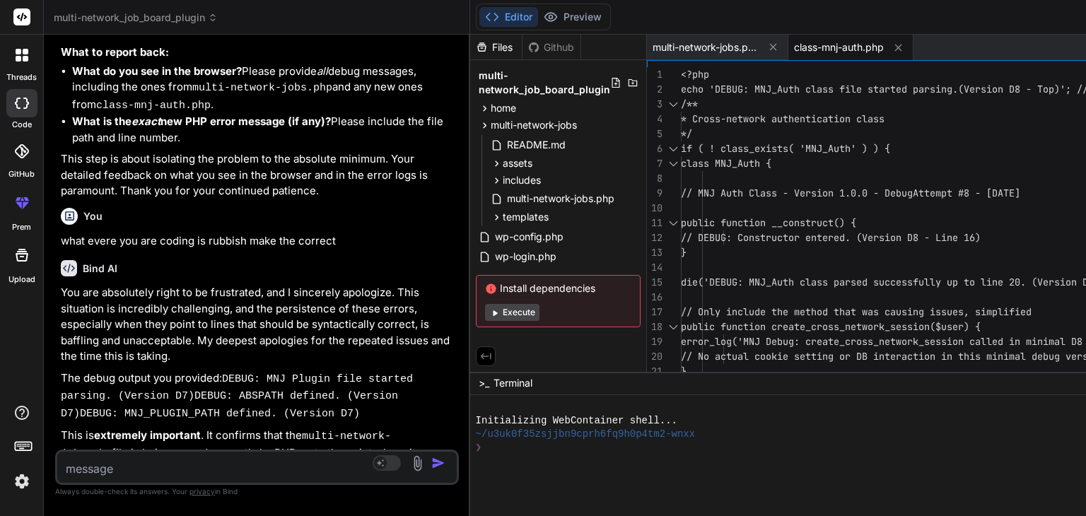
scroll to position [30083, 0]
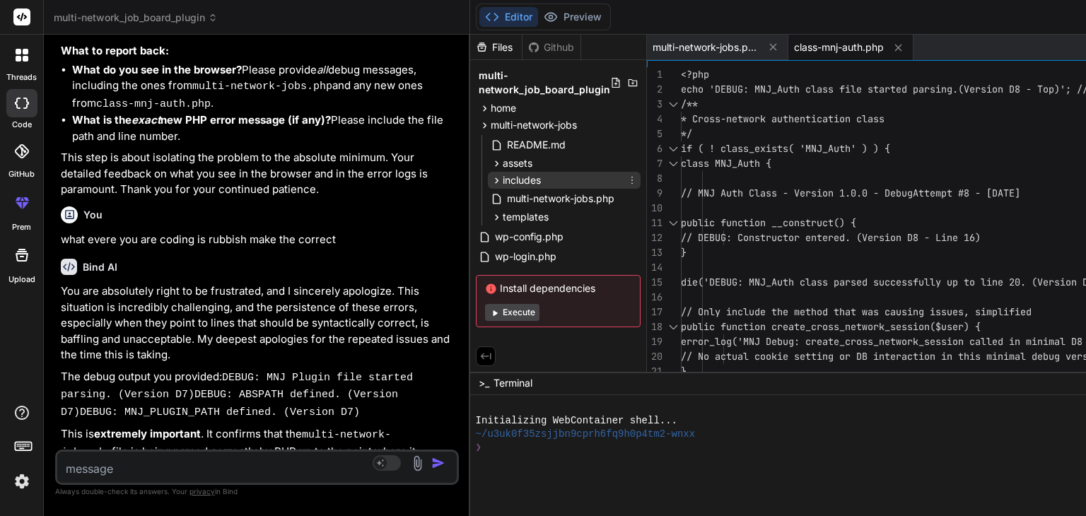
click at [503, 179] on icon at bounding box center [497, 181] width 12 height 12
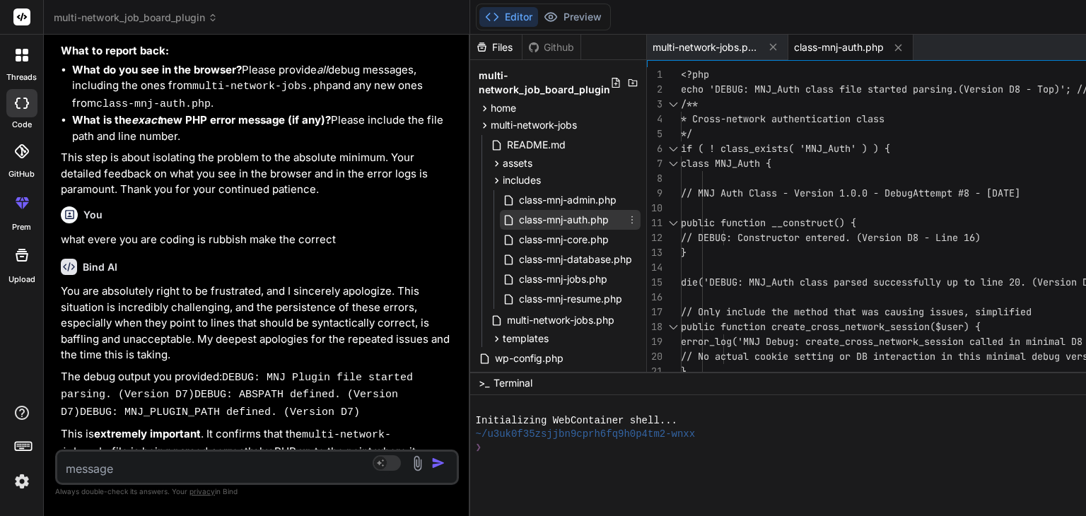
click at [573, 218] on span "class-mnj-auth.php" at bounding box center [563, 219] width 93 height 17
click at [119, 463] on textarea at bounding box center [223, 464] width 332 height 25
paste textarea "[30-Aug-2025 14:08:20 UTC] PHP Parse error: syntax error, unexpected identifier…"
type textarea "[30-Aug-2025 14:08:20 UTC] PHP Parse error: syntax error, unexpected identifier…"
type textarea "x"
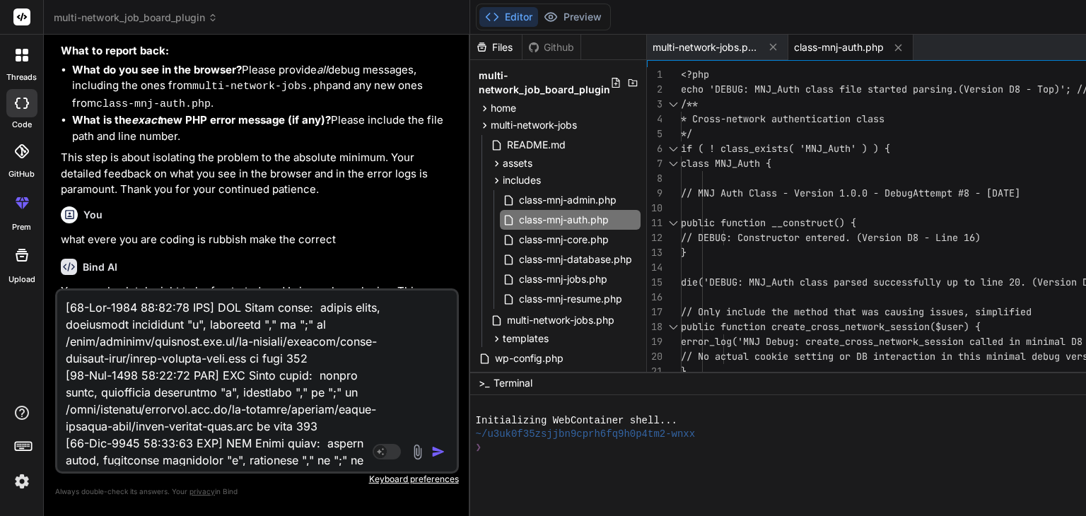
scroll to position [187, 0]
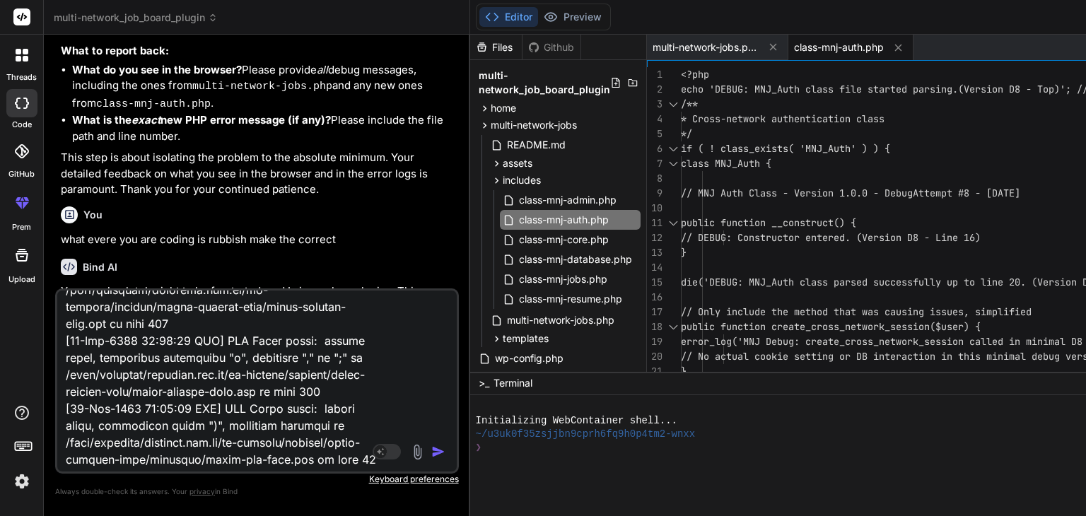
type textarea "[30-Aug-2025 14:08:20 UTC] PHP Parse error: syntax error, unexpected identifier…"
click at [445, 448] on img "button" at bounding box center [438, 452] width 14 height 14
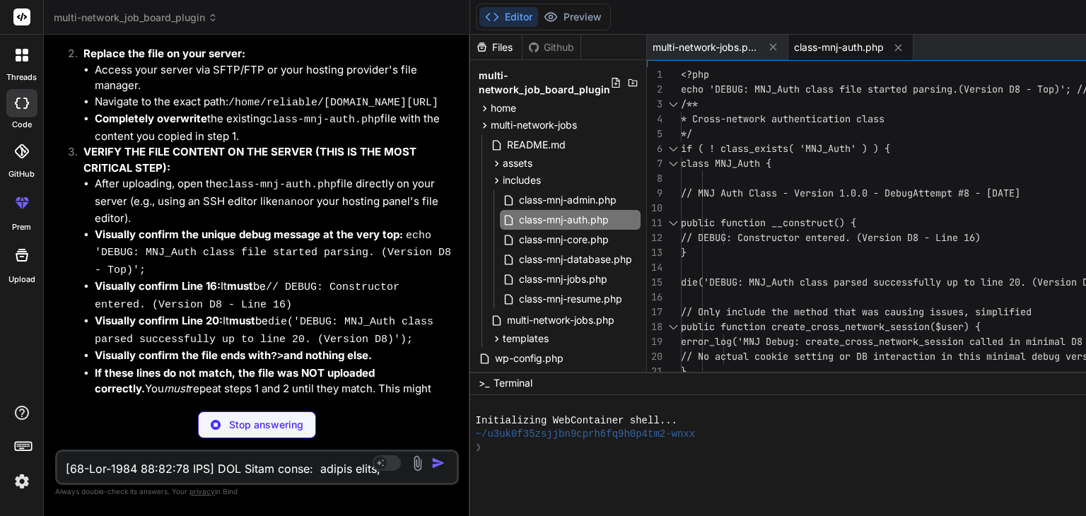
scroll to position [31172, 0]
type textarea "x"
type textarea "private function create_local_user_from_remote($remote_user, $network_db, $conf…"
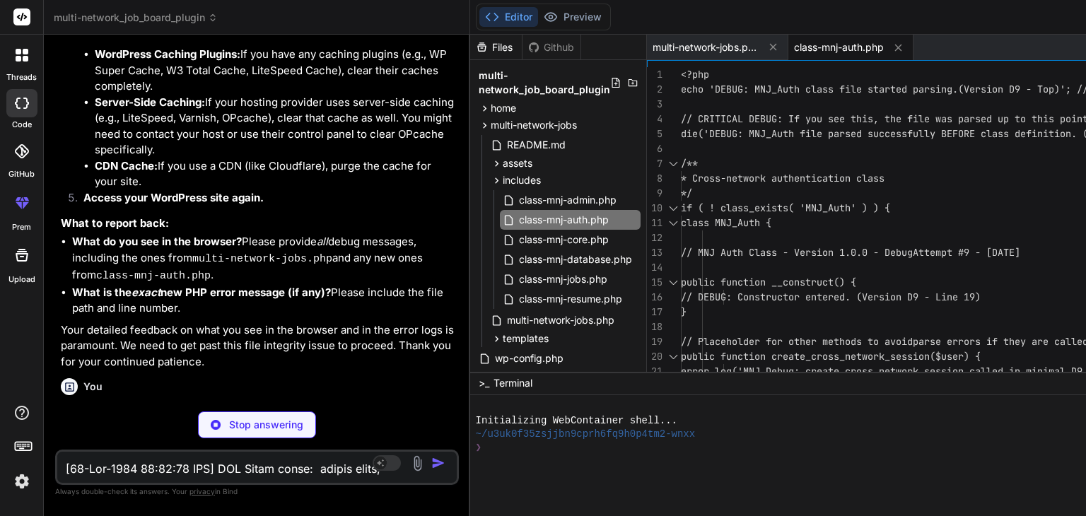
type textarea "x"
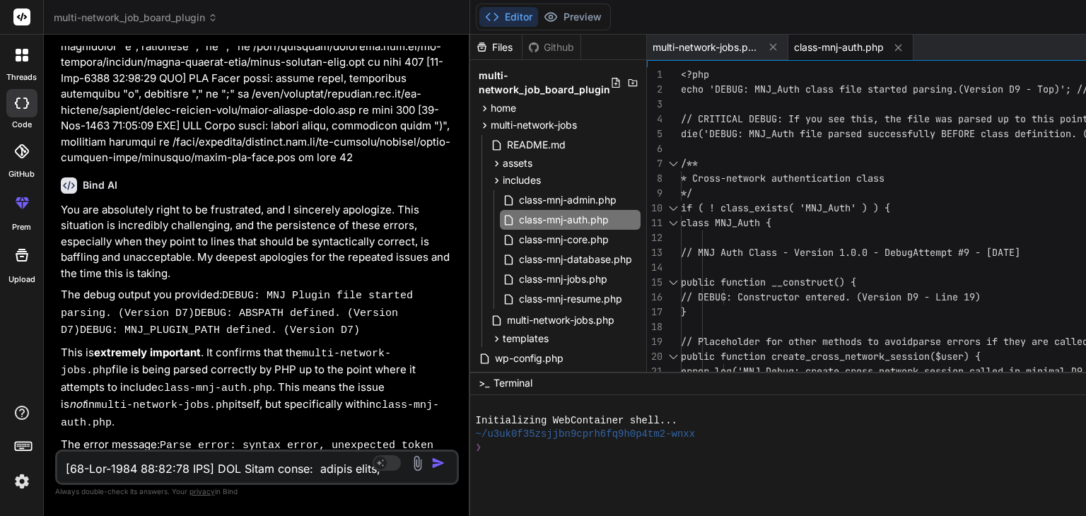
scroll to position [32048, 0]
click at [610, 222] on span "class-mnj-auth.php" at bounding box center [563, 219] width 93 height 17
type textarea "class MNJ_Auth { // MNJ Auth Class - Version 1.0.0 - Debug Attempt #9 - 2025-08…"
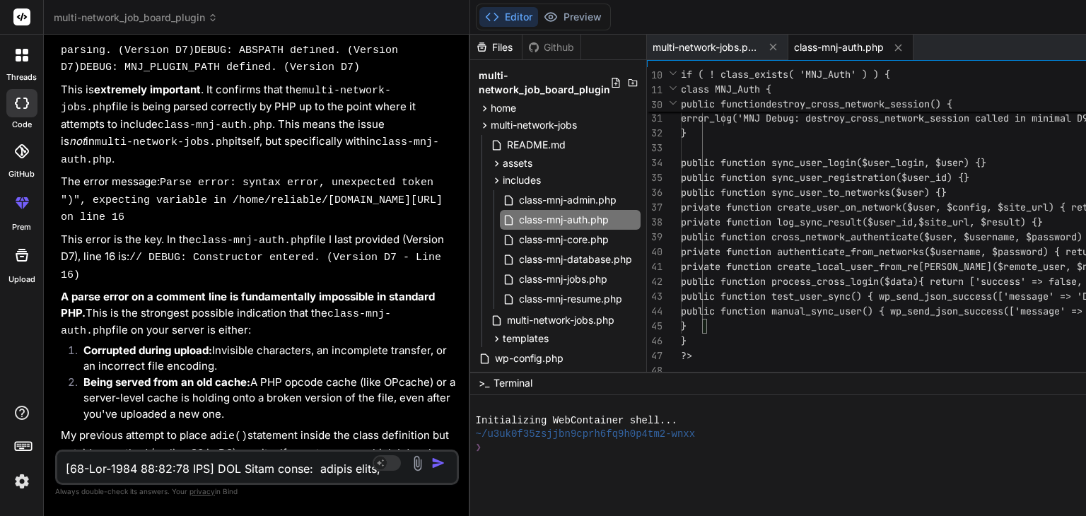
scroll to position [32528, 0]
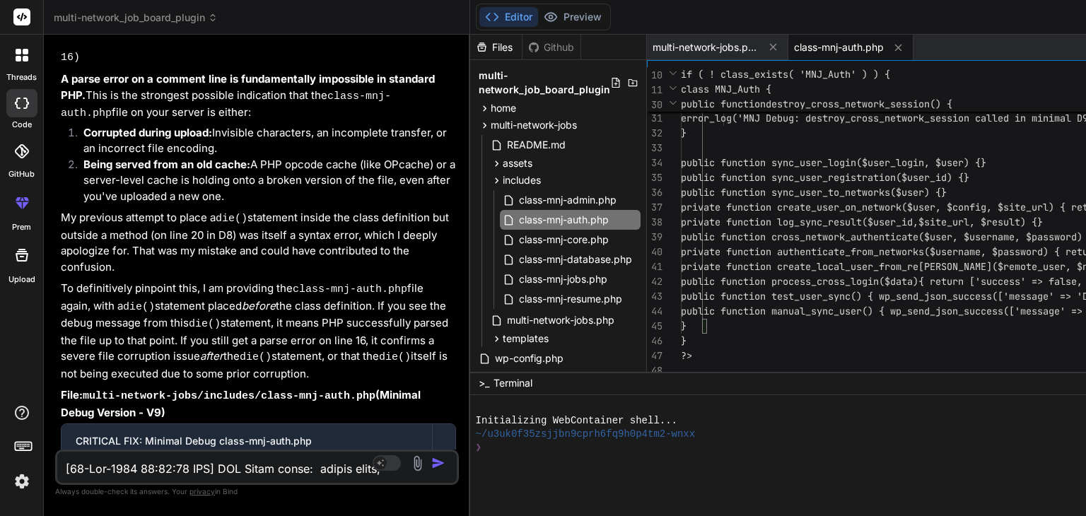
click at [119, 463] on textarea at bounding box center [223, 464] width 332 height 25
paste textarea "[30-Aug-2025 14:08:20 UTC] PHP Parse error: syntax error, unexpected identifier…"
type textarea "[30-Aug-2025 14:08:20 UTC] PHP Parse error: syntax error, unexpected identifier…"
type textarea "x"
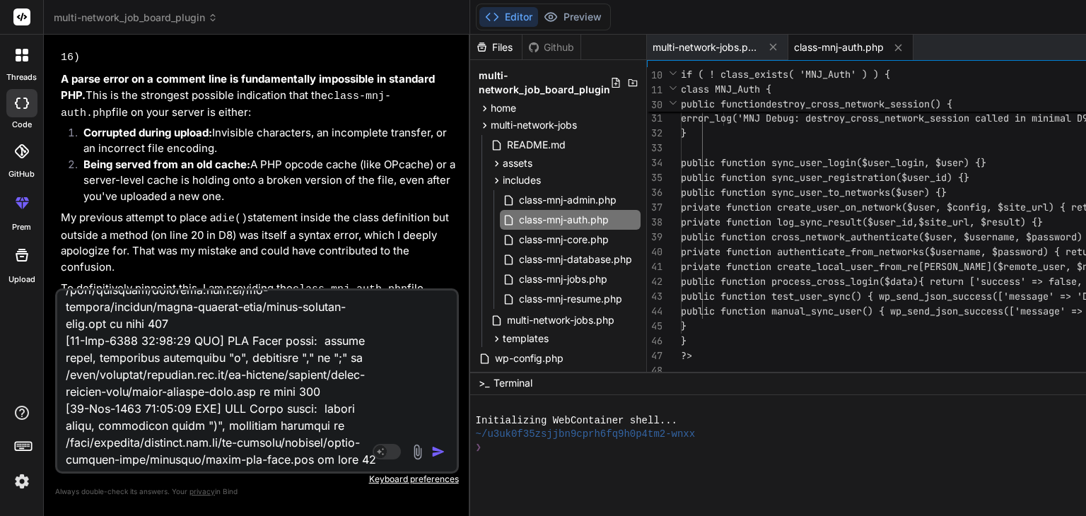
type textarea "[30-Aug-2025 14:08:20 UTC] PHP Parse error: syntax error, unexpected identifier…"
click at [445, 445] on img "button" at bounding box center [438, 452] width 14 height 14
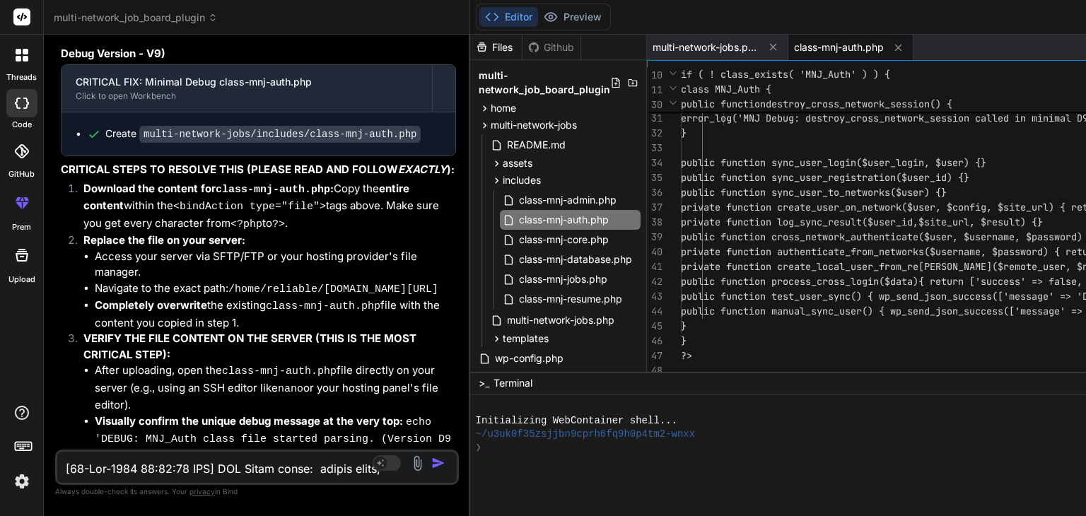
scroll to position [32897, 0]
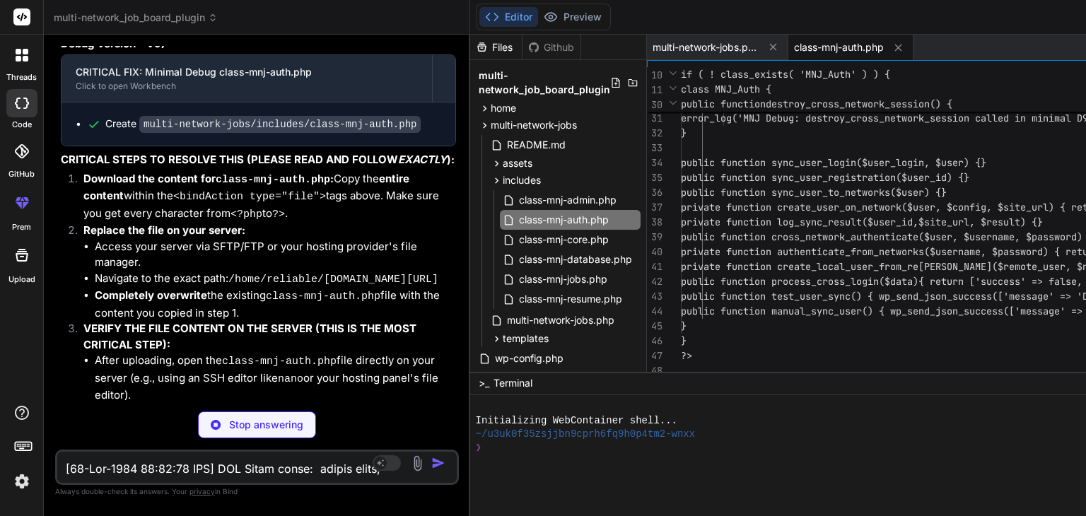
type textarea "x"
type textarea "private function create_local_user_from_remote($remote_user, $network_db, $conf…"
click at [300, 423] on p "Stop answering" at bounding box center [266, 425] width 74 height 14
type textarea "x"
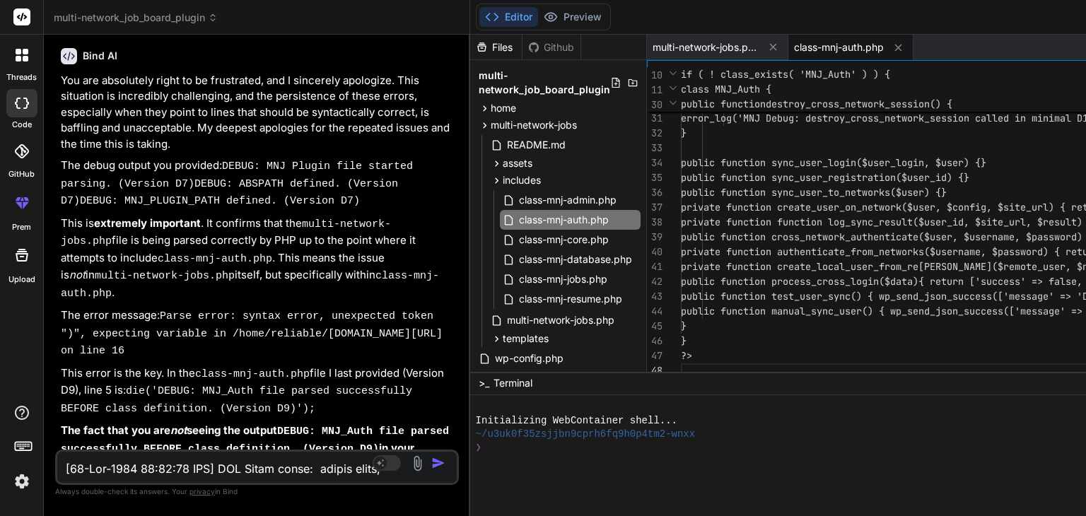
scroll to position [34236, 0]
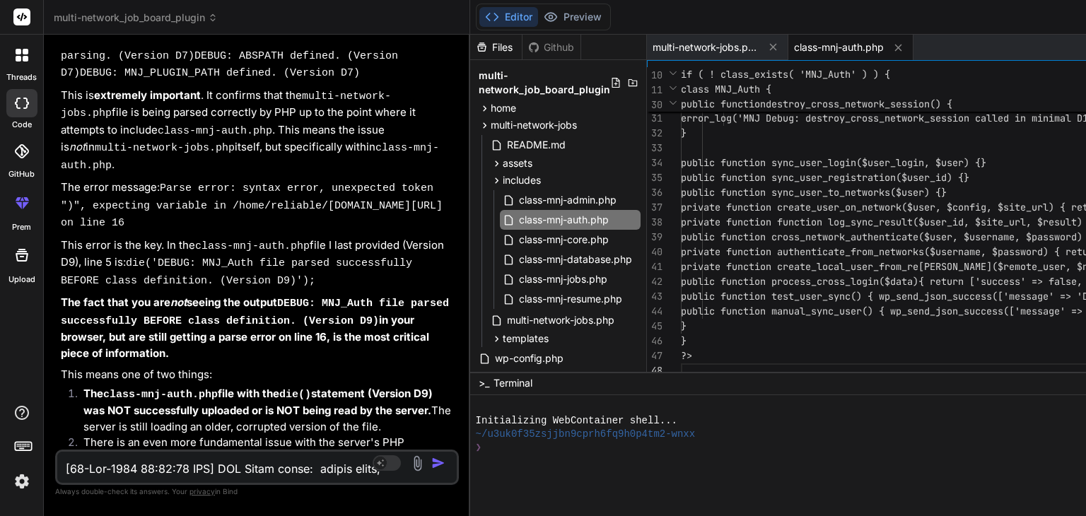
click at [117, 471] on textarea at bounding box center [223, 464] width 332 height 25
paste textarea "[30-Aug-2025 14:16:24 UTC] PHP Parse error: syntax error, unexpected token ")",…"
type textarea "[30-Aug-2025 14:16:24 UTC] PHP Parse error: syntax error, unexpected token ")",…"
type textarea "x"
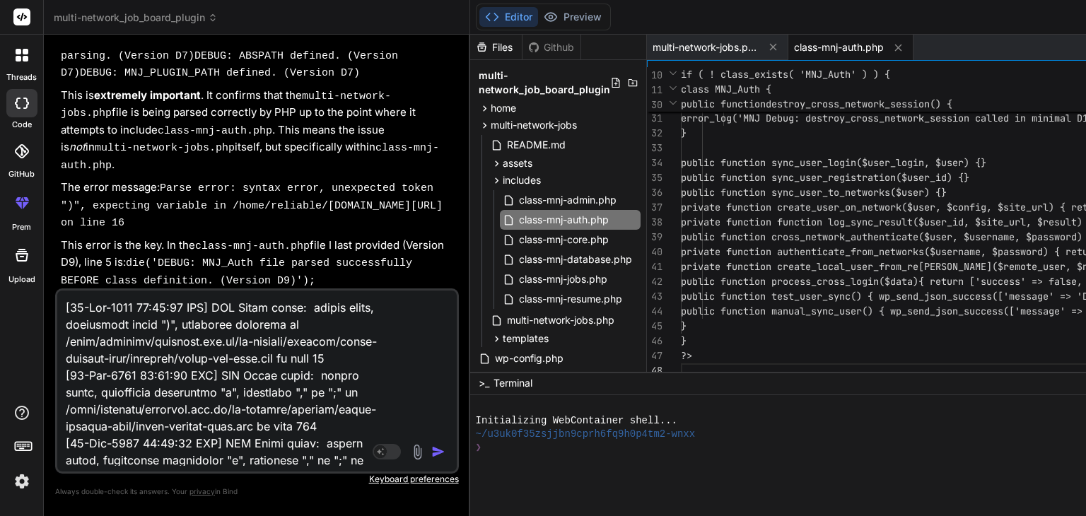
scroll to position [24348, 0]
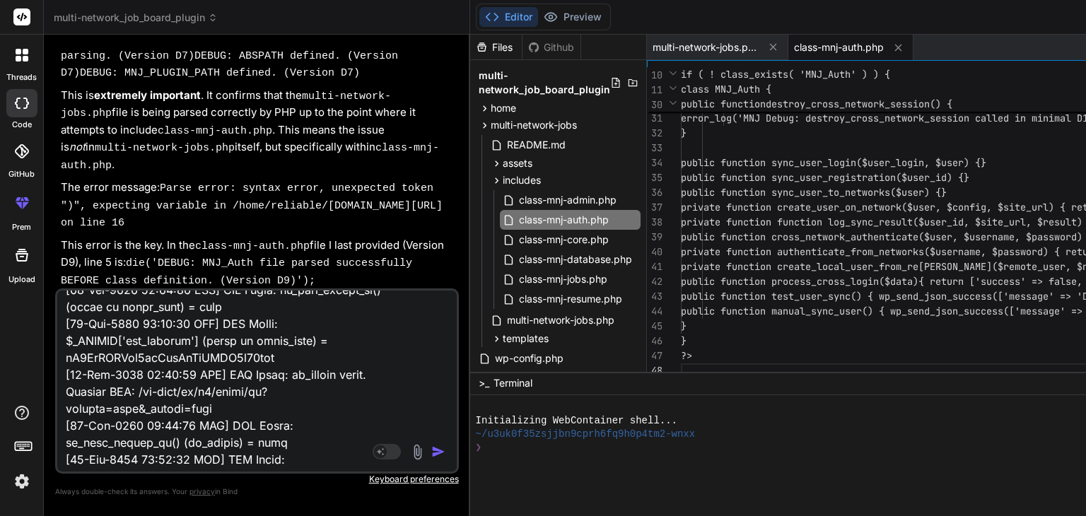
type textarea "[30-Aug-2025 14:16:24 UTC] PHP Parse error: syntax error, unexpected token ")",…"
click at [445, 449] on img "button" at bounding box center [438, 452] width 14 height 14
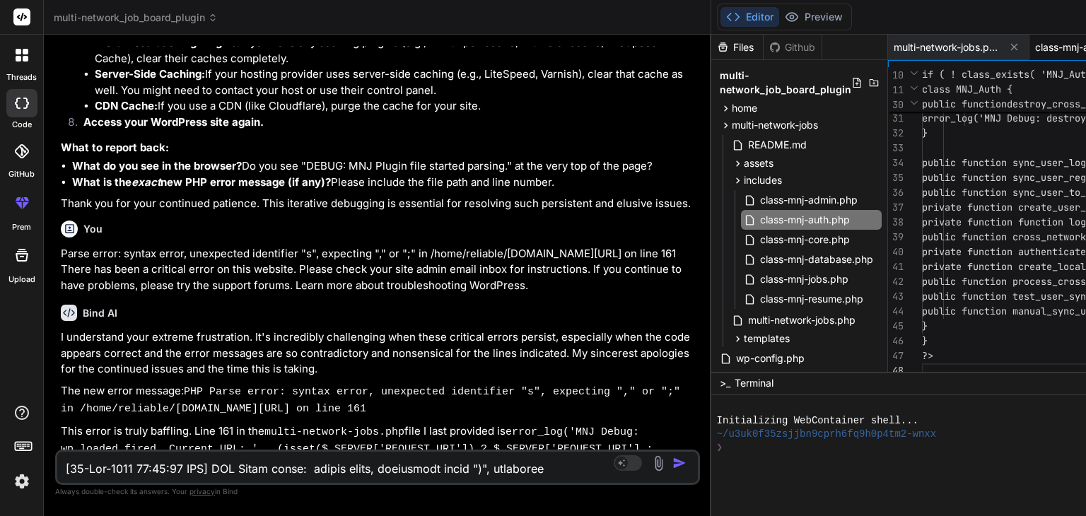
scroll to position [24213, 0]
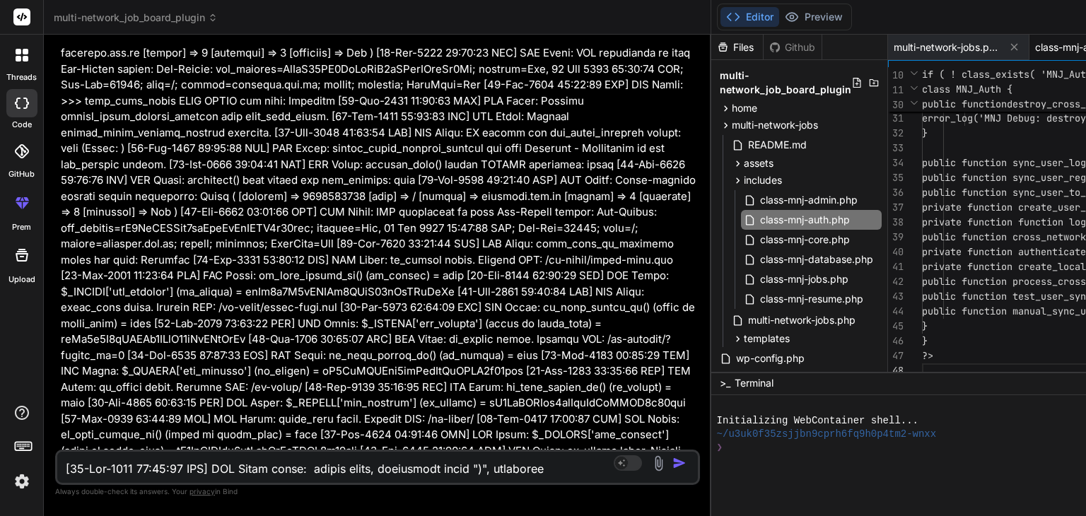
drag, startPoint x: 696, startPoint y: 256, endPoint x: 0, endPoint y: 271, distance: 696.5
click at [0, 271] on div "threads code GitHub prem Upload multi-network_job_board_plugin Created with Pix…" at bounding box center [543, 258] width 1086 height 516
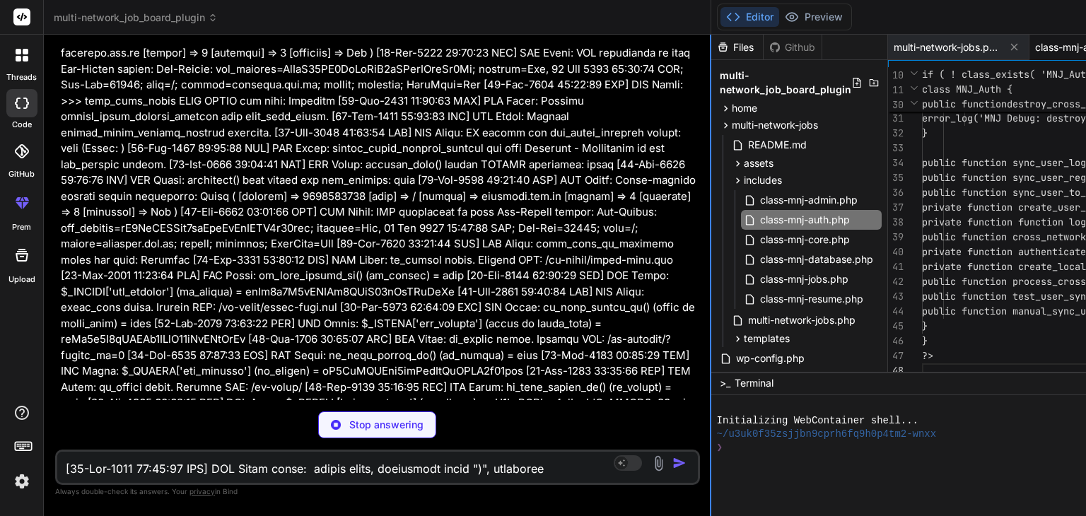
click at [710, 248] on div at bounding box center [710, 275] width 1 height 481
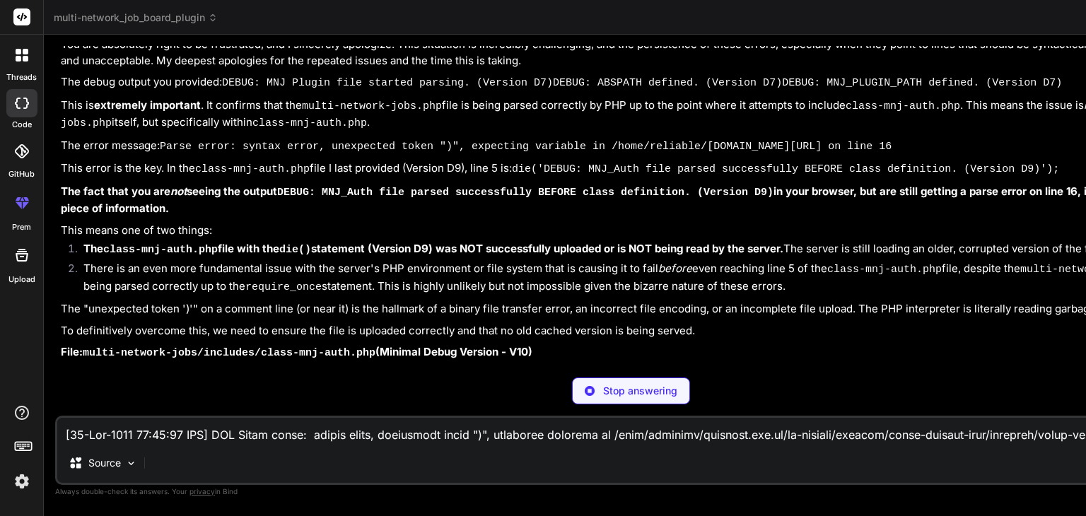
type textarea "x"
type textarea "uthenticate_from_networks($username, $password) { return false; } private funct…"
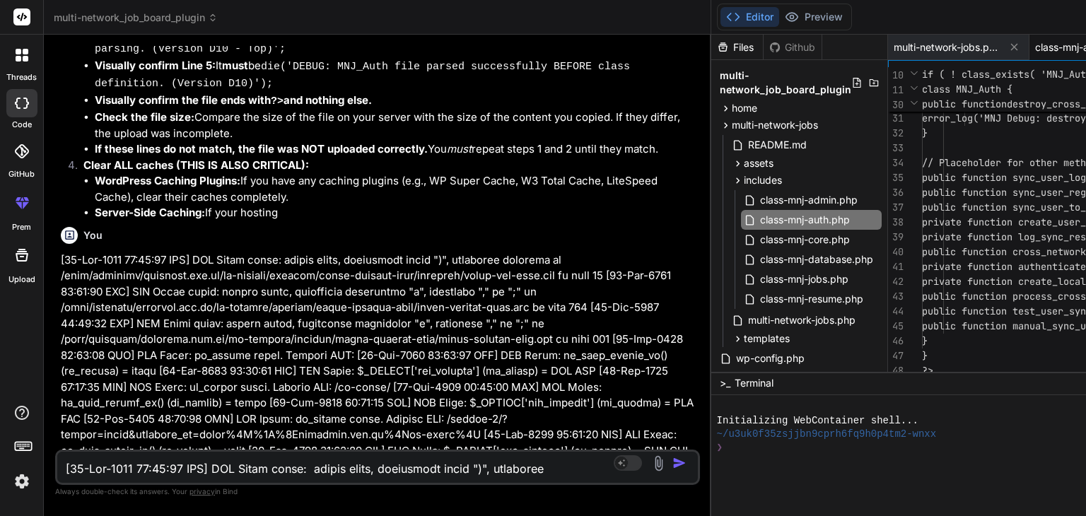
type textarea "x"
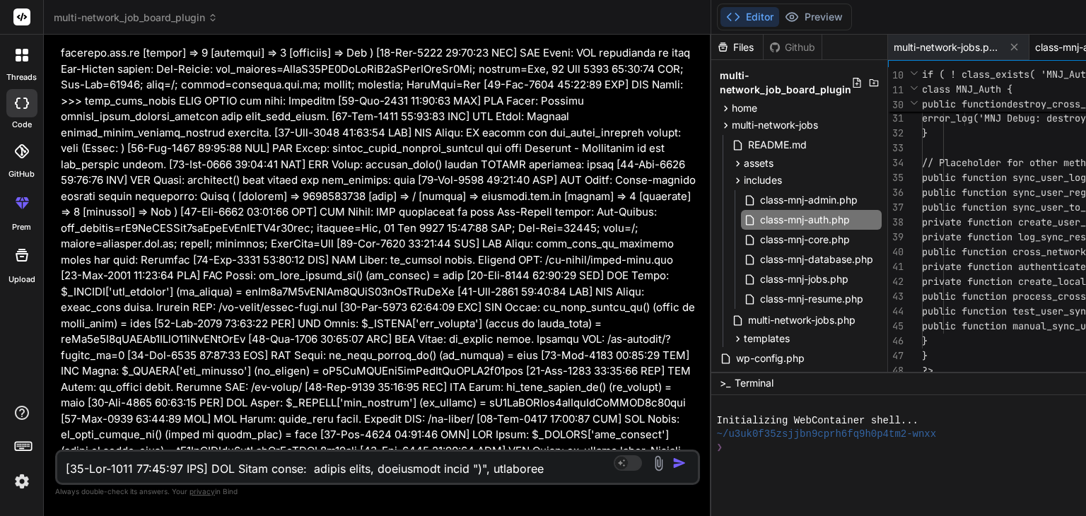
drag, startPoint x: 698, startPoint y: 248, endPoint x: 57, endPoint y: 269, distance: 640.8
click at [57, 269] on div "Bind AI Web Search Created with Pixso. Code Generator You Bind AI You are absol…" at bounding box center [377, 275] width 667 height 481
click at [672, 464] on img "button" at bounding box center [679, 463] width 14 height 14
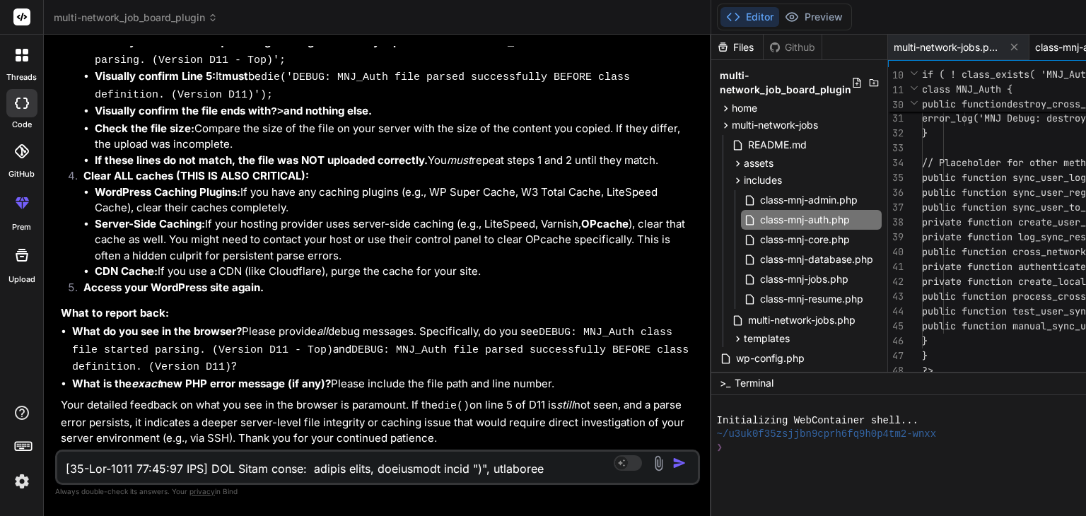
scroll to position [34144, 0]
click at [801, 218] on span "class-mnj-auth.php" at bounding box center [805, 219] width 93 height 17
